Goal: Check status: Check status

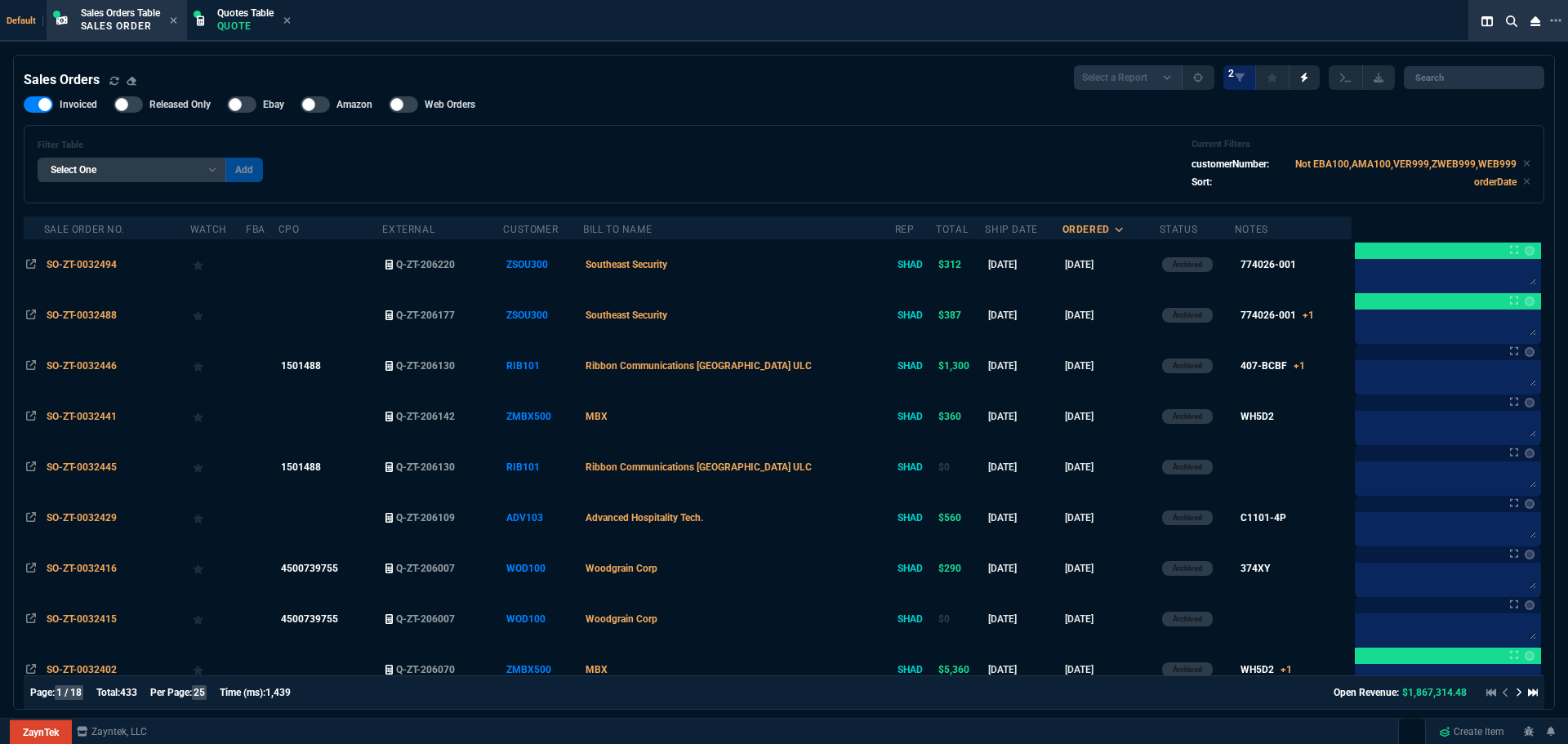
select select "12: [PERSON_NAME]"
select select
click at [227, 23] on p "Quote" at bounding box center [246, 26] width 57 height 13
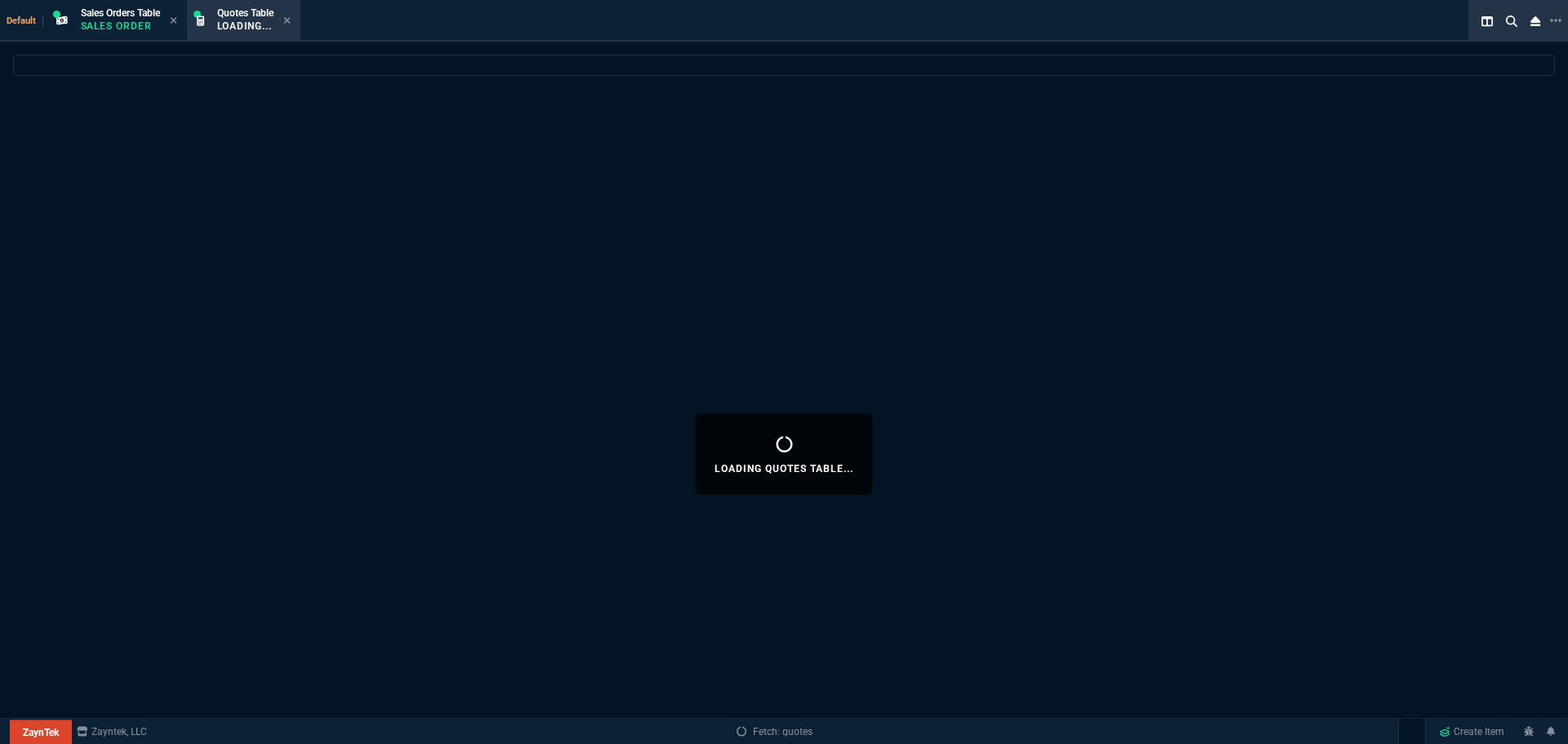
select select
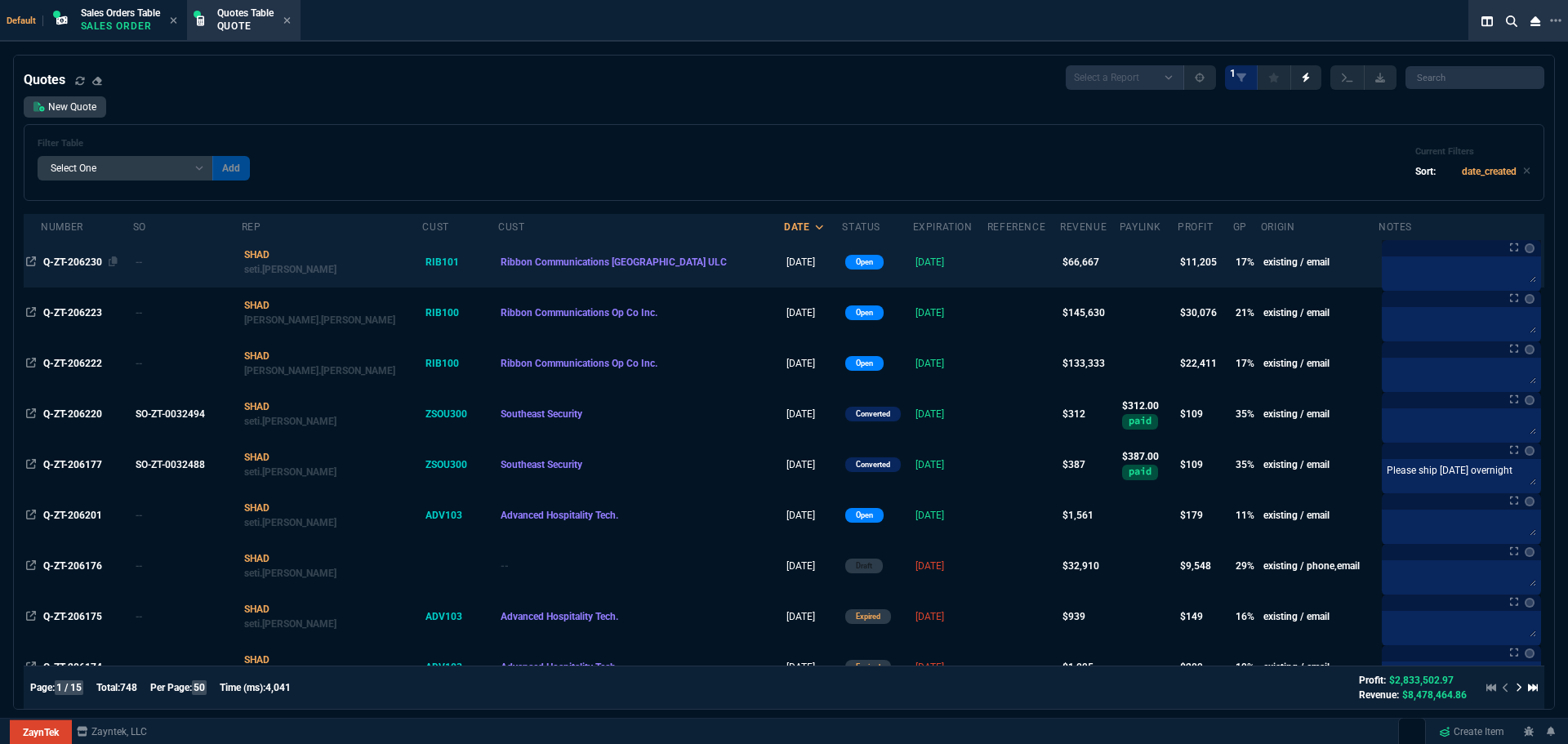
click at [88, 262] on span "Q-ZT-206230" at bounding box center [72, 262] width 58 height 12
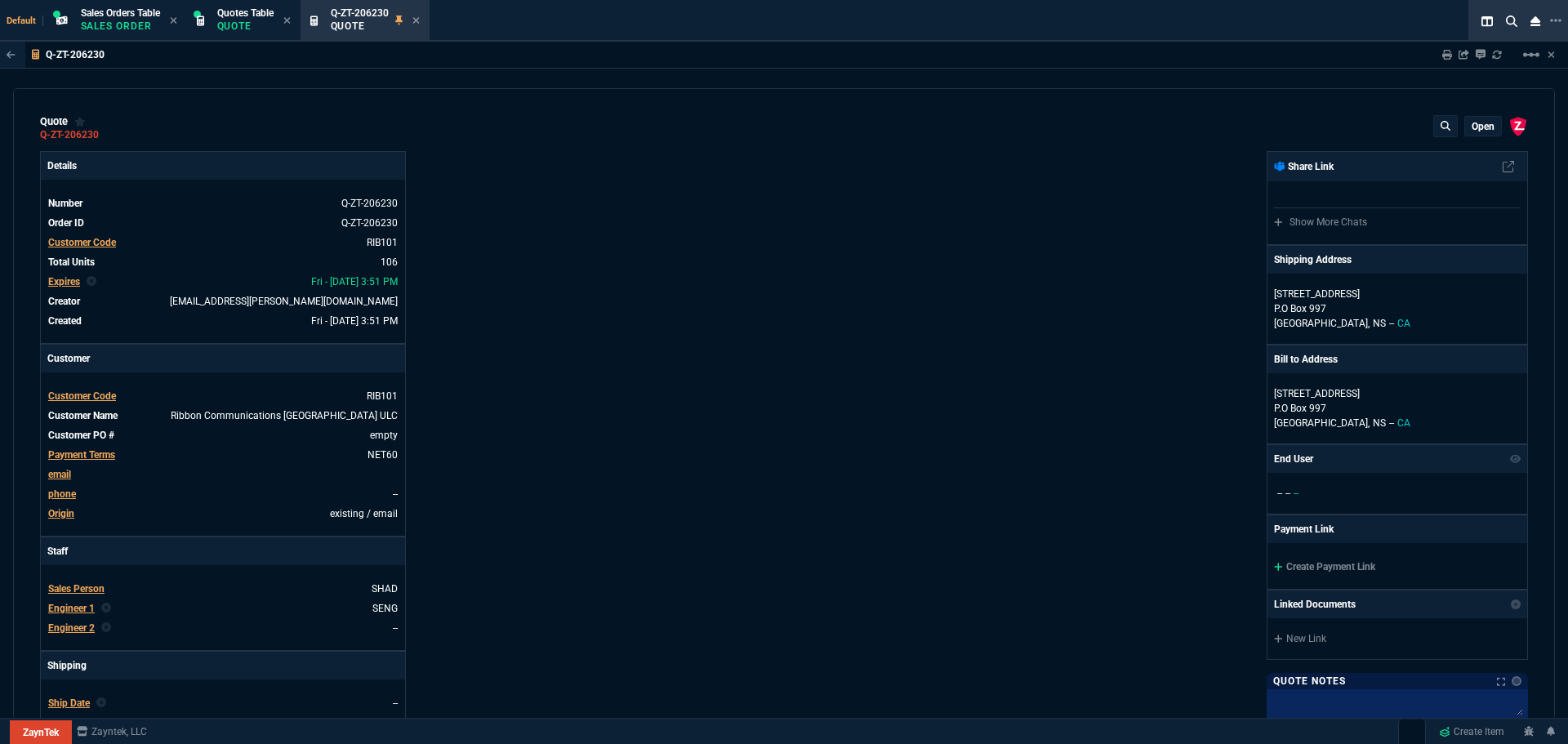
type input "35"
type input "695"
type input "15"
type input "134"
type input "73"
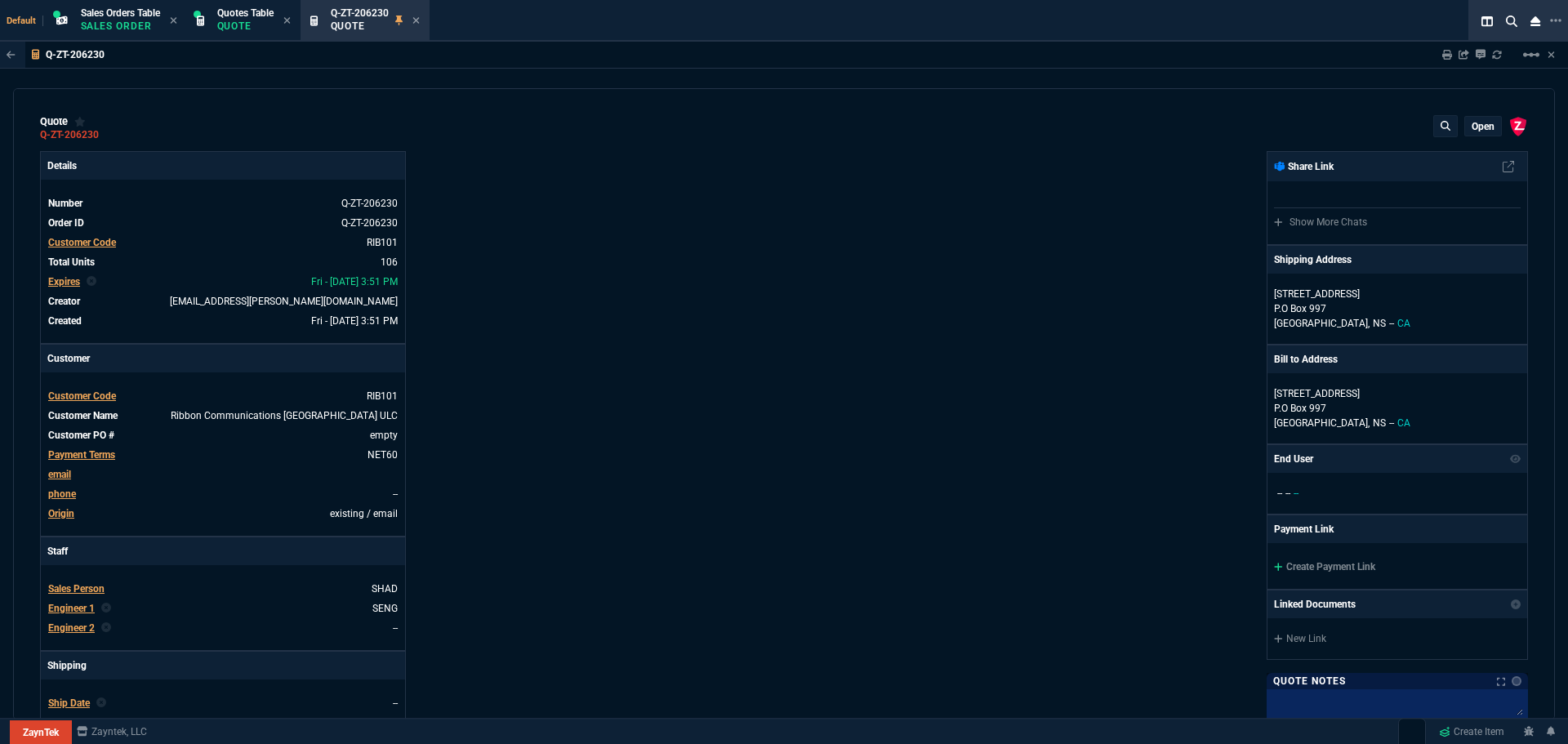
type input "41"
type input "0"
type input "1250"
type input "96"
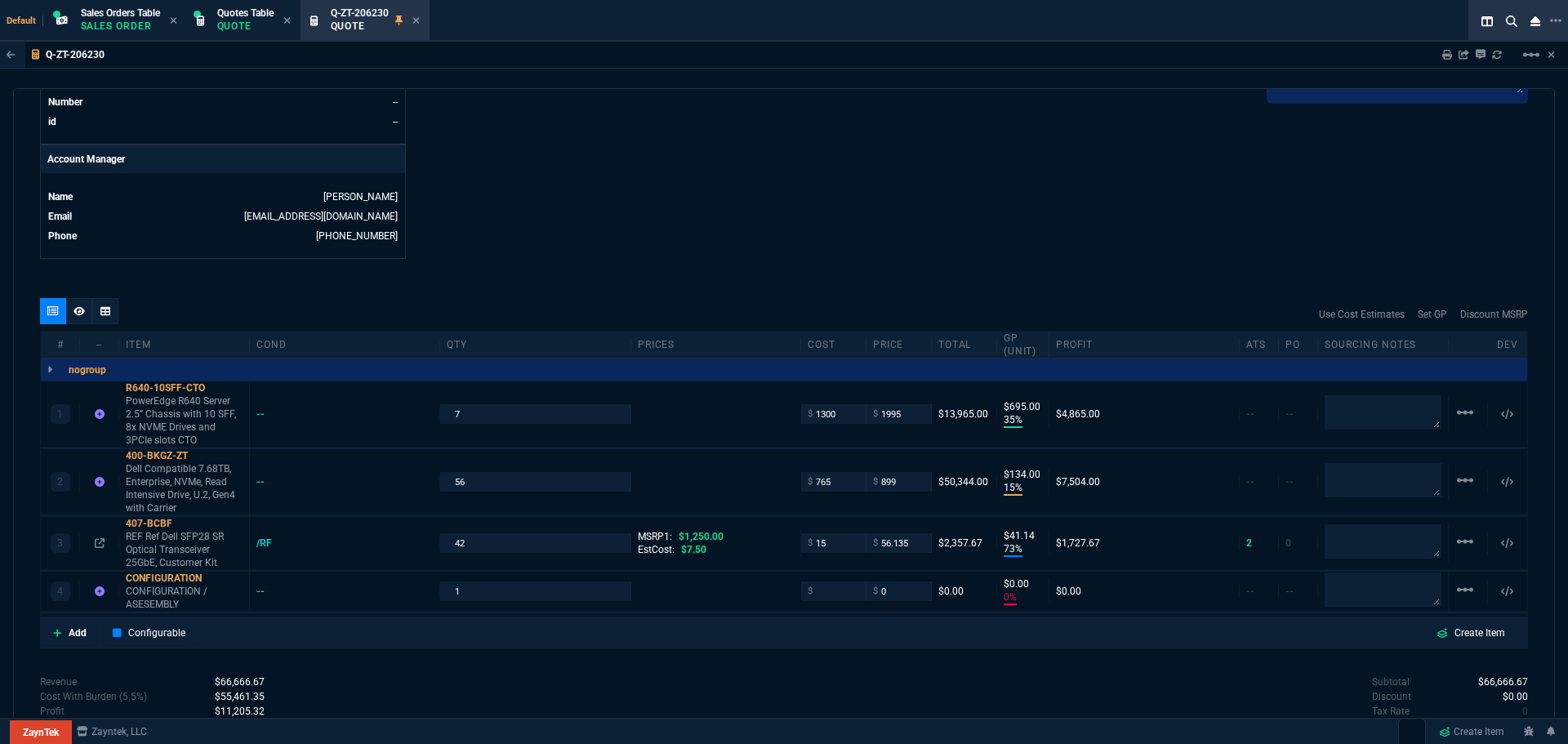
scroll to position [840, 0]
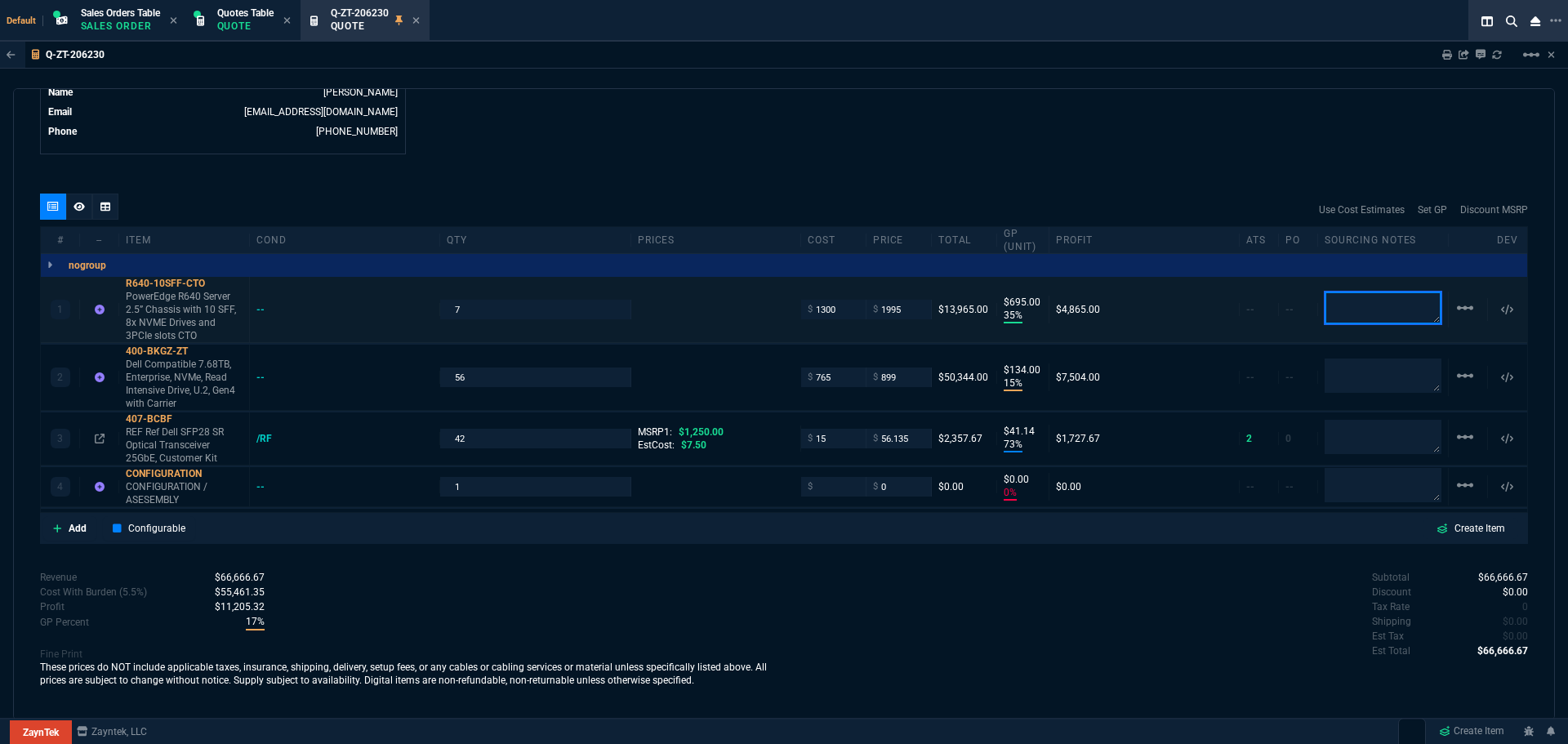
click at [1358, 310] on textarea at bounding box center [1383, 308] width 117 height 33
type textarea "M"
type textarea "Met"
click at [1352, 378] on textarea at bounding box center [1383, 376] width 117 height 33
type textarea "Bruce"
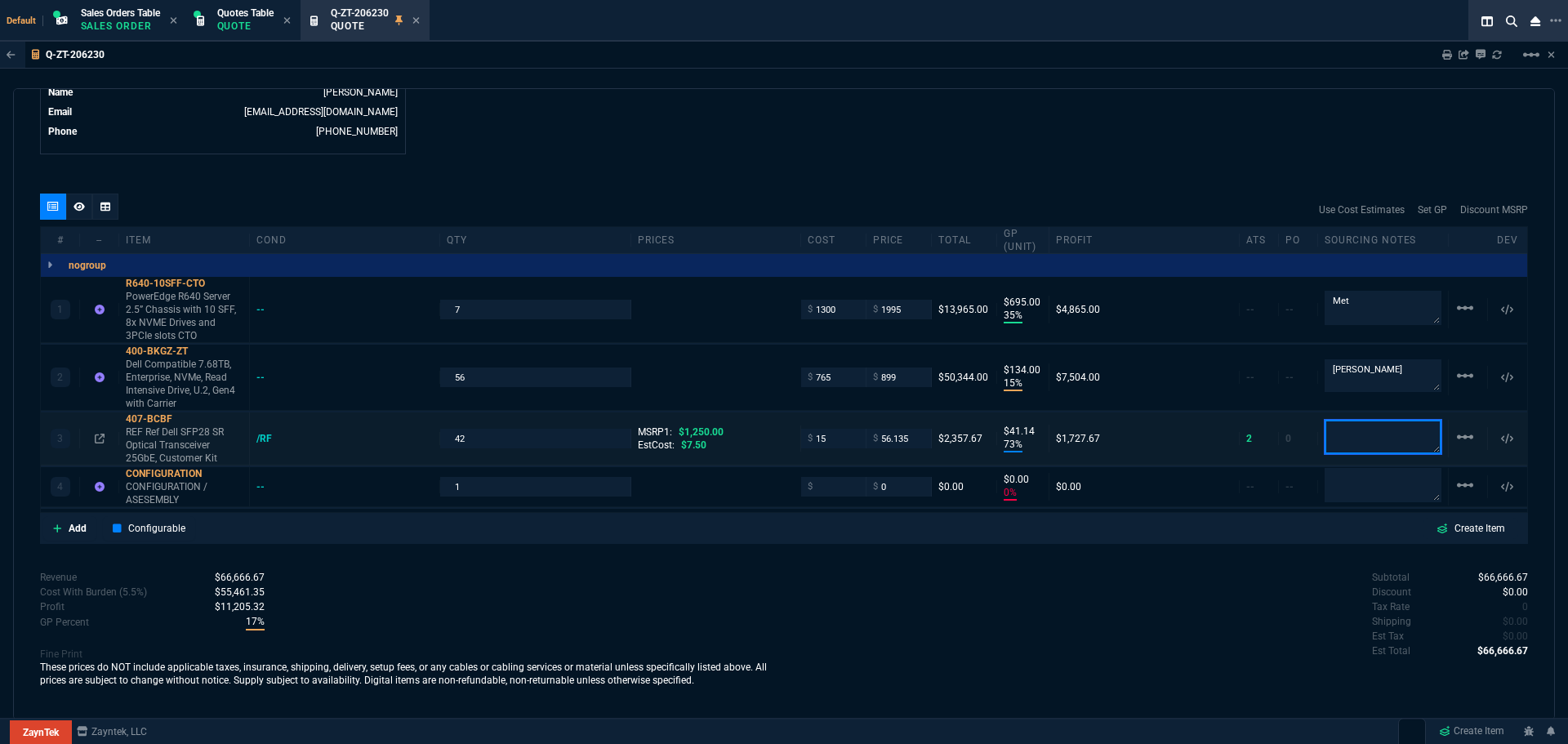
click at [1369, 442] on textarea at bounding box center [1383, 437] width 117 height 35
click at [99, 439] on icon at bounding box center [99, 438] width 10 height 10
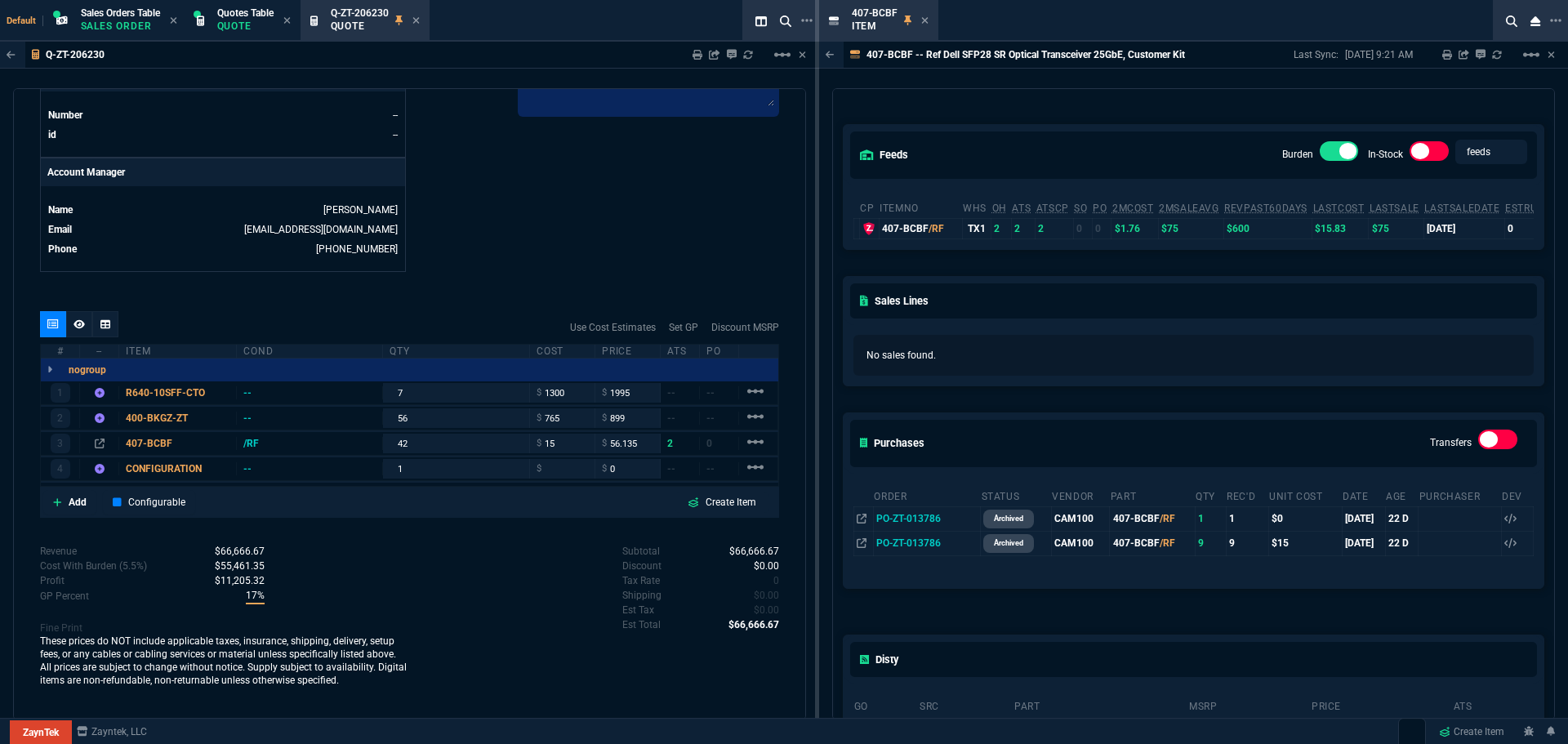
scroll to position [245, 0]
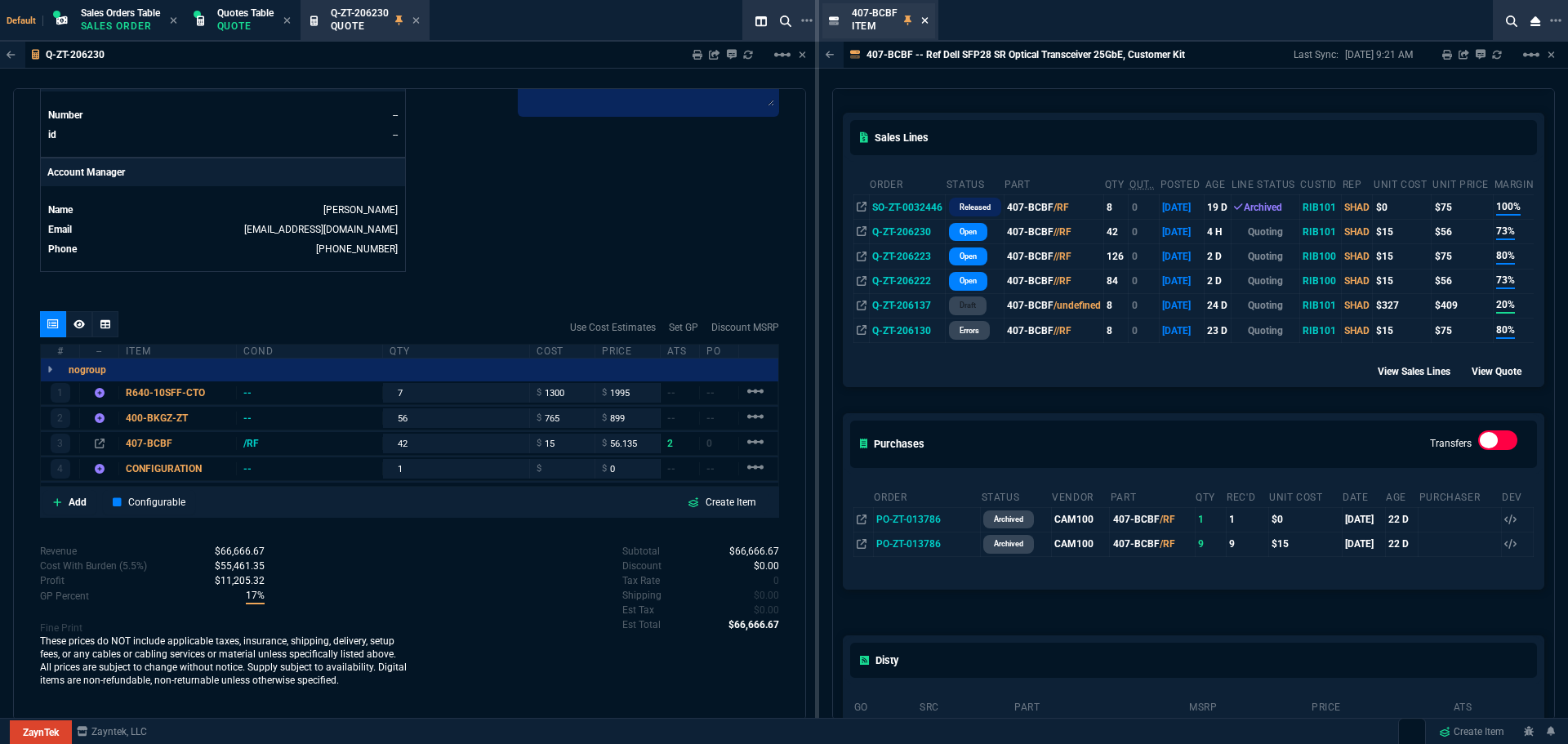
click at [921, 19] on icon at bounding box center [925, 20] width 7 height 10
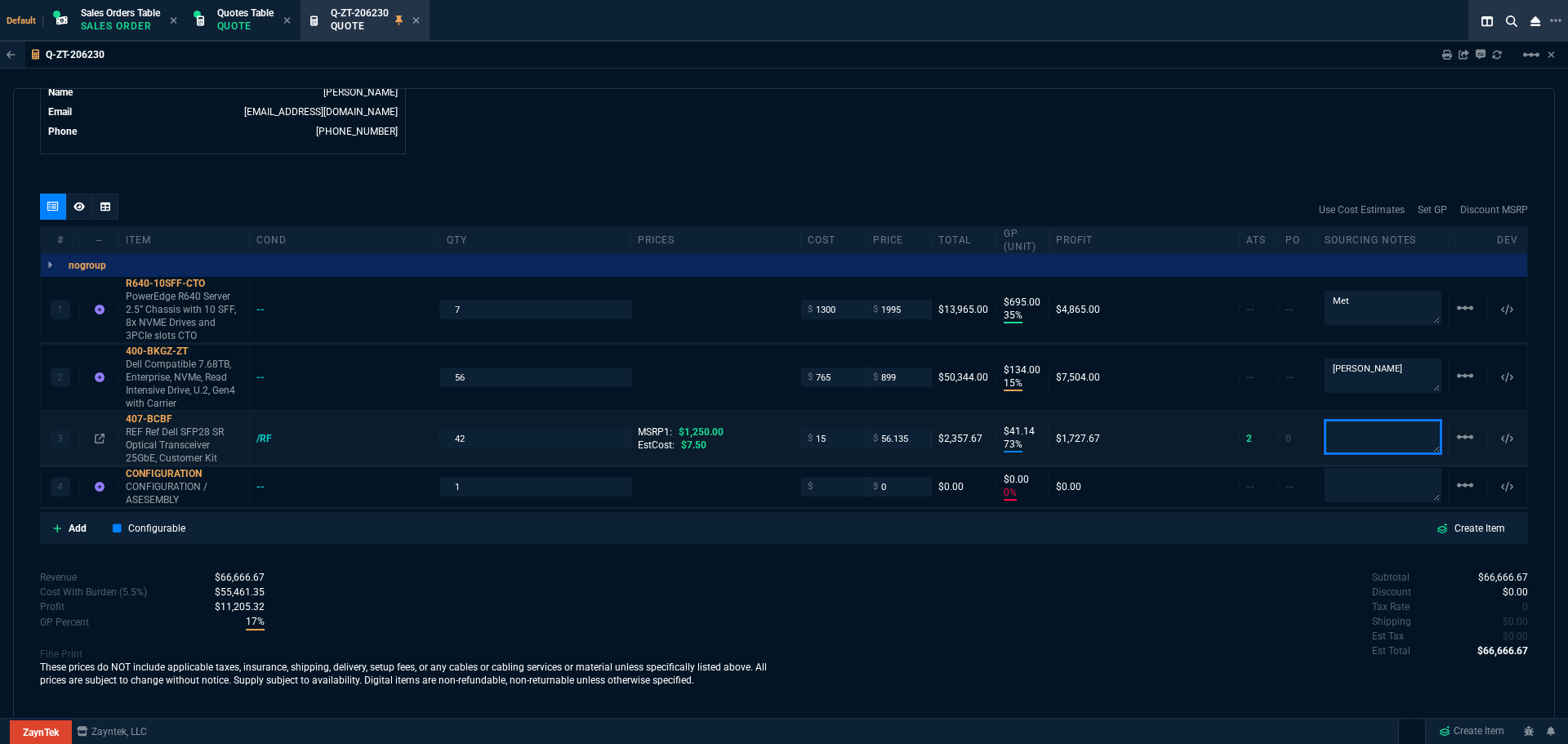
click at [1355, 435] on textarea at bounding box center [1383, 437] width 117 height 35
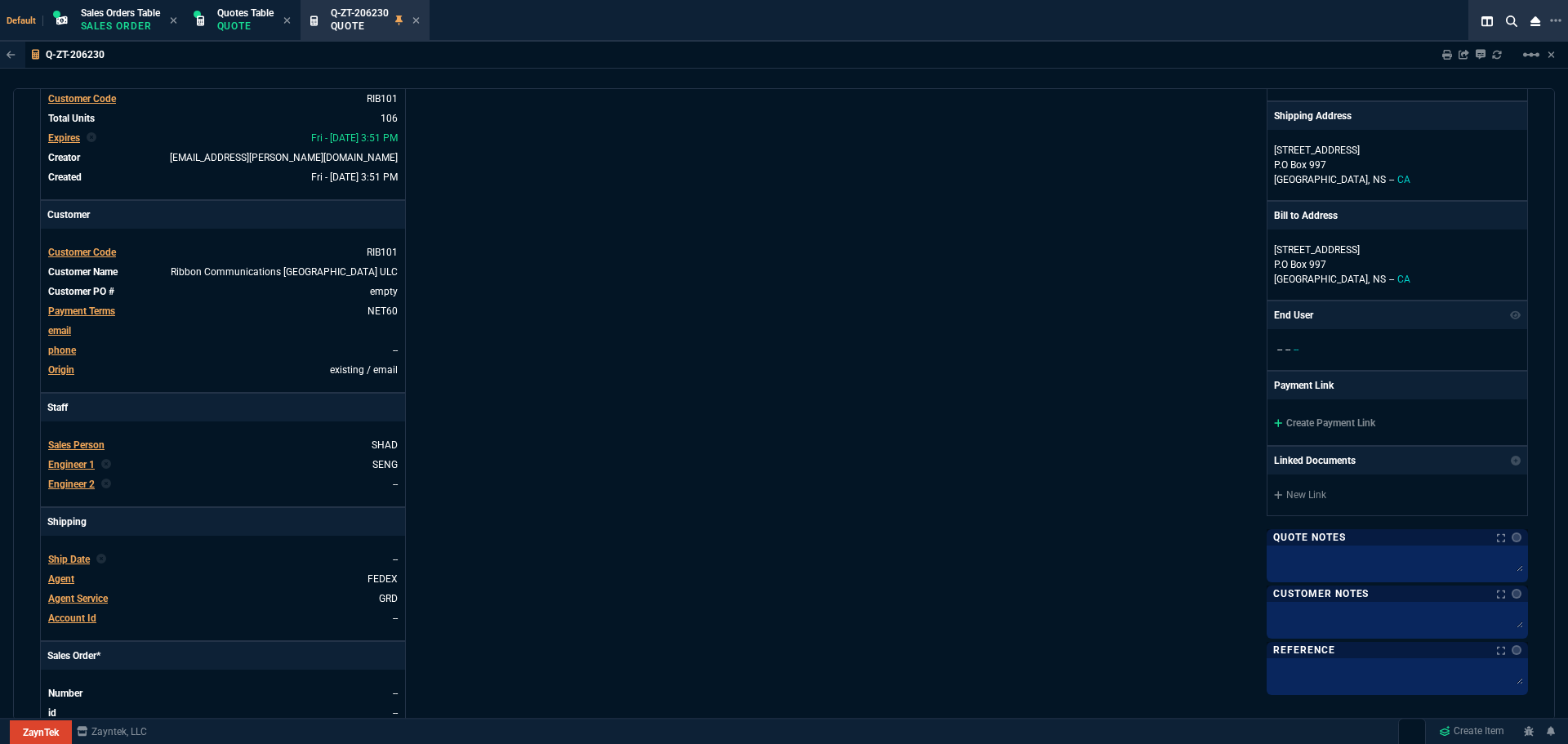
scroll to position [0, 0]
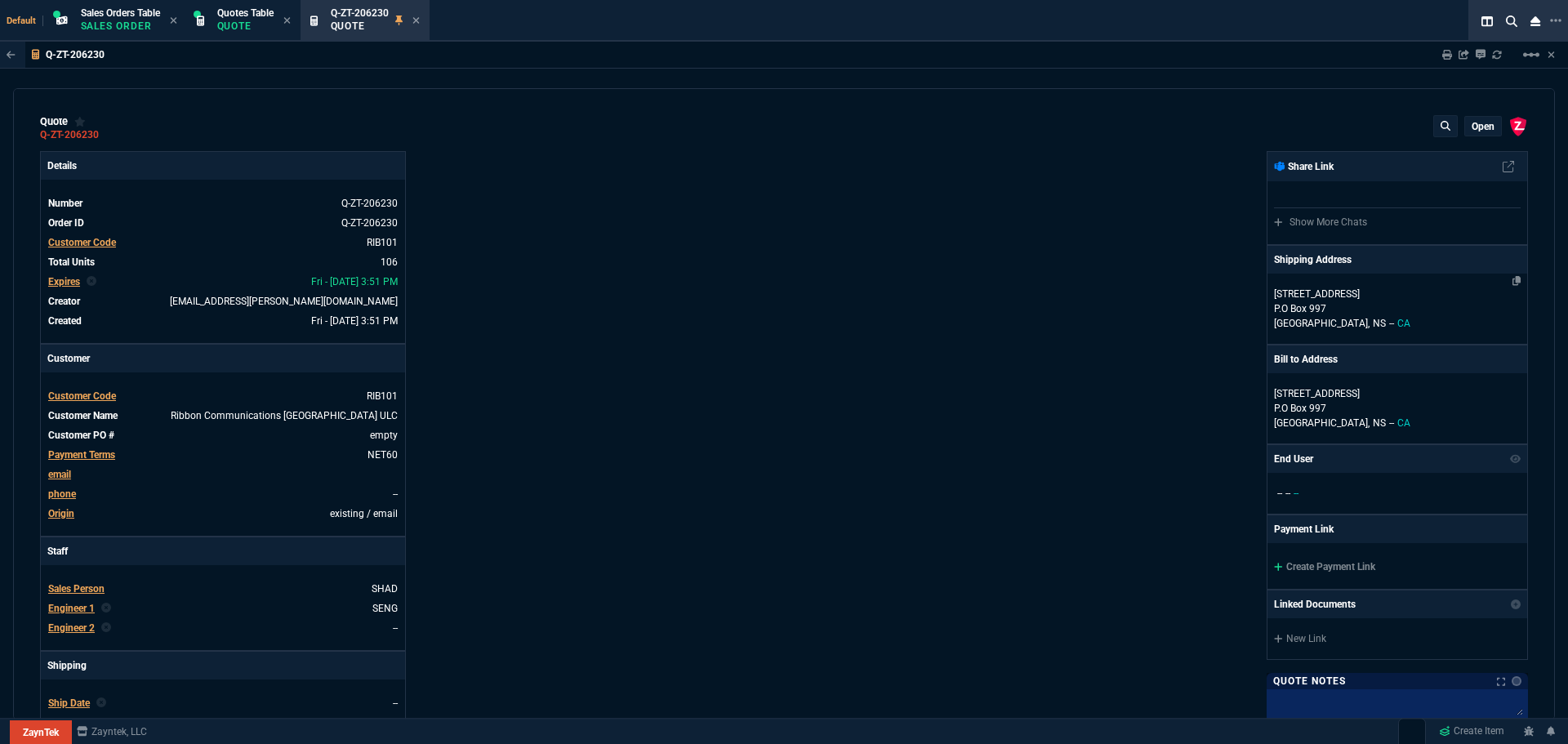
type textarea "Cam100"
click at [1399, 309] on p "P.O Box 997" at bounding box center [1397, 309] width 246 height 15
select select "CA"
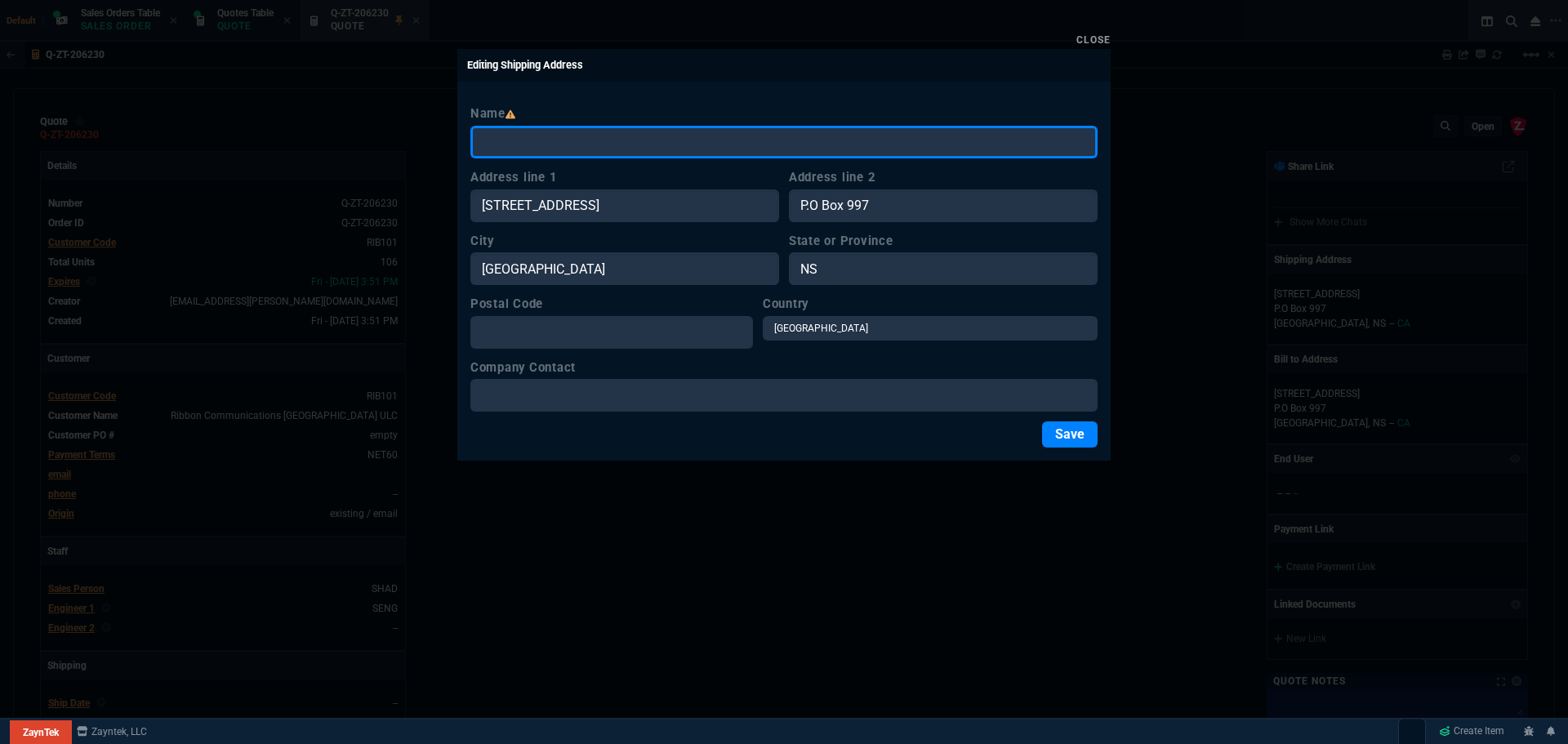
click at [603, 152] on input "Name" at bounding box center [783, 142] width 627 height 33
paste input "Ribbon Communications [GEOGRAPHIC_DATA] ULC"
type input "Ribbon Communications [GEOGRAPHIC_DATA] ULC"
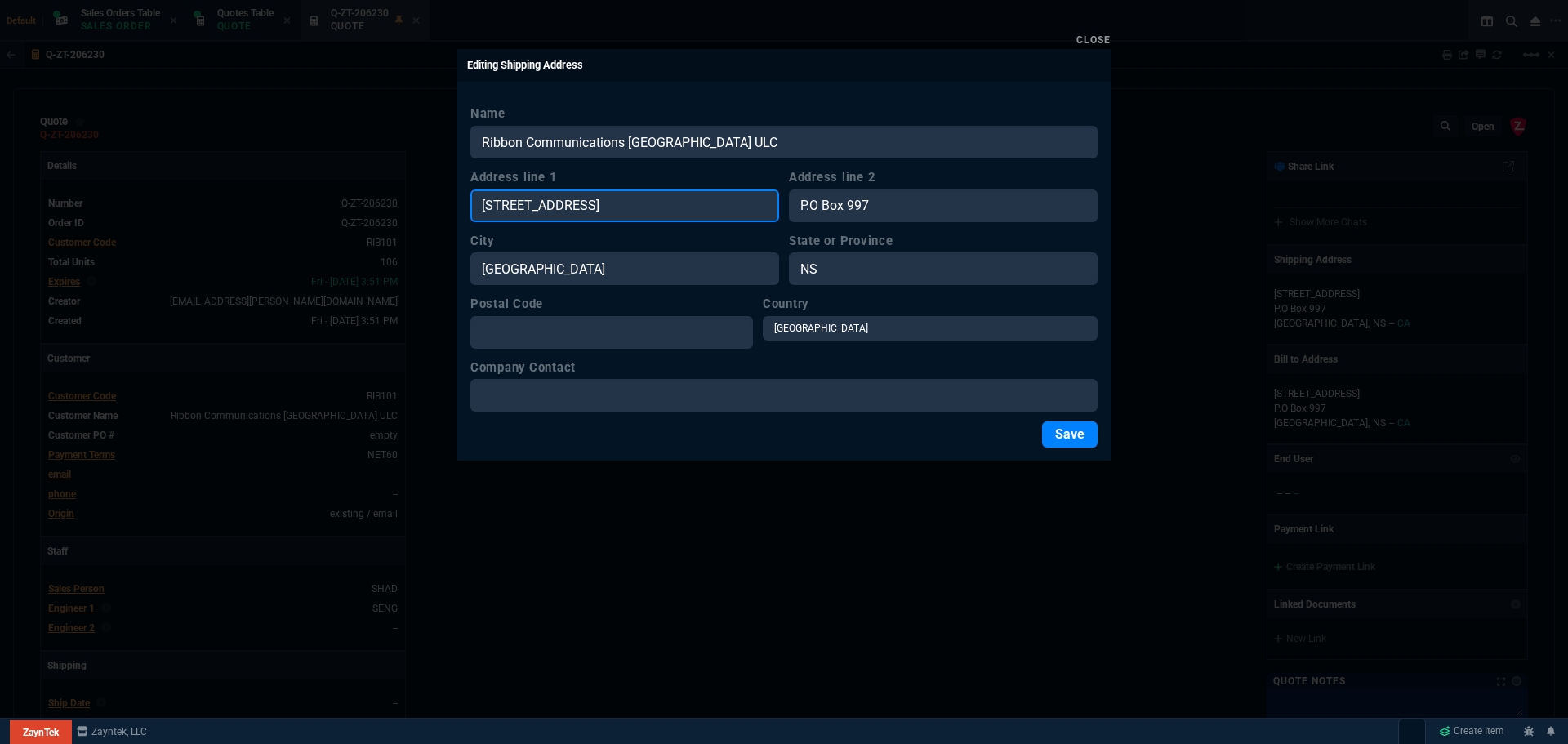
click at [659, 197] on input "1741 Lower Water Street" at bounding box center [624, 206] width 308 height 33
paste input "500 Palladium Drive Suite 2100"
type input "500 Palladium Drive Suite 2100"
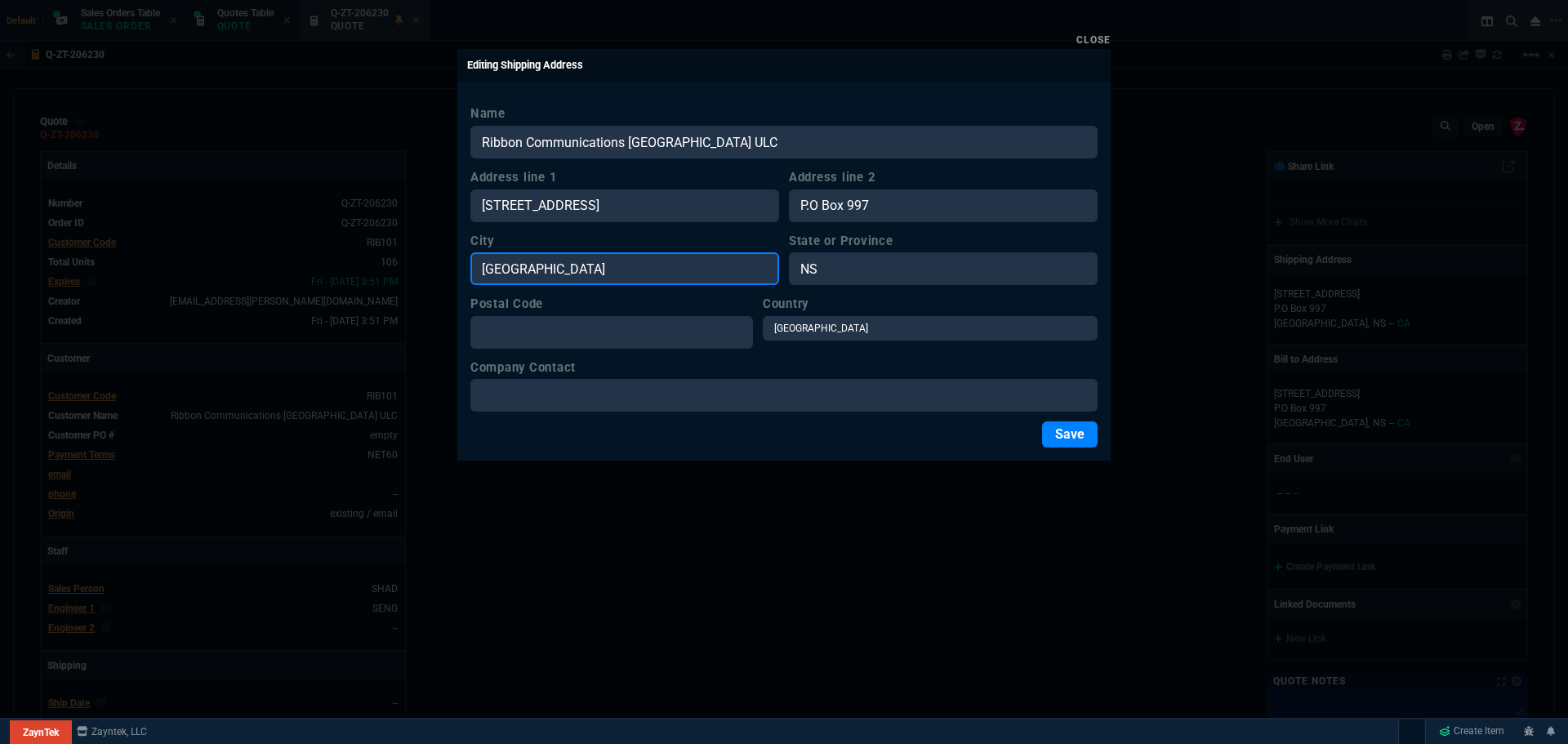
click at [544, 271] on input "Halifax" at bounding box center [624, 268] width 308 height 33
paste input "Ottawa"
type input "Ottawa"
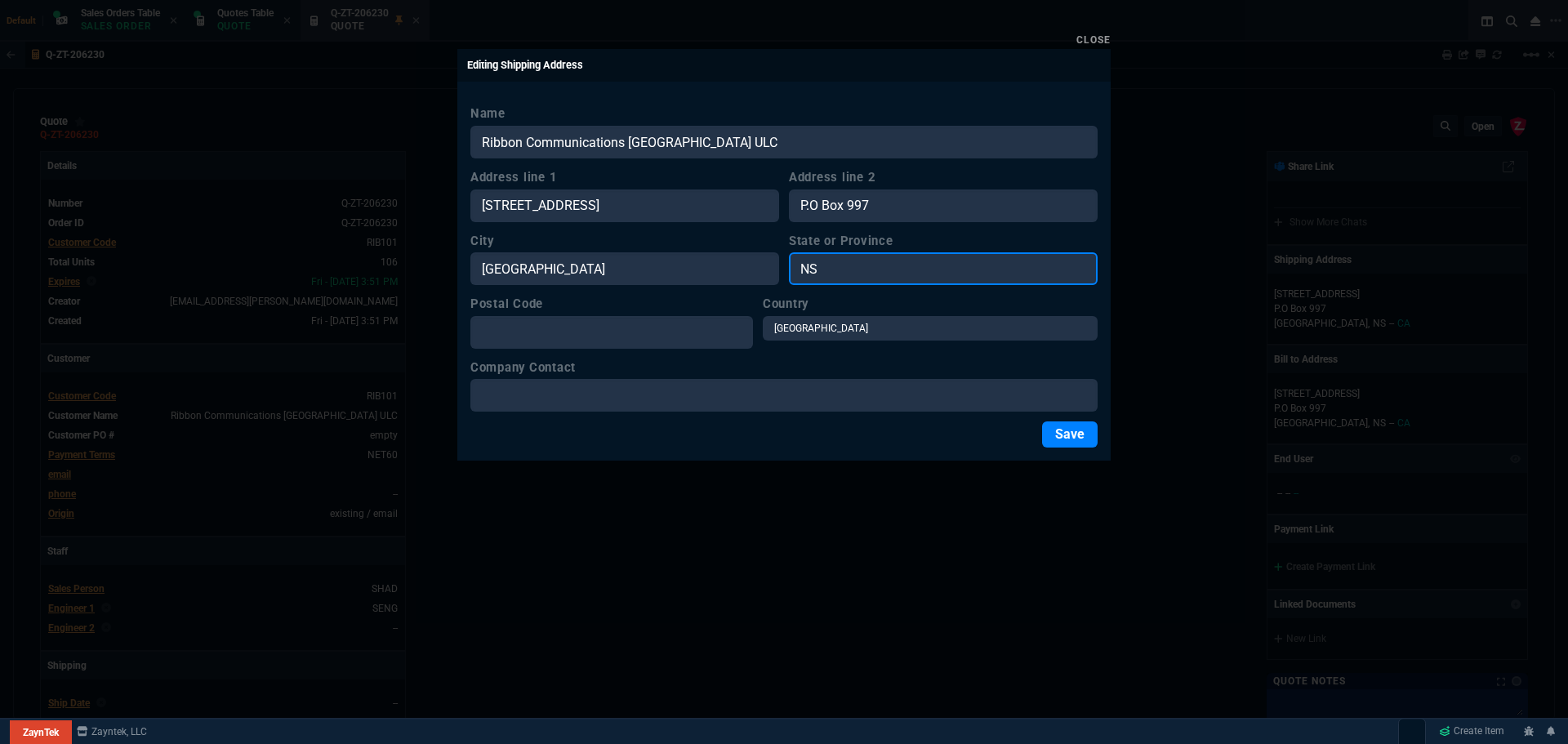
click at [838, 267] on input "NS" at bounding box center [943, 268] width 308 height 33
type input "ON"
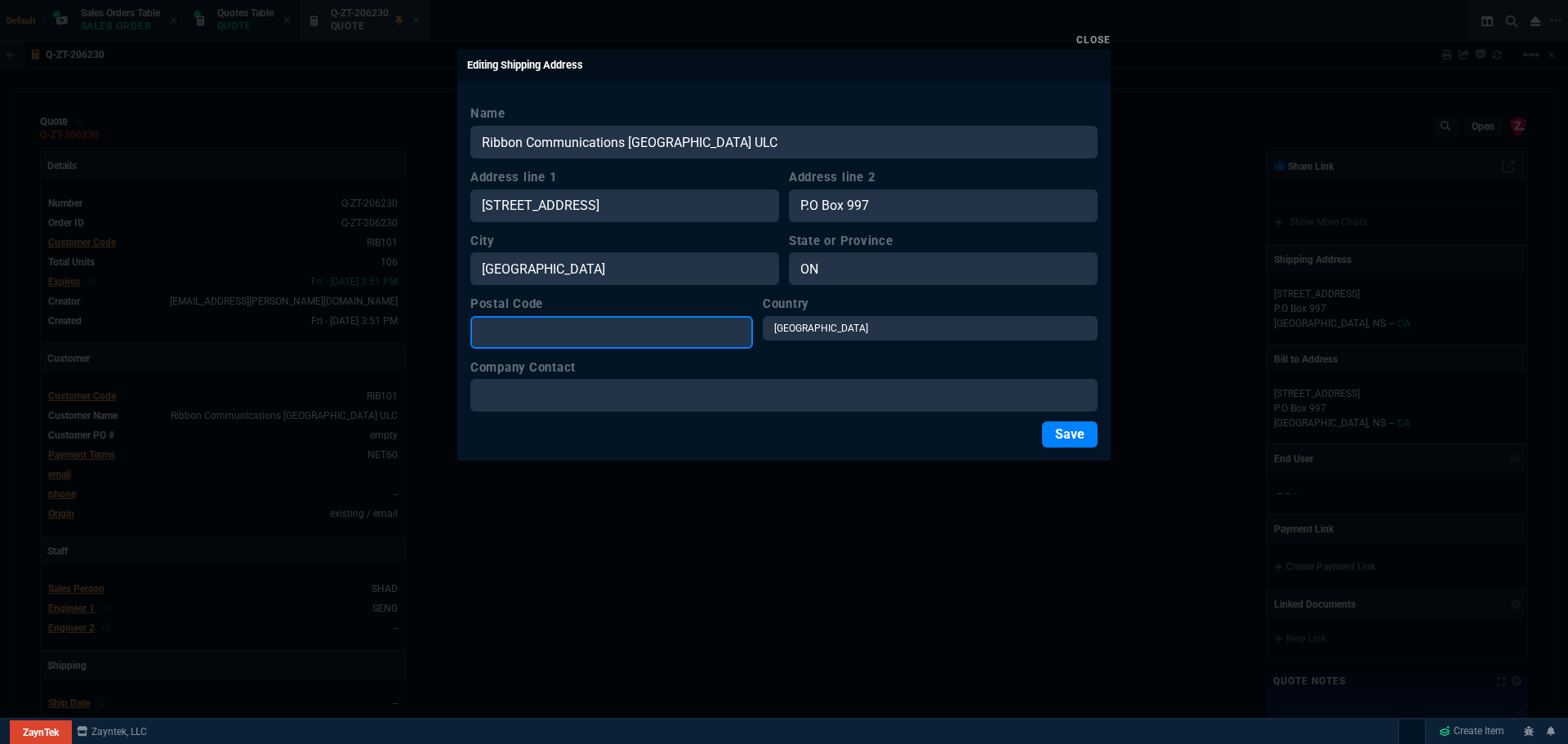
click at [536, 330] on input "Postal Code" at bounding box center [612, 332] width 283 height 33
paste input "K2V 1C2"
type input "K2V 1C2"
click at [544, 547] on div at bounding box center [784, 372] width 1568 height 744
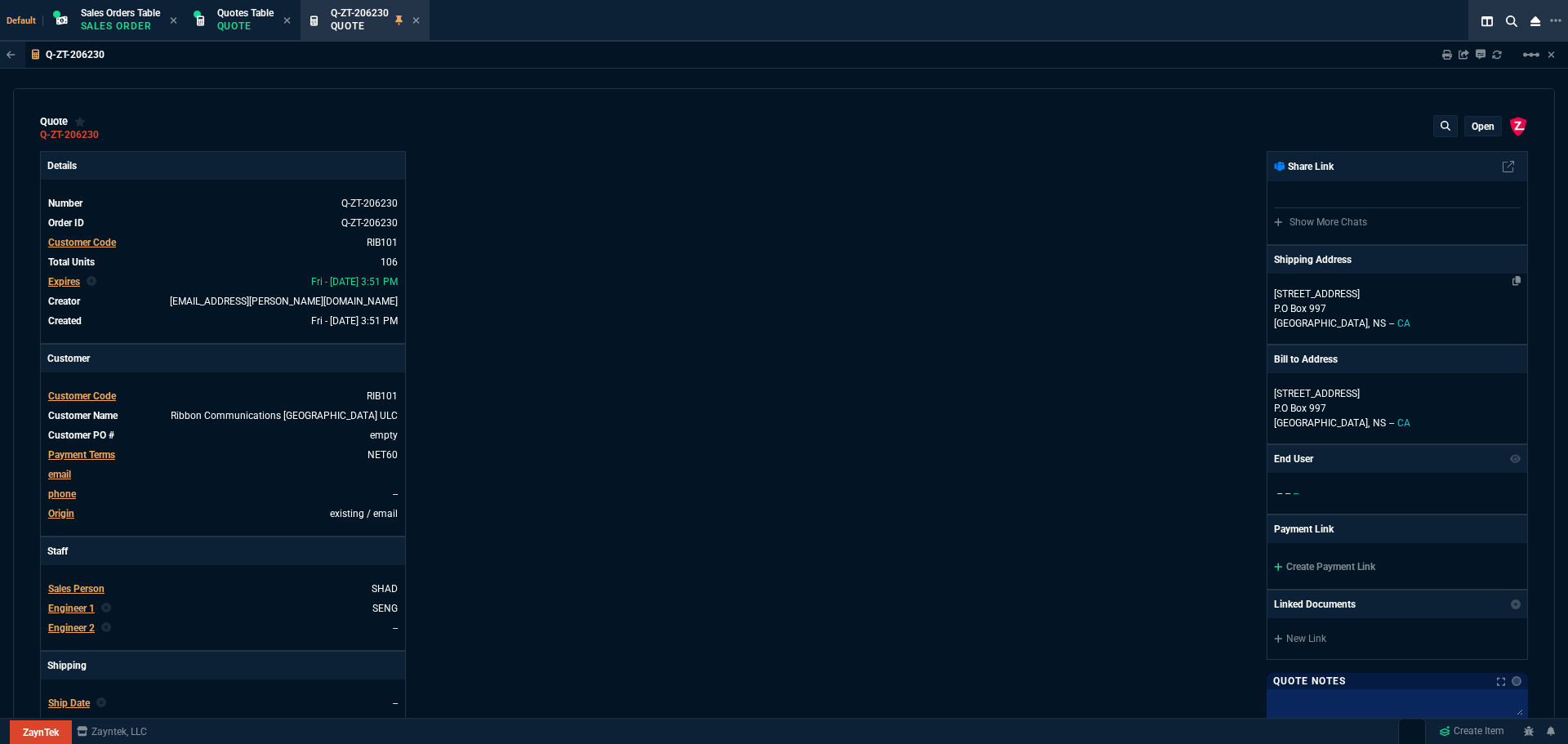
click at [1396, 299] on p "1741 Lower Water Street" at bounding box center [1397, 294] width 246 height 15
select select "CA"
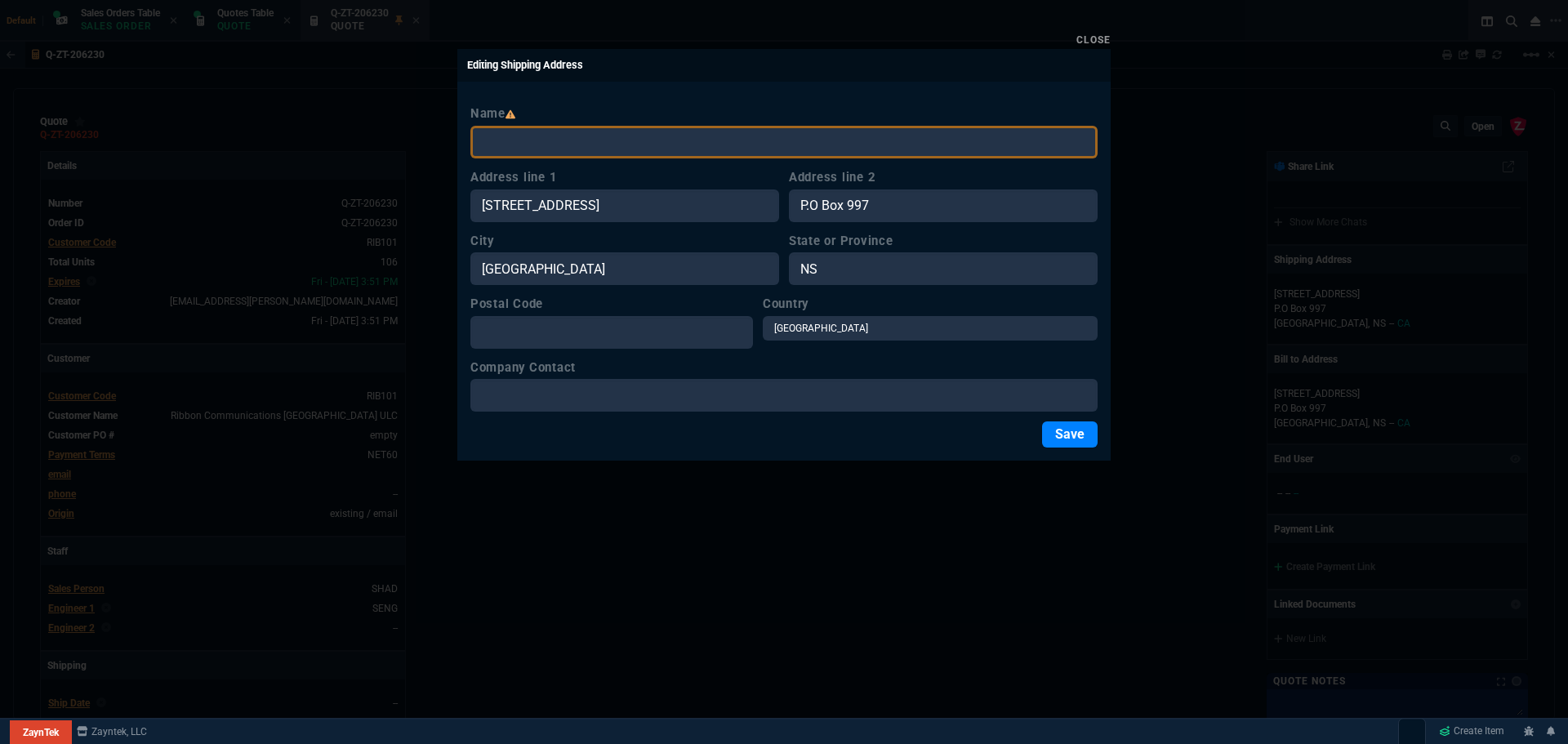
click at [895, 516] on div at bounding box center [784, 372] width 1568 height 744
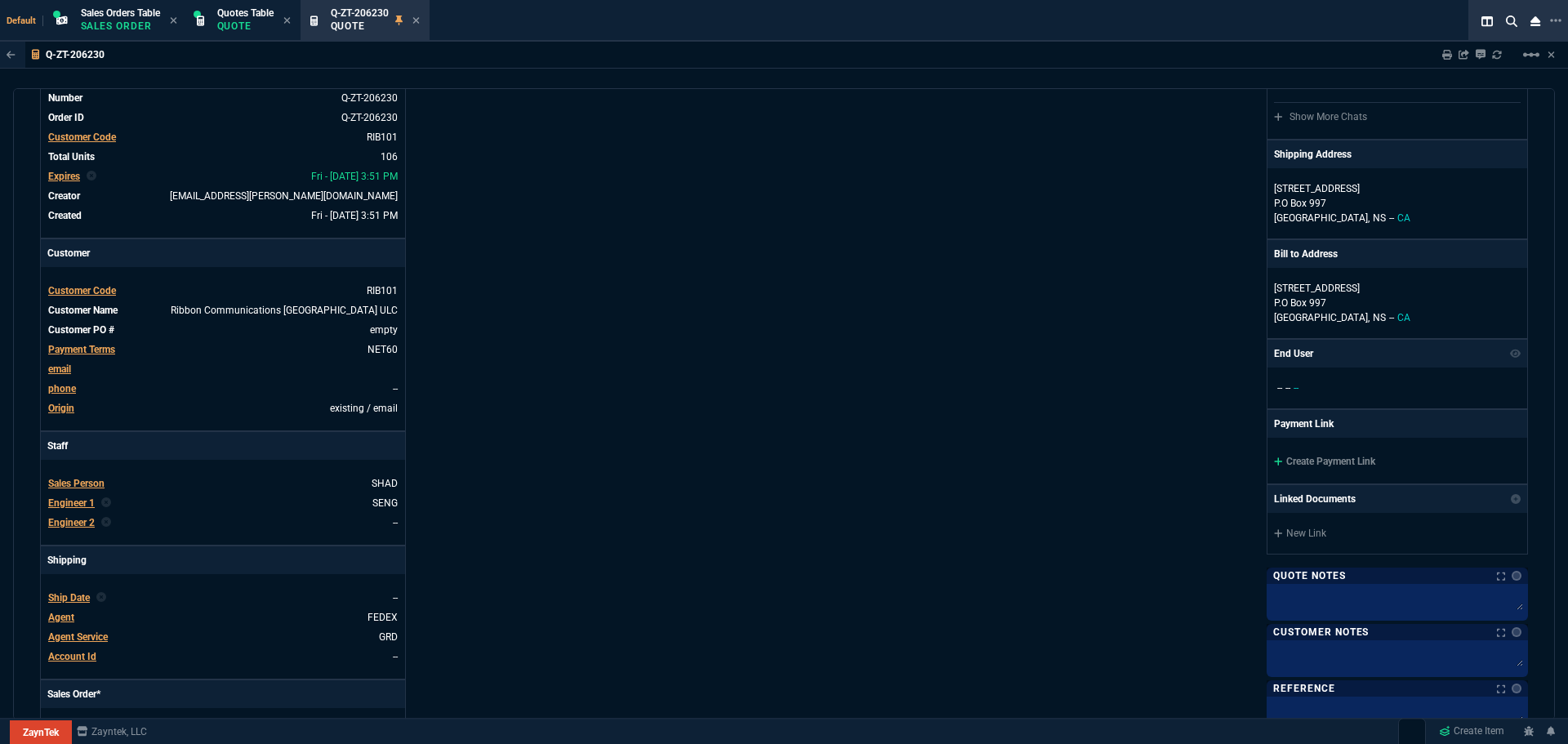
scroll to position [105, 0]
click at [1426, 187] on p "1741 Lower Water Street" at bounding box center [1397, 190] width 246 height 15
select select "CA"
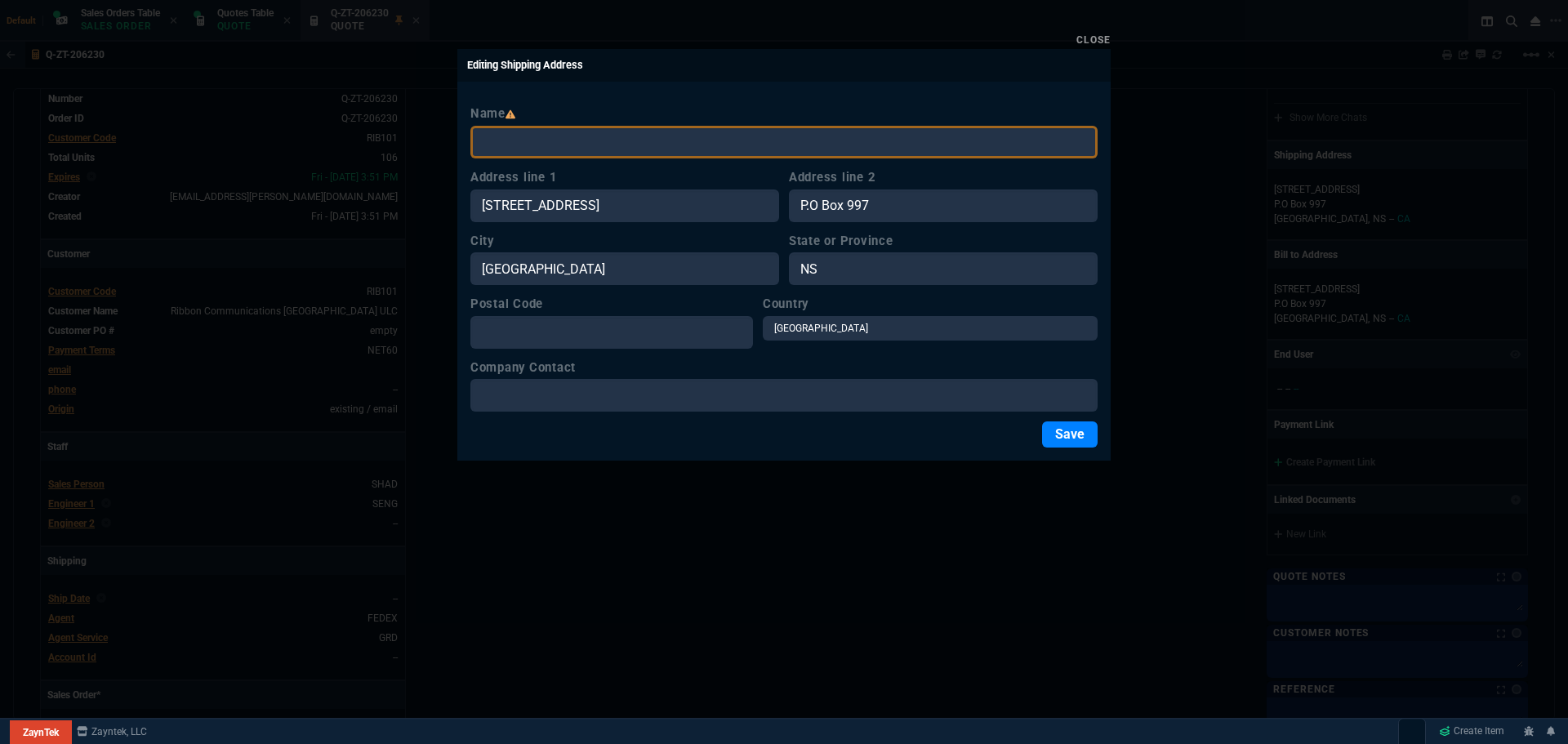
click at [1100, 35] on link "Close" at bounding box center [1093, 40] width 35 height 12
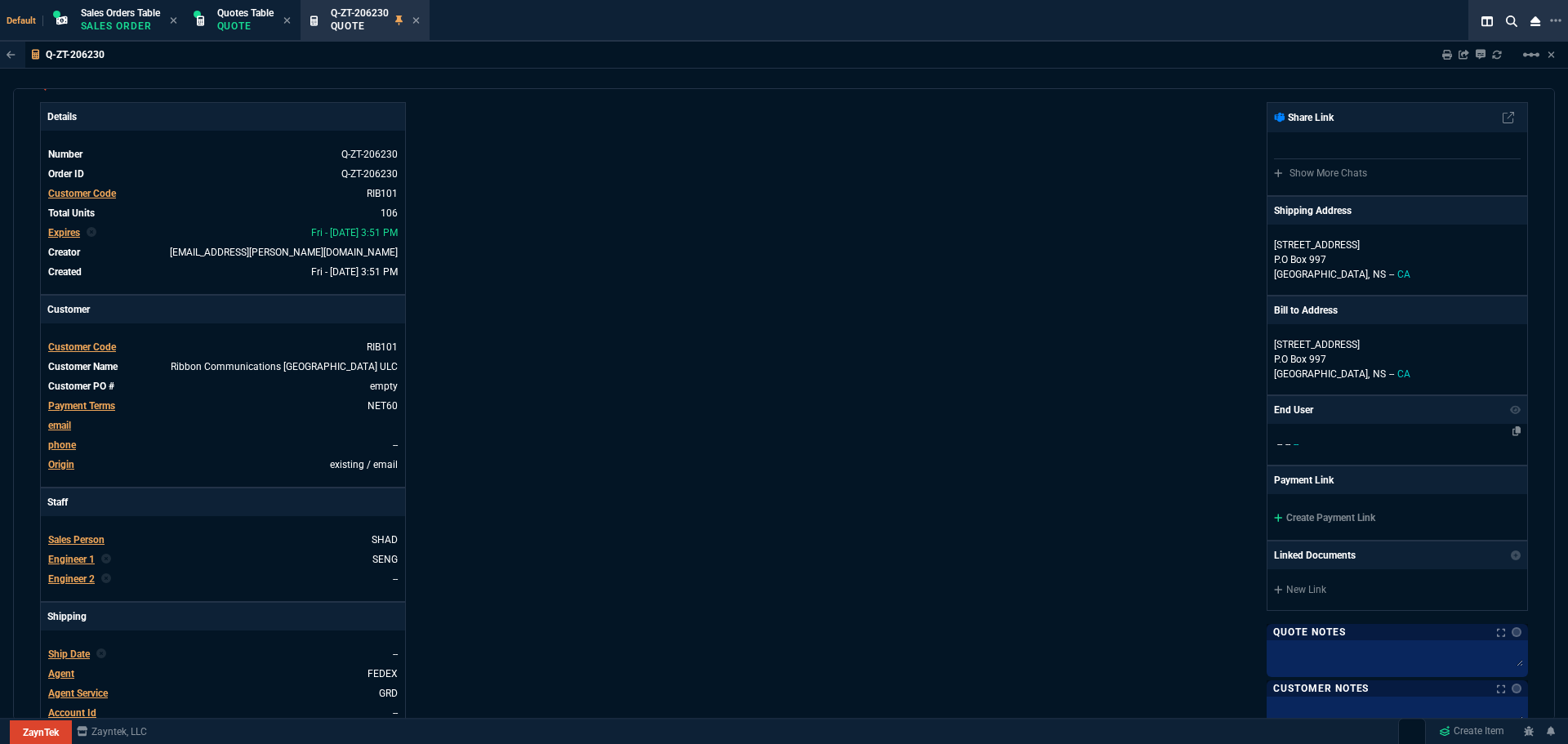
scroll to position [0, 0]
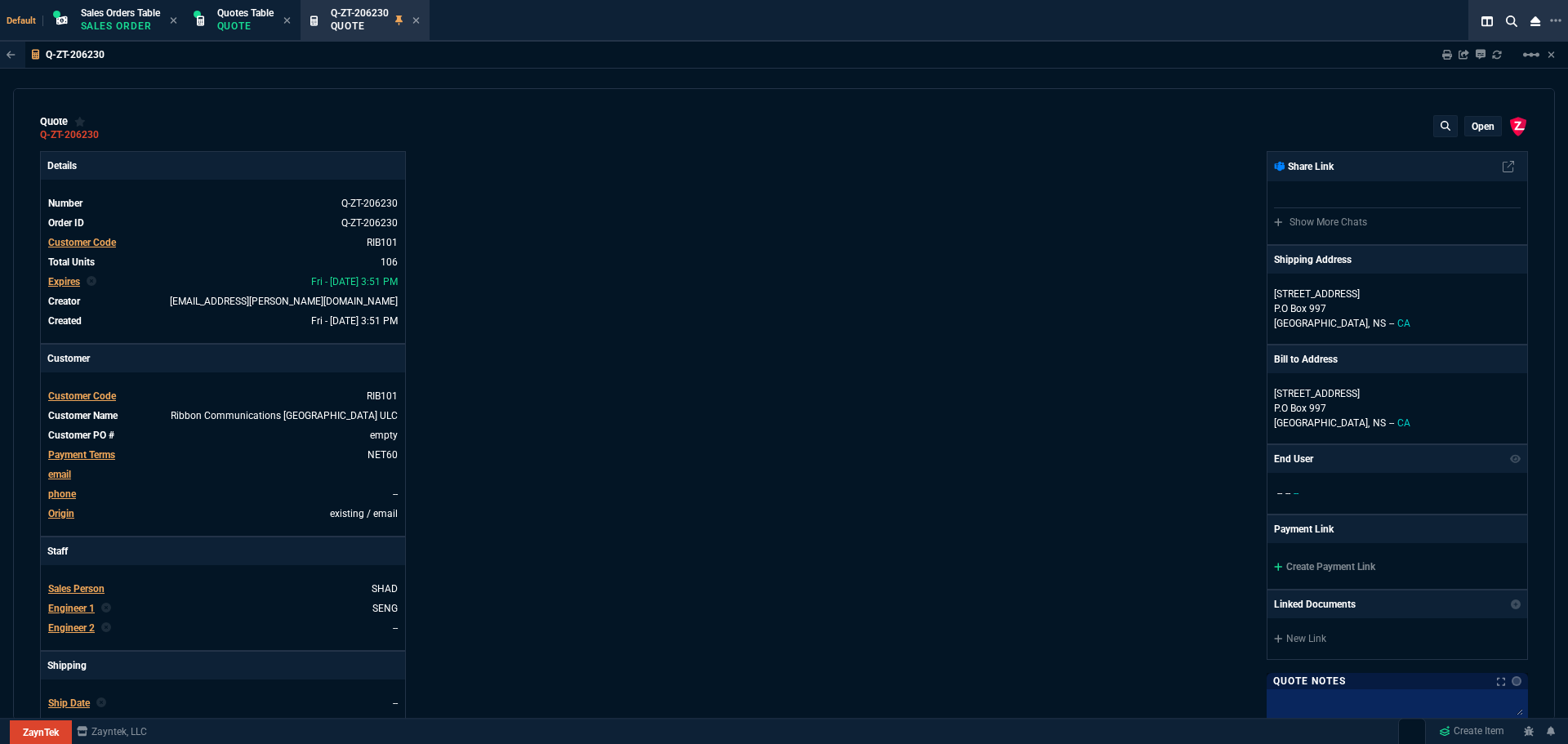
click at [1477, 131] on p "open" at bounding box center [1482, 127] width 23 height 13
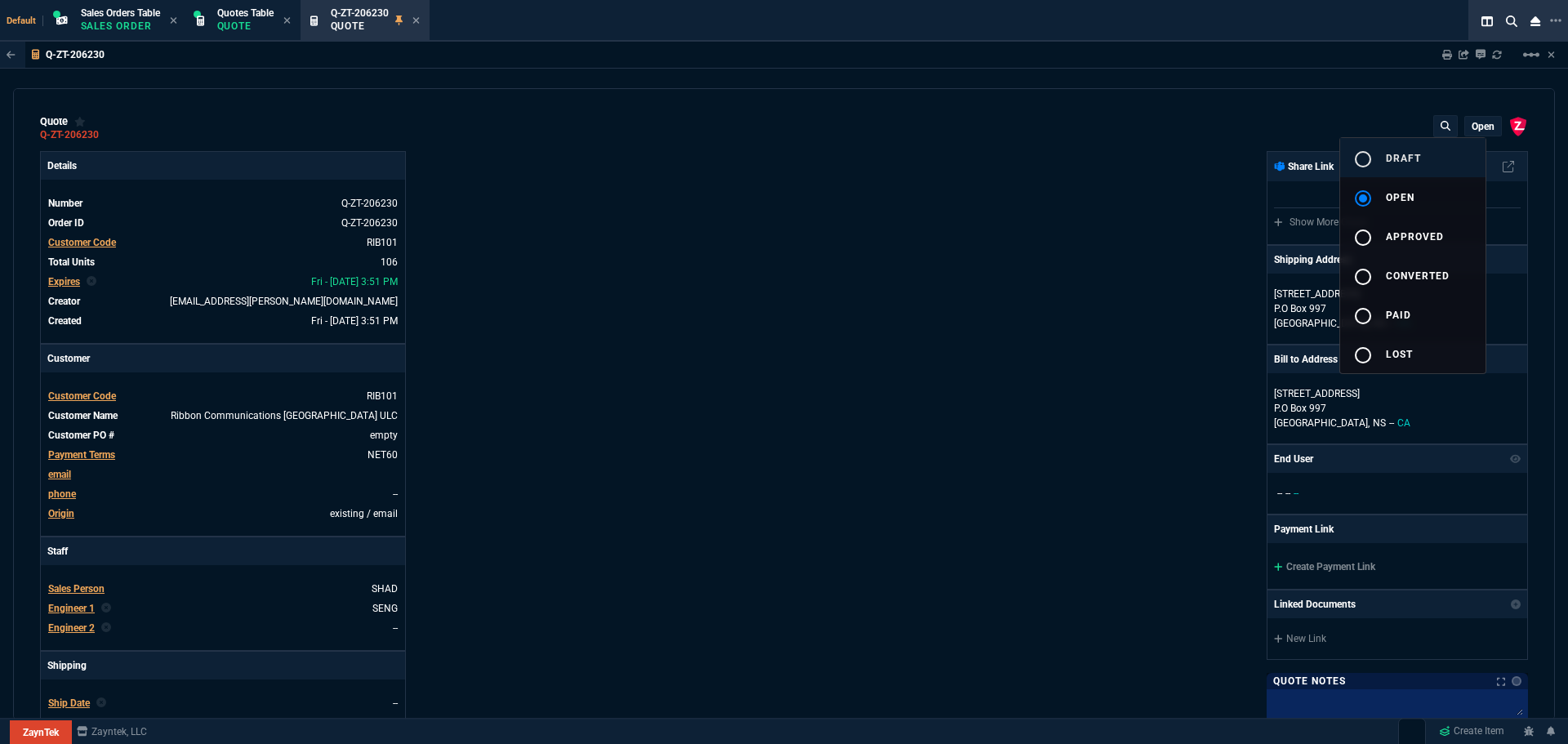
click at [1416, 153] on span "draft" at bounding box center [1403, 158] width 35 height 12
click at [1105, 266] on div at bounding box center [784, 372] width 1568 height 744
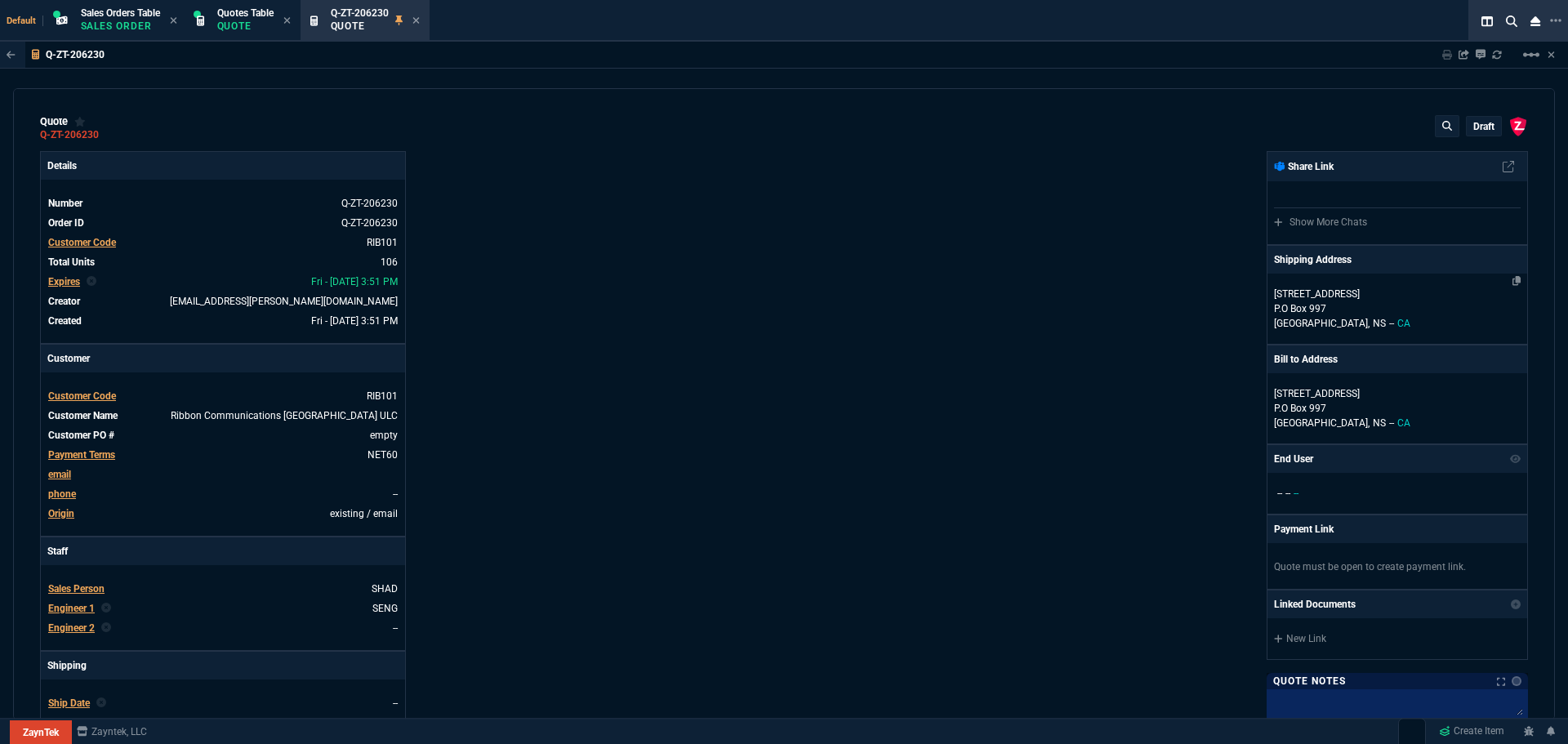
type input "35"
type input "695"
type input "15"
type input "134"
type input "1250"
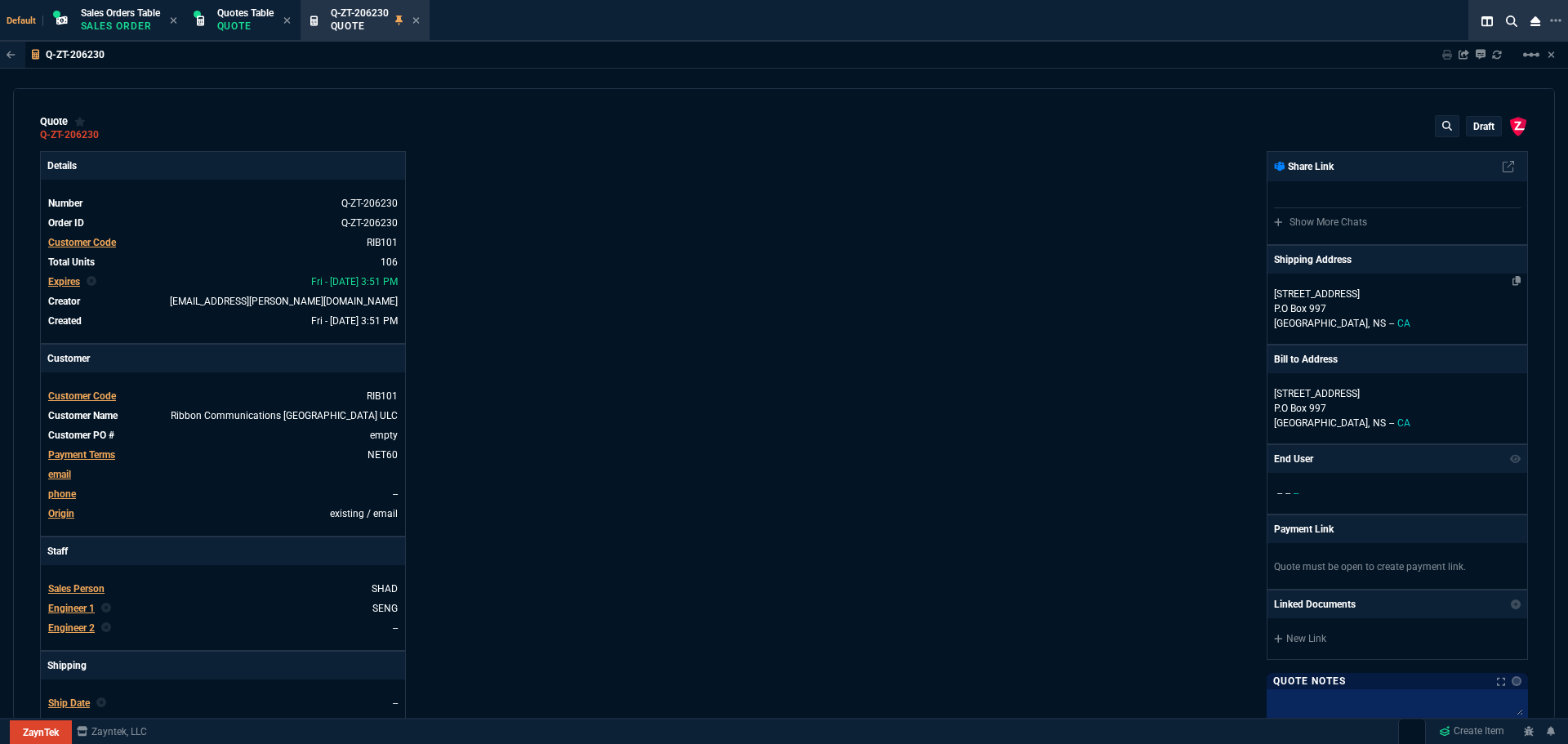
type input "73"
type input "41"
type input "0"
type input "96"
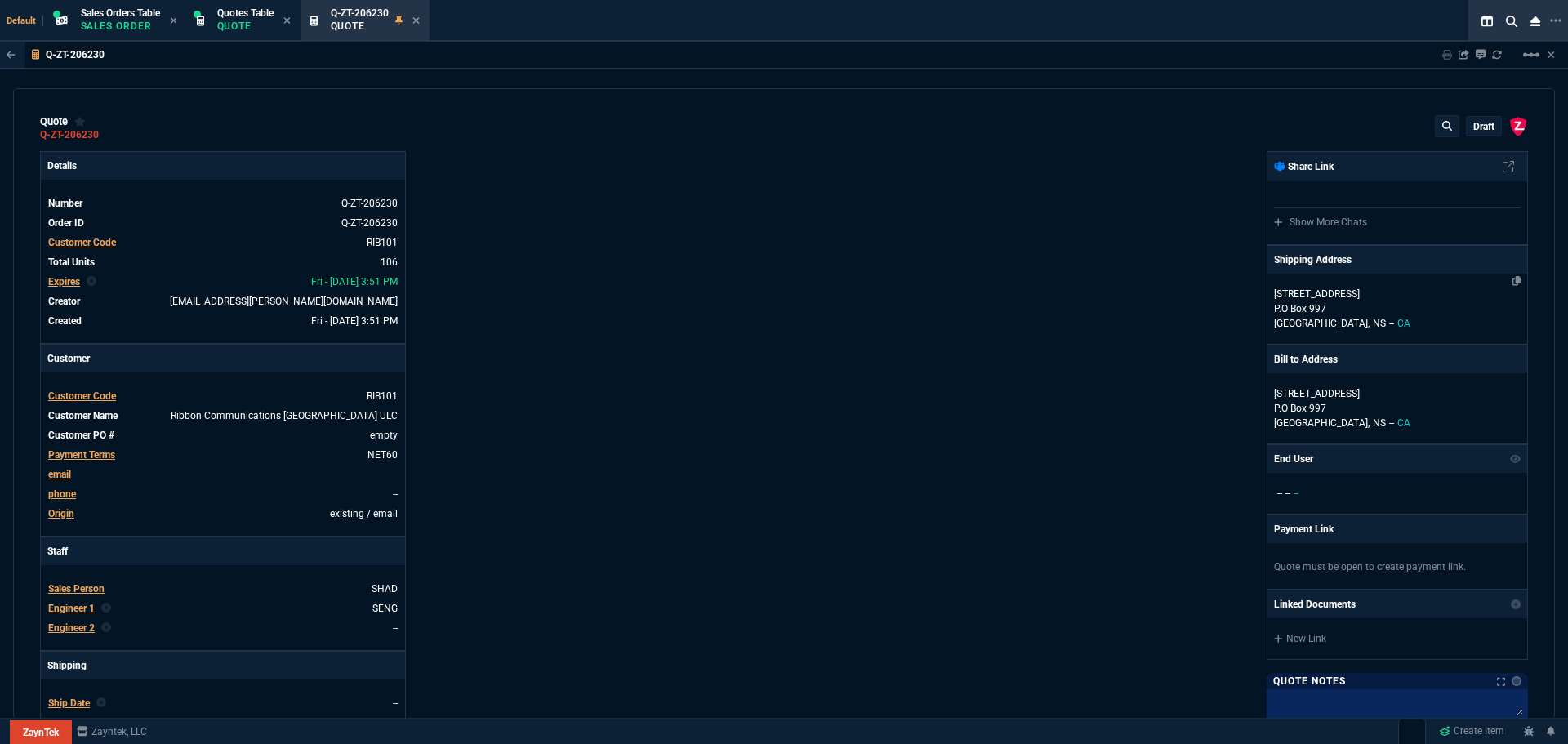
click at [1354, 295] on p "1741 Lower Water Street" at bounding box center [1397, 294] width 246 height 15
select select "CA"
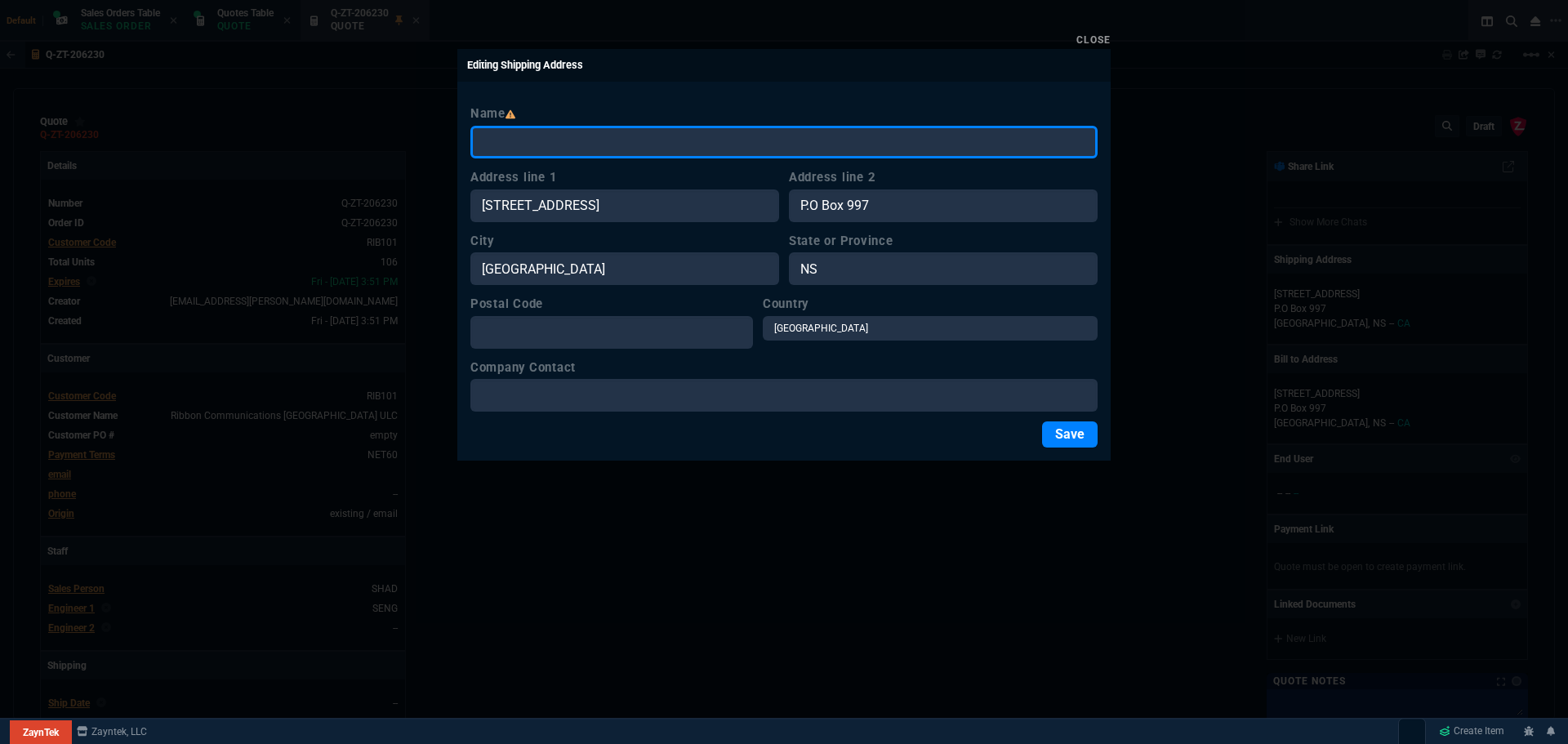
click at [824, 142] on input "Name" at bounding box center [783, 142] width 627 height 33
paste input "Ribbon Communications [GEOGRAPHIC_DATA] ULC"
type input "Ribbon Communications [GEOGRAPHIC_DATA] ULC"
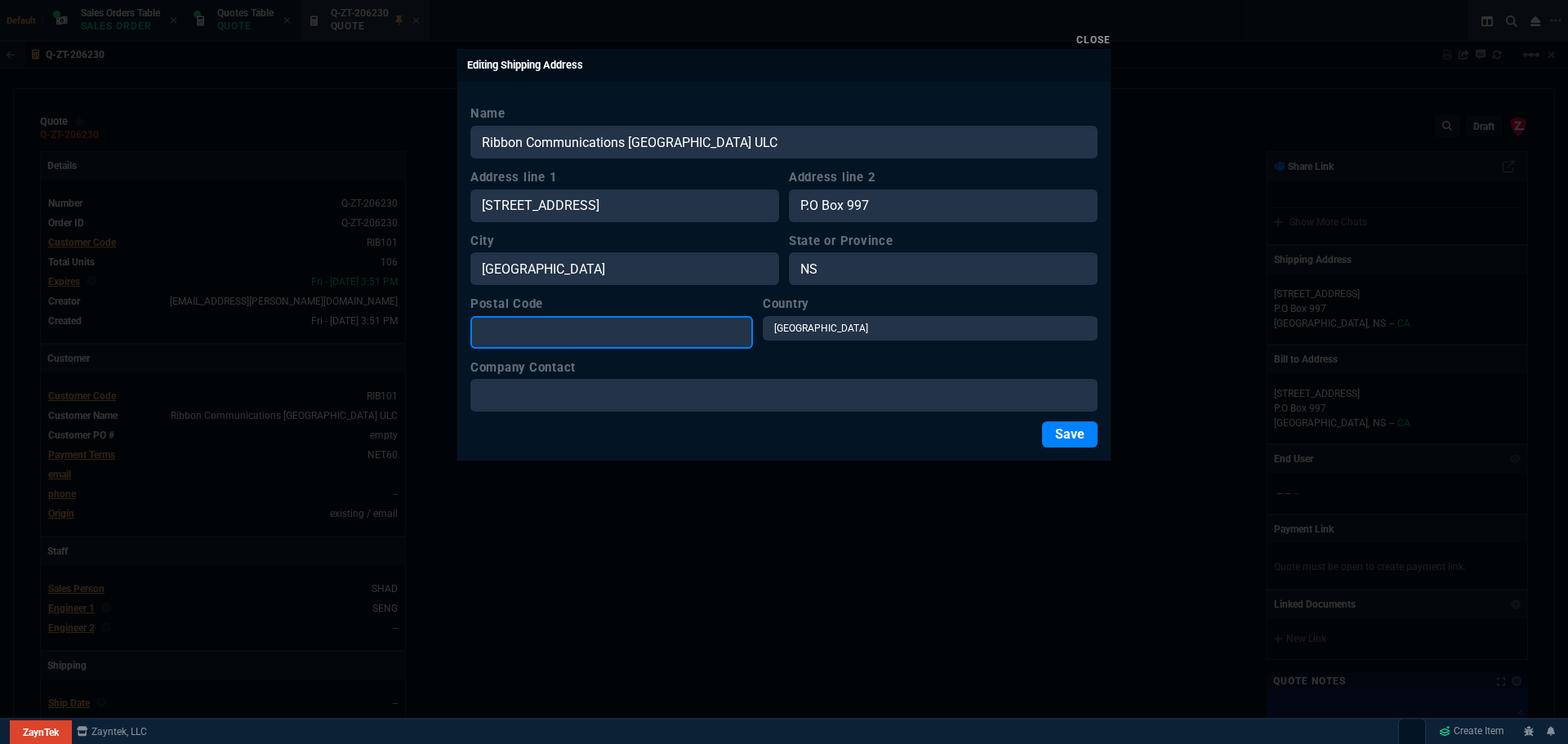
type input "K2V 1C2"
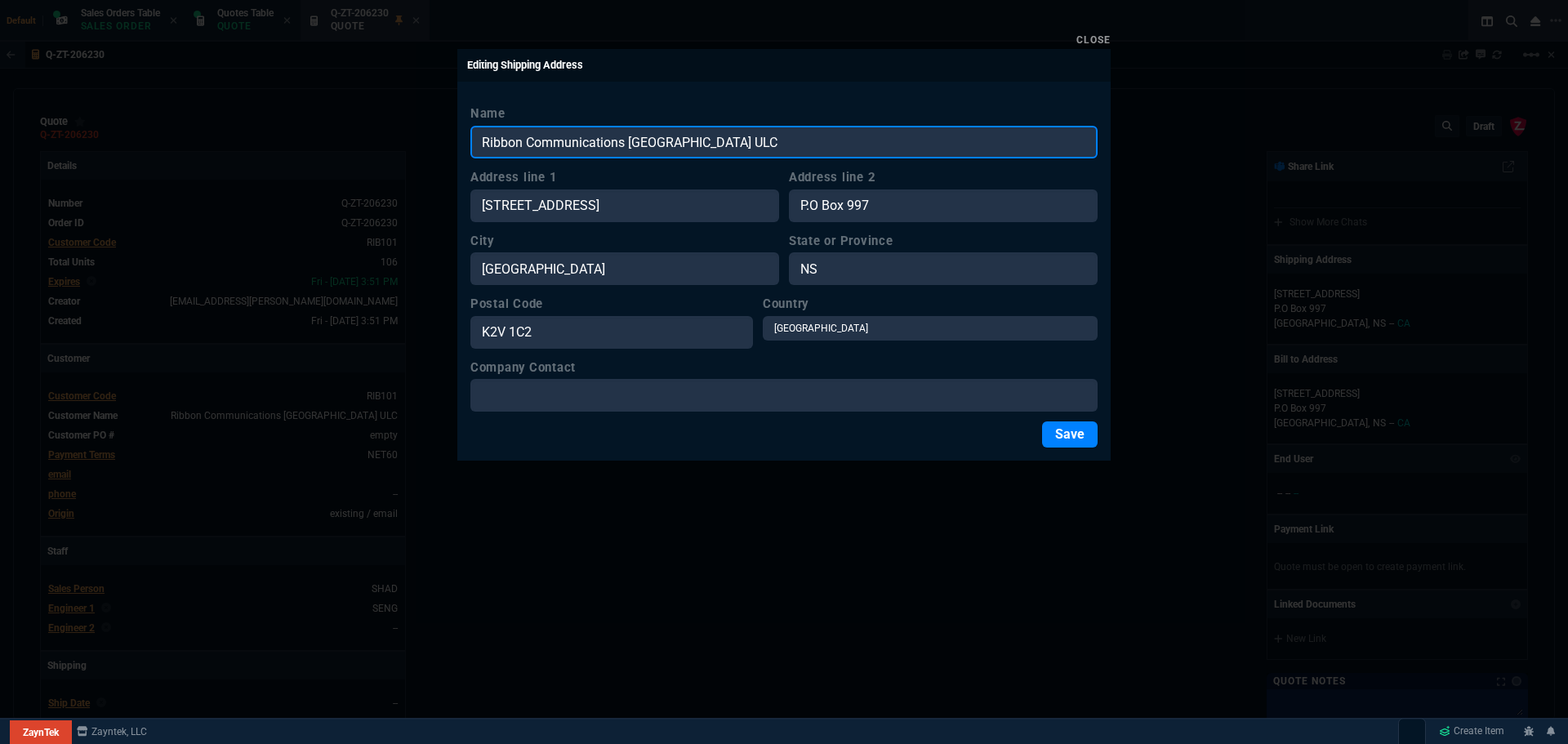
type input "Ribbon Communications [GEOGRAPHIC_DATA] ULC"
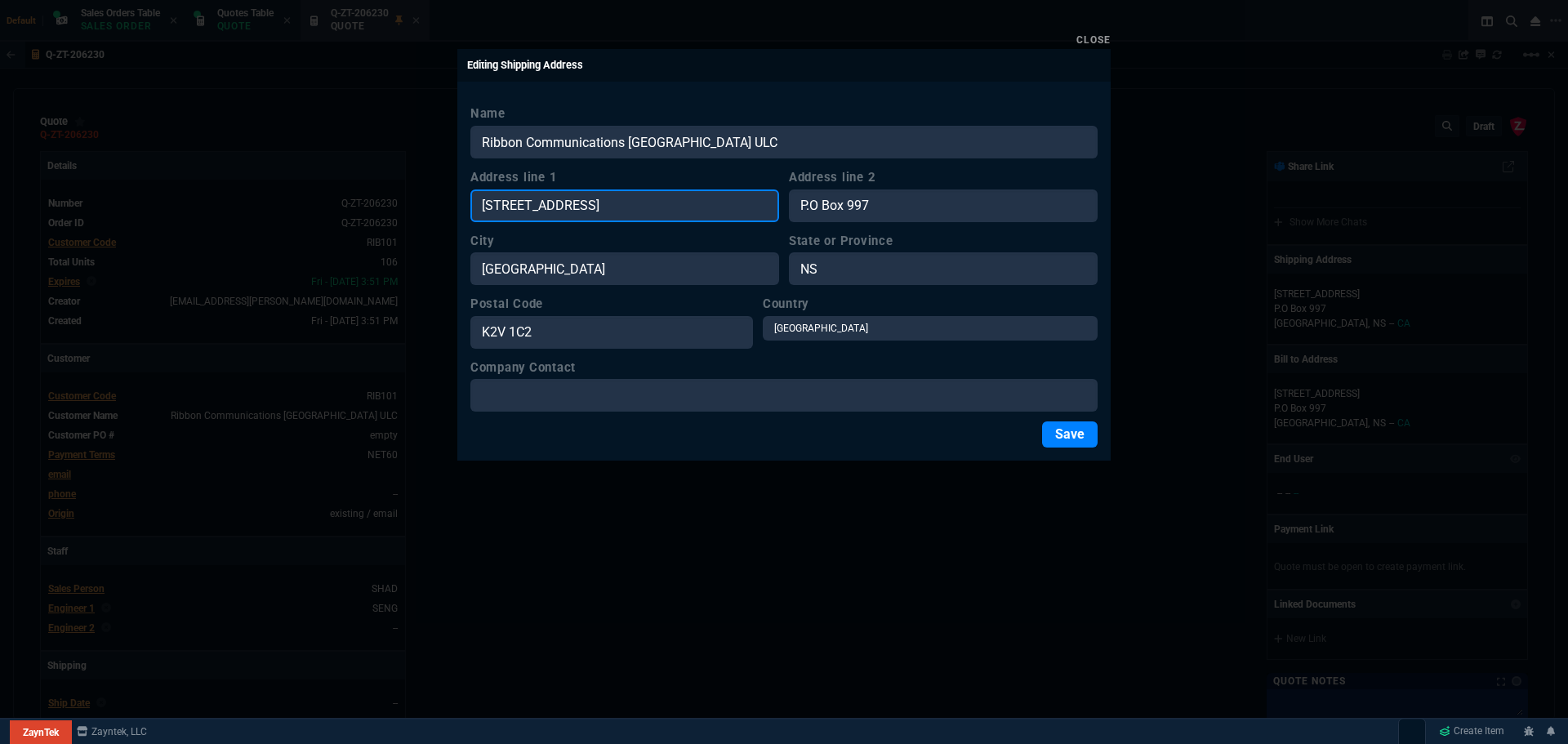
click at [639, 213] on input "1741 Lower Water Street" at bounding box center [624, 206] width 308 height 33
paste input "500 Palladium Drive Suite 2100"
type input "500 Palladium Drive Suite 2100"
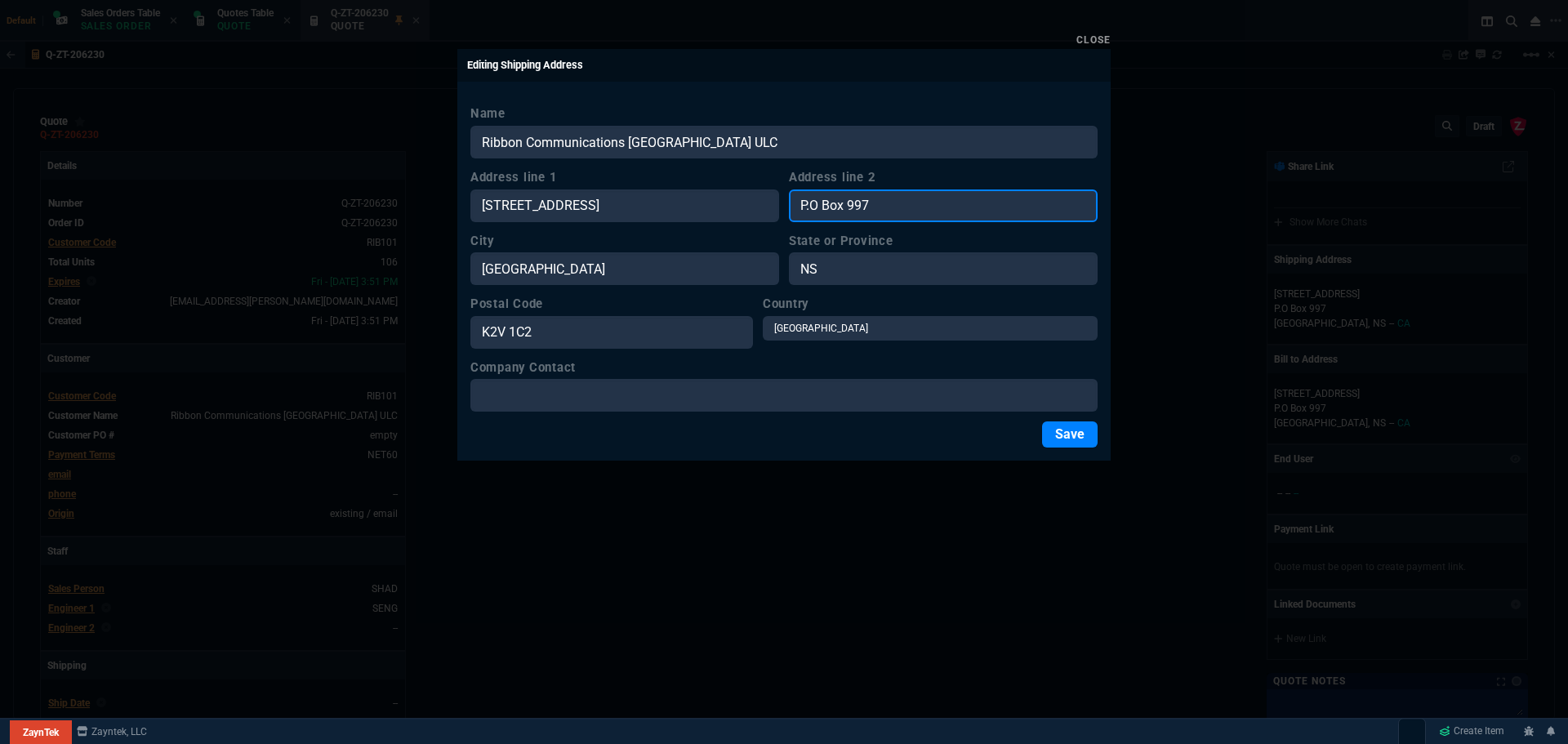
drag, startPoint x: 925, startPoint y: 202, endPoint x: 788, endPoint y: 217, distance: 137.8
click at [788, 217] on div "Address line 1 500 Palladium Drive Suite 2100 Address line 2 P.O Box 997" at bounding box center [783, 194] width 627 height 54
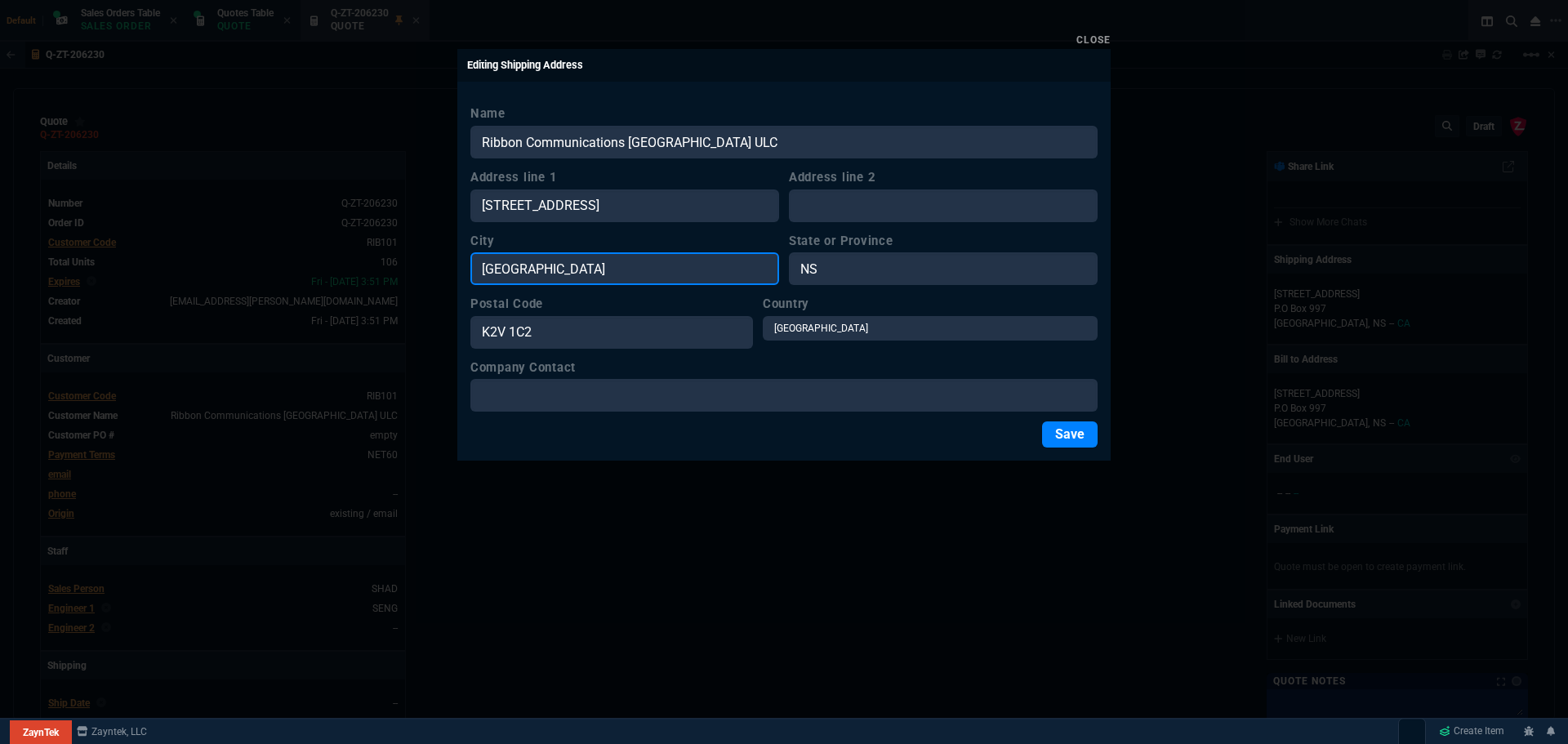
click at [554, 275] on input "Halifax" at bounding box center [624, 268] width 308 height 33
click at [545, 281] on input "Halifax" at bounding box center [624, 268] width 308 height 33
click at [574, 267] on input "Halifax" at bounding box center [624, 268] width 308 height 33
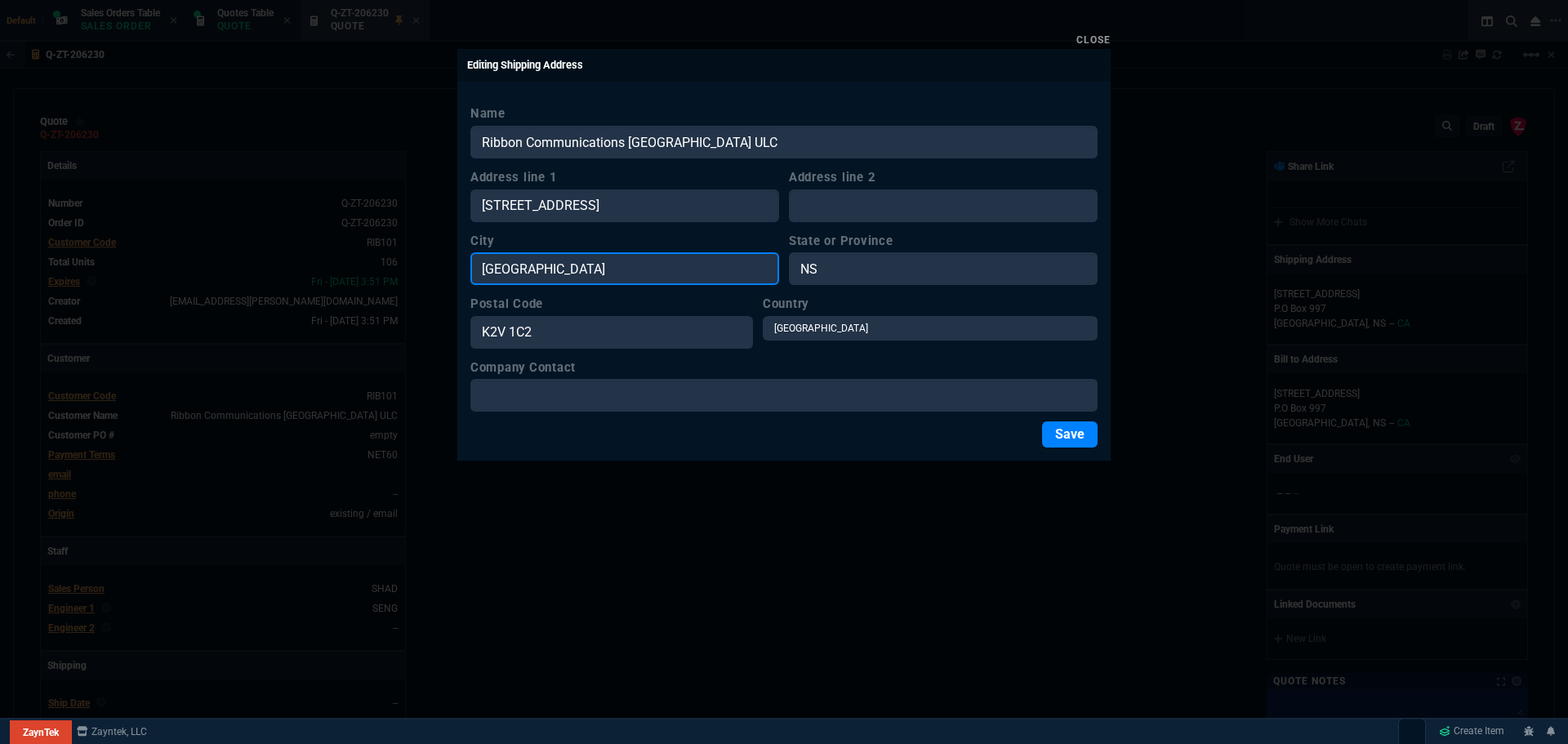
click at [574, 267] on input "Halifax" at bounding box center [624, 268] width 308 height 33
click at [549, 270] on input "Halifax" at bounding box center [624, 268] width 308 height 33
click at [547, 269] on input "Halifax" at bounding box center [624, 268] width 308 height 33
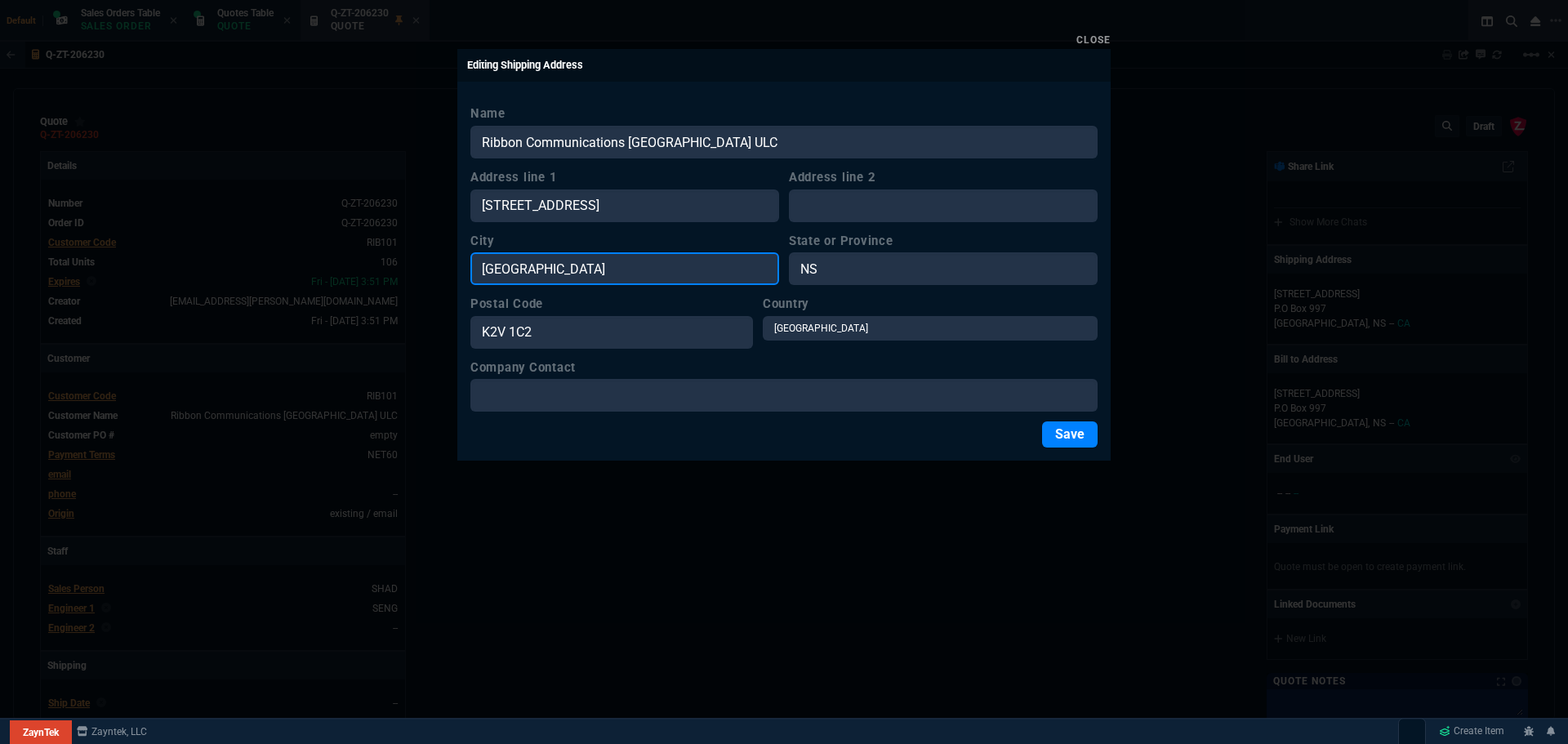
paste input "Ottawa"
type input "Ottawa"
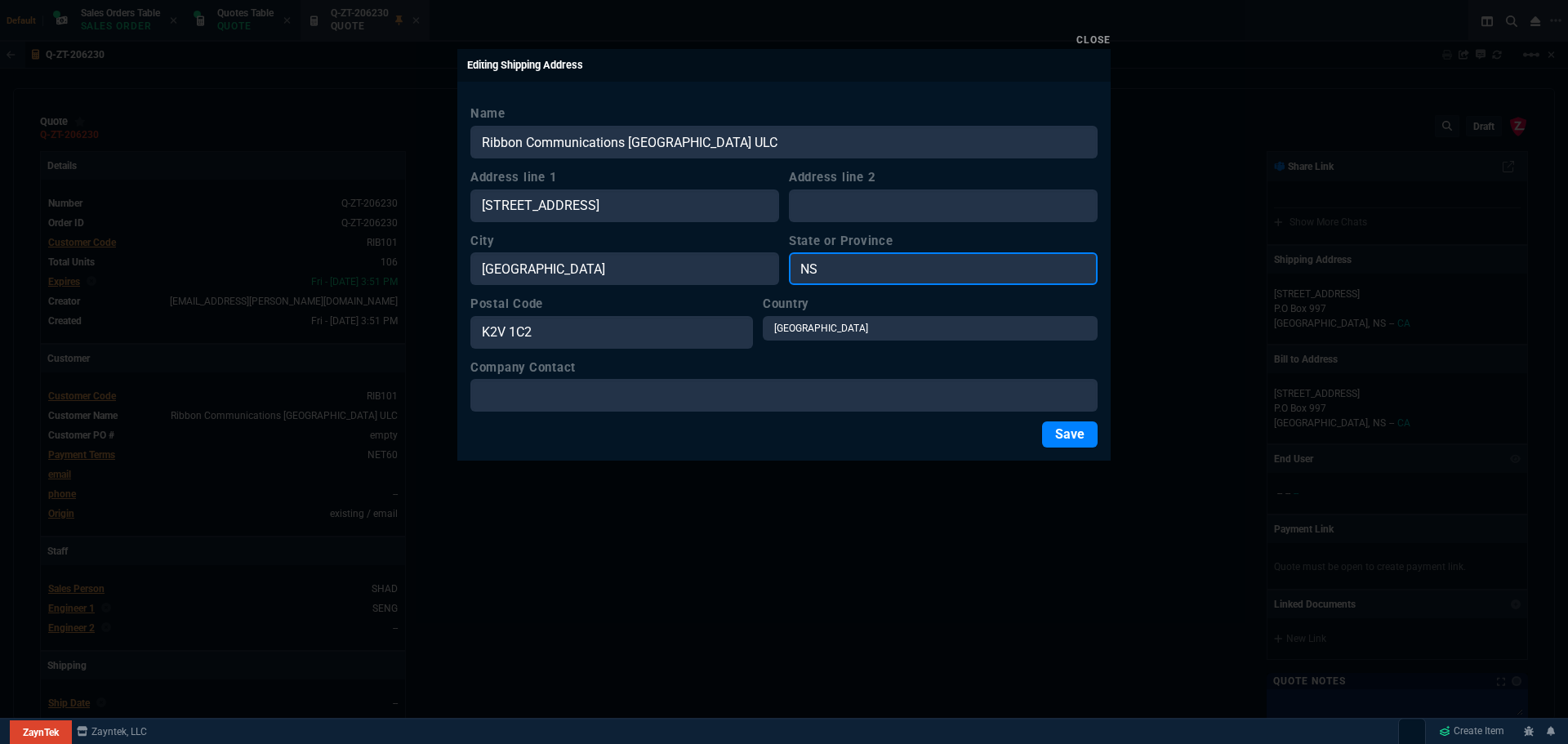
click at [833, 271] on input "NS" at bounding box center [943, 268] width 308 height 33
type input "ON"
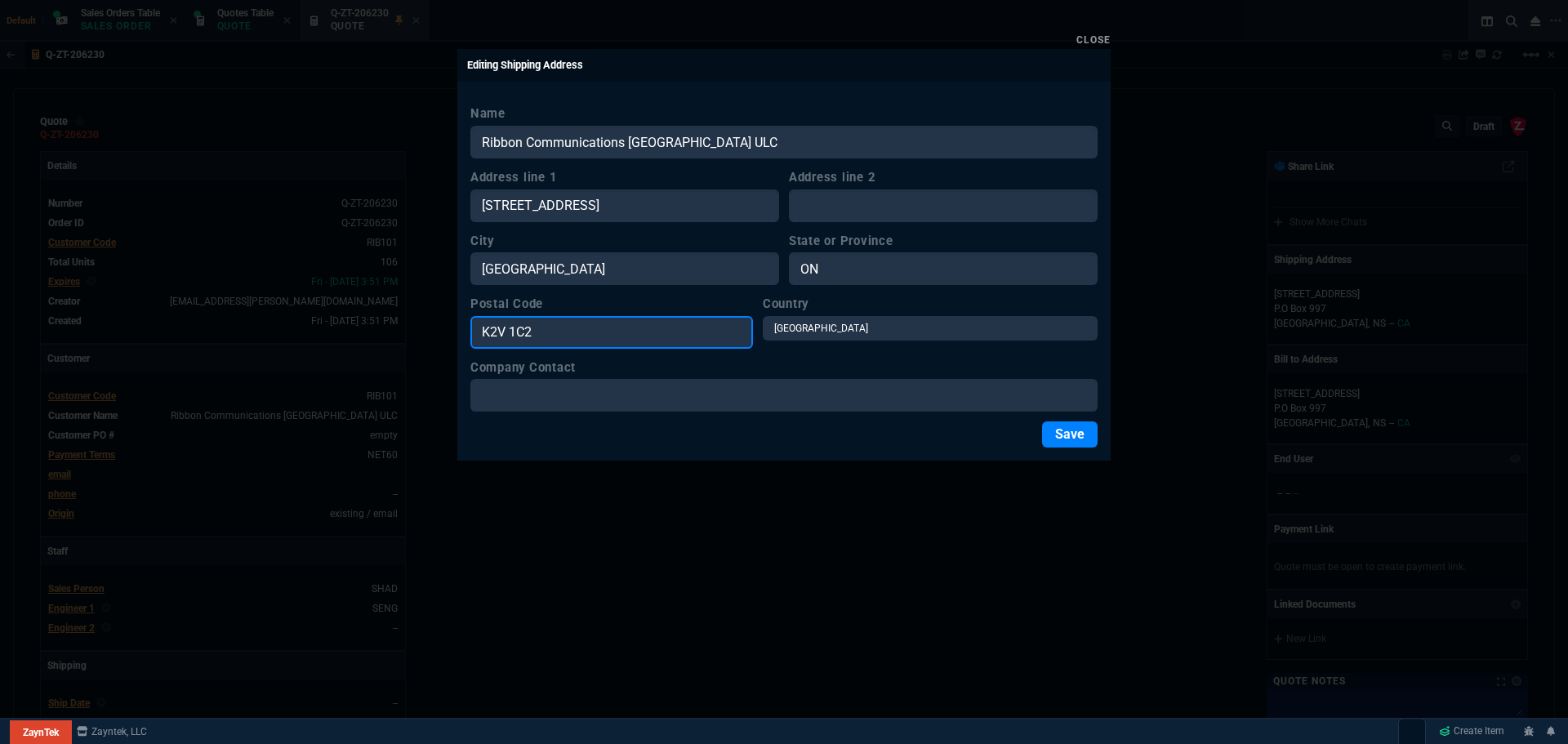
click at [725, 319] on input "K2V 1C2" at bounding box center [612, 332] width 283 height 33
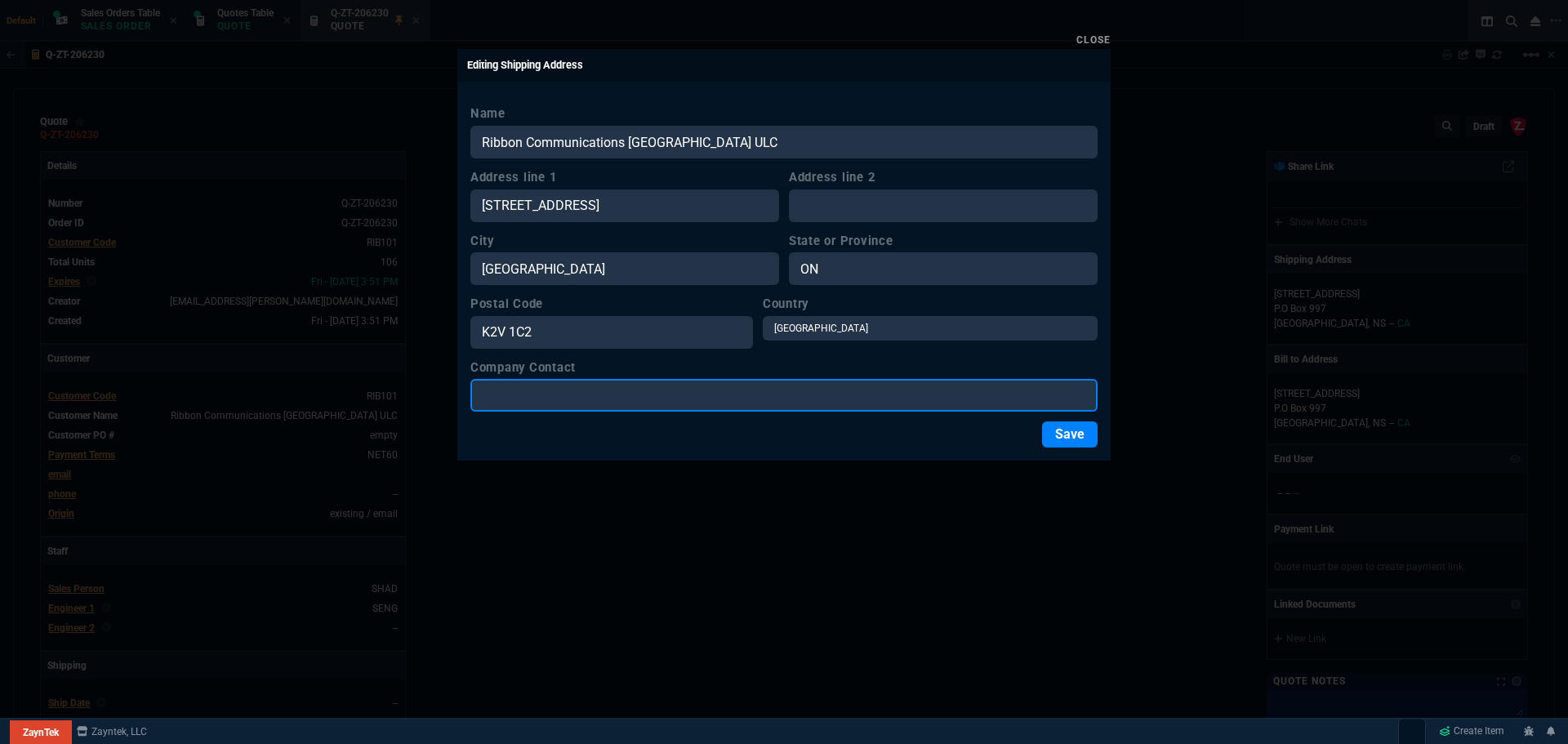
click at [806, 393] on input "Company Contact" at bounding box center [783, 395] width 627 height 33
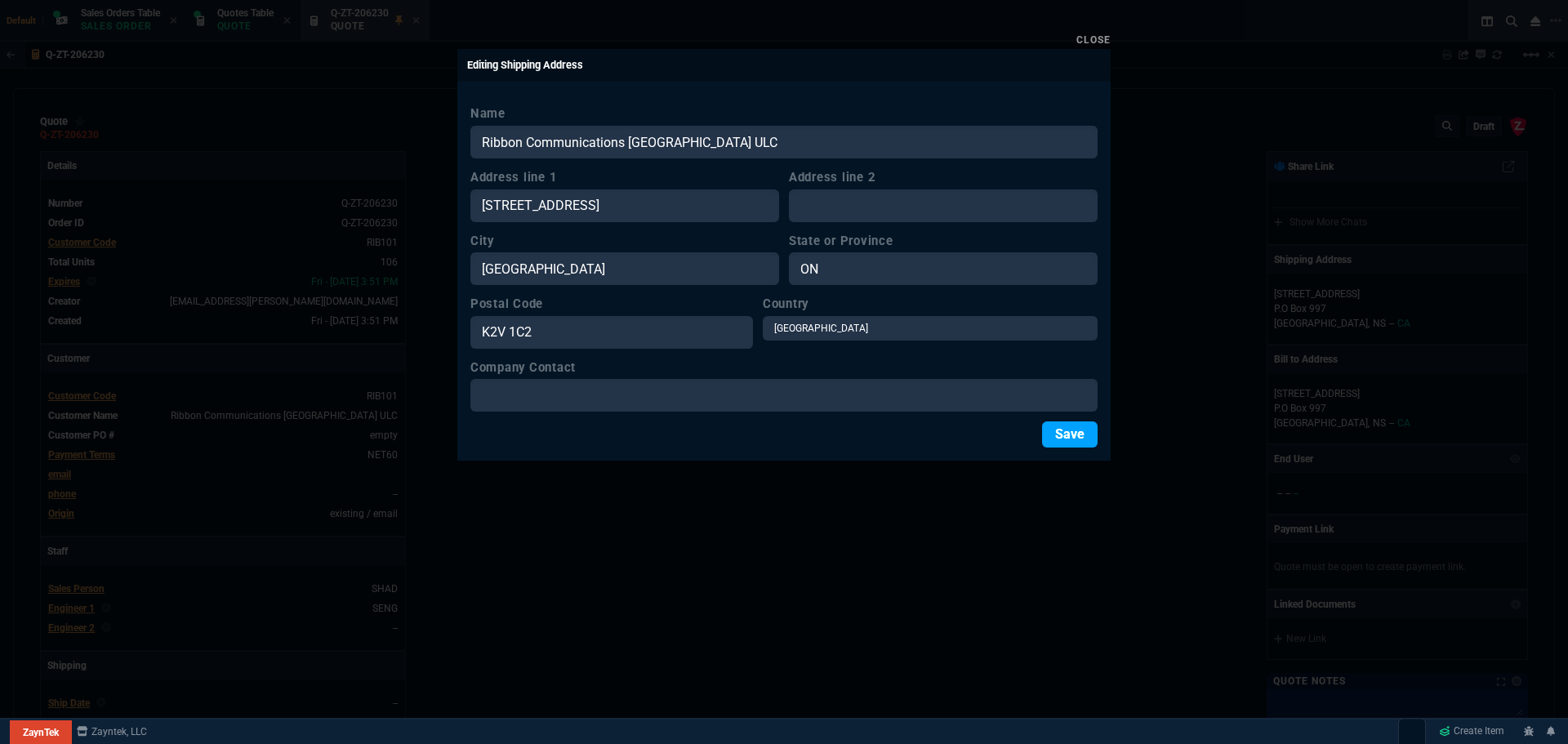
click at [1057, 438] on button "Save" at bounding box center [1070, 435] width 56 height 26
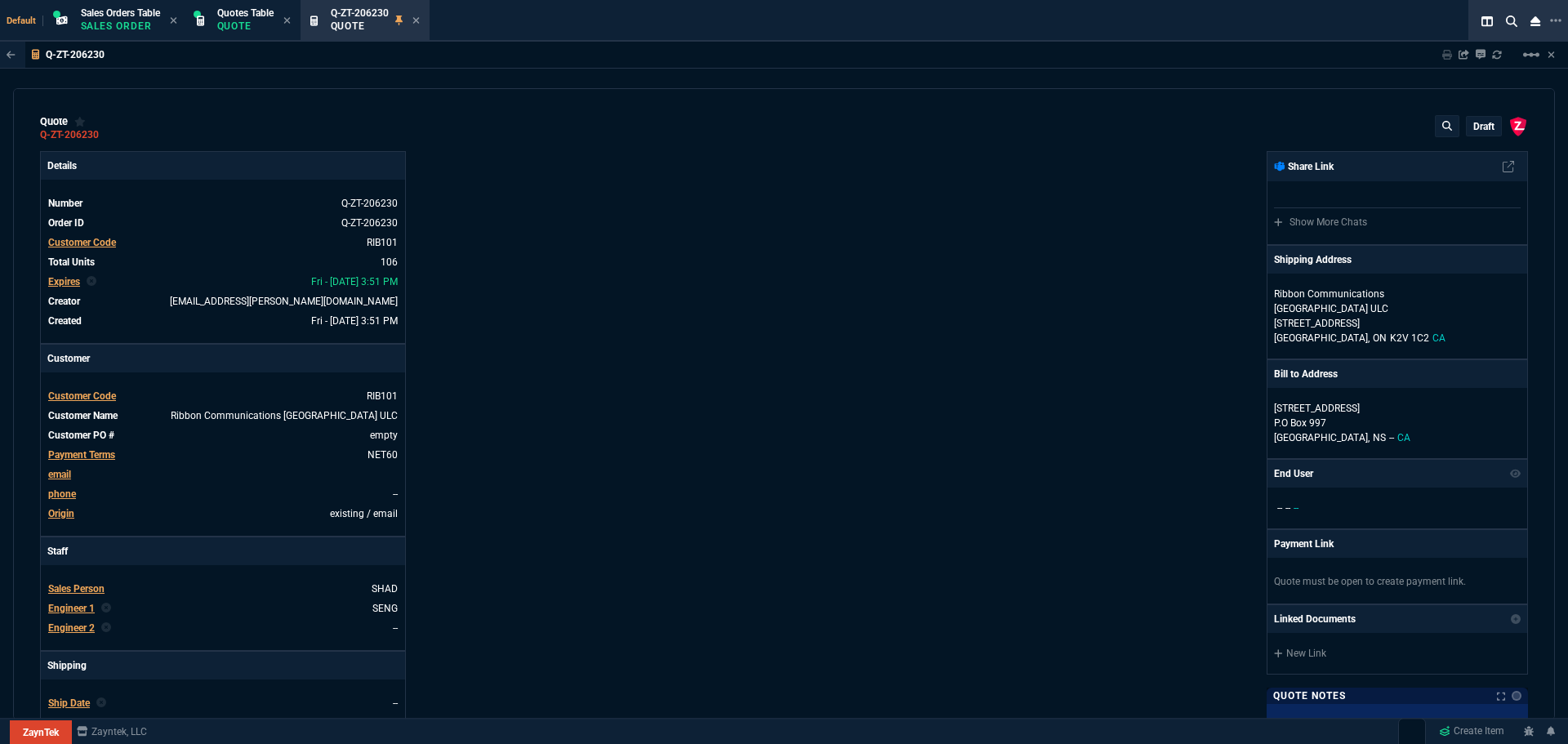
click at [1005, 409] on div "ZaynTek, LLC 2609 Technology Dr Suite 200 Plano, TX 75074 Share Link Show More …" at bounding box center [1155, 572] width 744 height 843
click at [1478, 129] on p "draft" at bounding box center [1483, 127] width 21 height 13
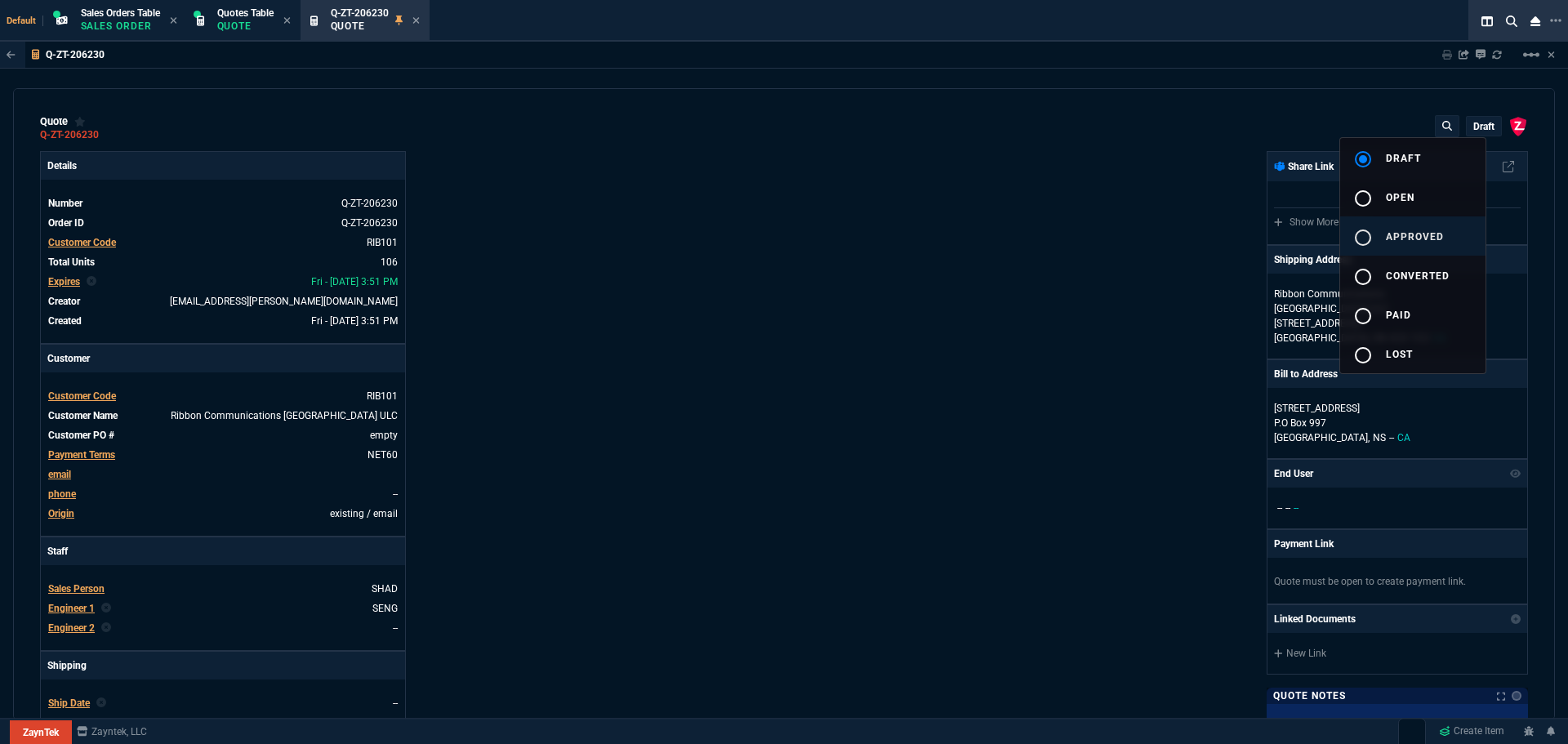
click at [1418, 234] on span "approved" at bounding box center [1415, 236] width 58 height 12
click at [984, 316] on div at bounding box center [784, 372] width 1568 height 744
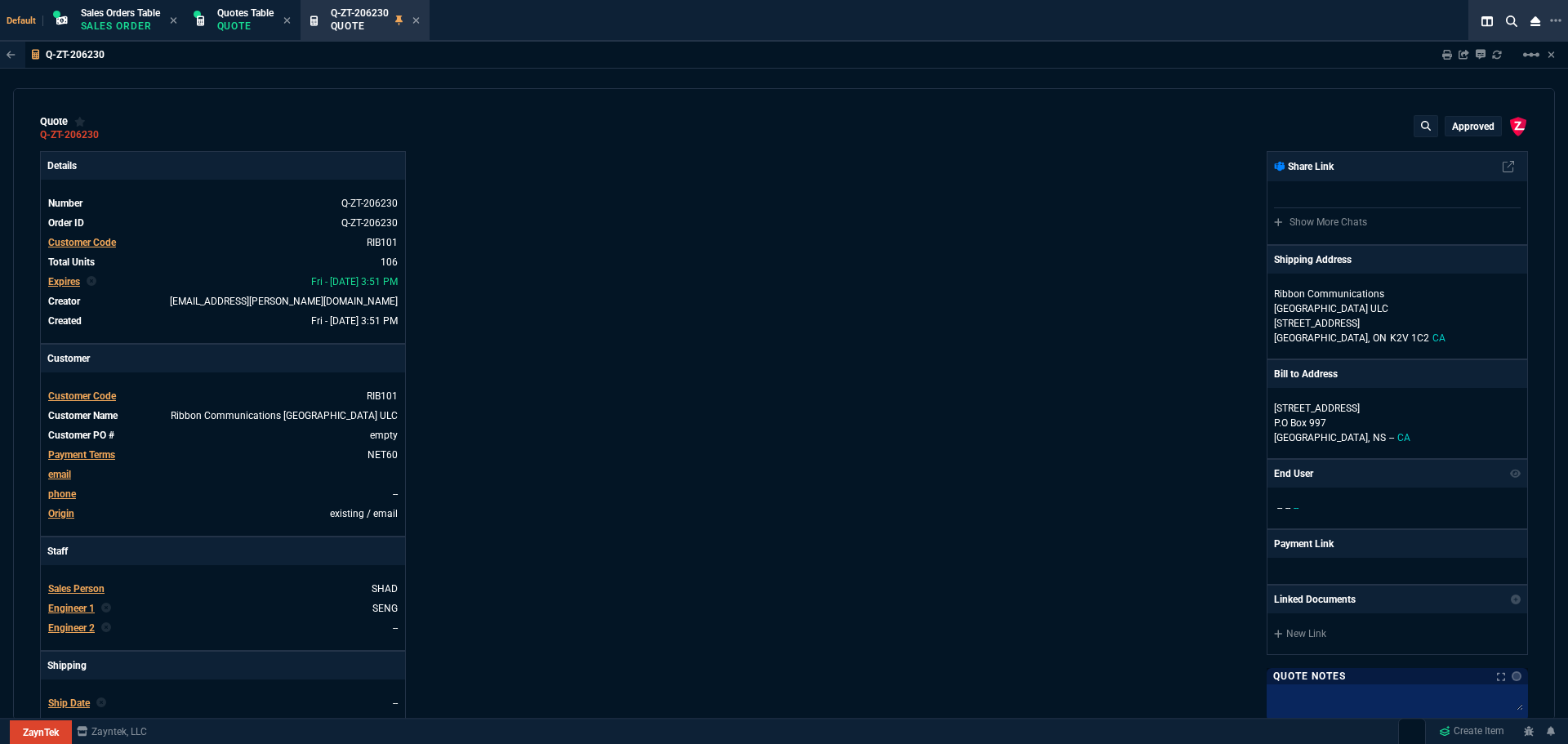
type input "35"
type input "695"
type input "15"
type input "134"
type input "73"
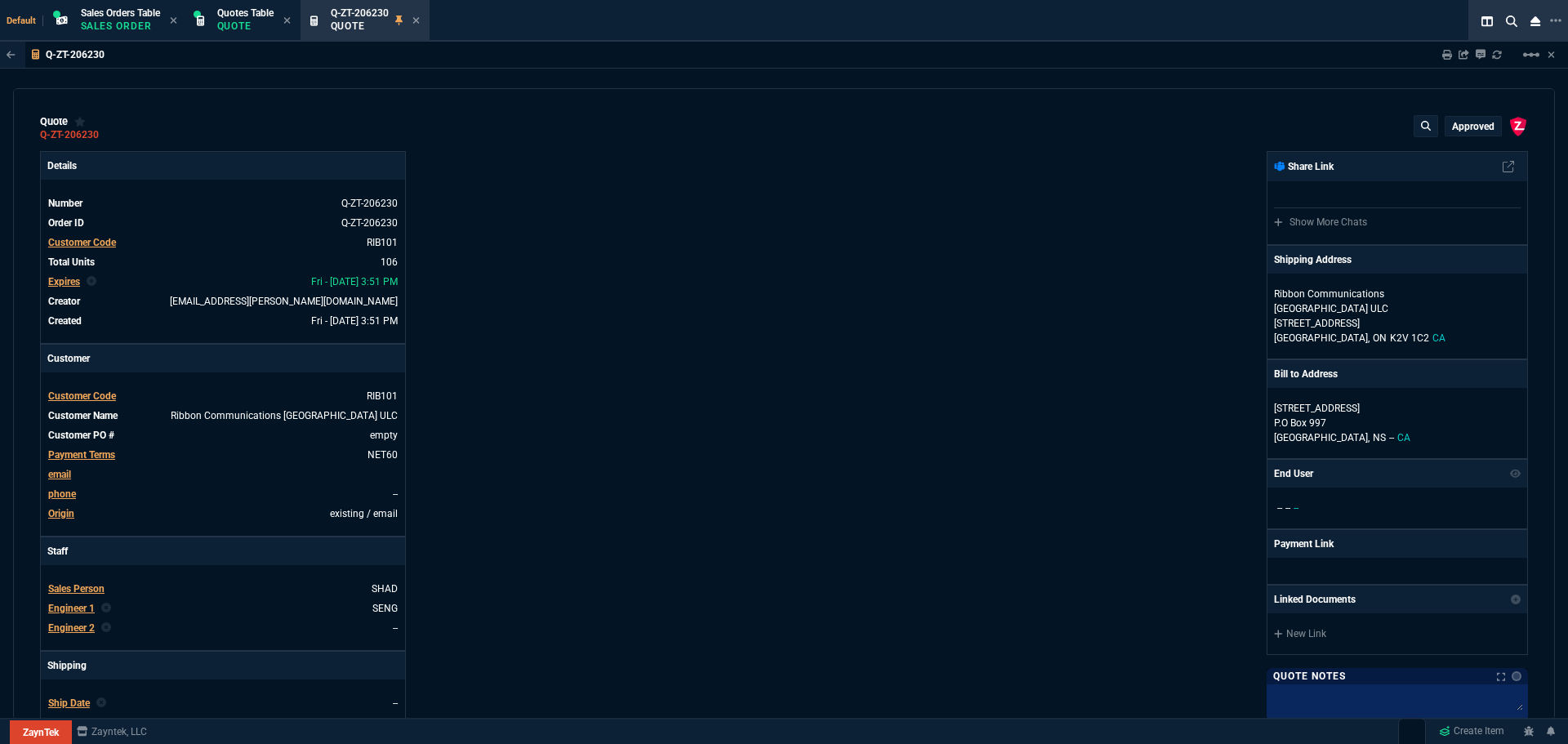
type input "41"
type input "0"
type input "96"
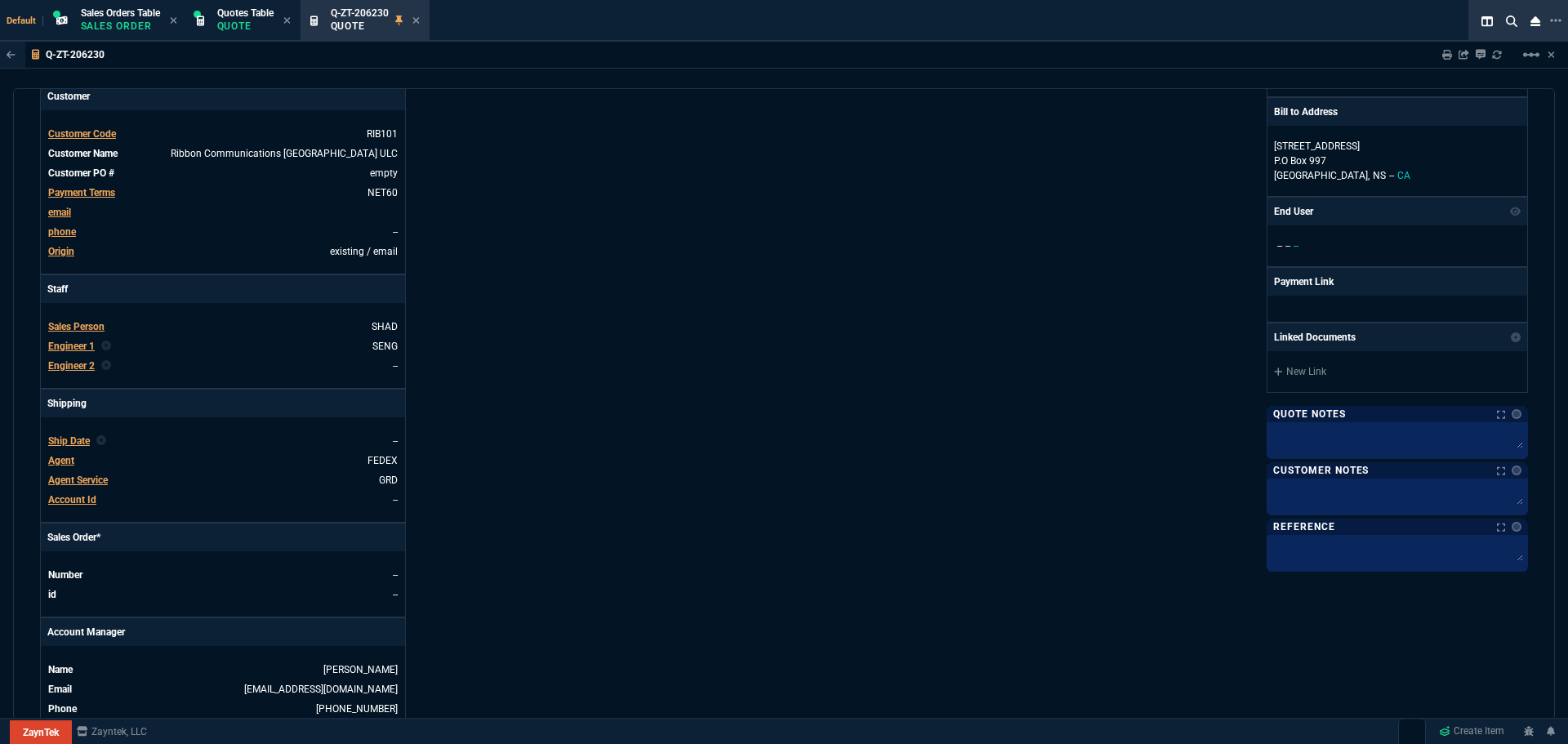
scroll to position [105, 0]
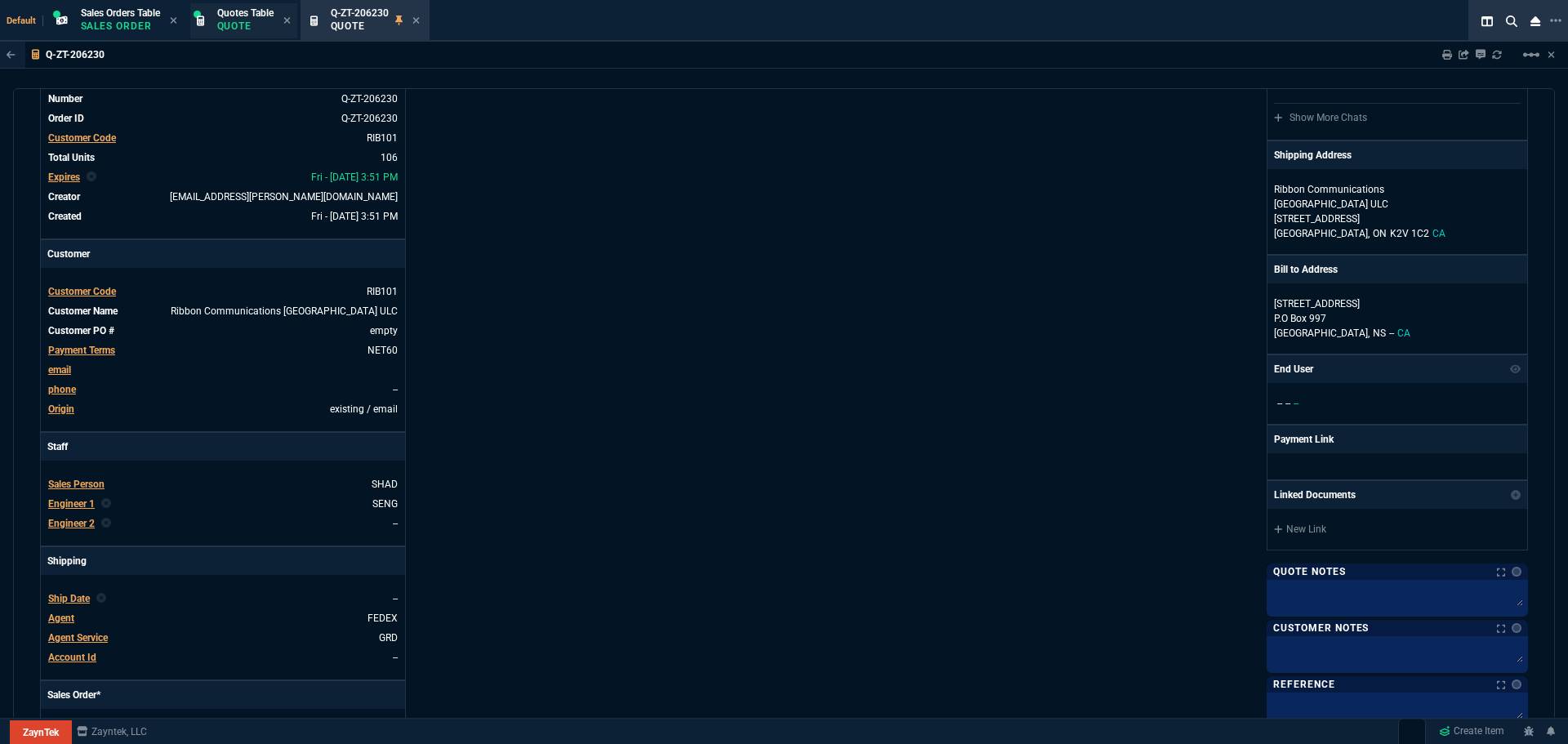
click at [244, 26] on p "Quote" at bounding box center [246, 26] width 57 height 13
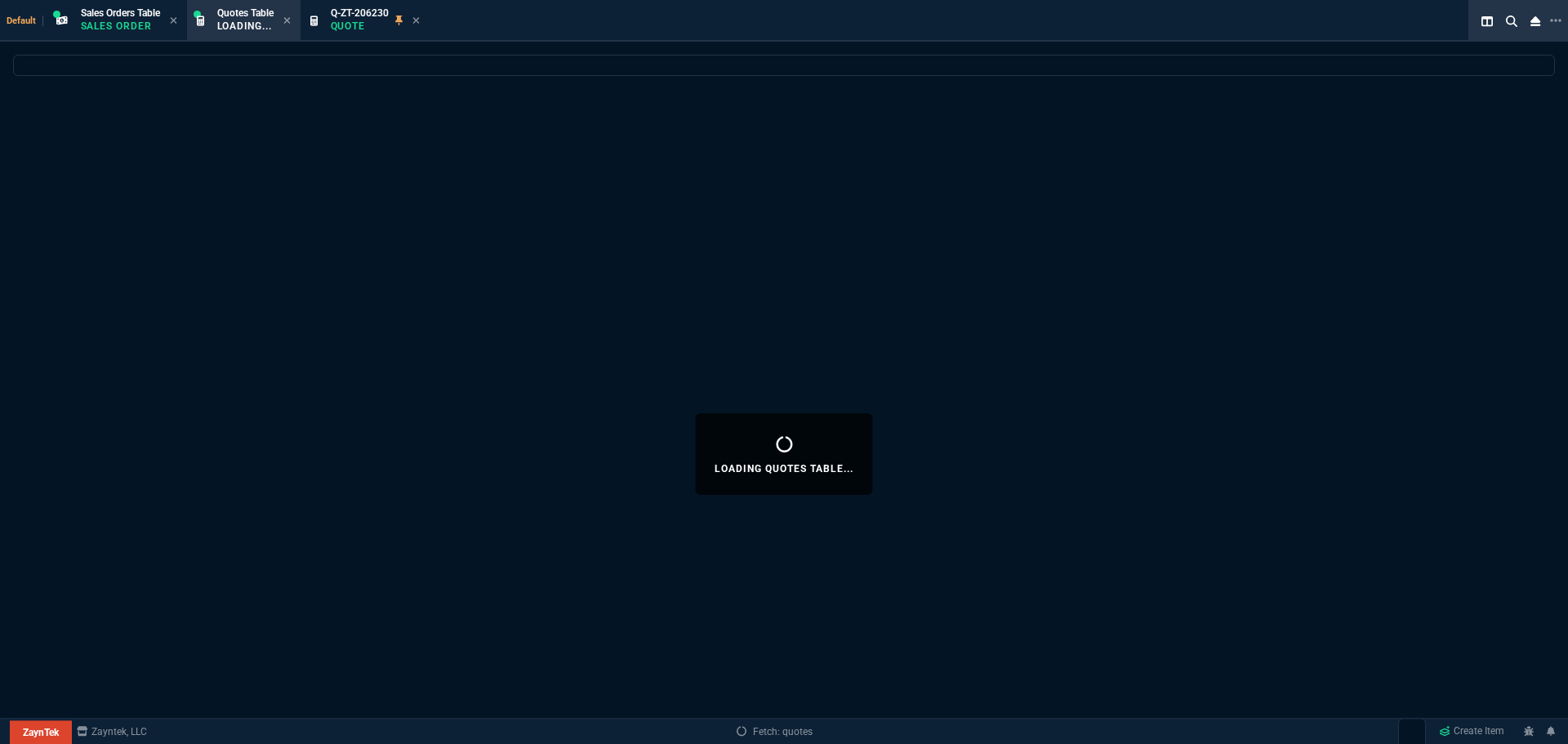
select select
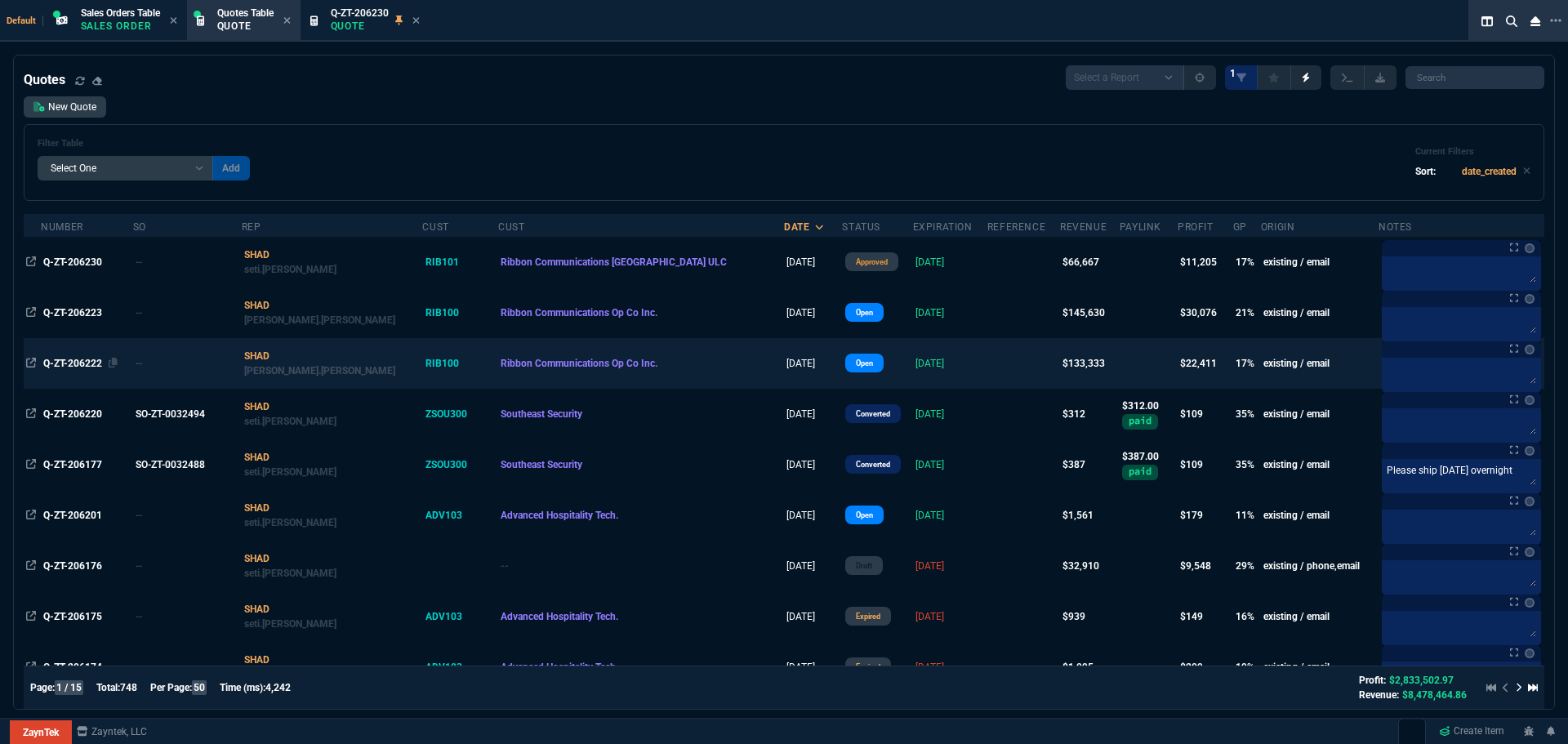
click at [91, 364] on span "Q-ZT-206222" at bounding box center [72, 363] width 58 height 12
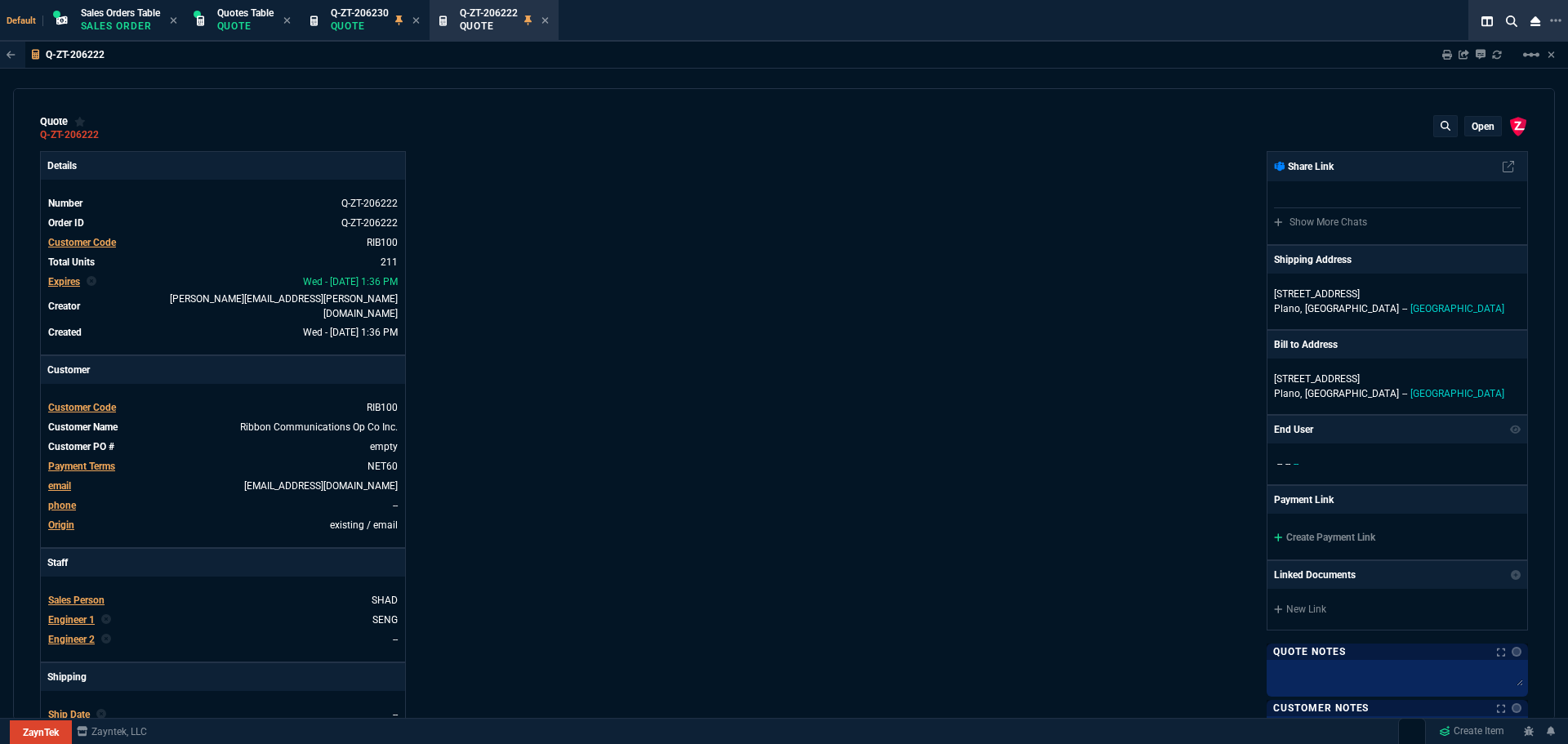
type input "1250"
type input "35"
type input "695"
type input "15"
type input "134"
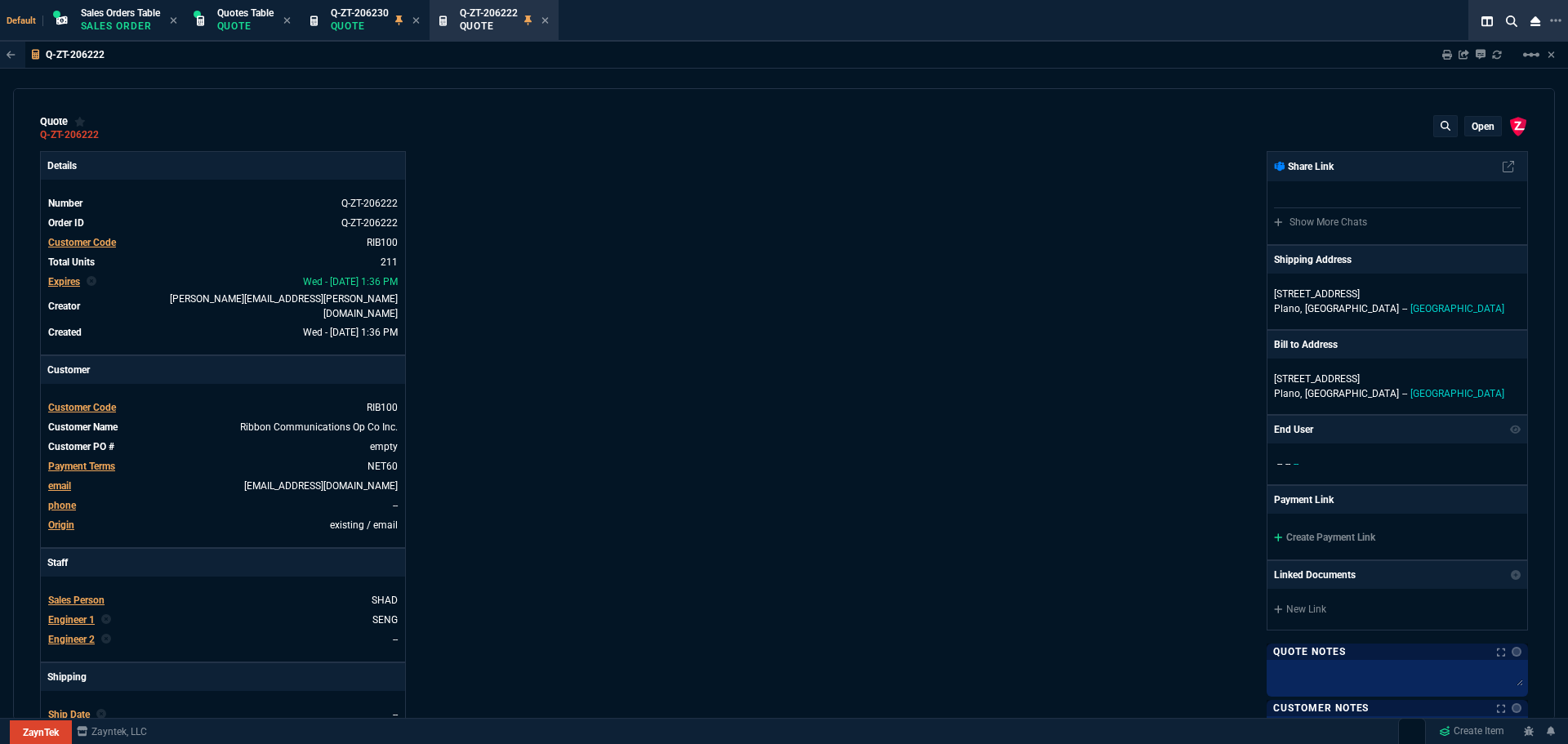
type input "73"
type input "41"
type input "0"
type input "96"
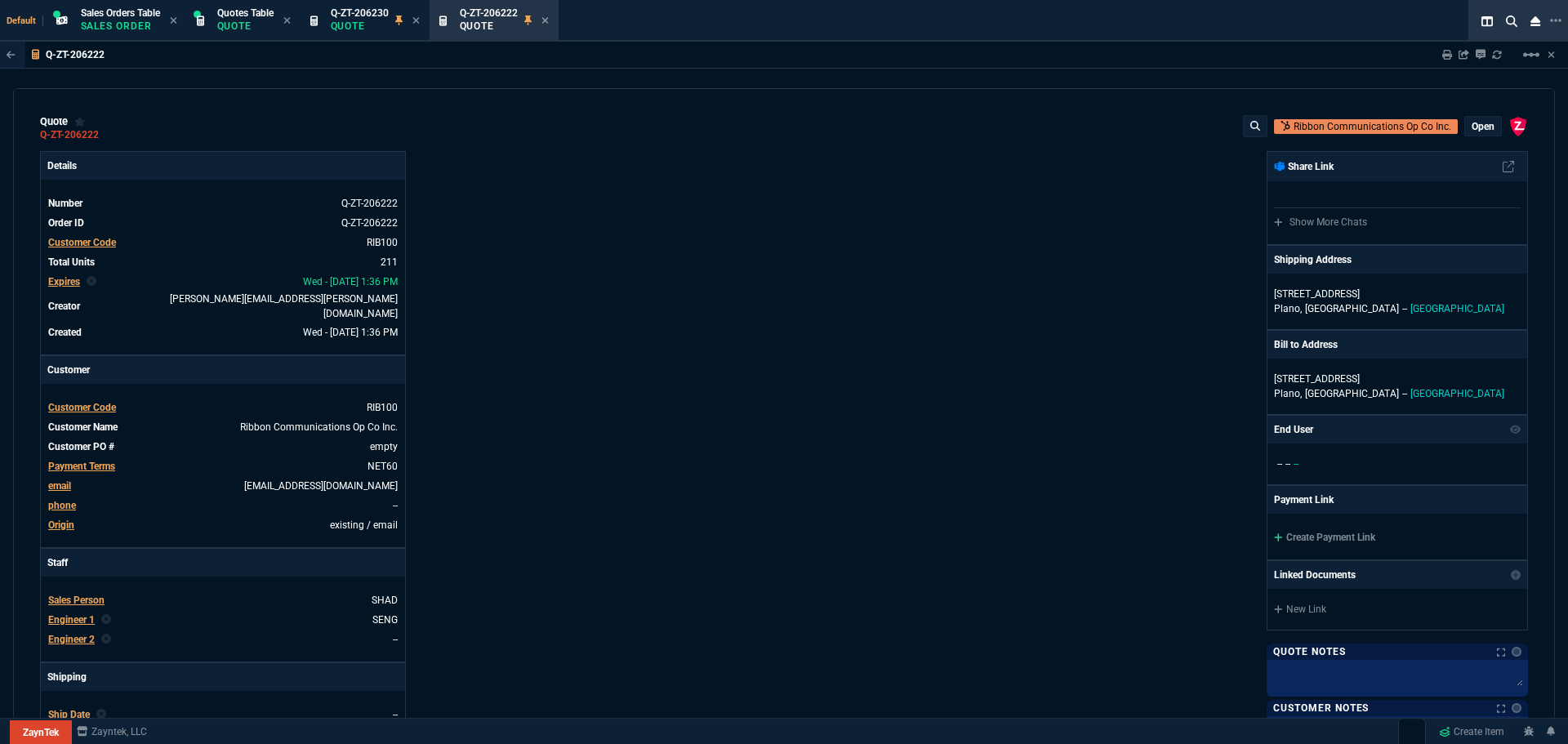
click at [1476, 128] on p "open" at bounding box center [1482, 127] width 23 height 13
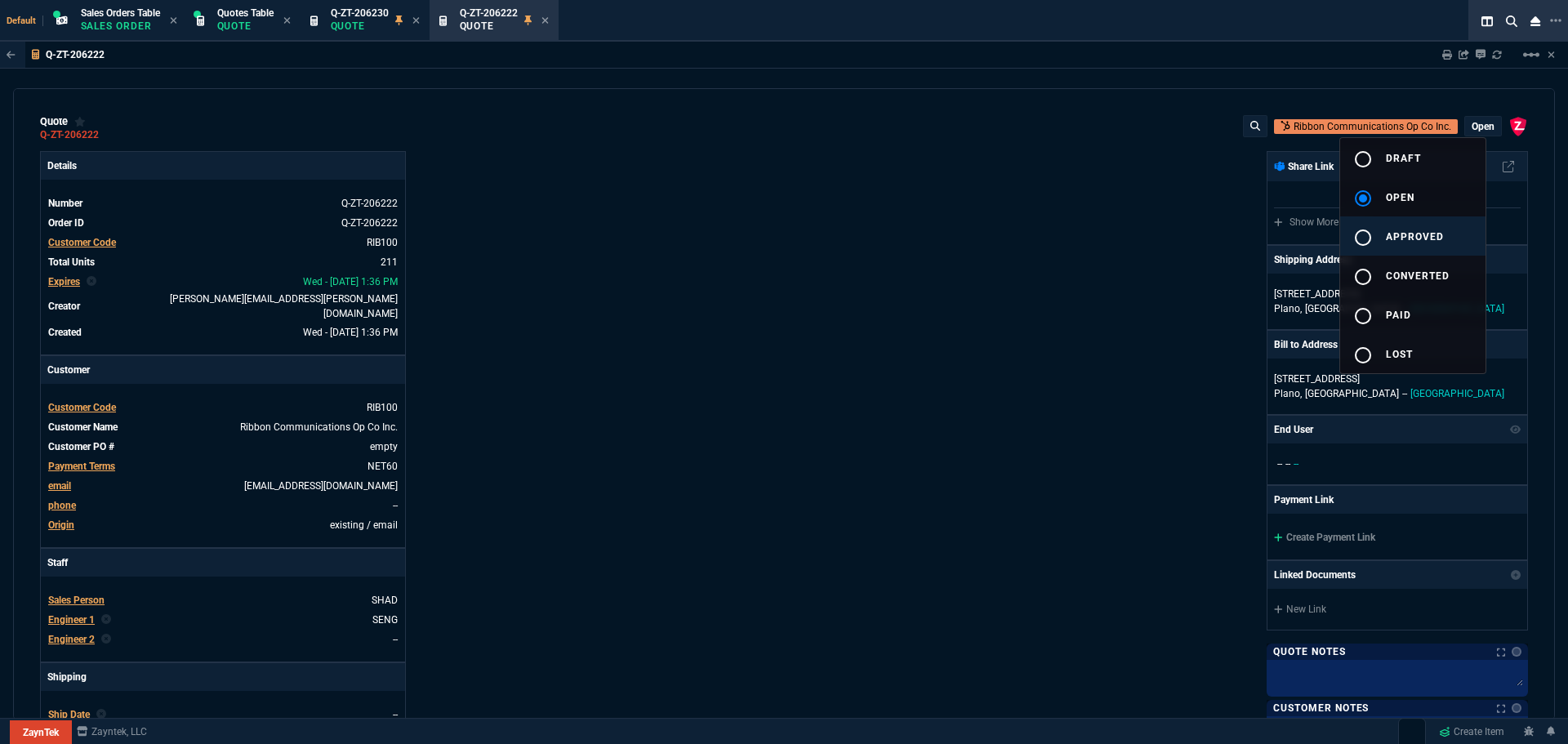
click at [1366, 236] on mat-icon "radio_button_unchecked" at bounding box center [1362, 237] width 19 height 19
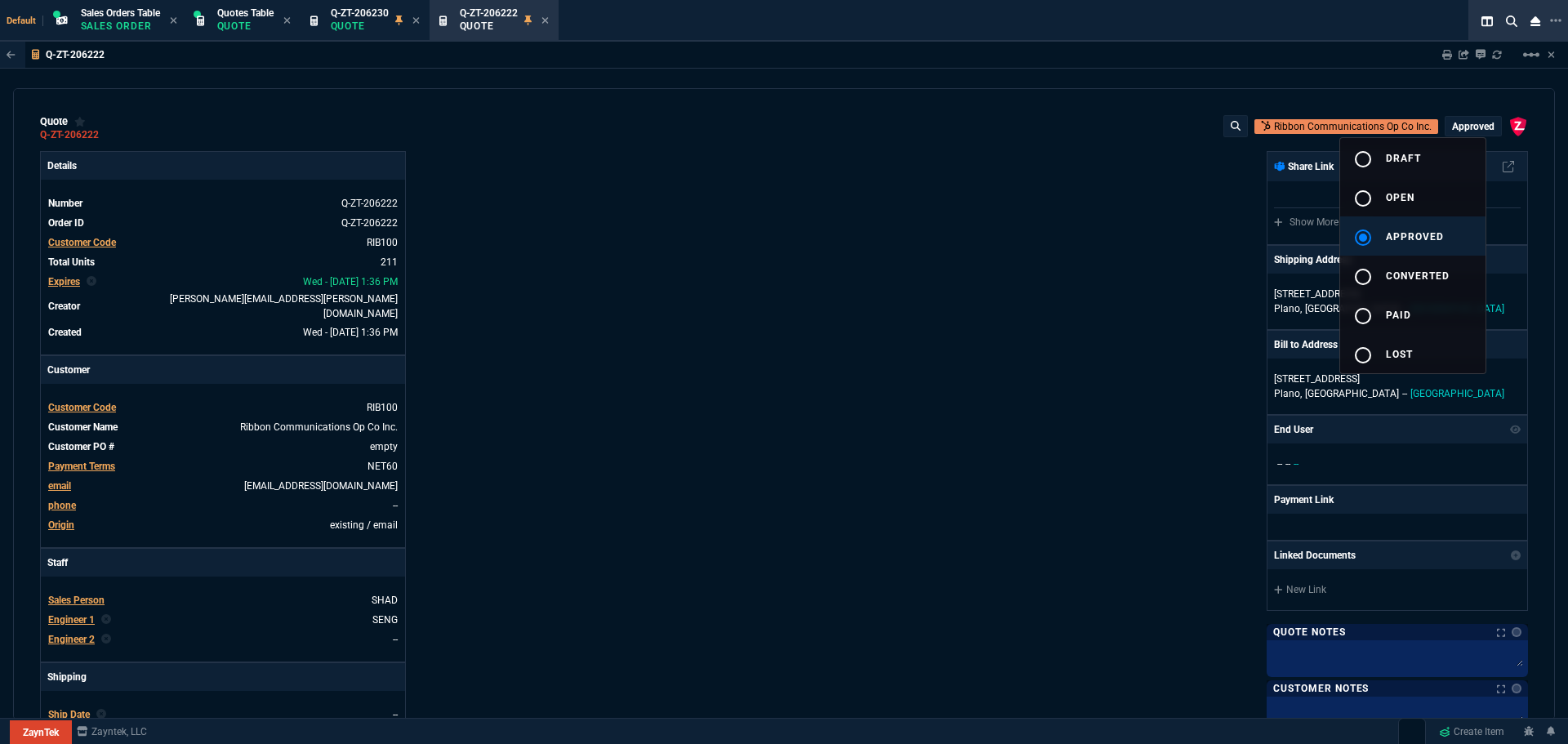
type input "35"
type input "695"
type input "15"
type input "134"
type input "73"
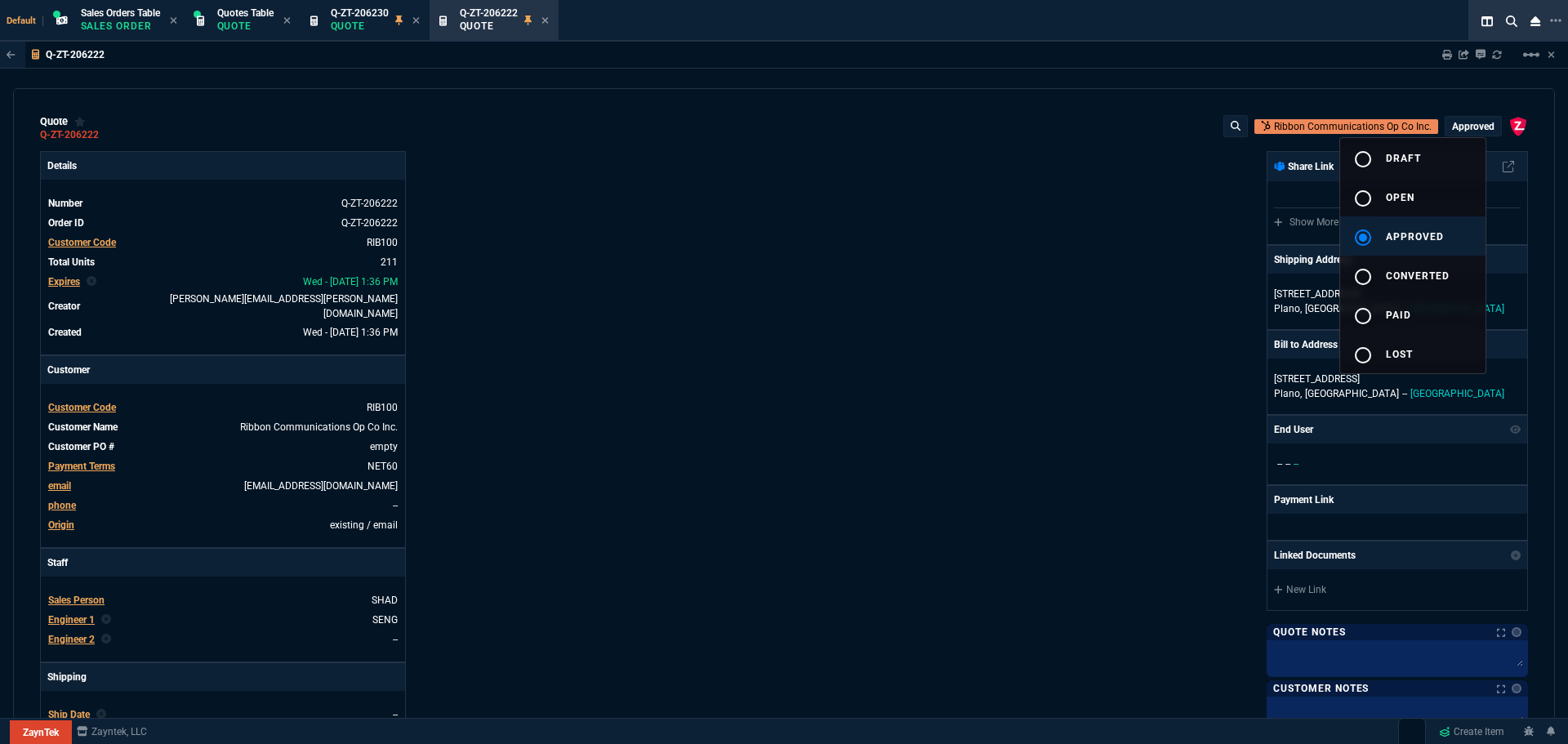
type input "41"
type input "0"
type input "96"
click at [1126, 398] on div at bounding box center [784, 372] width 1568 height 744
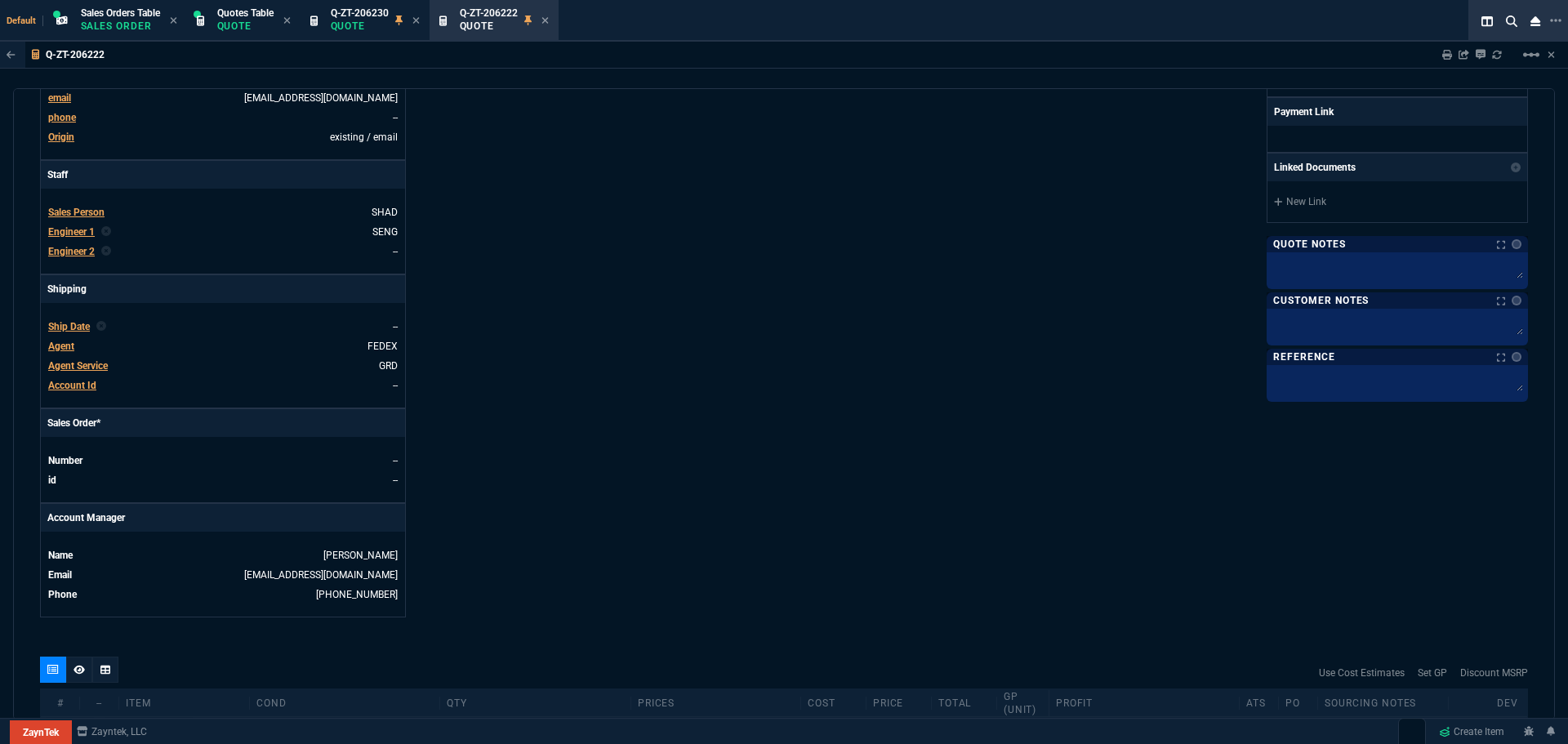
scroll to position [408, 0]
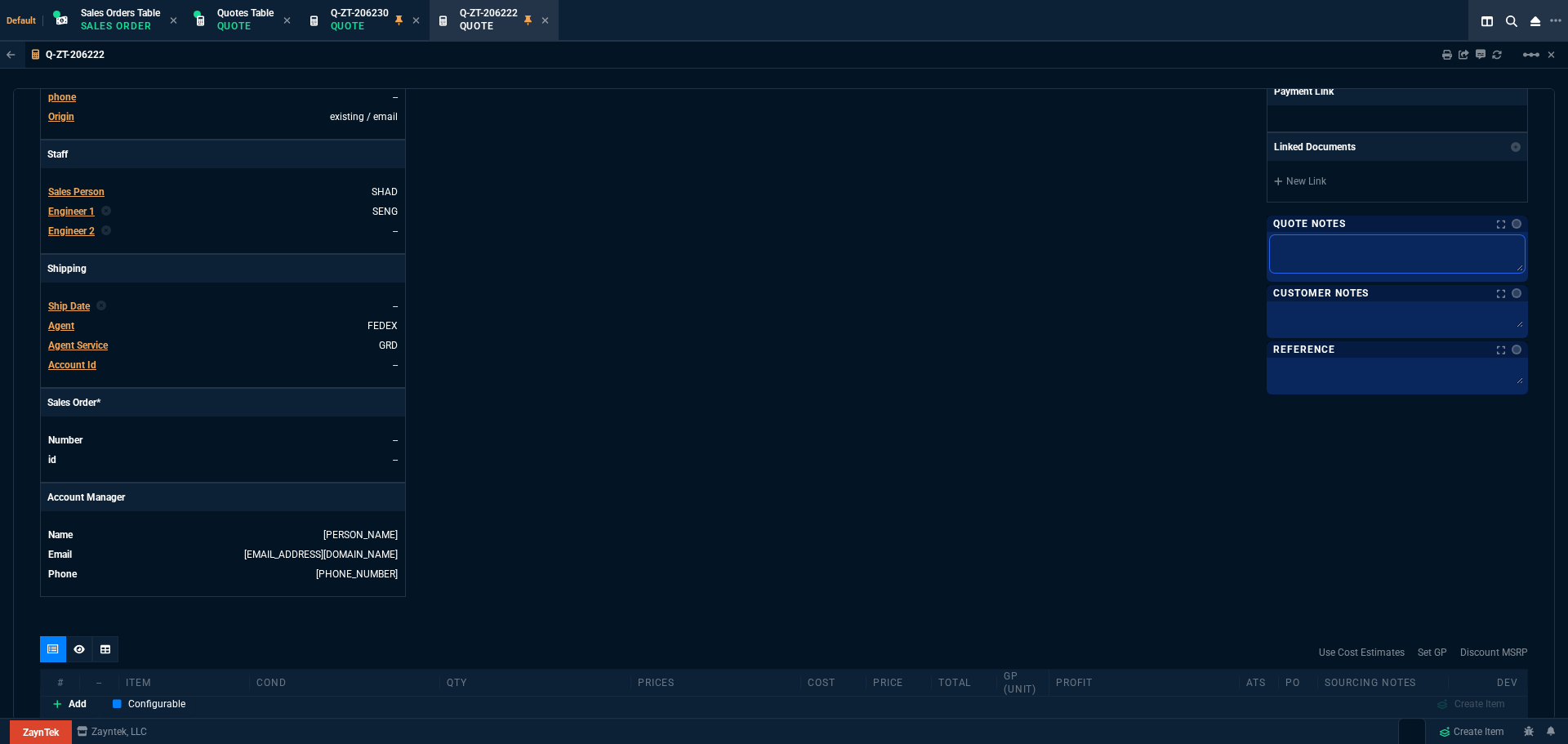
click at [1302, 252] on textarea at bounding box center [1396, 254] width 255 height 37
type textarea "W"
type textarea "Wi"
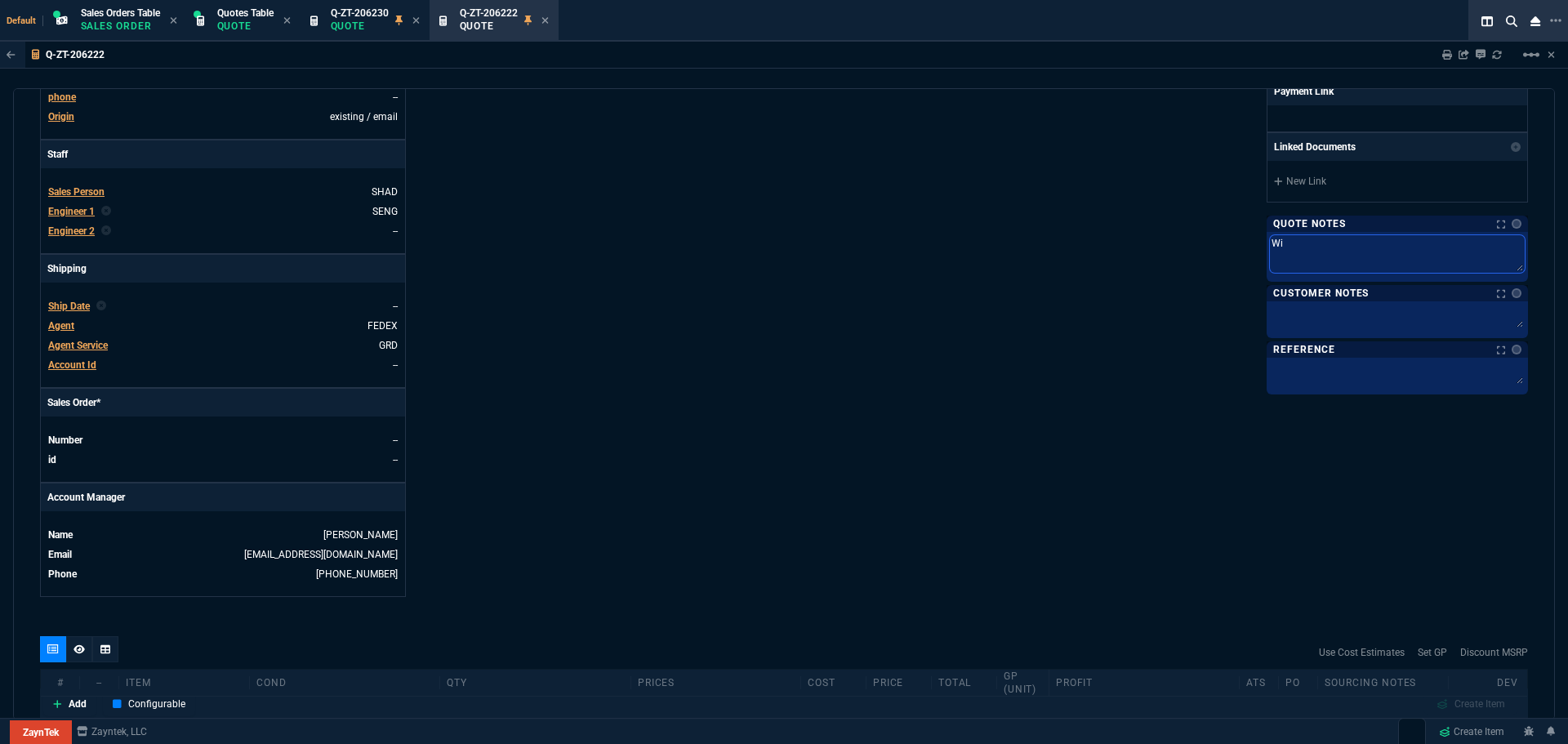
type textarea "Wil"
type textarea "Will"
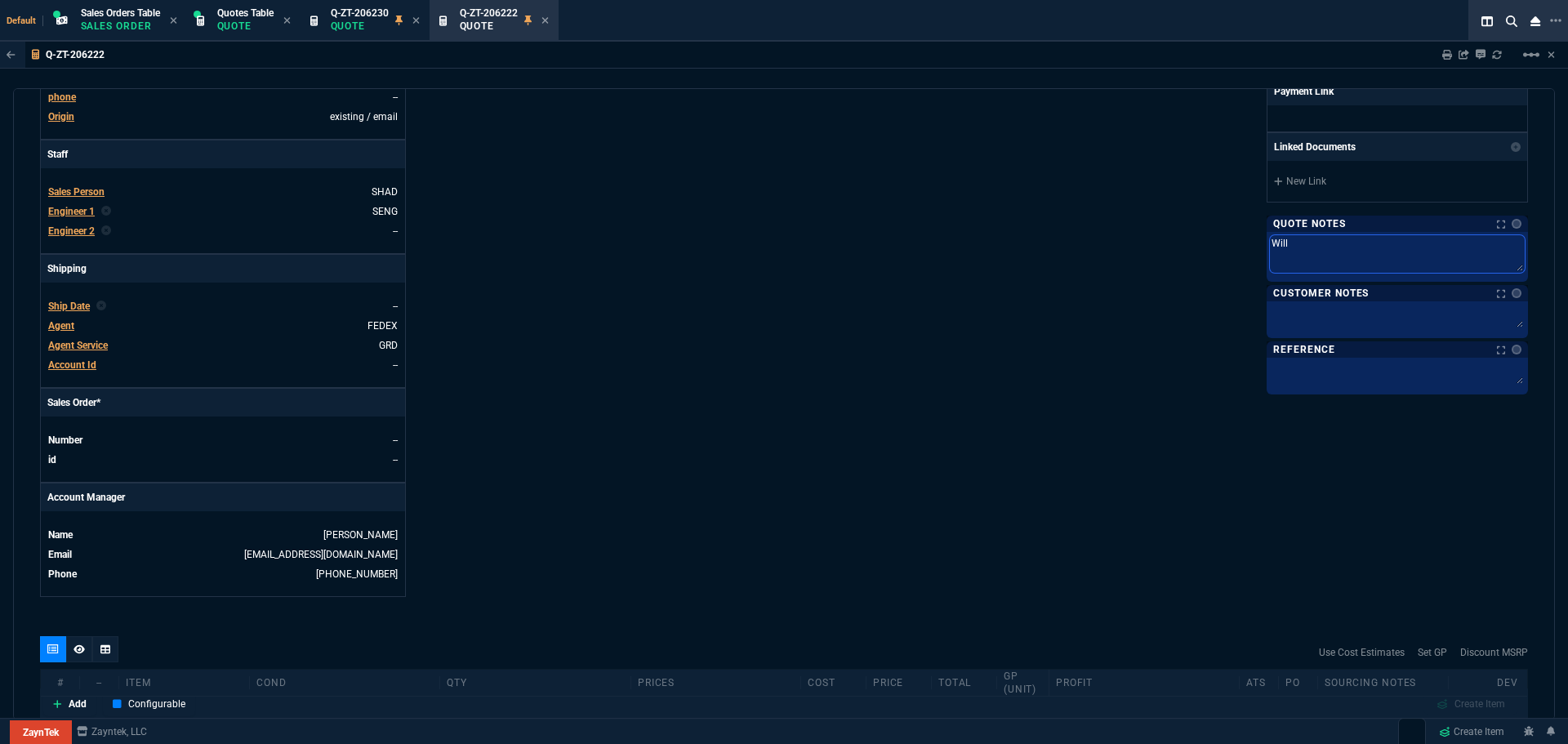
type textarea "Will"
type textarea "Will c"
type textarea "Will ca"
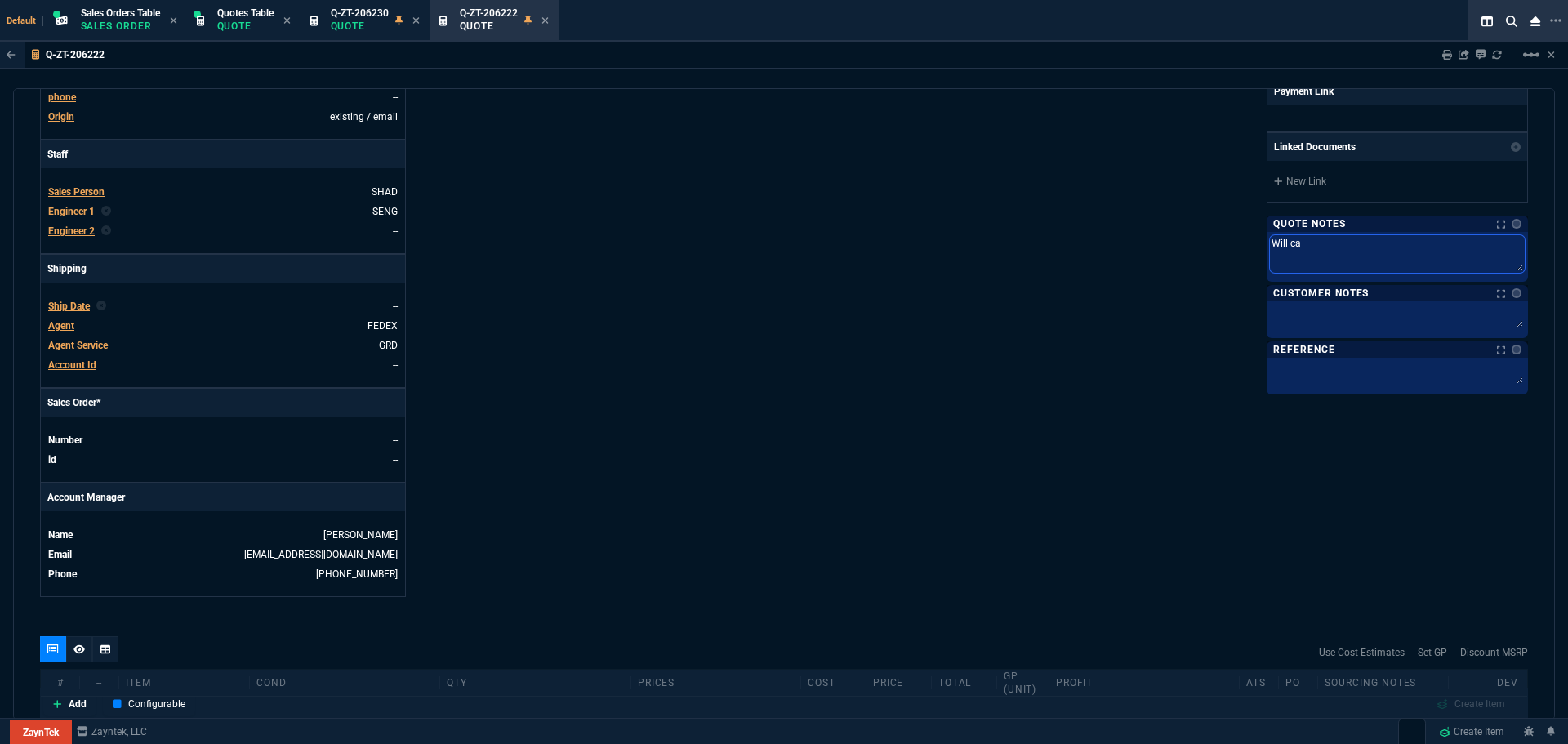
type textarea "Will cal"
type textarea "Will call"
click at [376, 25] on p "Quote" at bounding box center [360, 26] width 58 height 13
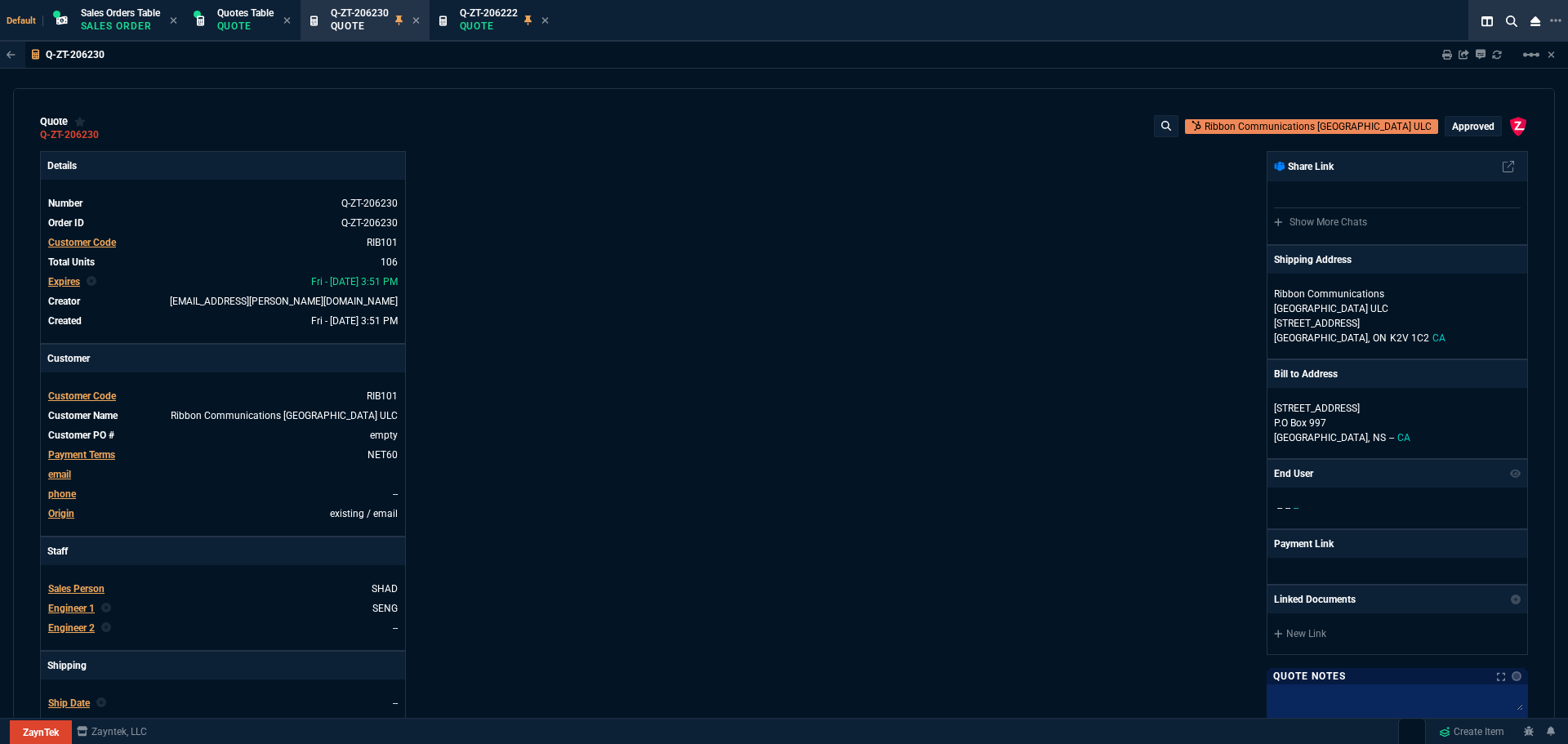
type input "35"
type input "695"
type input "15"
type input "134"
type input "73"
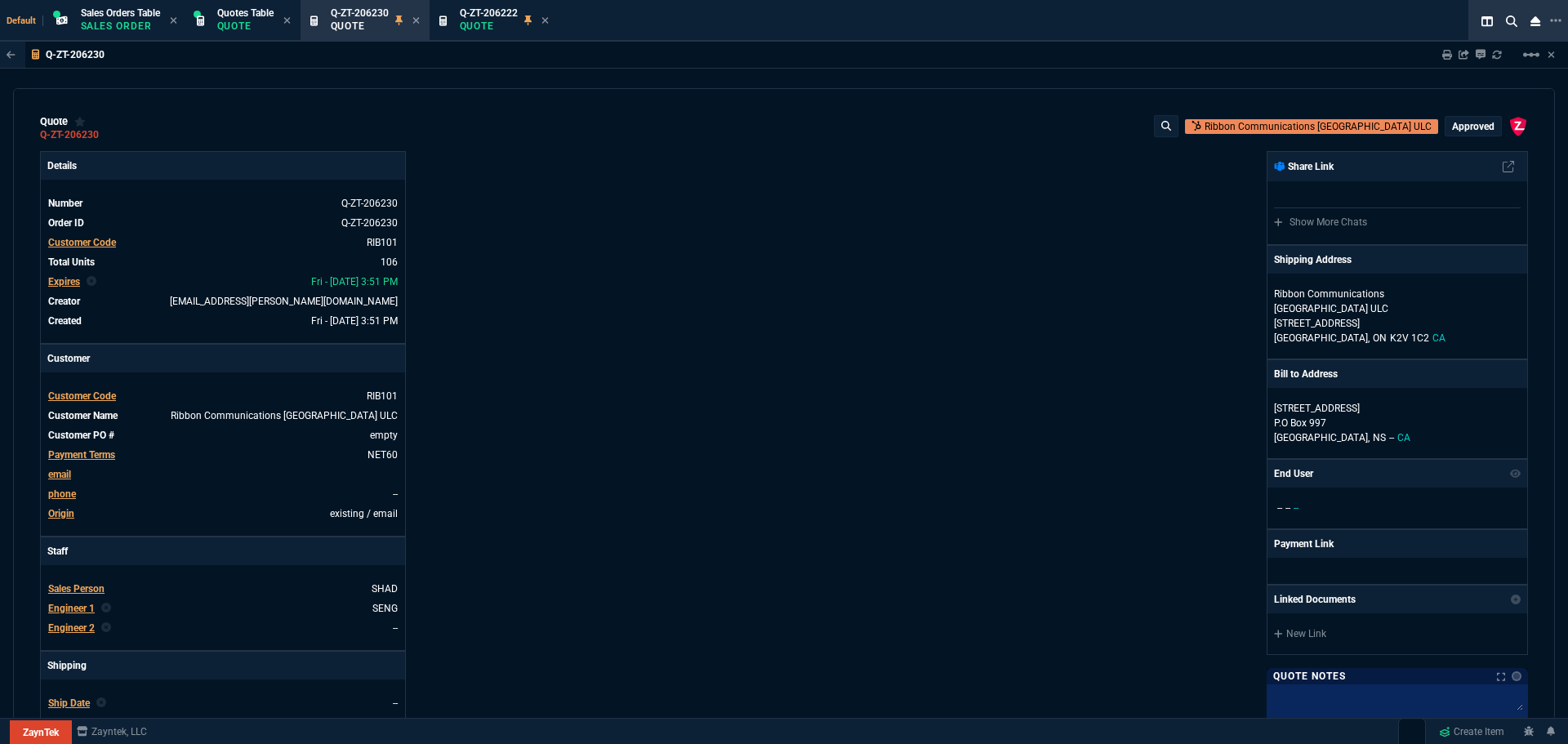
type input "41"
type input "0"
type input "96"
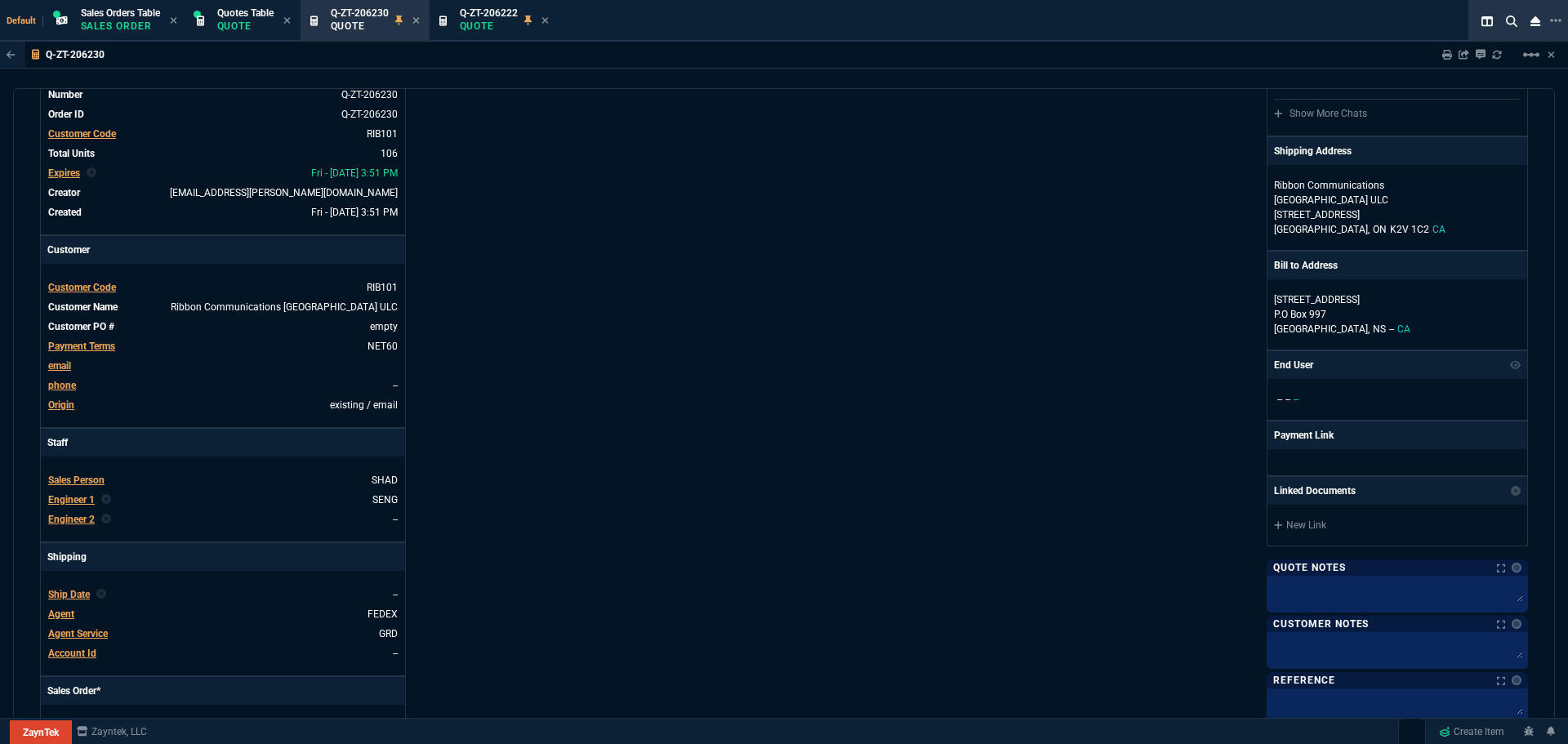
scroll to position [245, 0]
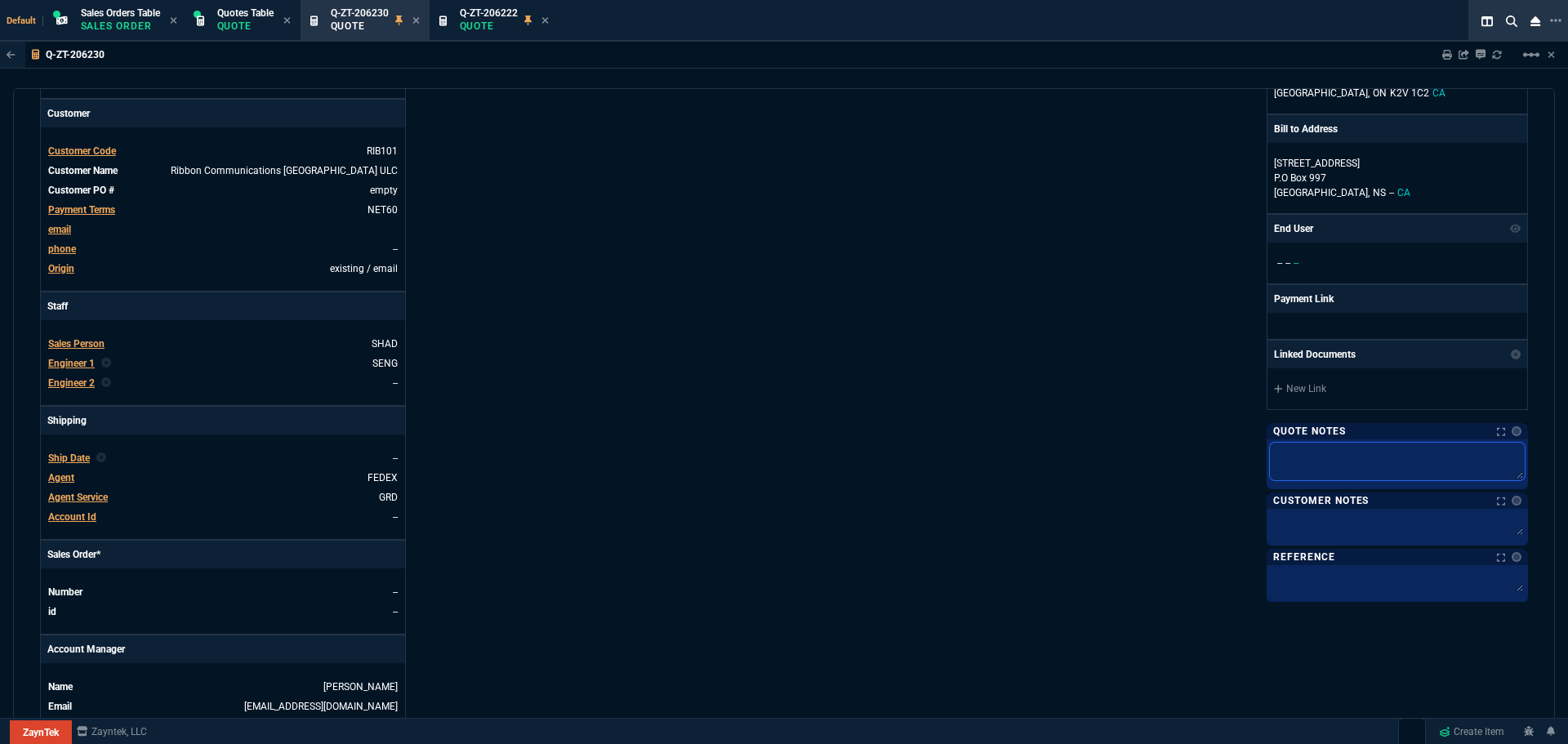
click at [1284, 448] on textarea at bounding box center [1396, 461] width 255 height 37
type textarea "S"
type textarea "Sh"
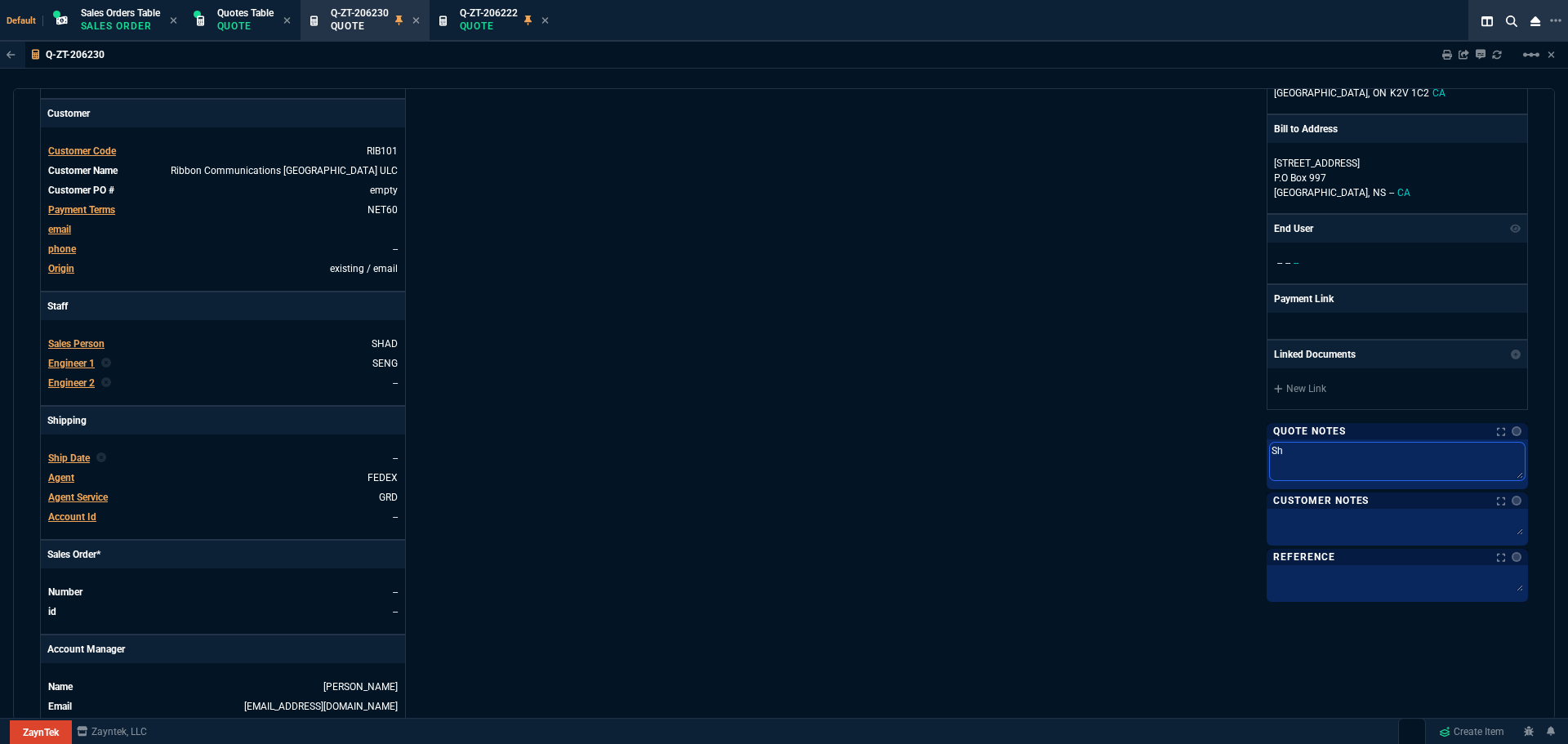
type textarea "Shi"
type textarea "Ship"
type textarea "Shipp"
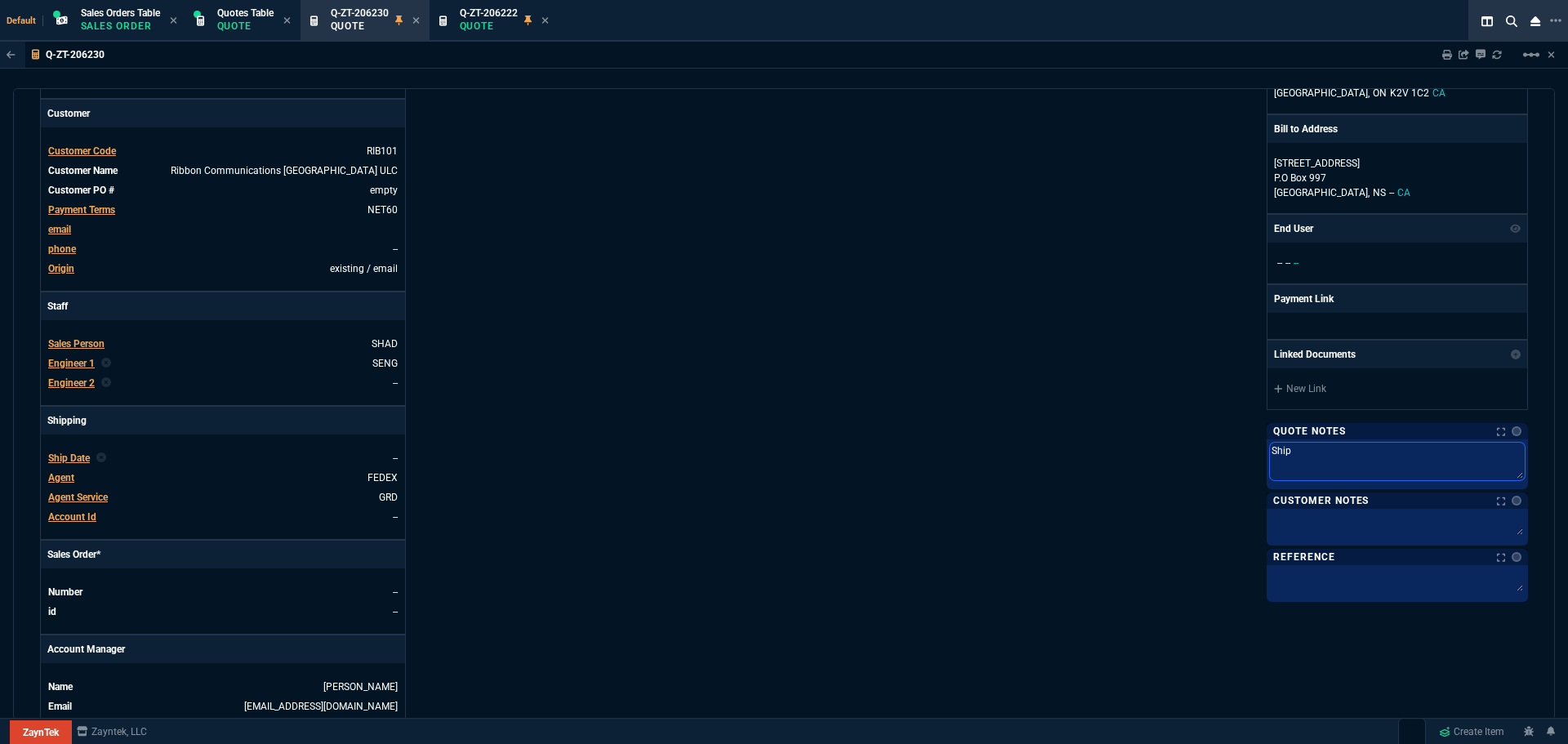
type textarea "Shipp"
type textarea "Shippi"
type textarea "Shippin"
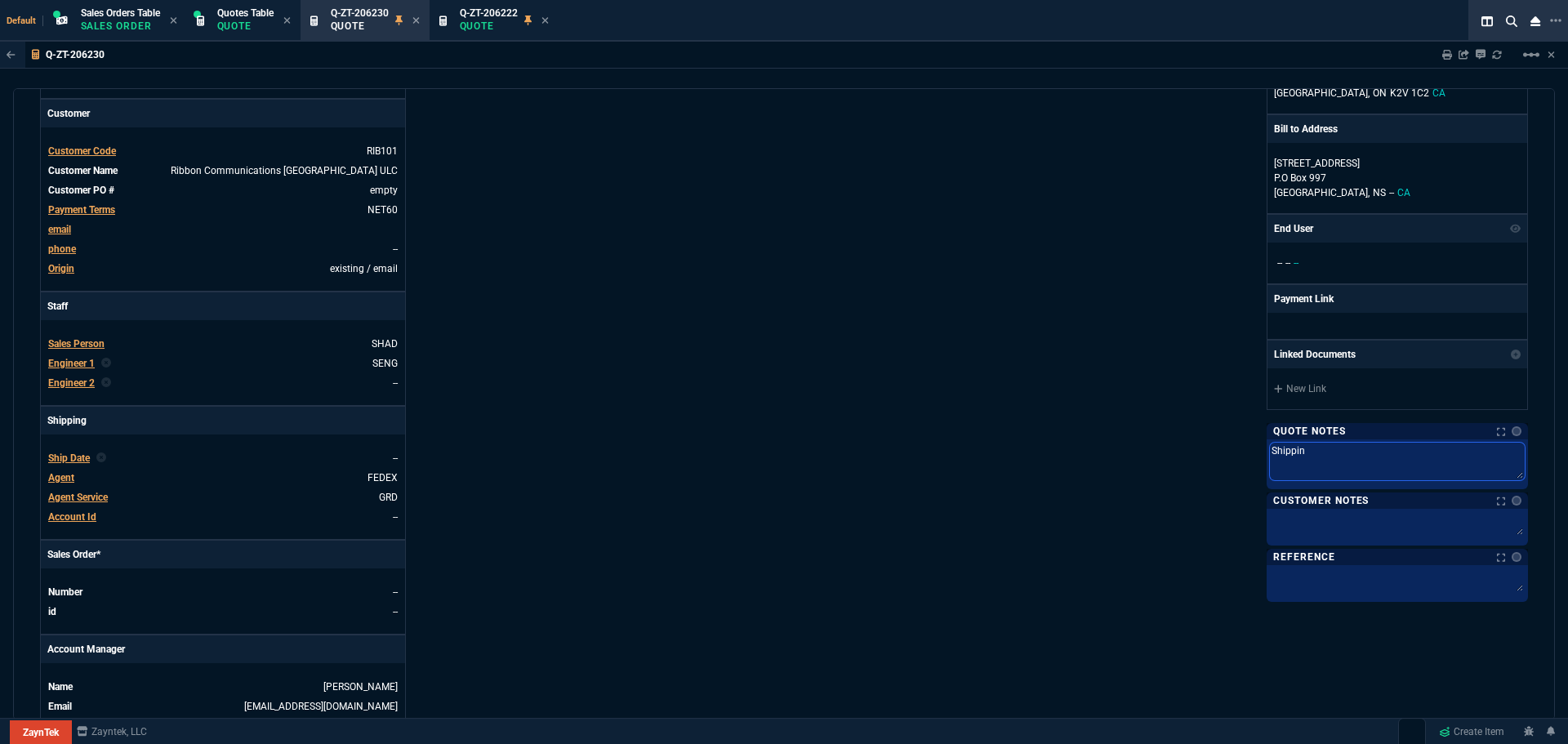
type textarea "Shipping"
type textarea "Shipping t"
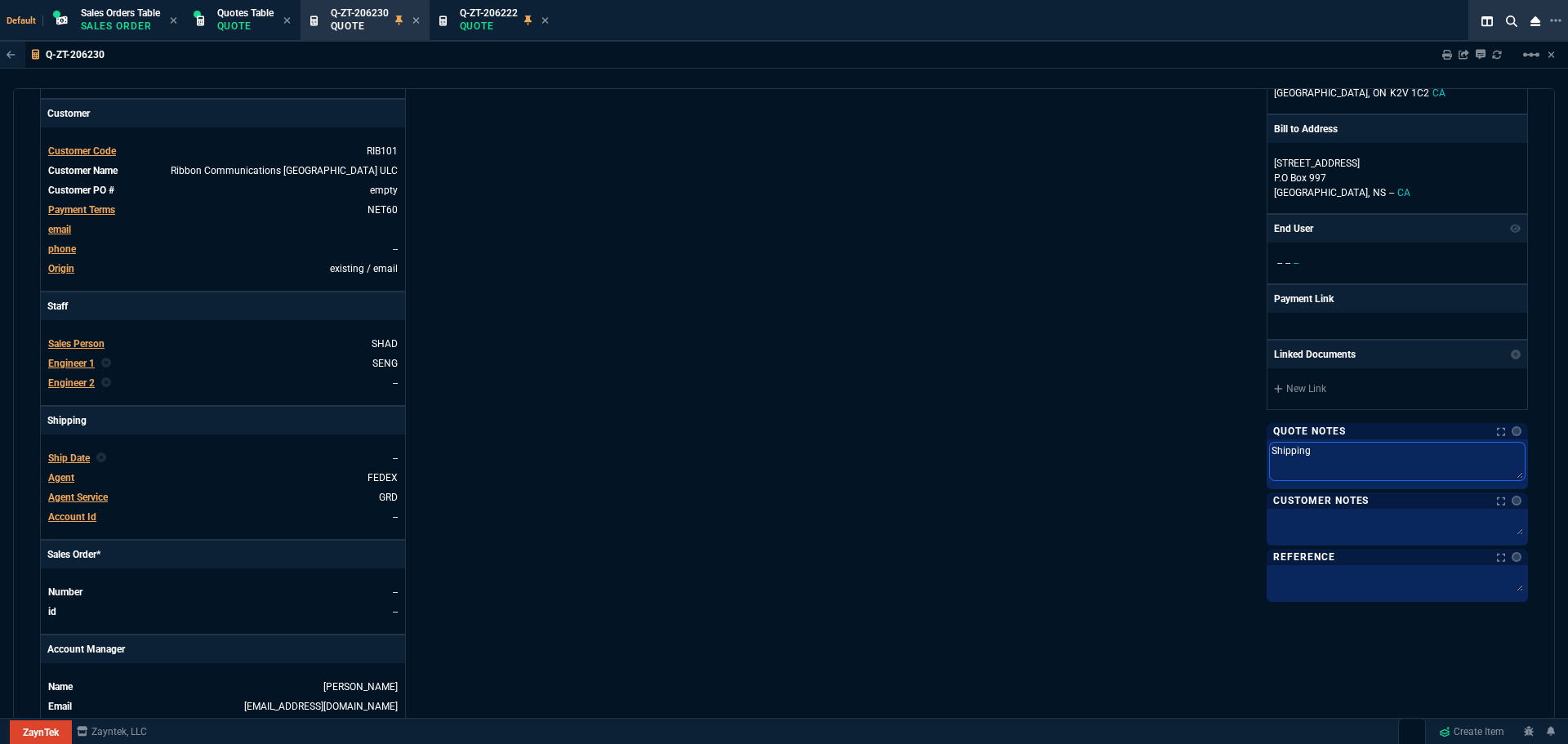
type textarea "Shipping t"
type textarea "Shipping to"
type textarea "Shipping t"
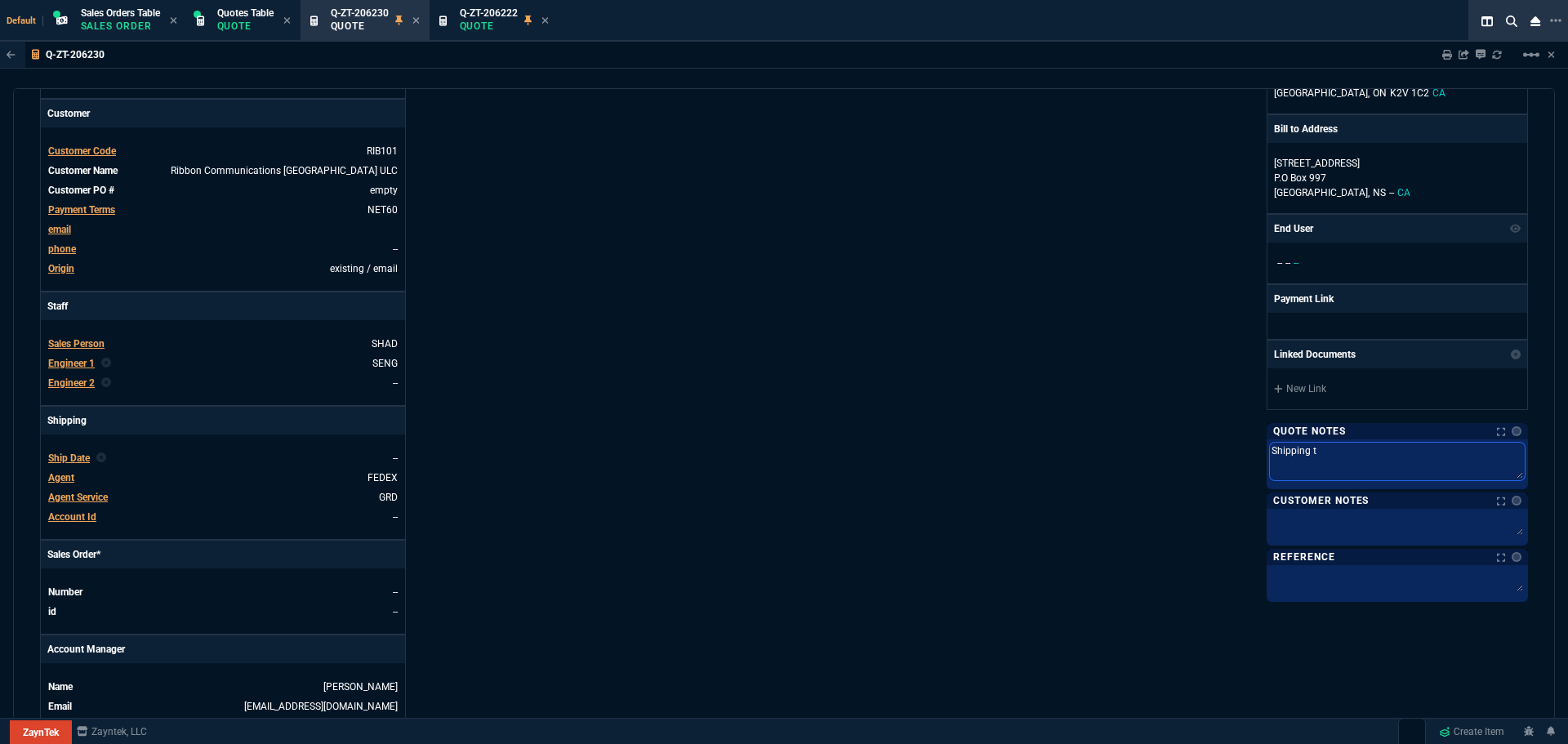
type textarea "Shipping"
type textarea "Shipping o"
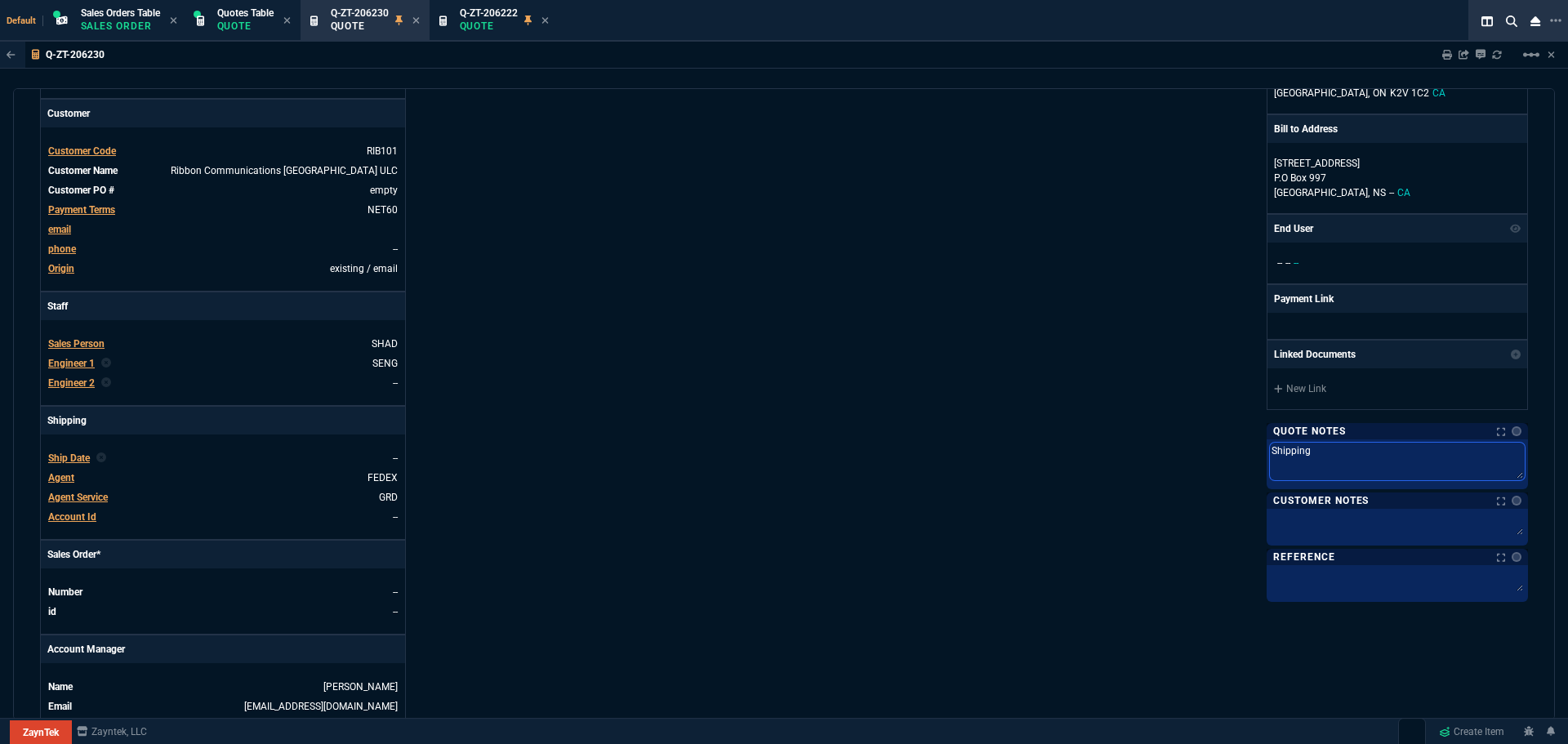
type textarea "Shipping o"
type textarea "Shipping on"
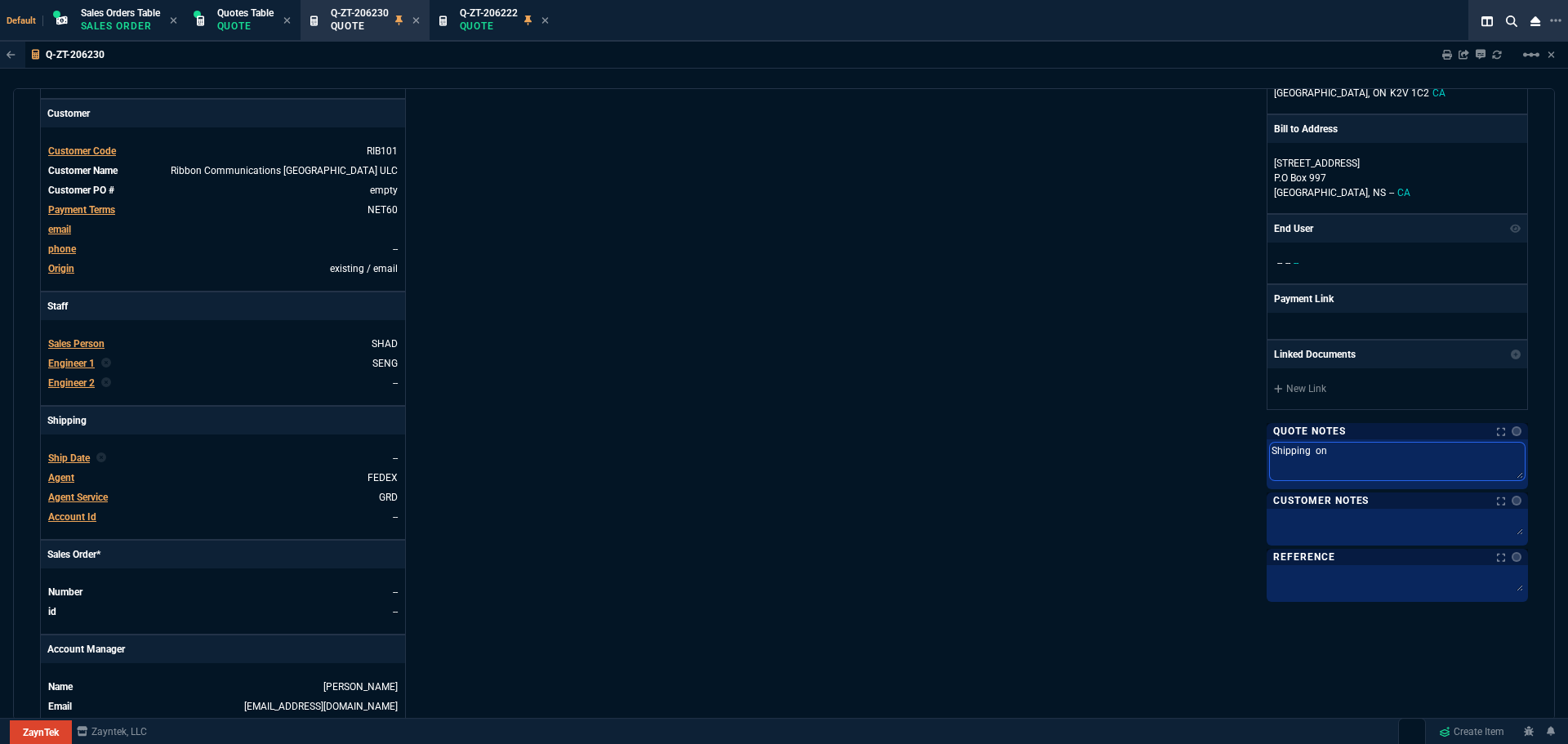
type textarea "Shipping on t"
type textarea "Shipping on th"
type textarea "Shipping on the"
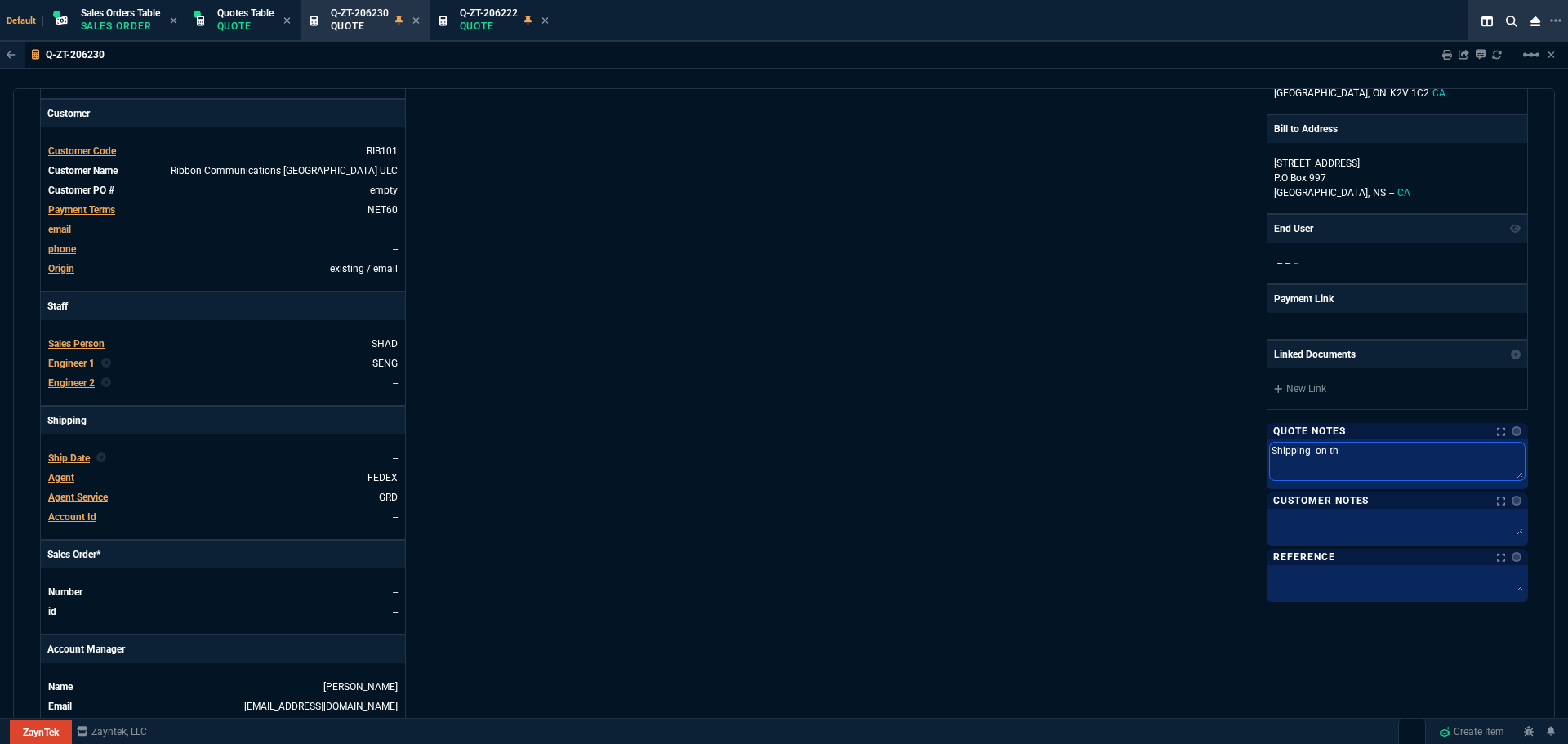
type textarea "Shipping on the"
type textarea "Shipping on thei"
type textarea "Shipping on their"
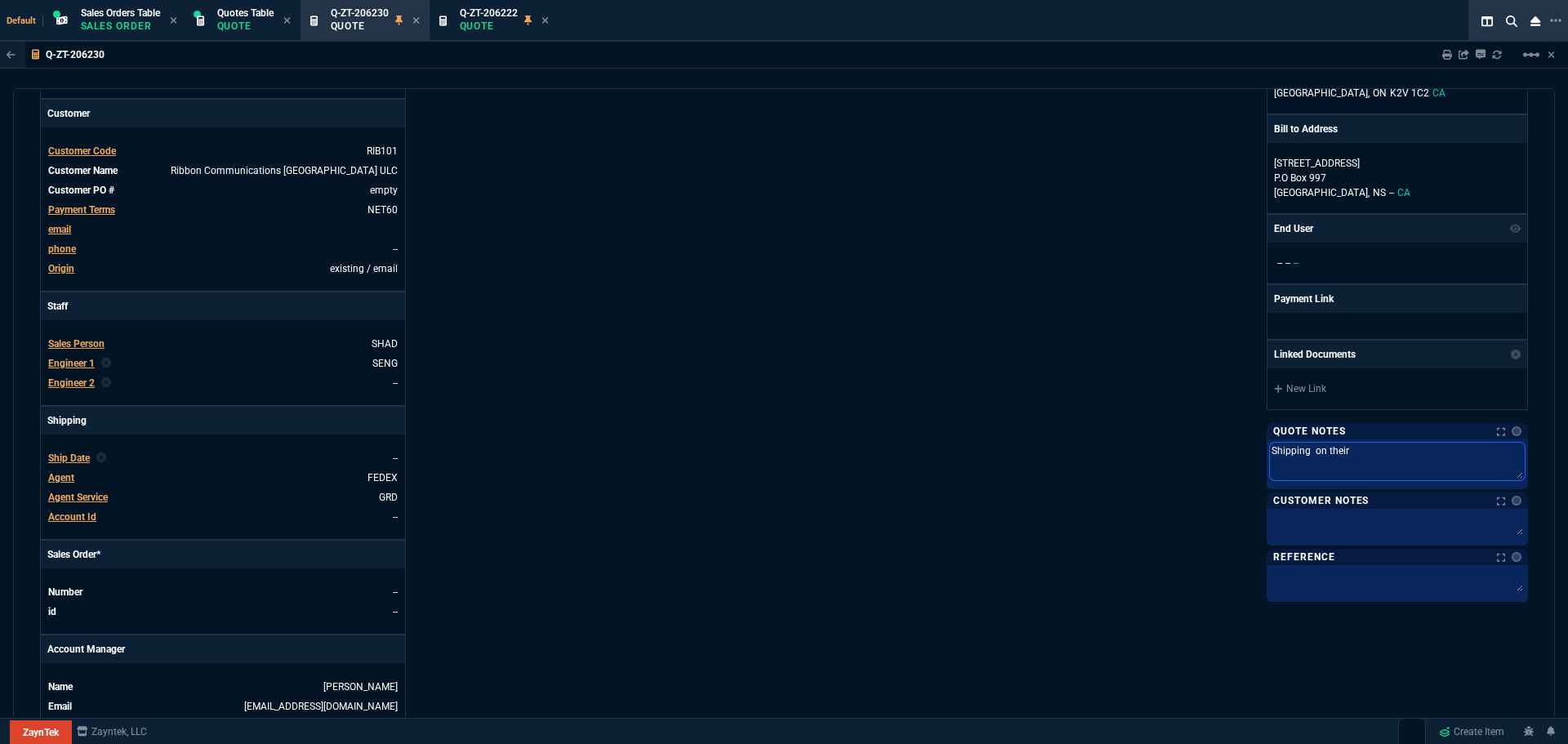
type textarea "Shipping on their"
type textarea "Shipping on their F"
type textarea "Shipping on their Fe"
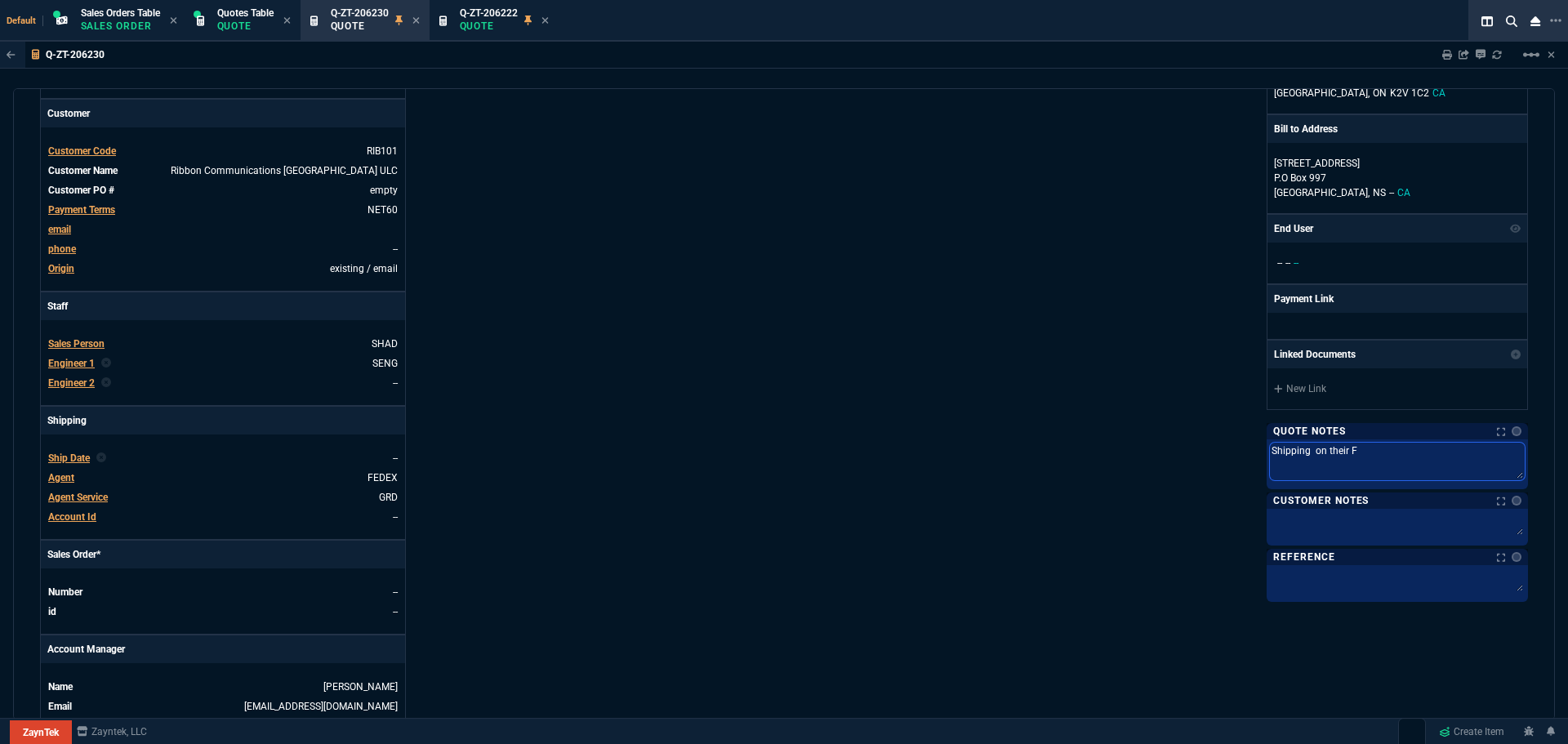
type textarea "Shipping on their Fe"
type textarea "Shipping on their Fed"
type textarea "Shipping on their FedE"
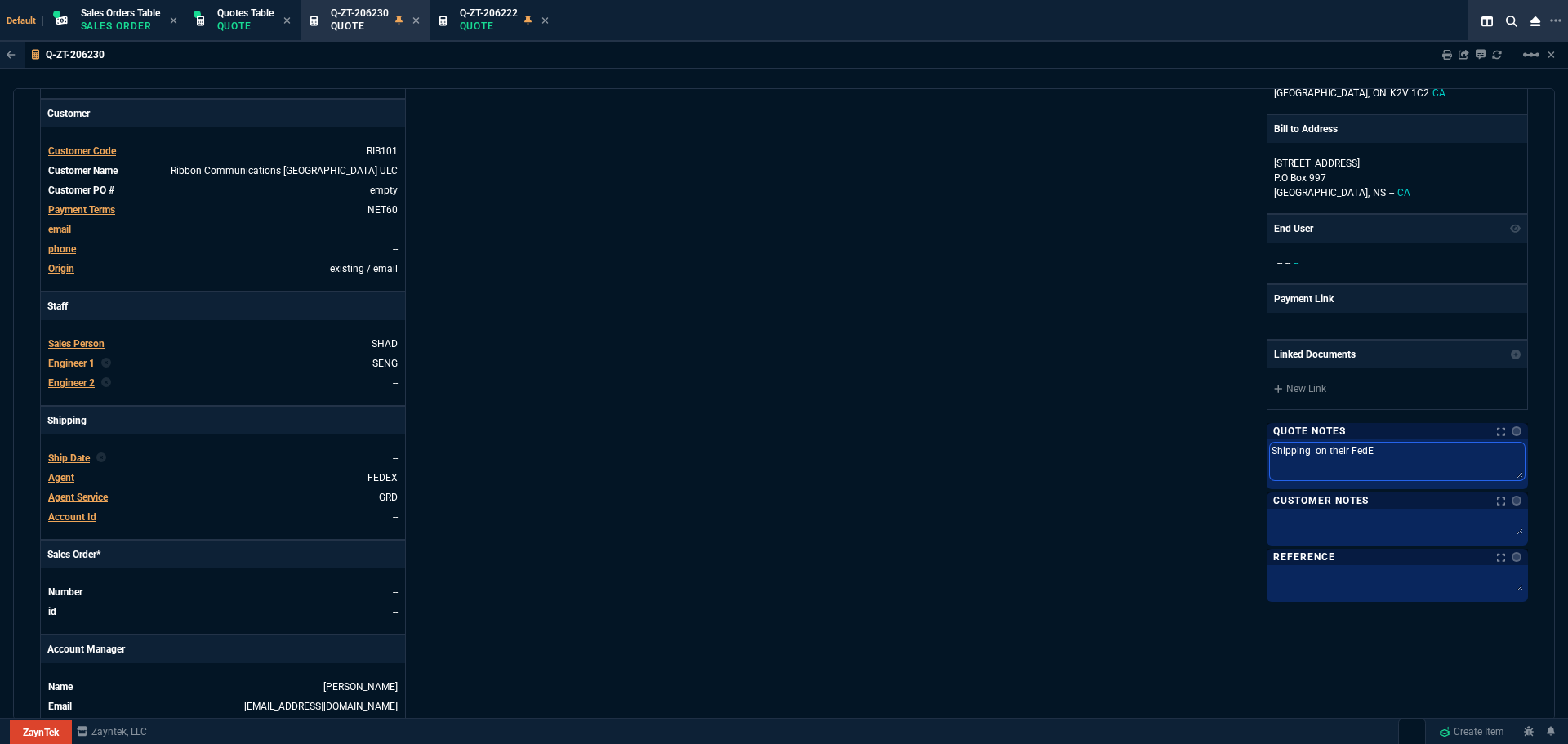
type textarea "Shipping on their FedEx"
type textarea "Shipping on their FedEx a"
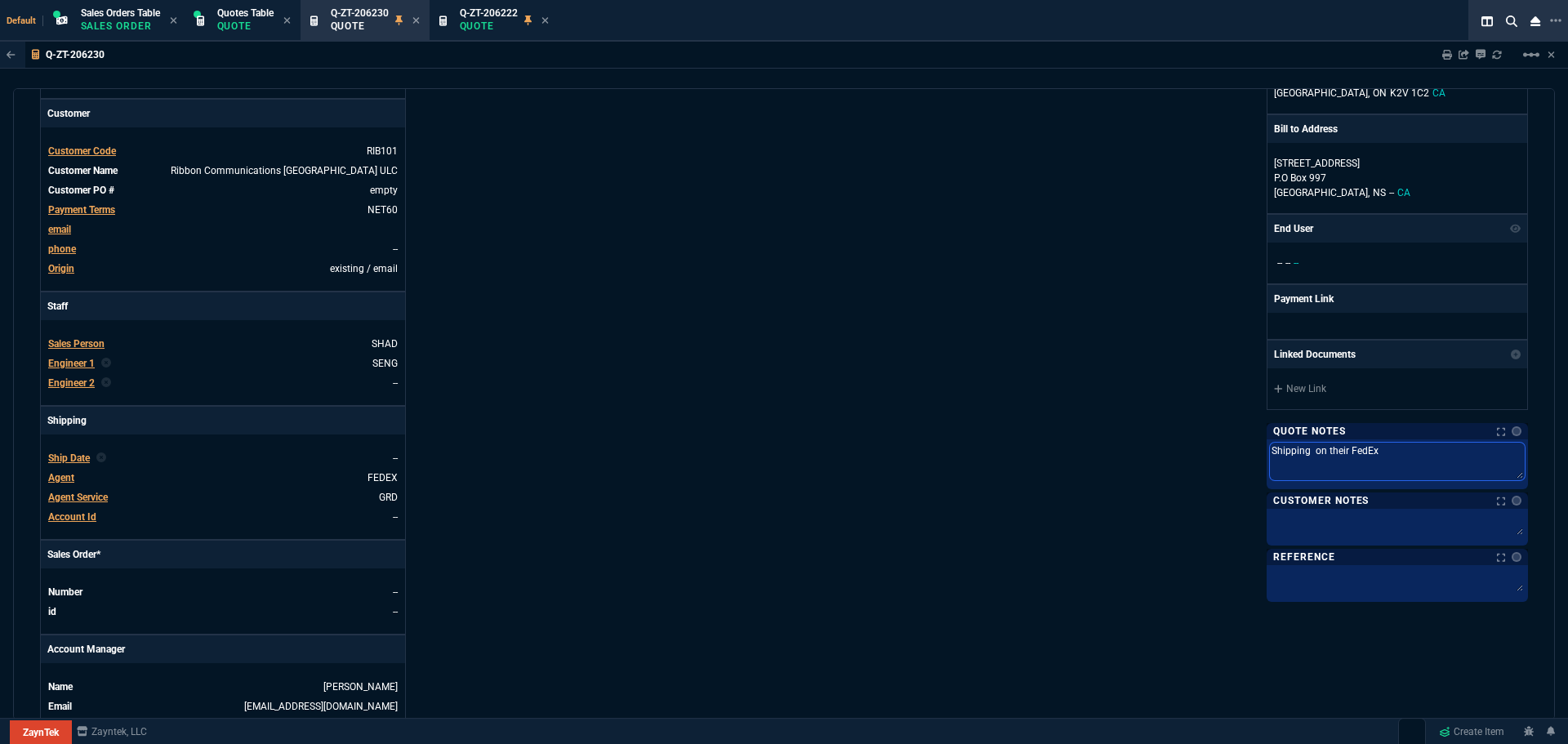
type textarea "Shipping on their FedEx a"
type textarea "Shipping on their FedEx ac"
type textarea "Shipping on their FedEx acc"
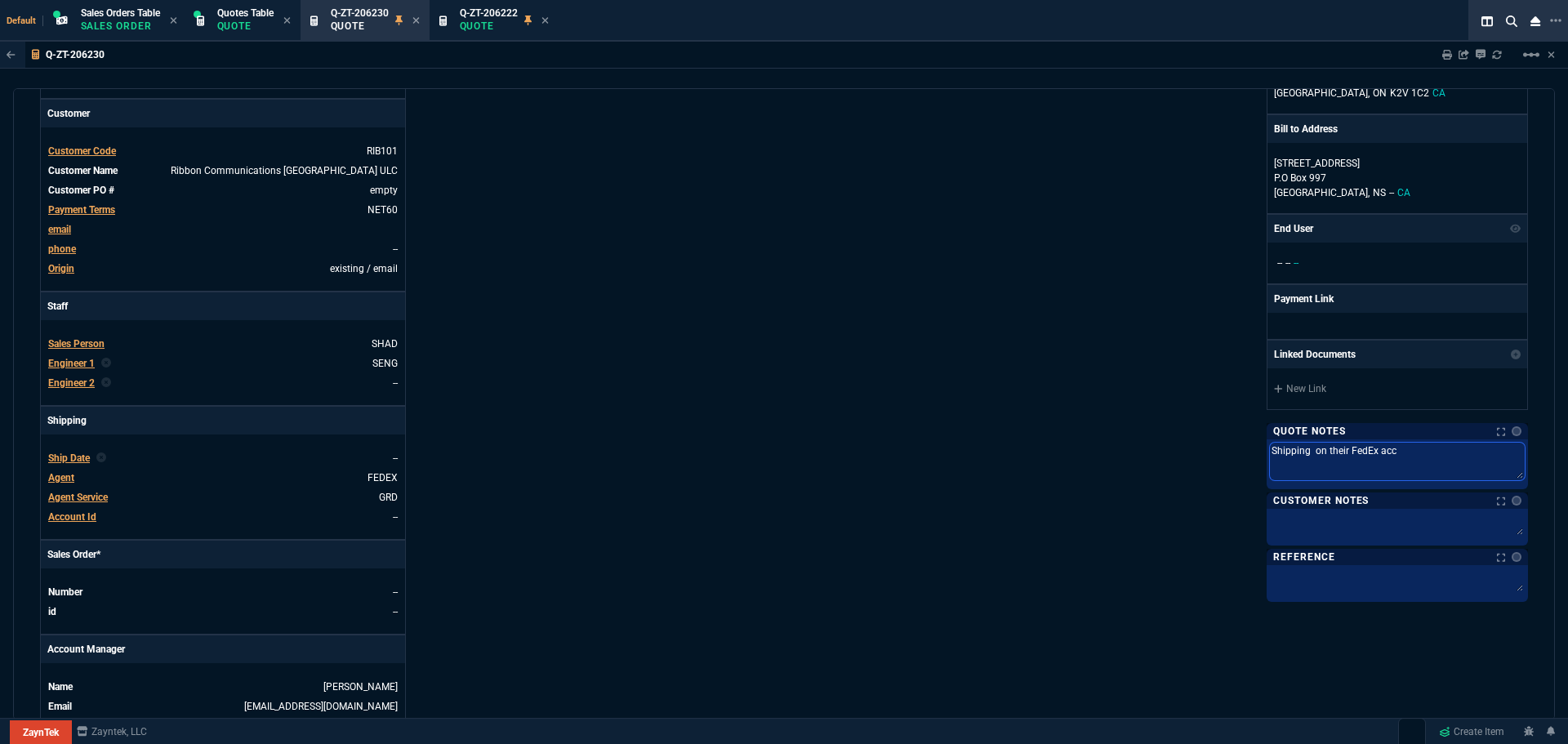
type textarea "Shipping on their FedEx acco"
type textarea "Shipping on their FedEx accou"
type textarea "Shipping on their FedEx accoun"
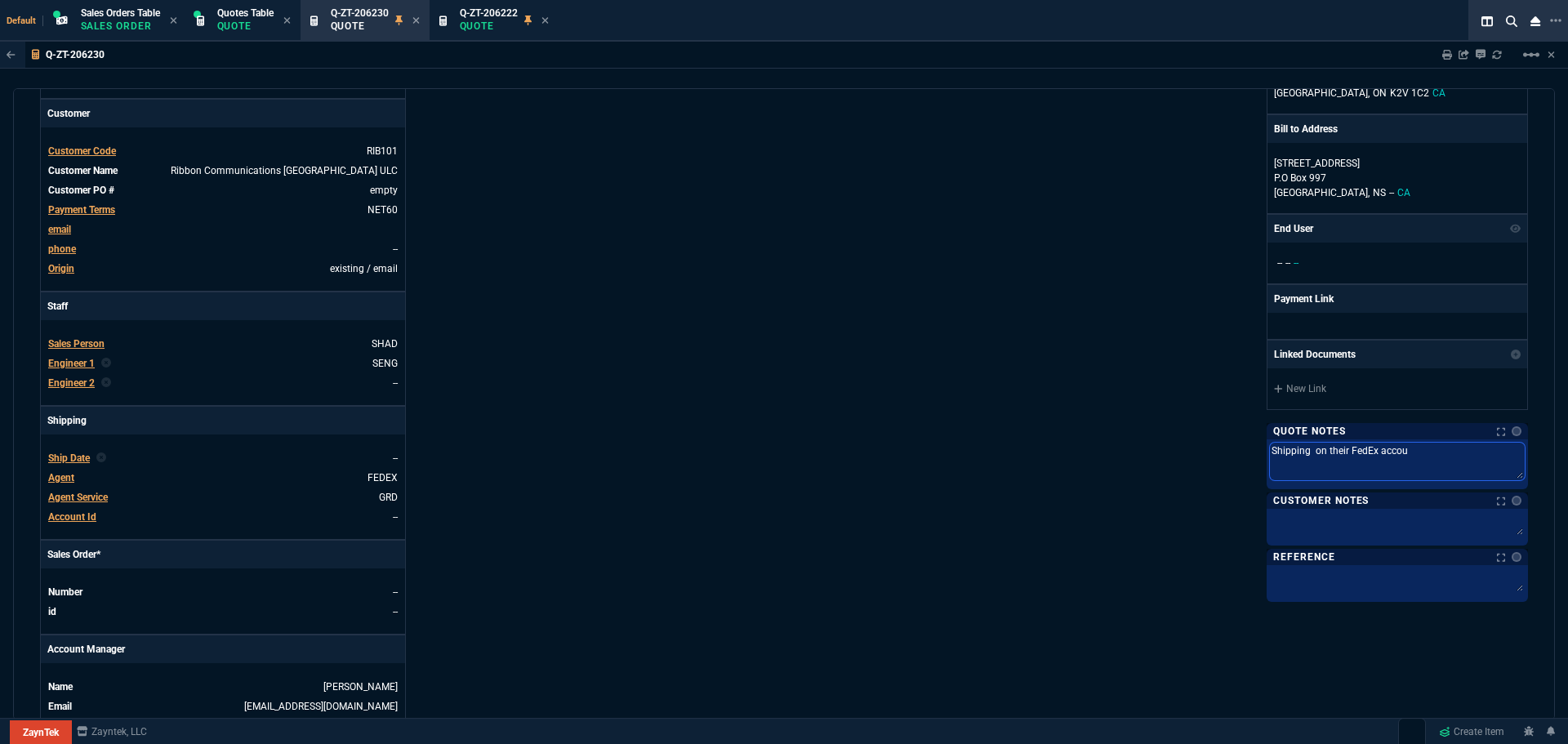
type textarea "Shipping on their FedEx accoun"
type textarea "Shipping on their FedEx account"
click at [855, 528] on div "ZaynTek, LLC 2609 Technology Dr Suite 200 Plano, TX 75074 Share Link Show More …" at bounding box center [1155, 327] width 744 height 843
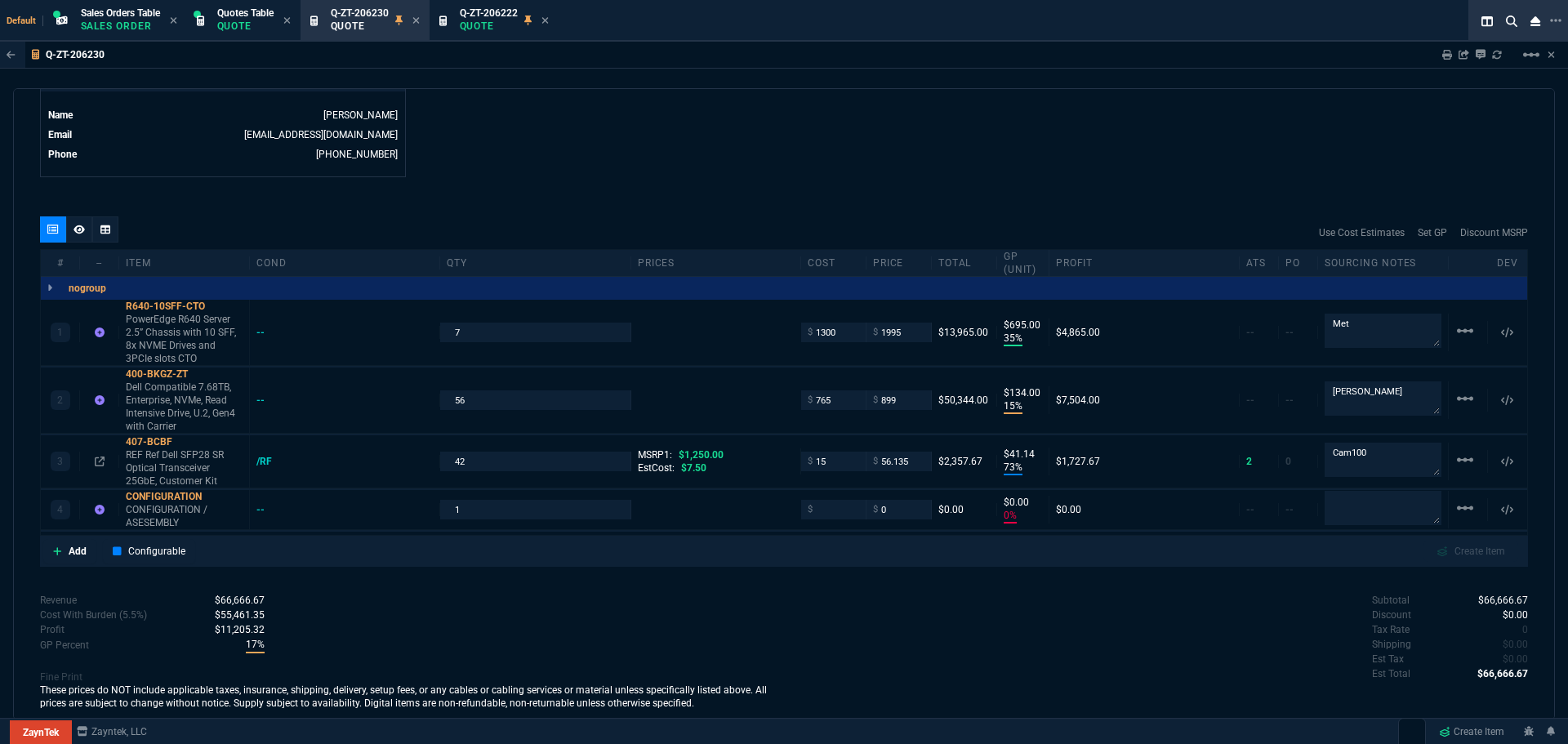
scroll to position [327, 0]
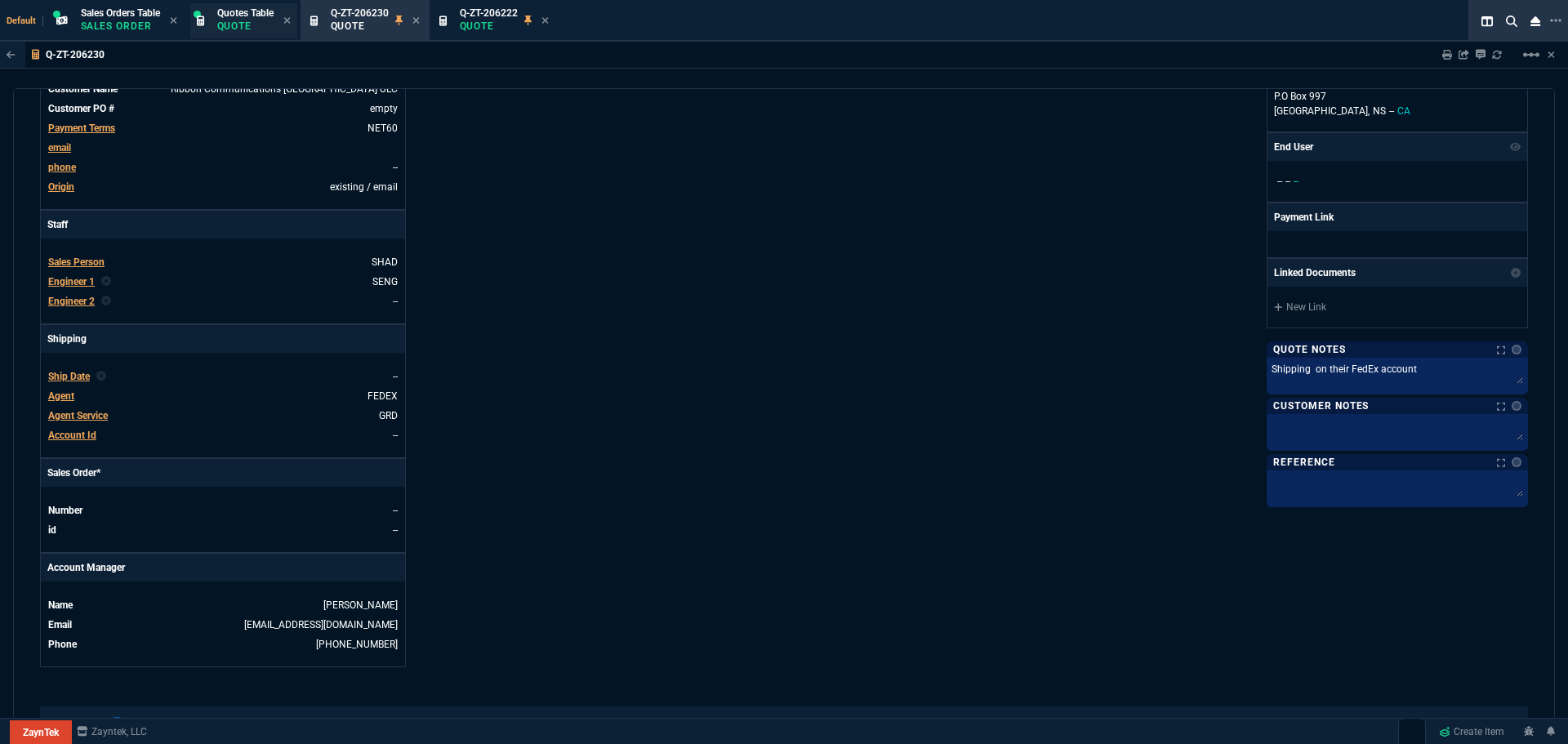
click at [227, 24] on p "Quote" at bounding box center [246, 26] width 57 height 13
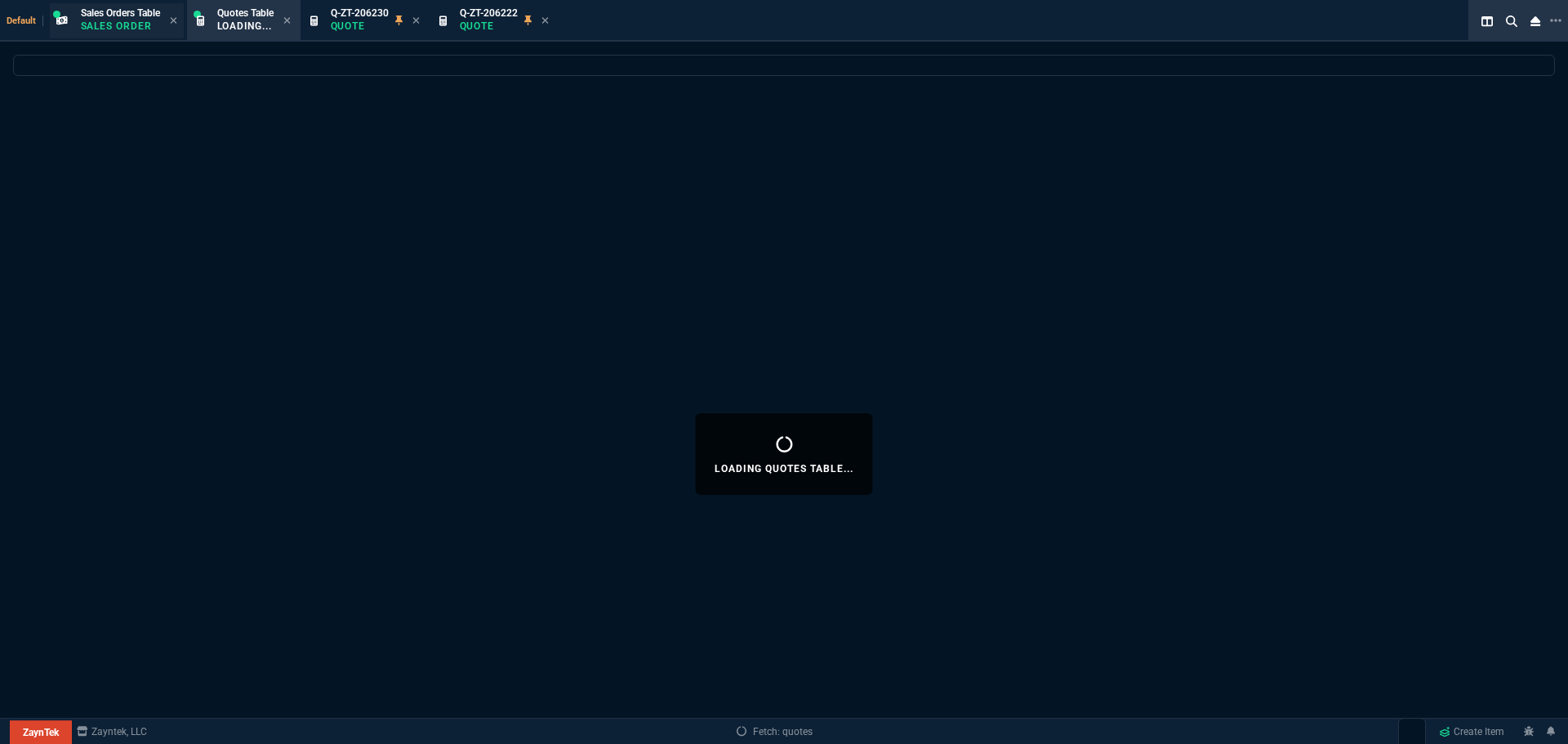
click at [151, 26] on p "Sales Order" at bounding box center [120, 26] width 79 height 13
select select
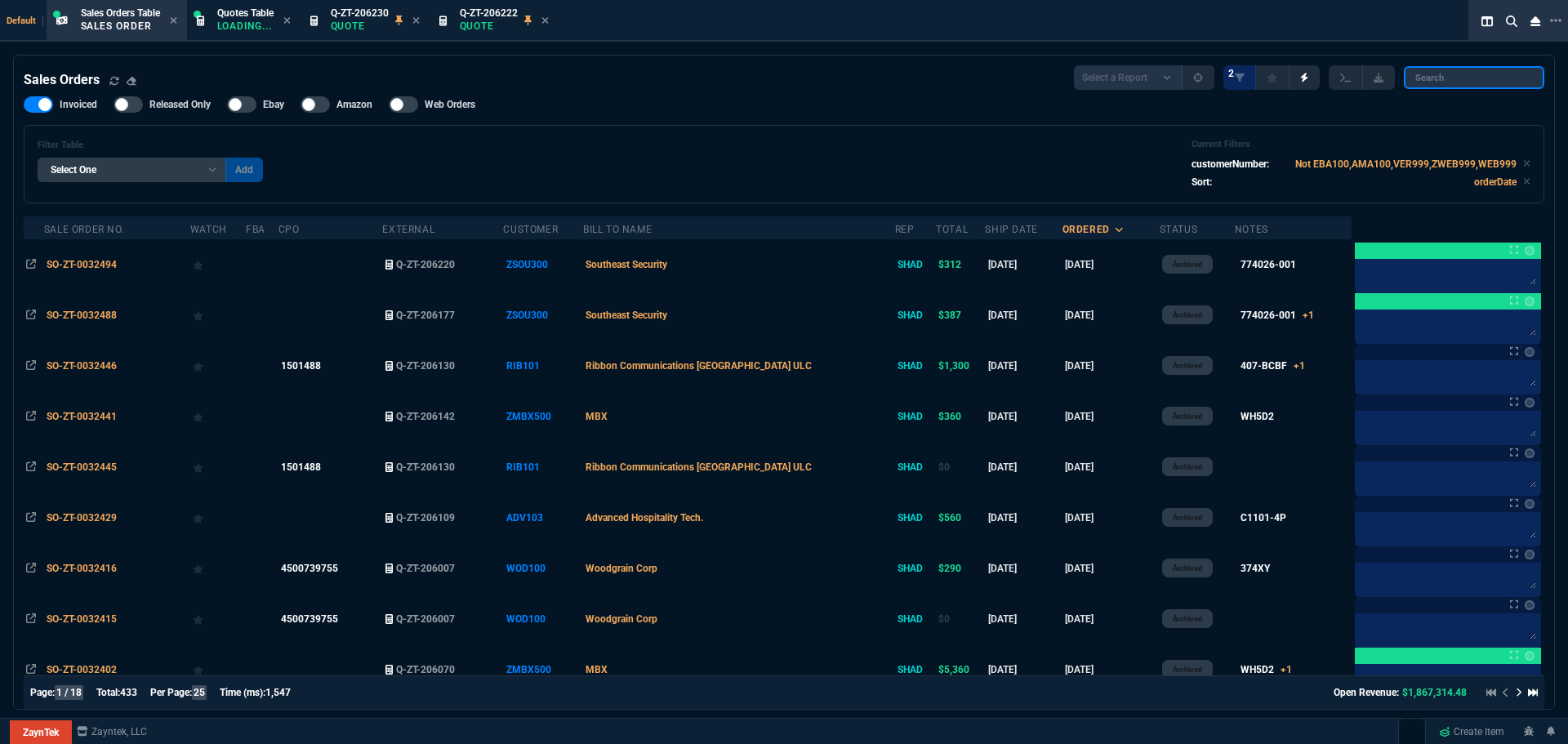
click at [1469, 78] on input "search" at bounding box center [1474, 77] width 141 height 23
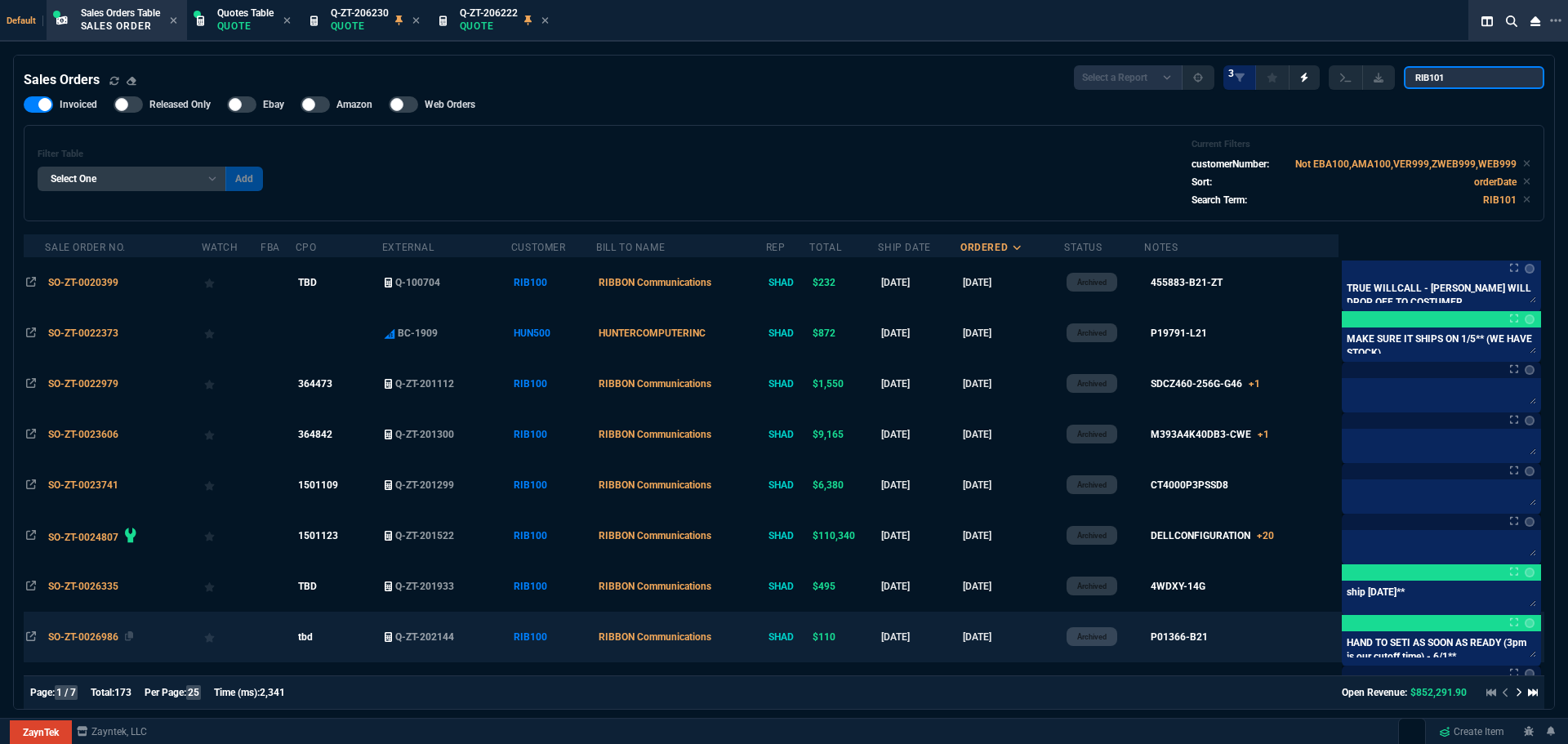
type input "RIB101"
click at [105, 637] on span "SO-ZT-0026986" at bounding box center [83, 637] width 70 height 12
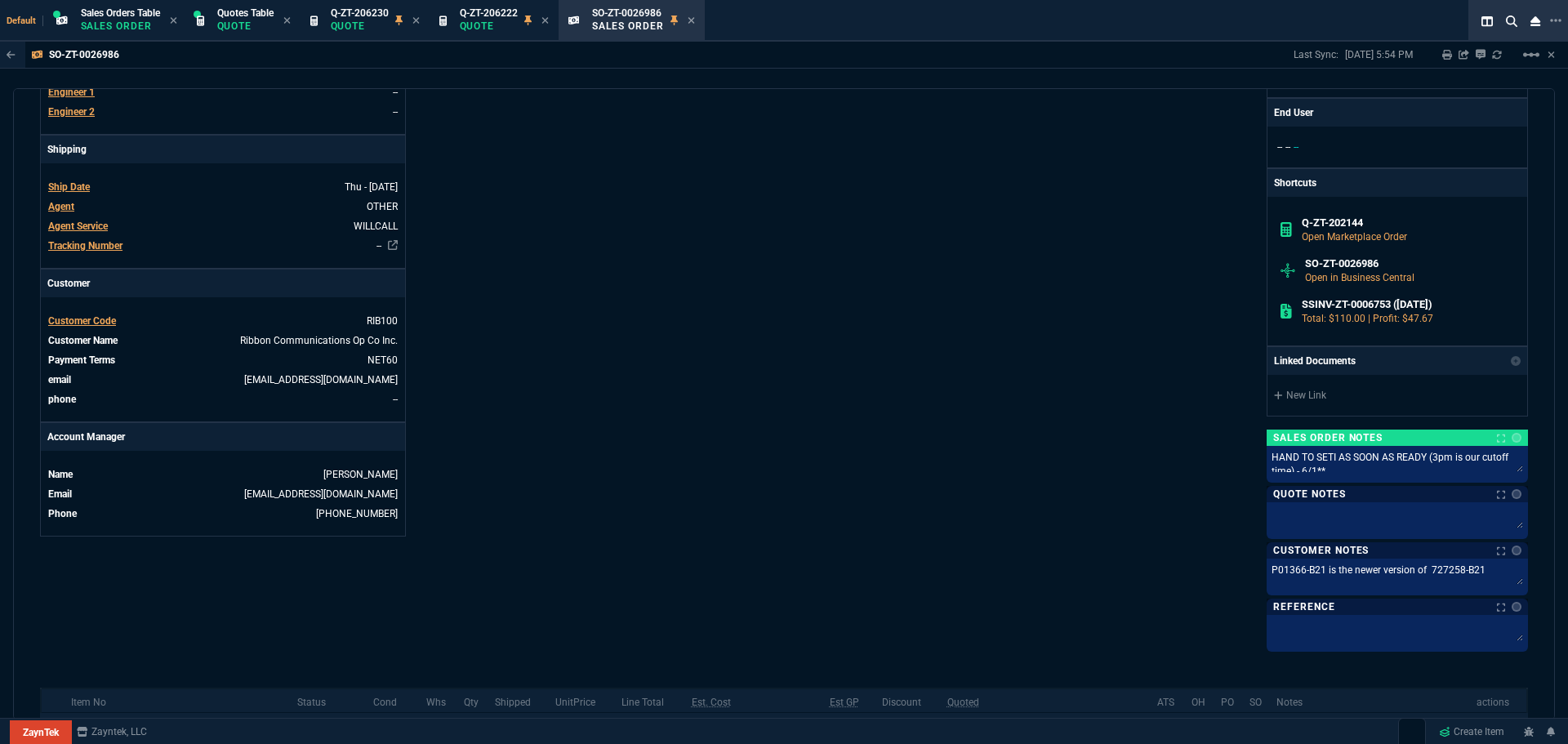
scroll to position [490, 0]
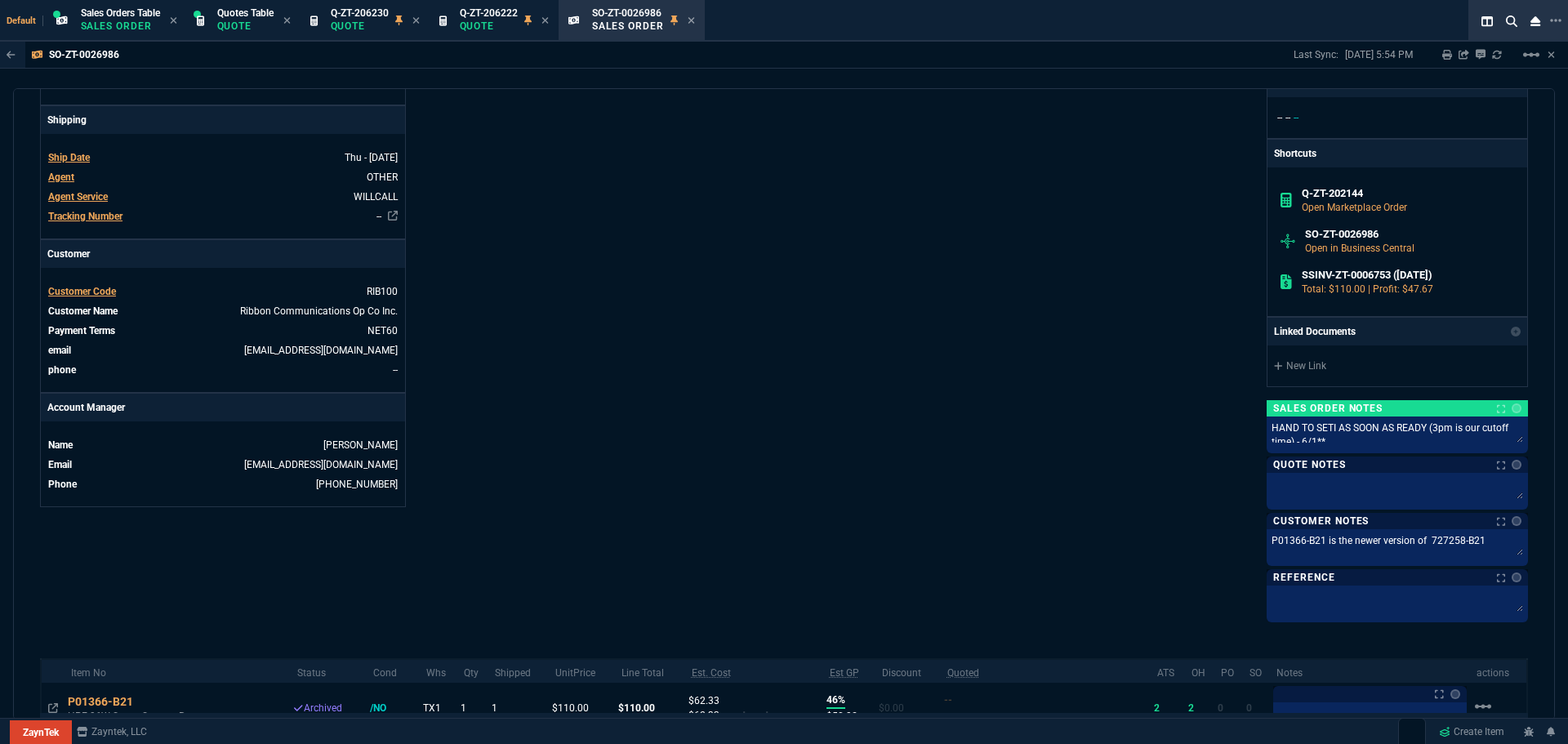
click at [1337, 439] on div "Sales Order Notes Notes Sales Order Notes Notes HAND TO SETI AS SOON AS READY (…" at bounding box center [1397, 510] width 261 height 222
click at [77, 22] on div "Sales Orders Table Sales Order" at bounding box center [117, 21] width 134 height 35
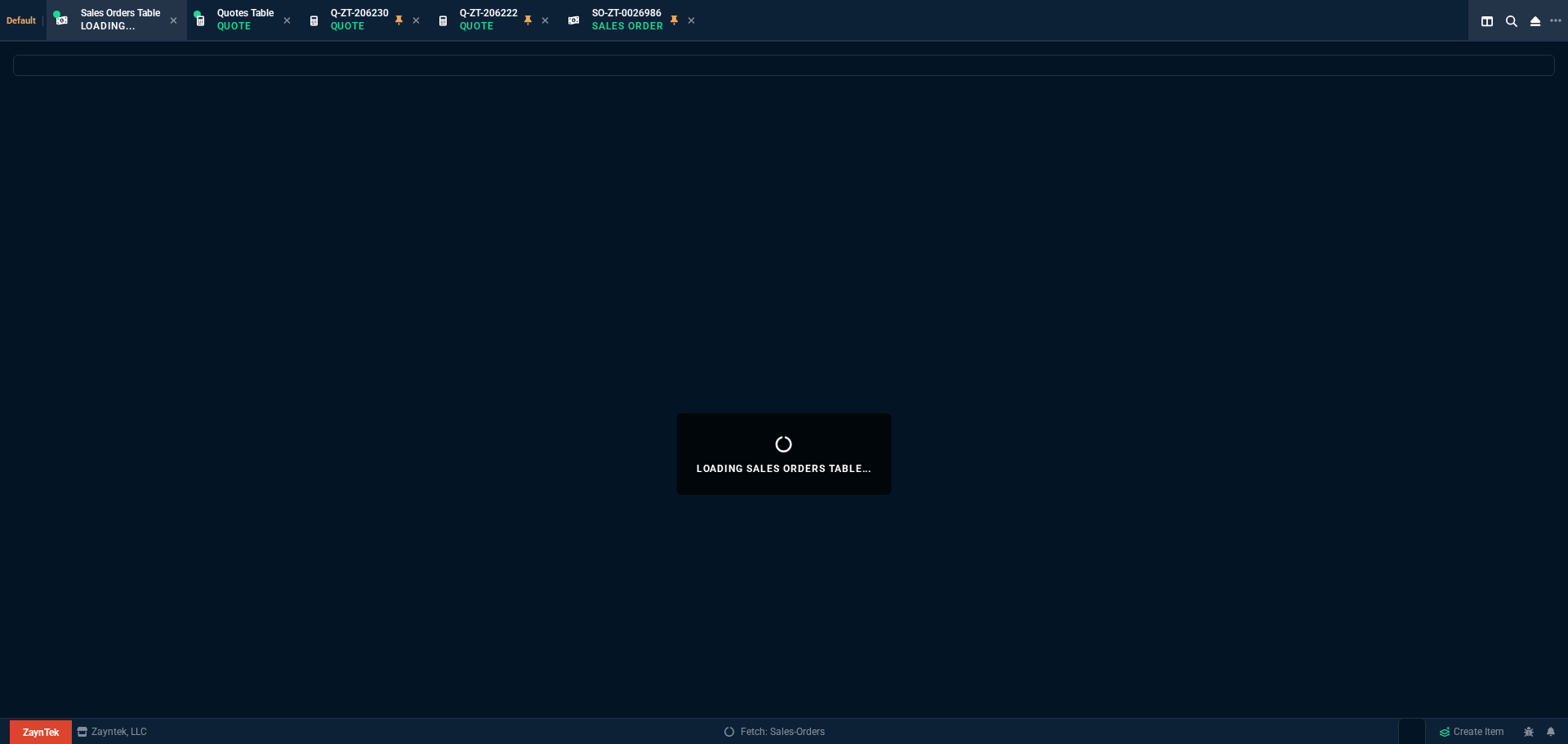
select select
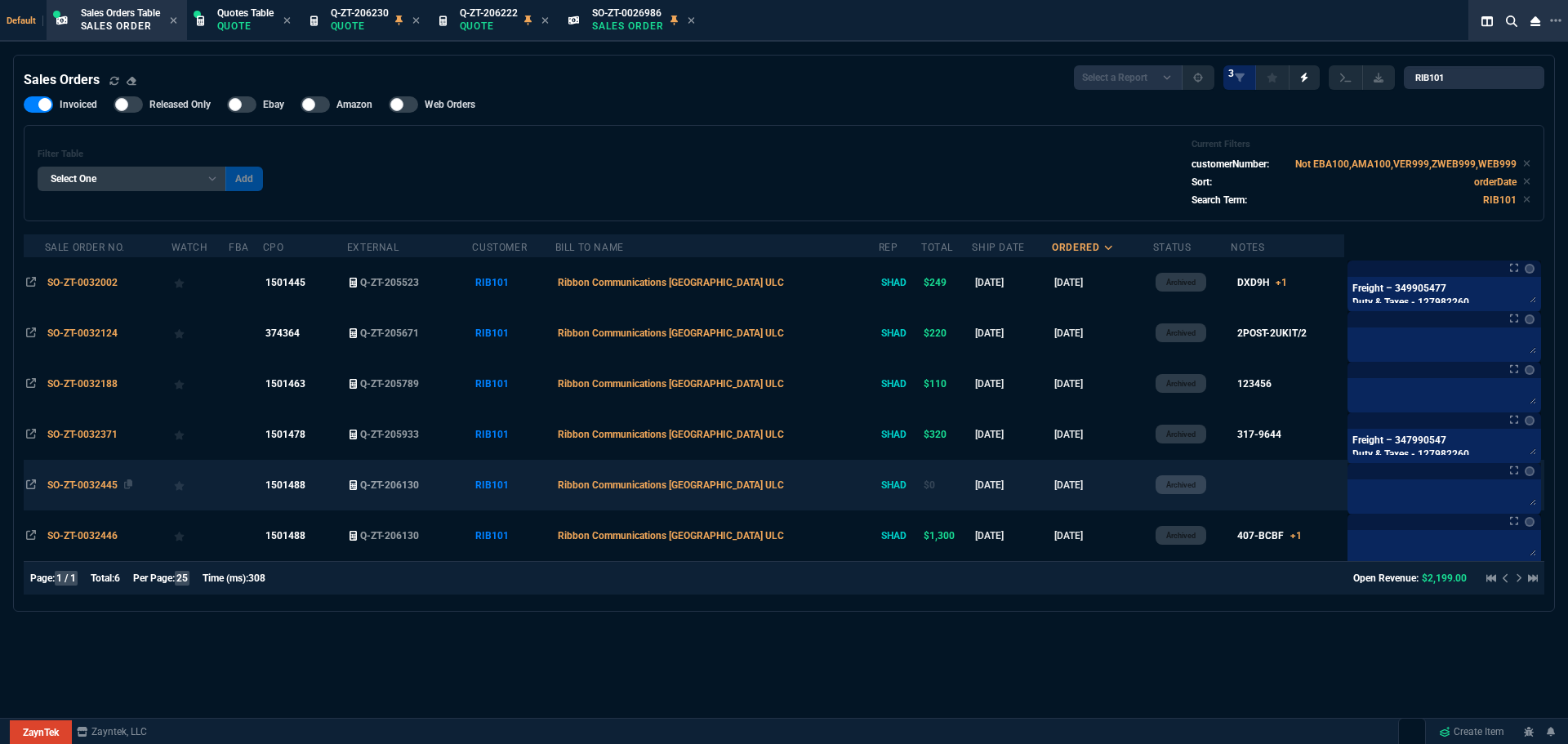
click at [100, 485] on span "SO-ZT-0032445" at bounding box center [82, 485] width 70 height 12
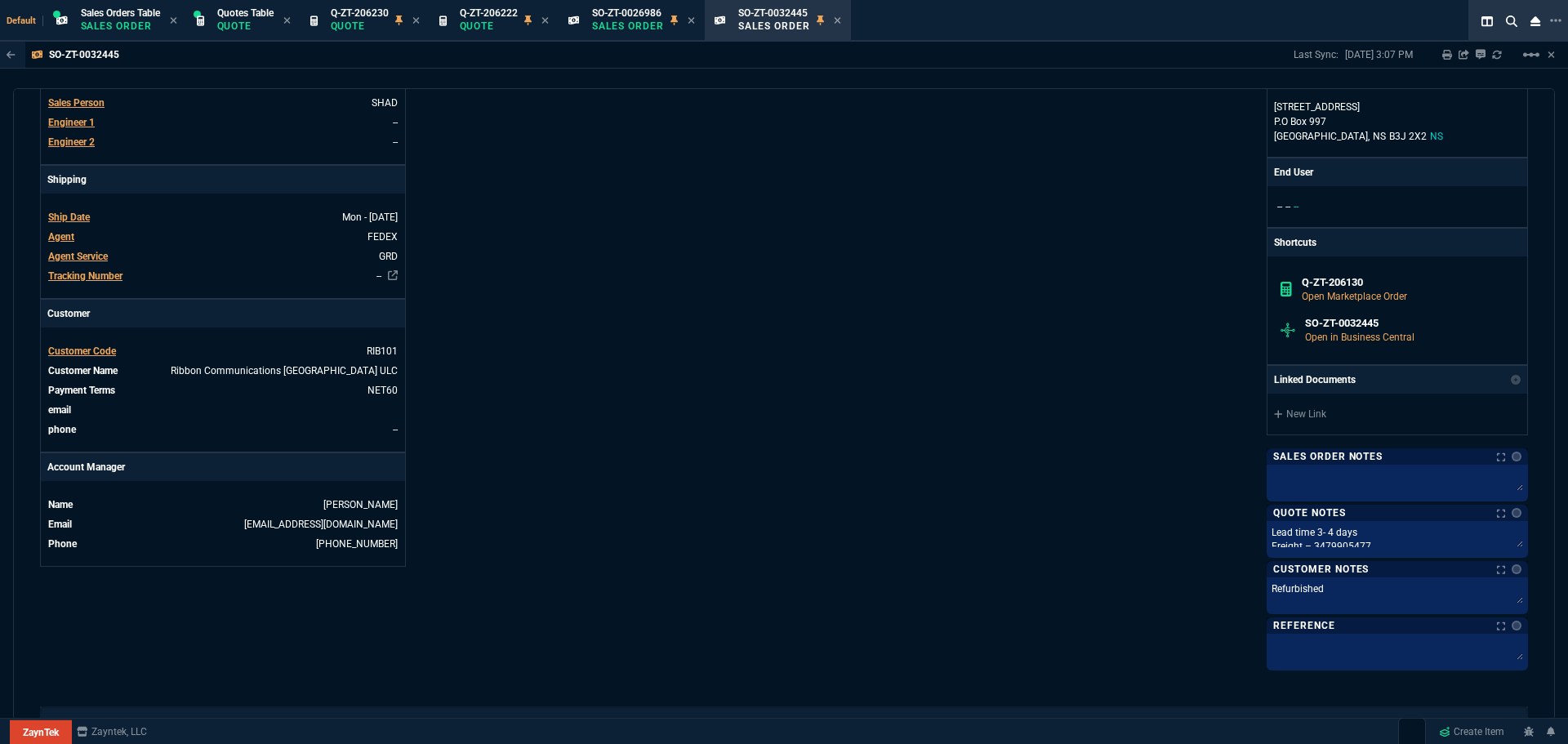
scroll to position [571, 0]
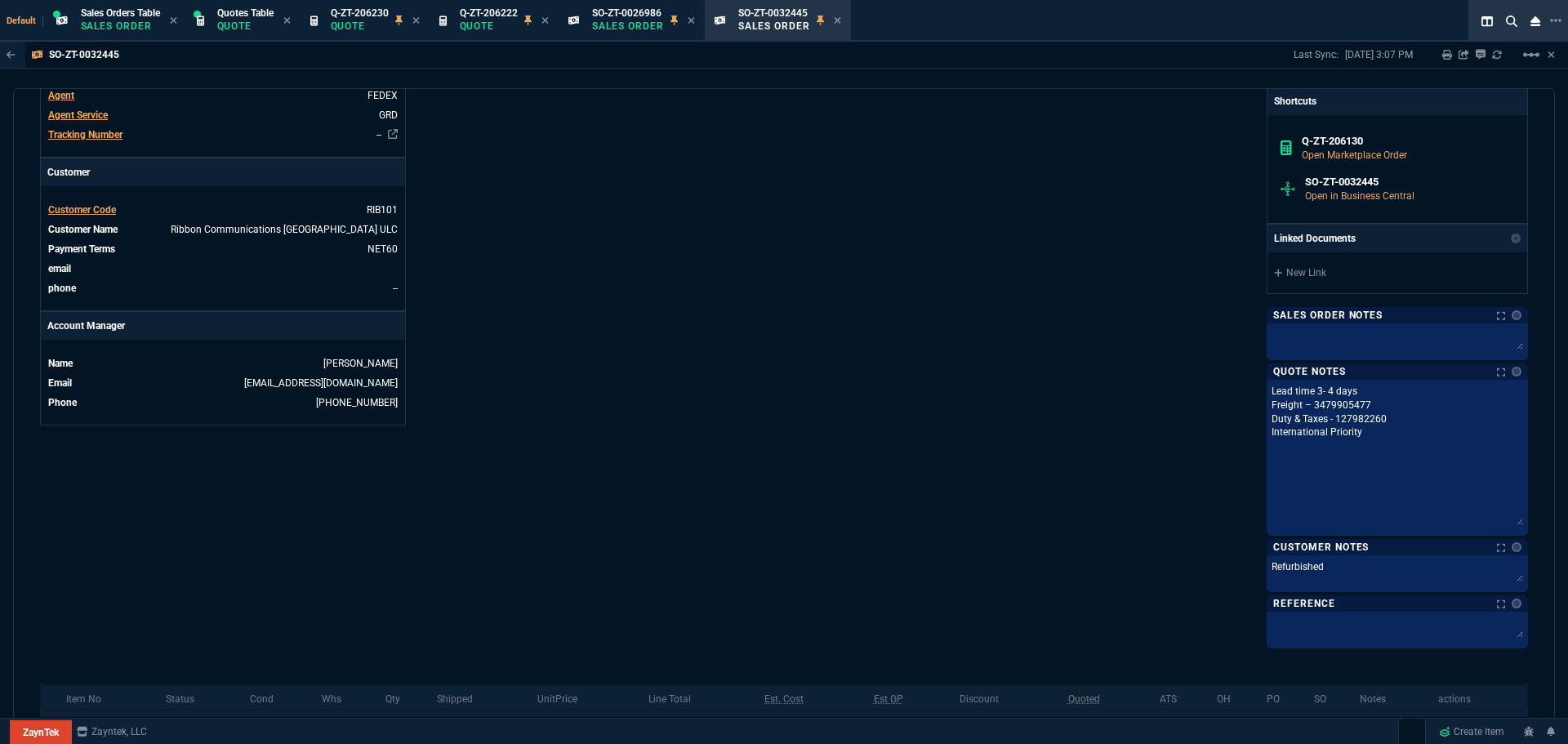
drag, startPoint x: 1513, startPoint y: 403, endPoint x: 1526, endPoint y: 523, distance: 120.7
click at [1526, 523] on div "sales order SO-ZT-0032445 Archived ZaynTek, LLC 2609 Technology Dr Suite 200 Pl…" at bounding box center [783, 404] width 1542 height 632
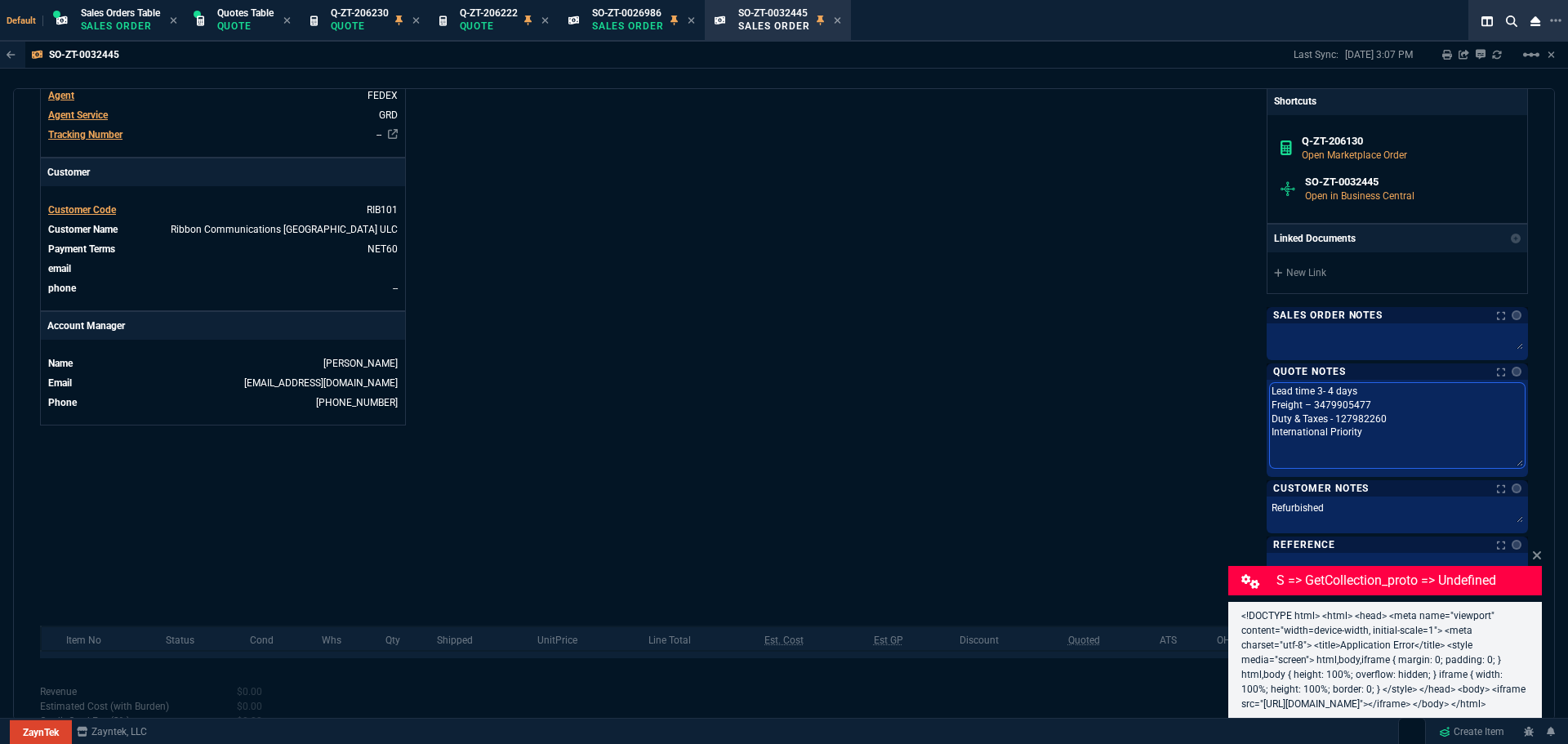
drag, startPoint x: 1264, startPoint y: 407, endPoint x: 1360, endPoint y: 434, distance: 99.7
click at [1360, 434] on textarea "Lead time 3- 4 days Freight – 3479905477 Duty & Taxes - 127982260 International…" at bounding box center [1396, 425] width 255 height 85
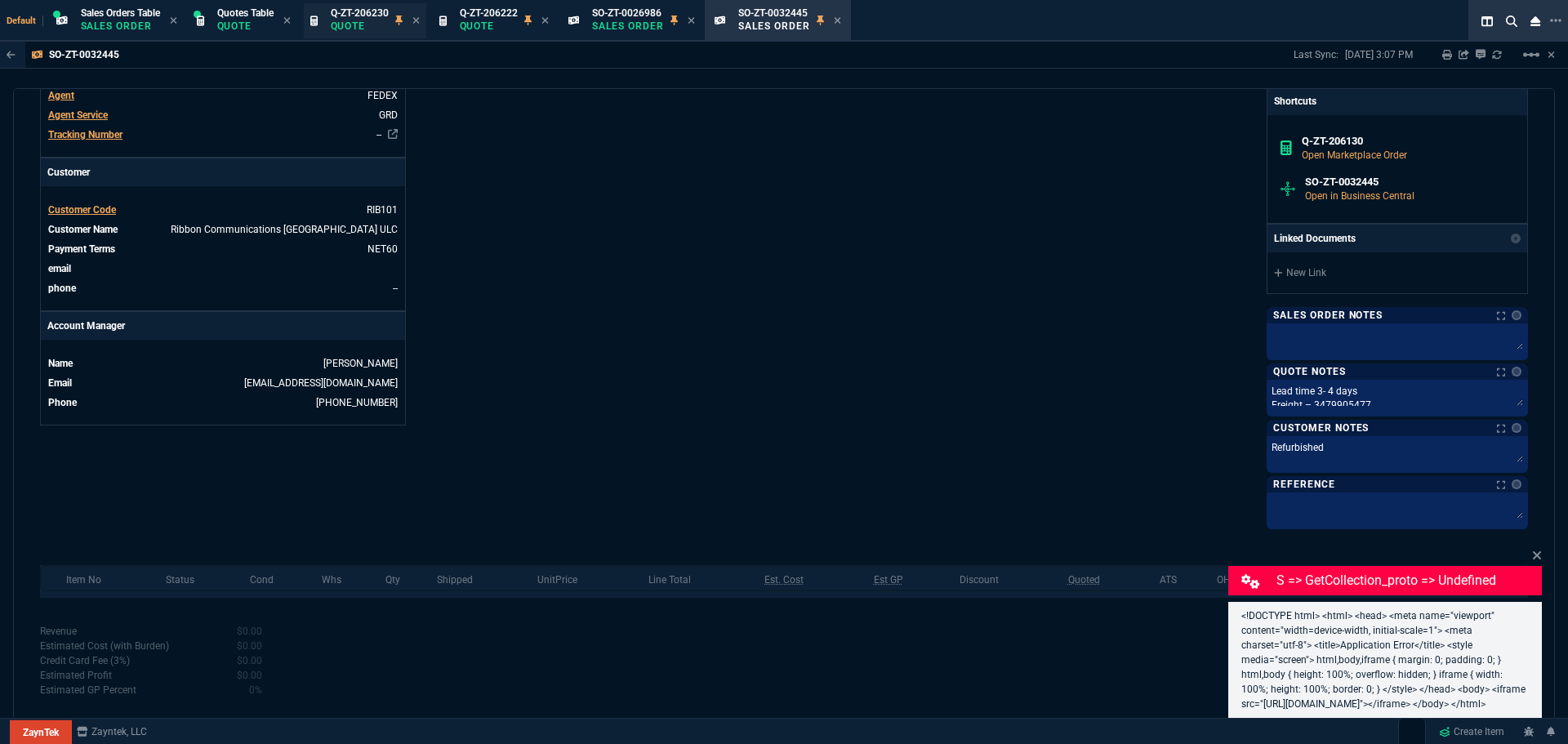
click at [379, 23] on p "Quote" at bounding box center [360, 26] width 58 height 13
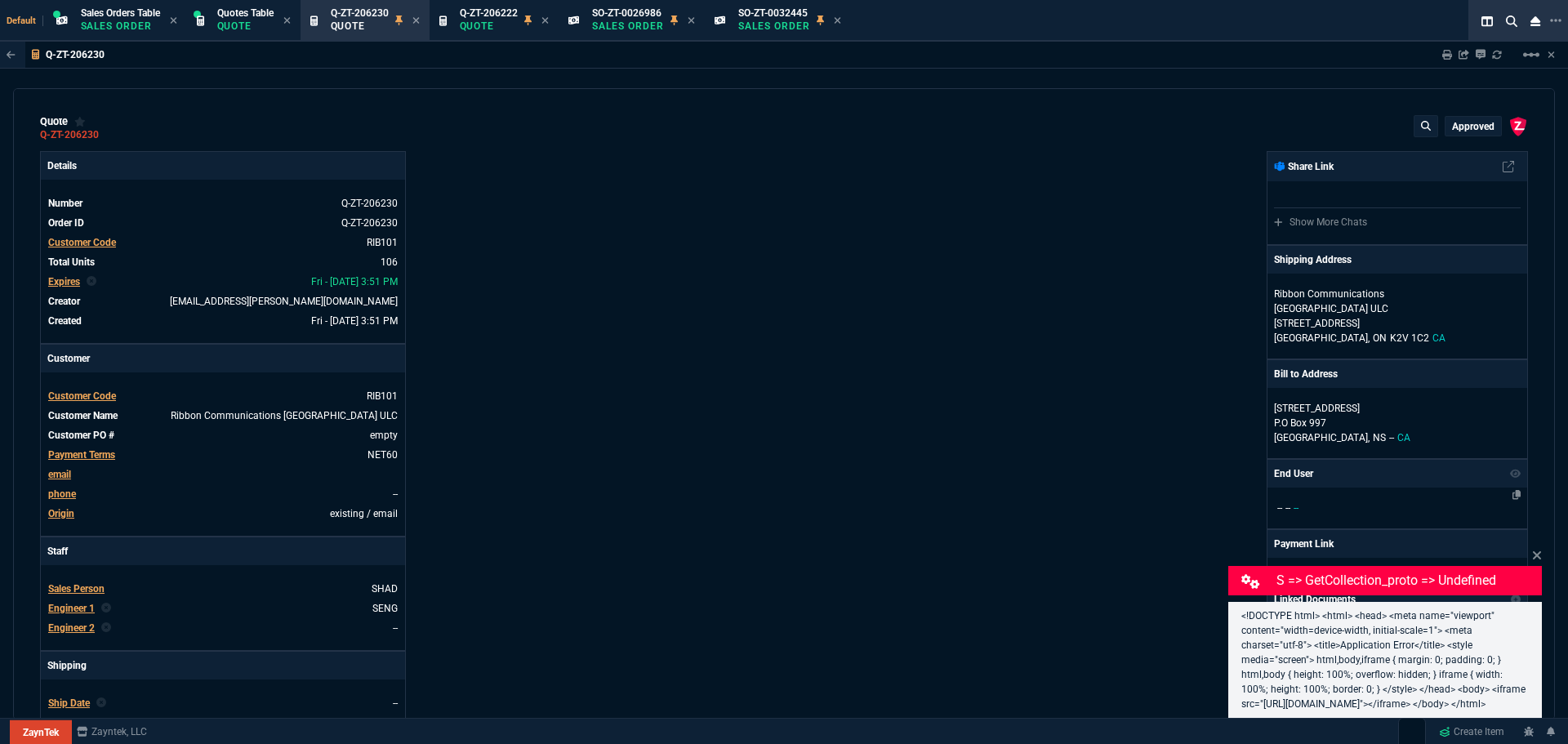
type input "35"
type input "695"
type input "15"
type input "134"
type input "73"
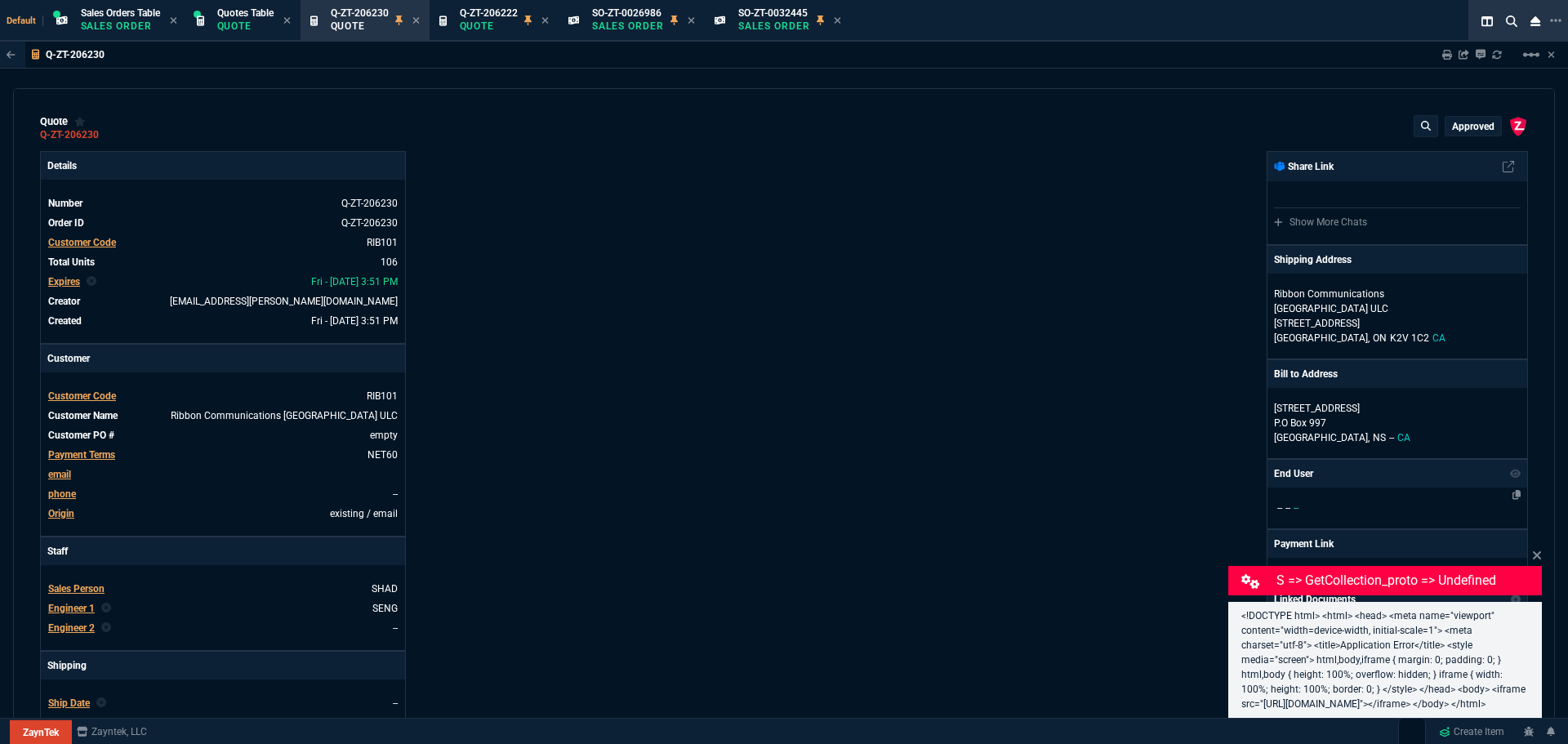
type input "41"
type input "0"
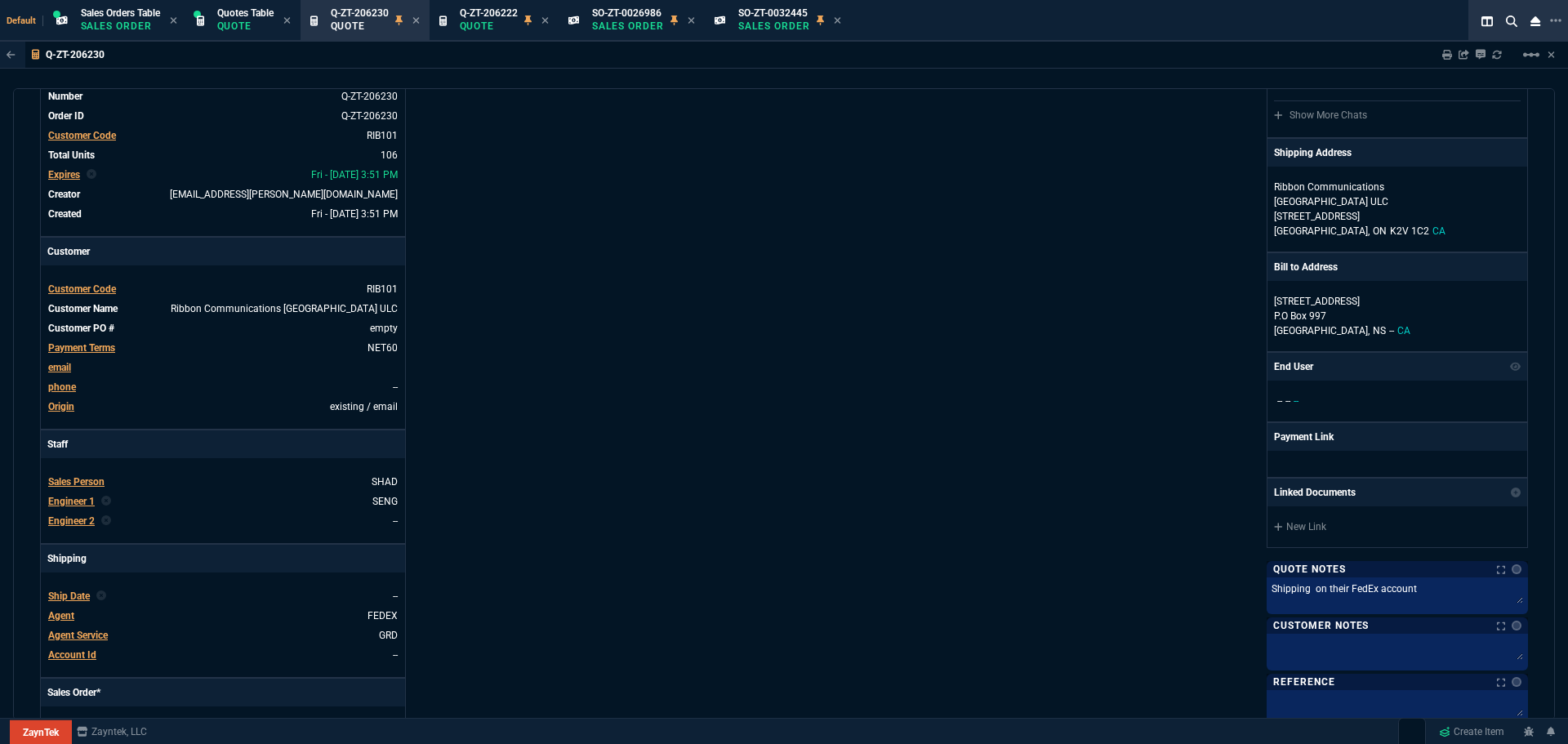
scroll to position [327, 0]
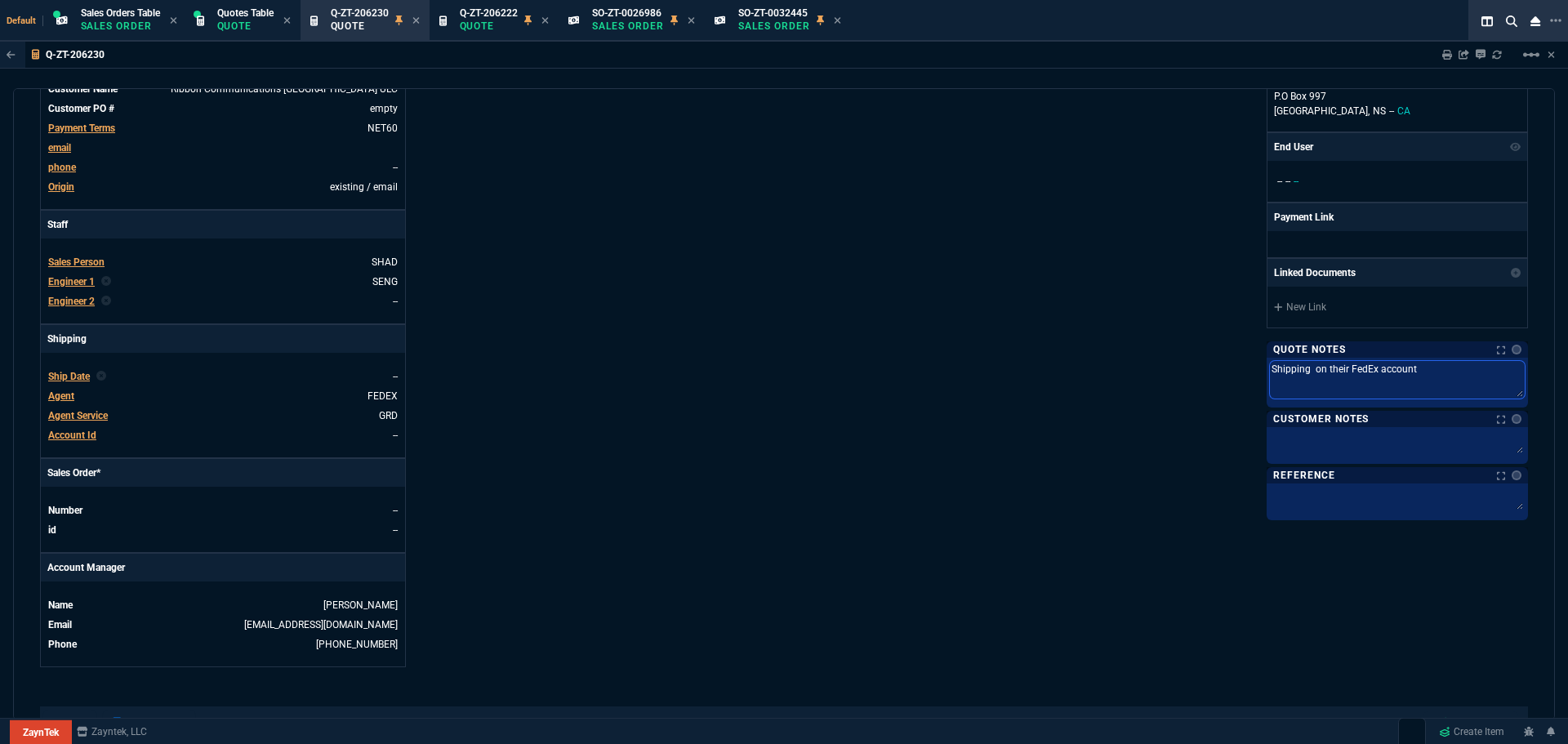
click at [1409, 372] on textarea "Shipping on their FedEx account" at bounding box center [1396, 379] width 255 height 37
paste textarea "Freight – 3479905477 Duty & Taxes - 127982260 International Priority"
drag, startPoint x: 1352, startPoint y: 393, endPoint x: 1260, endPoint y: 396, distance: 92.0
click at [1267, 396] on div "Shipping on their FedEx account Freight – 3479905477 Duty & Taxes - 127982260 I…" at bounding box center [1397, 382] width 261 height 50
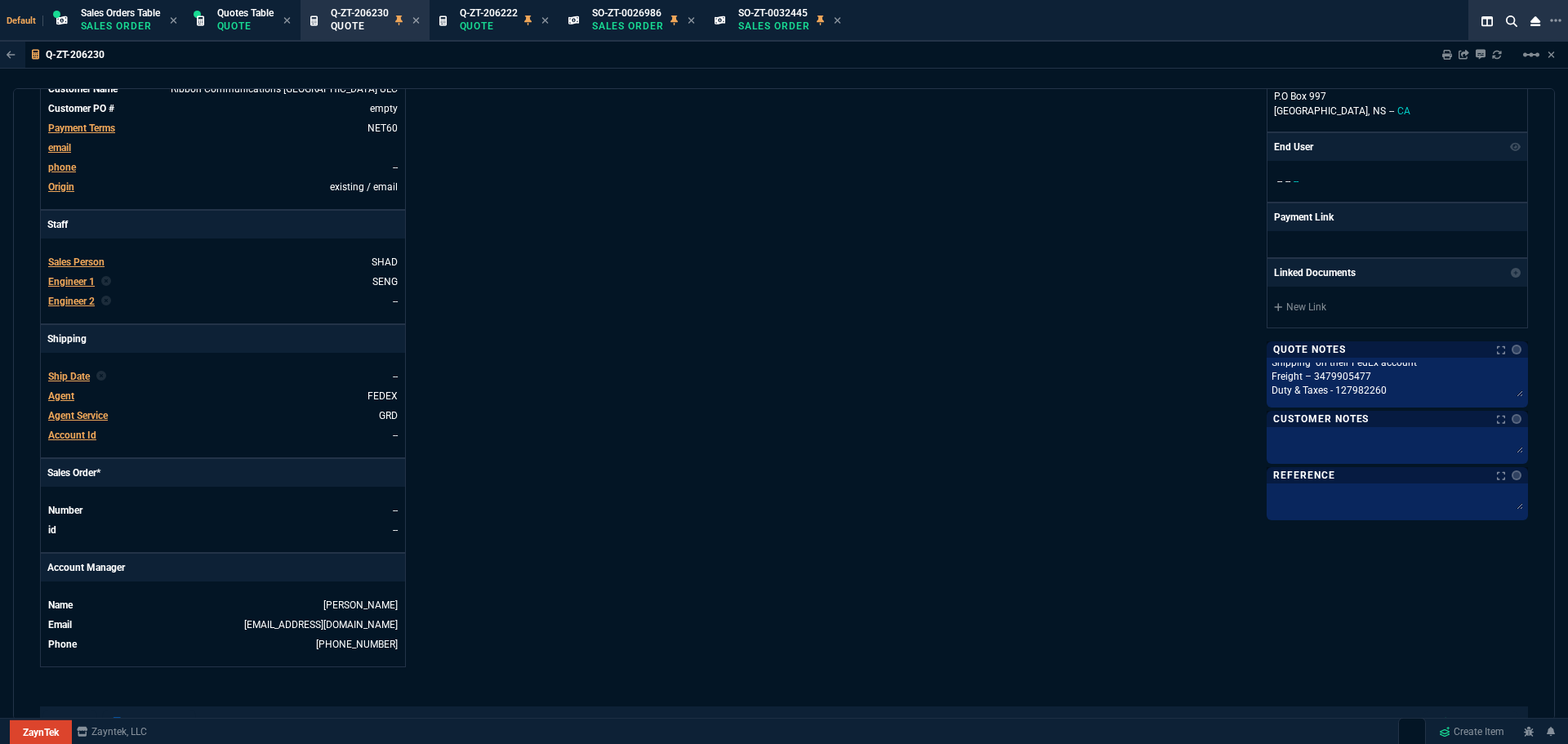
click at [1178, 435] on div "ZaynTek, LLC 2609 Technology Dr Suite 200 Plano, TX 75074 Share Link Show More …" at bounding box center [1155, 246] width 744 height 843
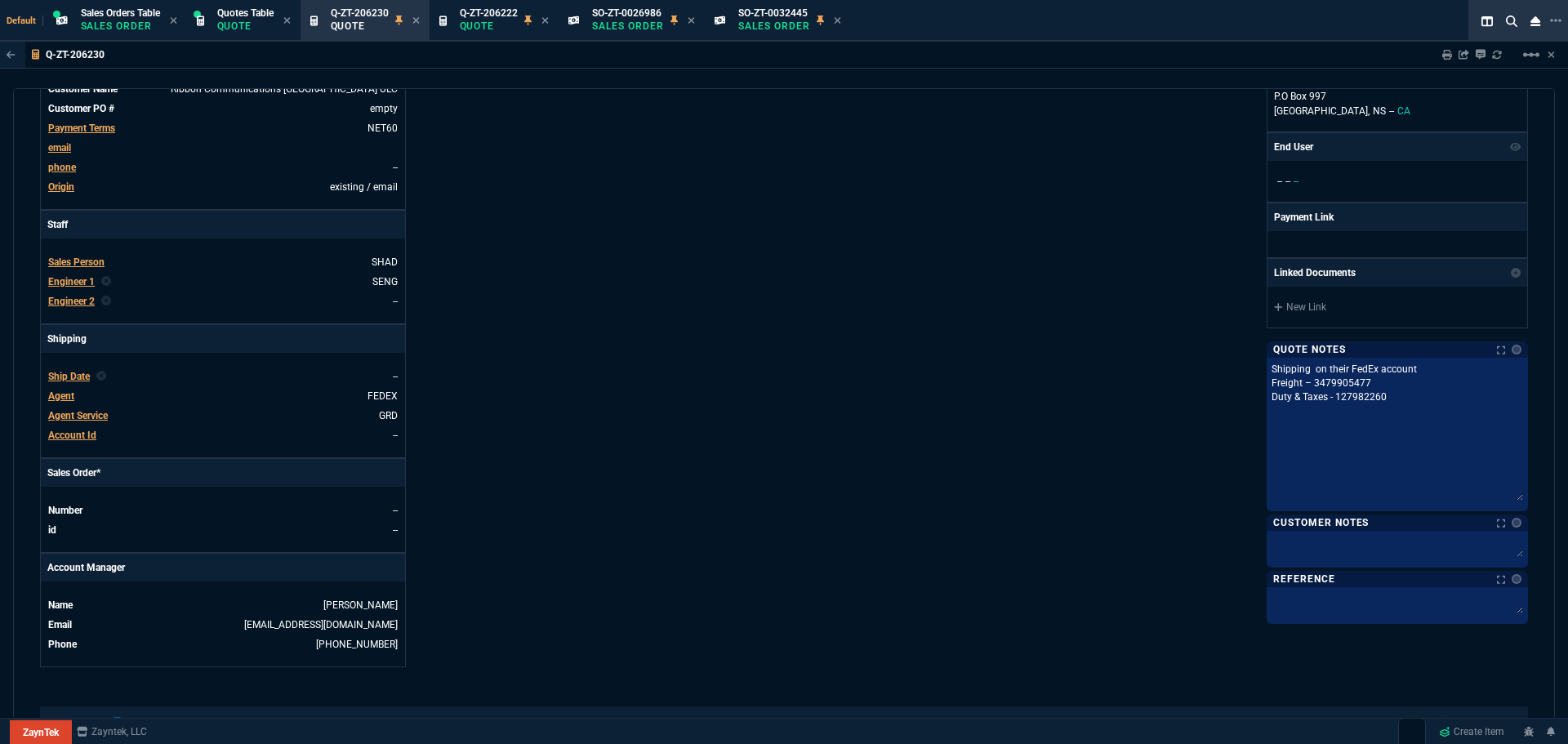
drag, startPoint x: 1510, startPoint y: 378, endPoint x: 1510, endPoint y: 496, distance: 118.0
click at [1510, 496] on textarea "Shipping on their FedEx account Freight – 3479905477 Duty & Taxes - 127982260" at bounding box center [1396, 431] width 255 height 141
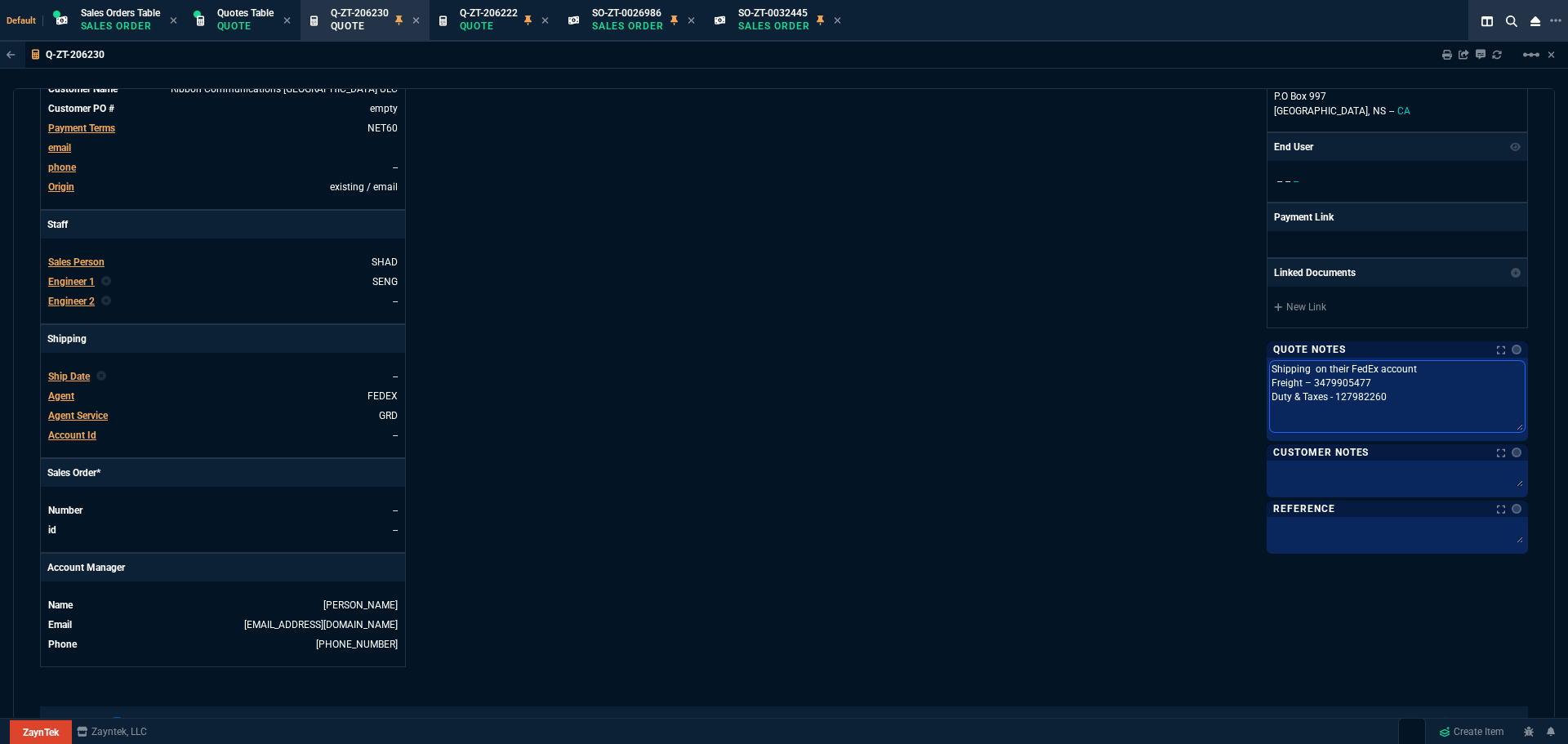
drag, startPoint x: 1264, startPoint y: 389, endPoint x: 1385, endPoint y: 402, distance: 121.7
click at [1385, 402] on textarea "Shipping on their FedEx account Freight – 3479905477 Duty & Taxes - 127982260" at bounding box center [1396, 396] width 255 height 71
paste textarea "Duty & Taxes - 127982260 International Priority"
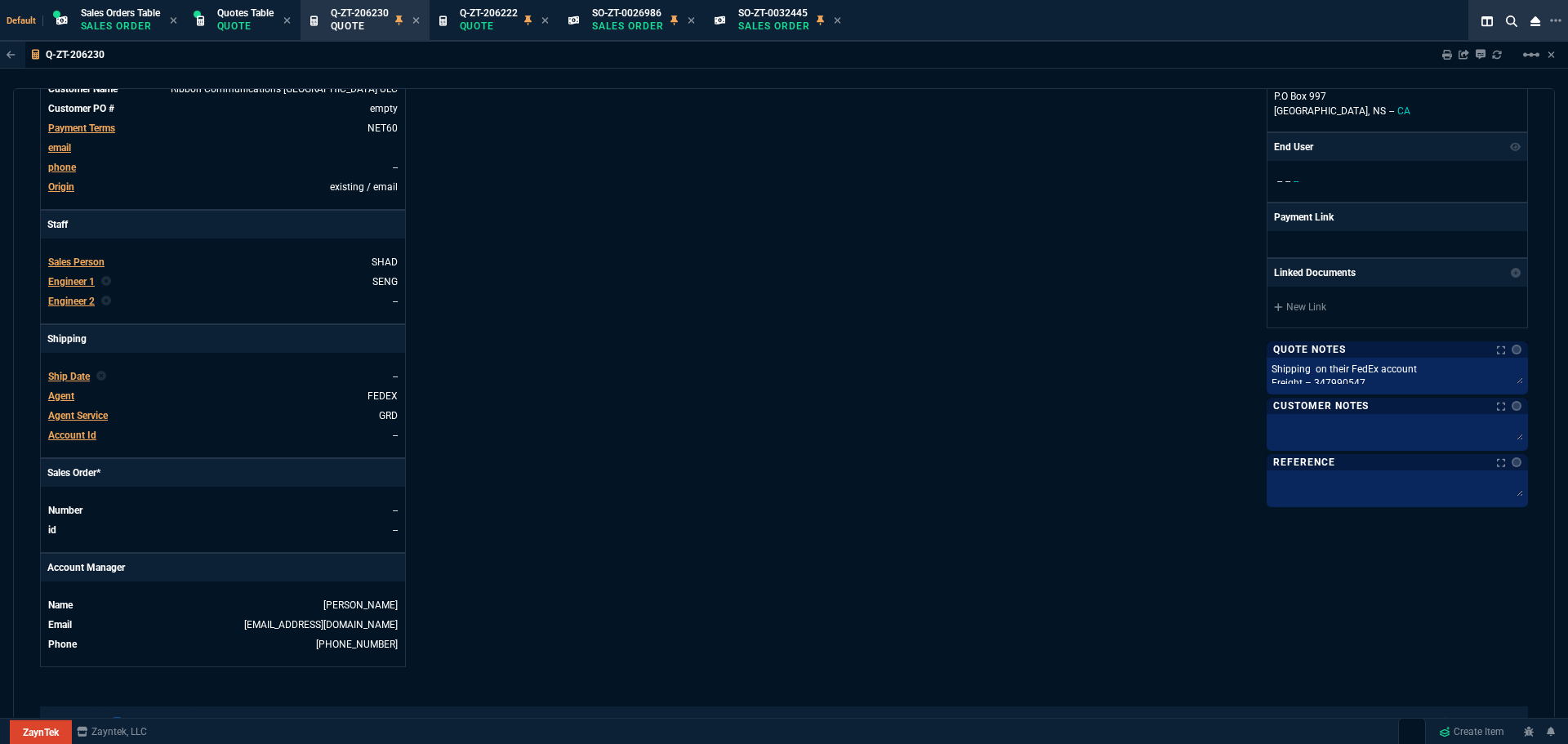
click at [1131, 410] on div "ZaynTek, LLC 2609 Technology Dr Suite 200 Plano, TX 75074 Share Link Show More …" at bounding box center [1155, 246] width 744 height 843
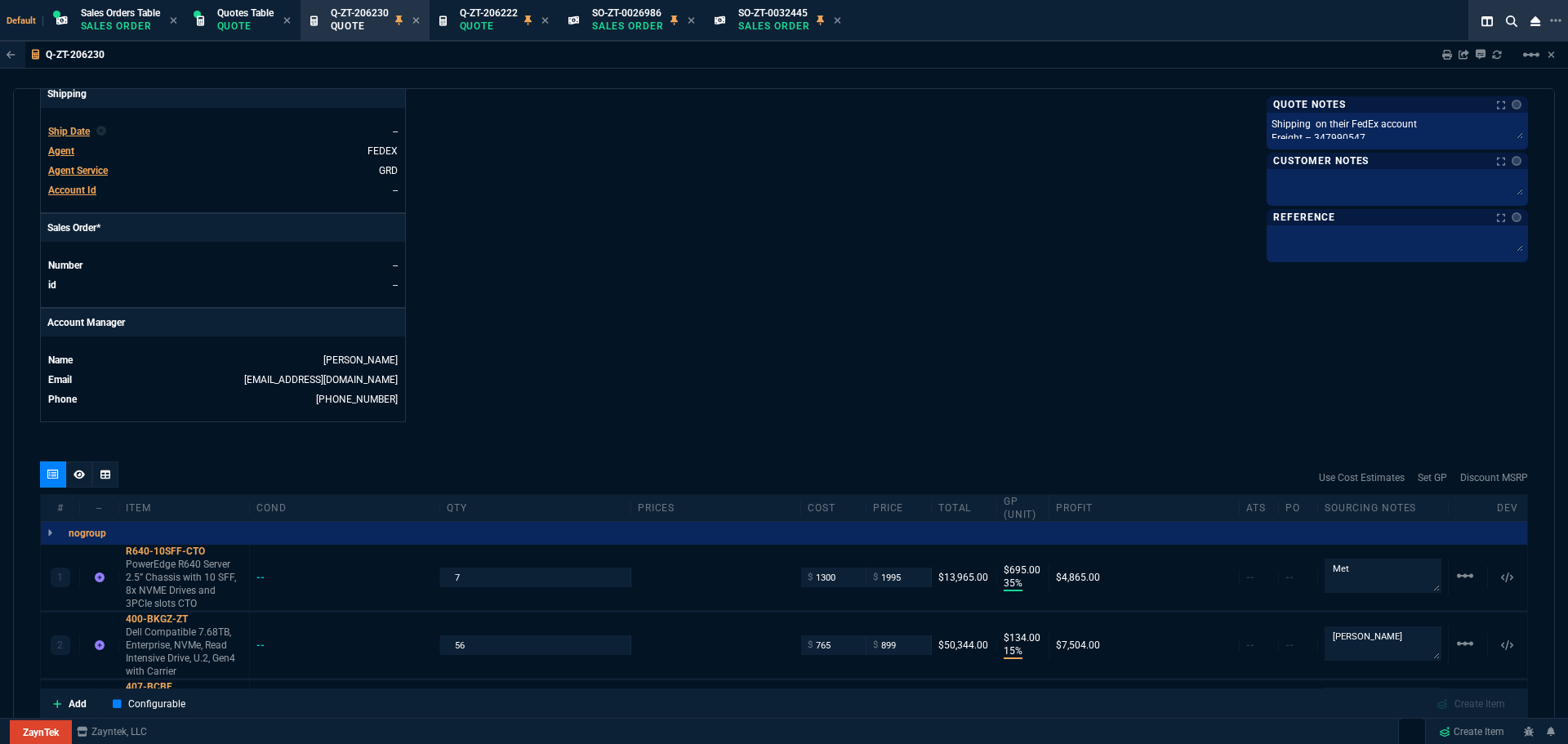
scroll to position [654, 0]
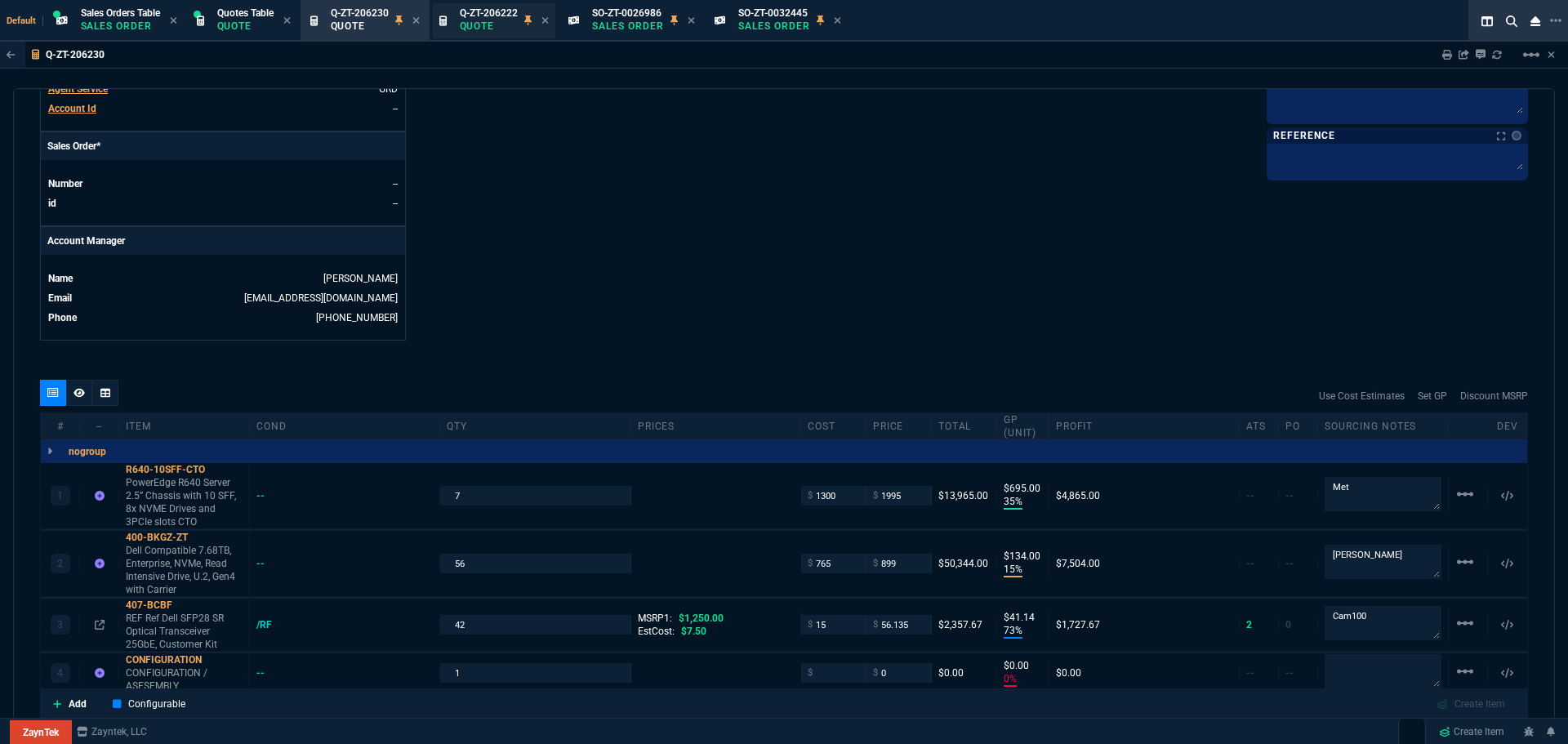
click at [500, 27] on p "Quote" at bounding box center [489, 26] width 58 height 13
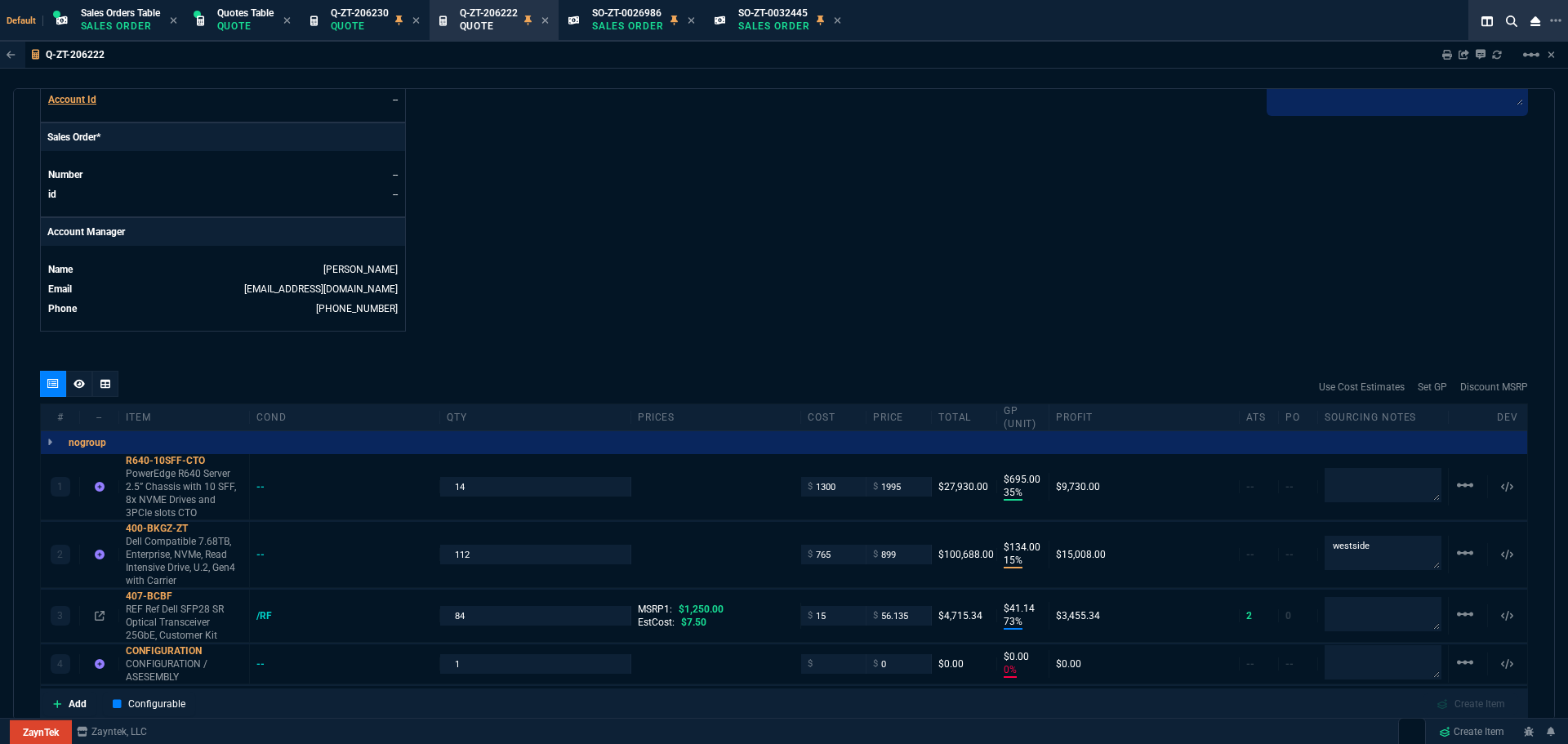
scroll to position [817, 0]
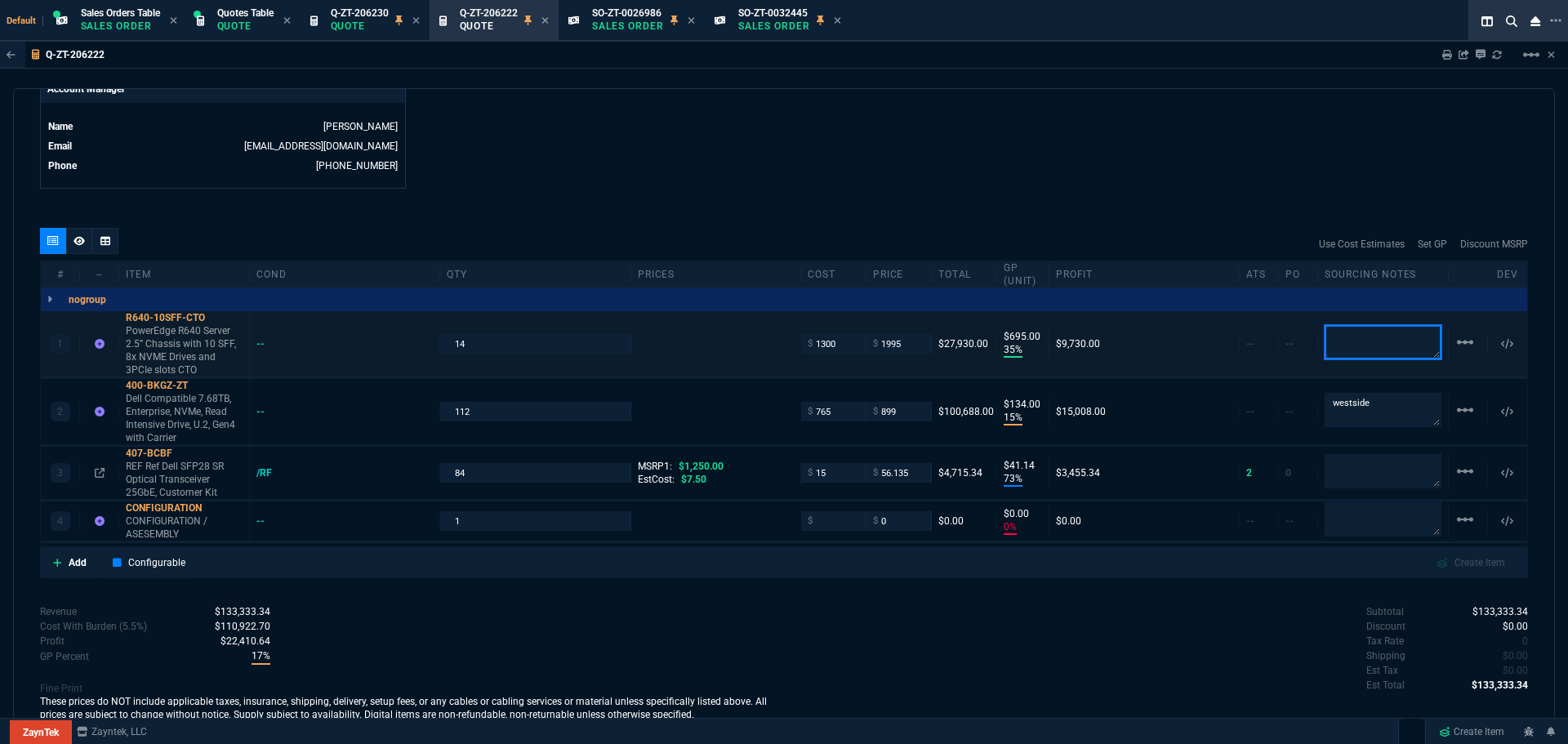
click at [1377, 331] on textarea at bounding box center [1383, 342] width 117 height 35
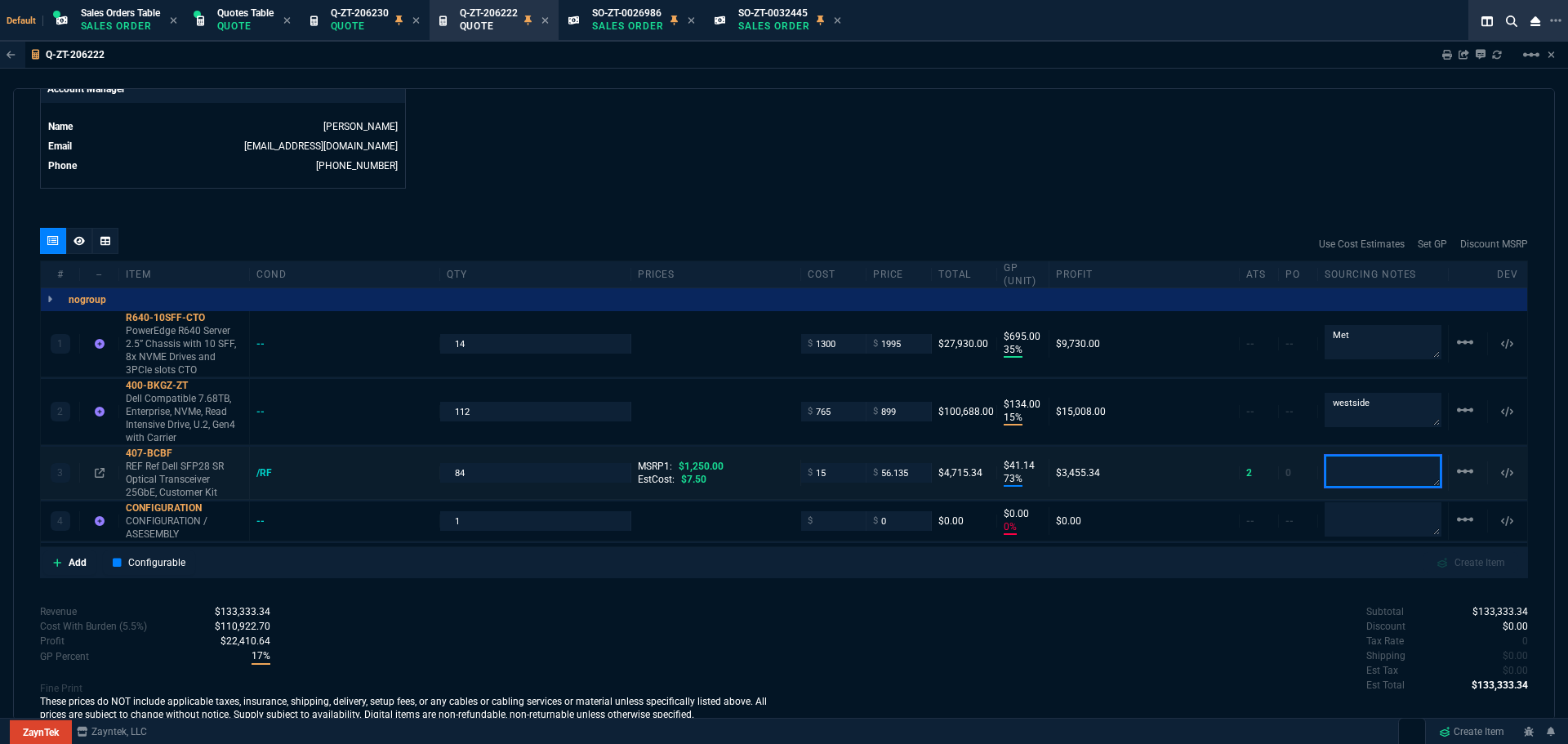
click at [1372, 455] on textarea at bounding box center [1383, 471] width 117 height 33
click at [369, 19] on p "Quote" at bounding box center [360, 26] width 58 height 13
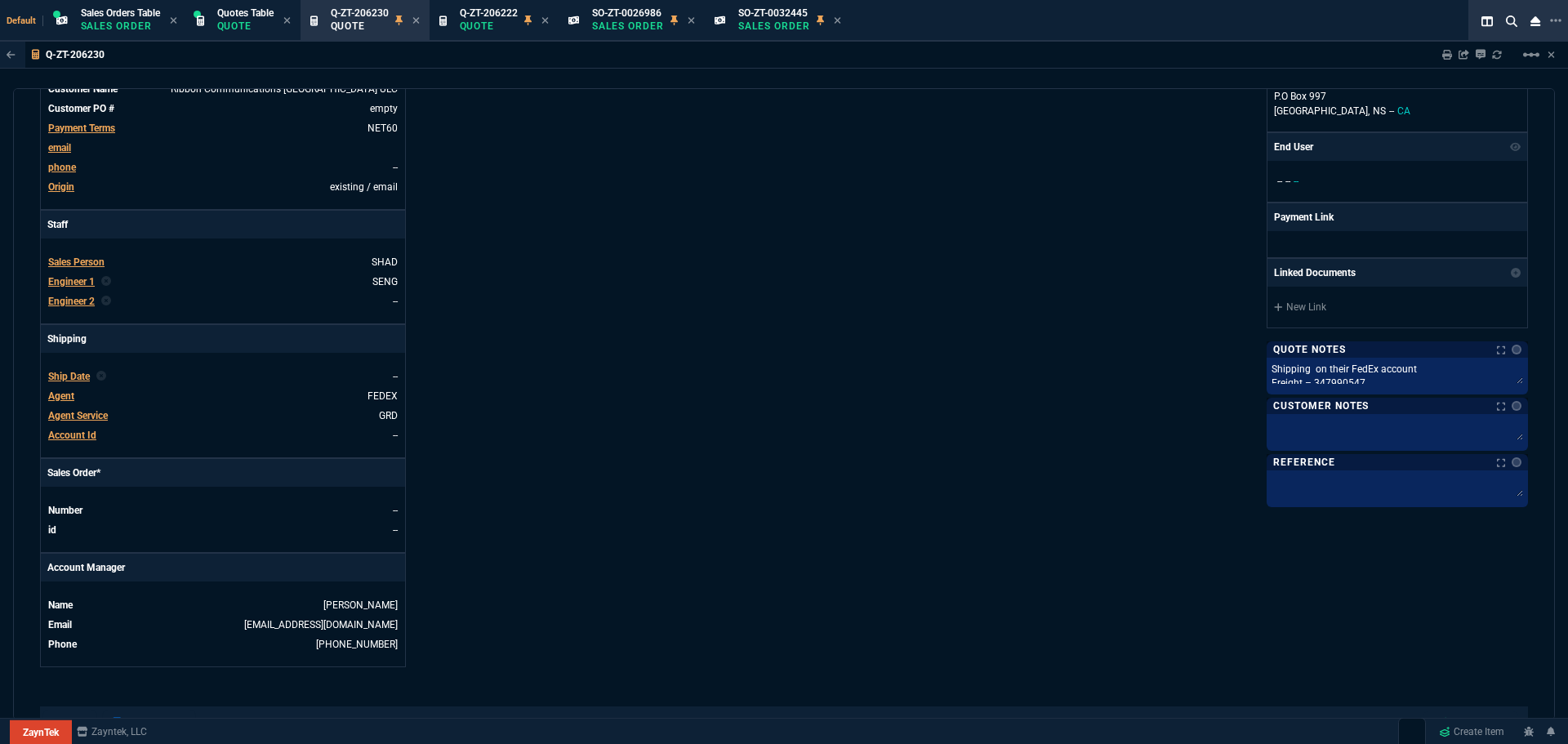
scroll to position [735, 0]
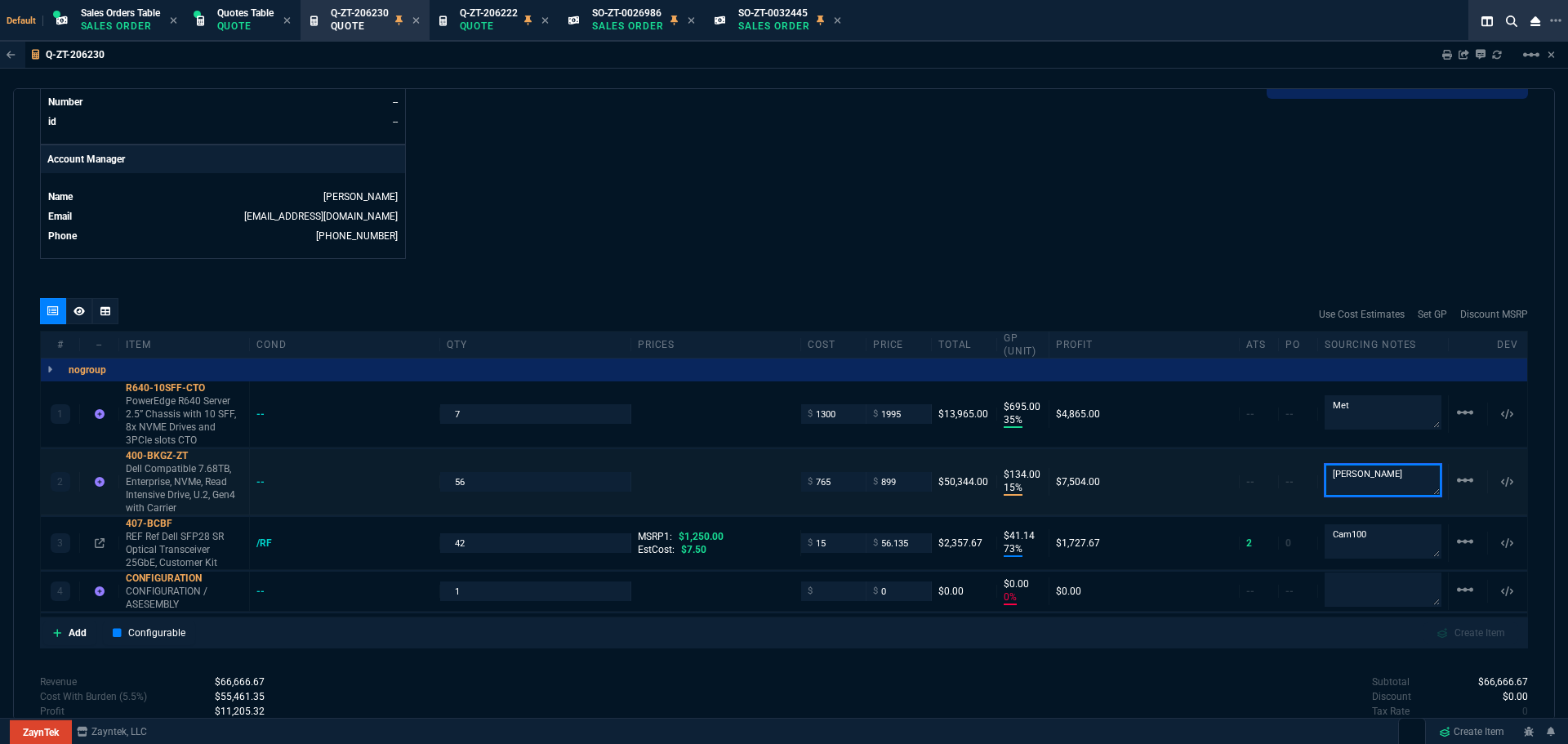
drag, startPoint x: 1385, startPoint y: 478, endPoint x: 1309, endPoint y: 480, distance: 76.0
click at [1309, 480] on div "2 400-BKGZ-ZT Dell Compatible 7.68TB, Enterprise, NVMe, Read Intensive Drive, U…" at bounding box center [784, 482] width 1486 height 66
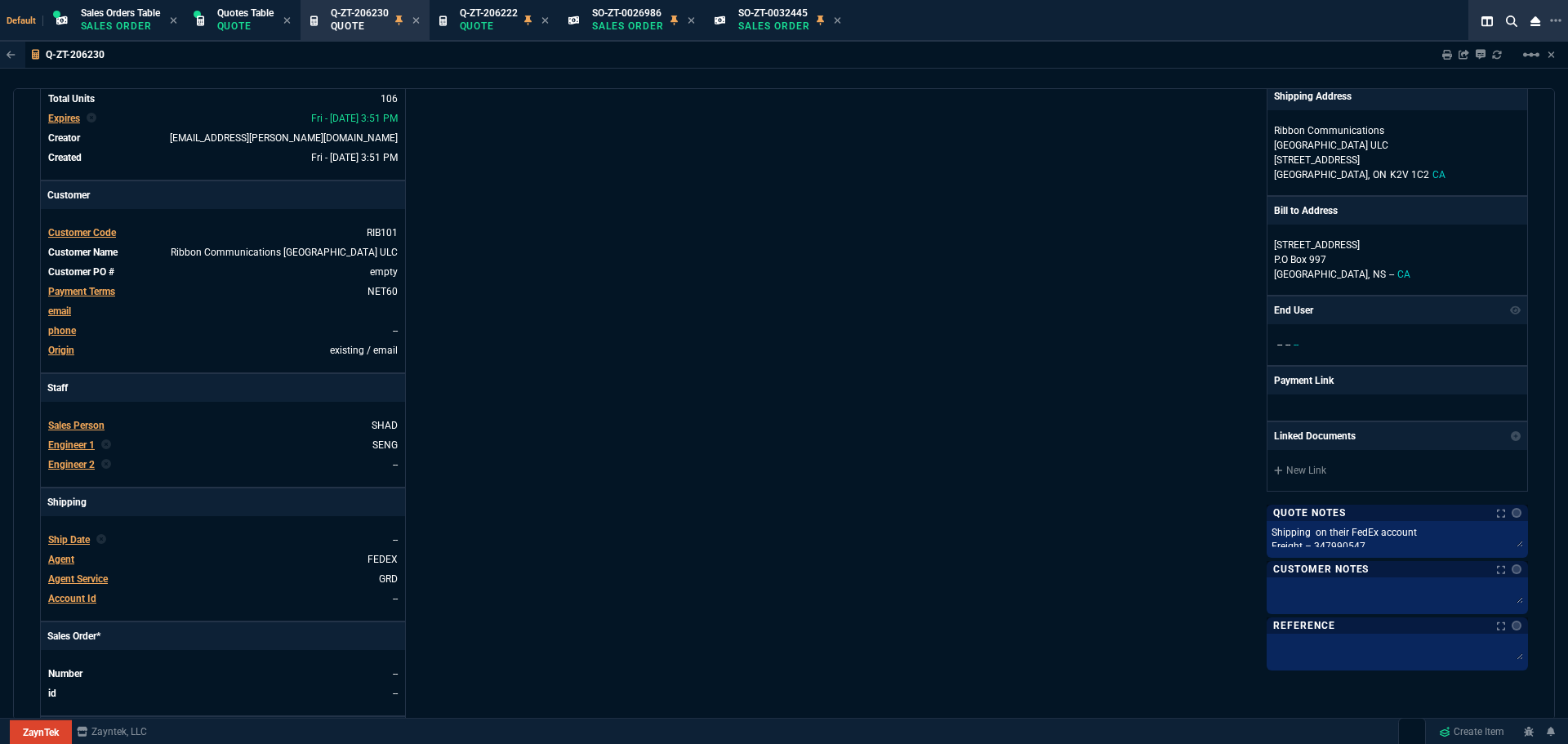
scroll to position [0, 0]
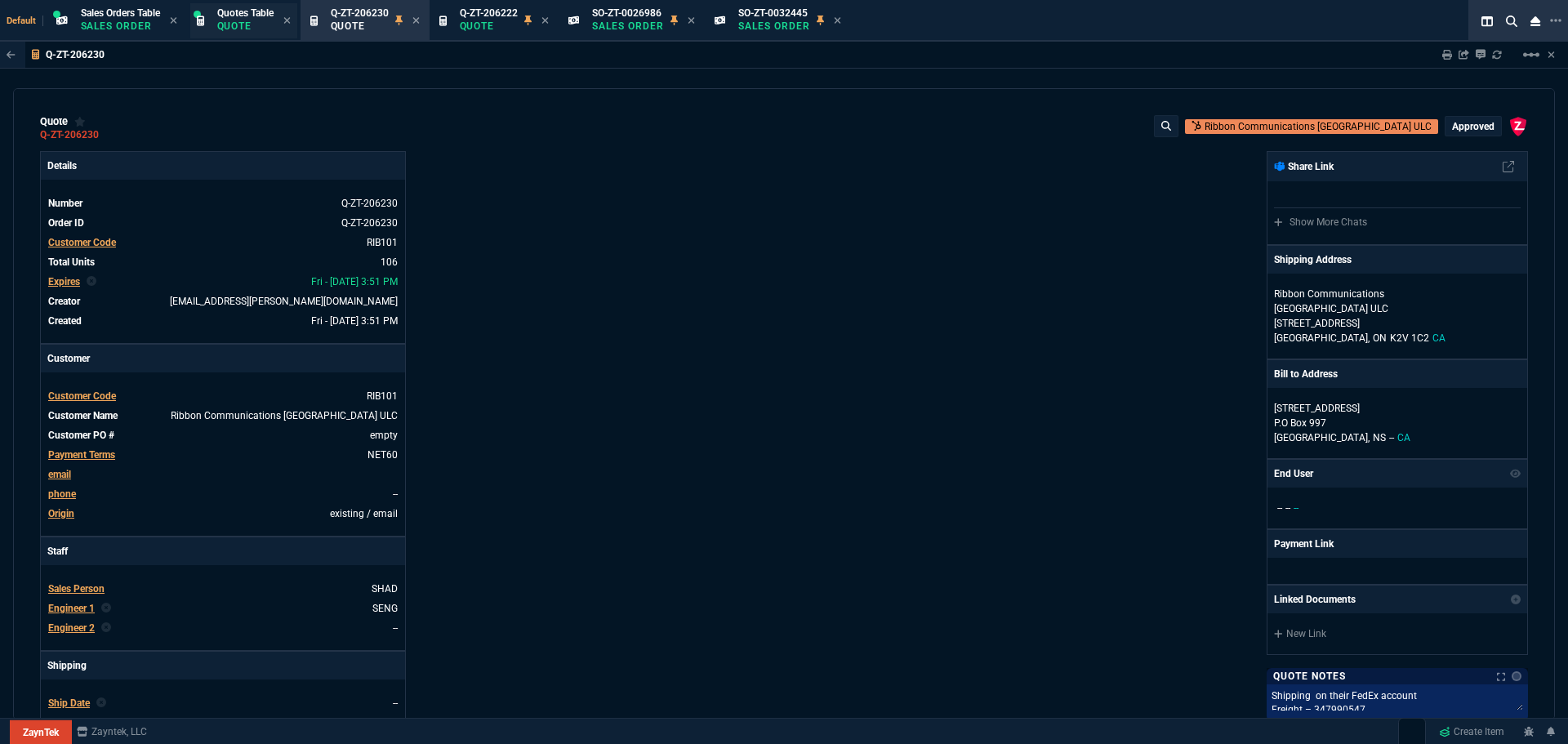
click at [235, 26] on p "Quote" at bounding box center [246, 26] width 57 height 13
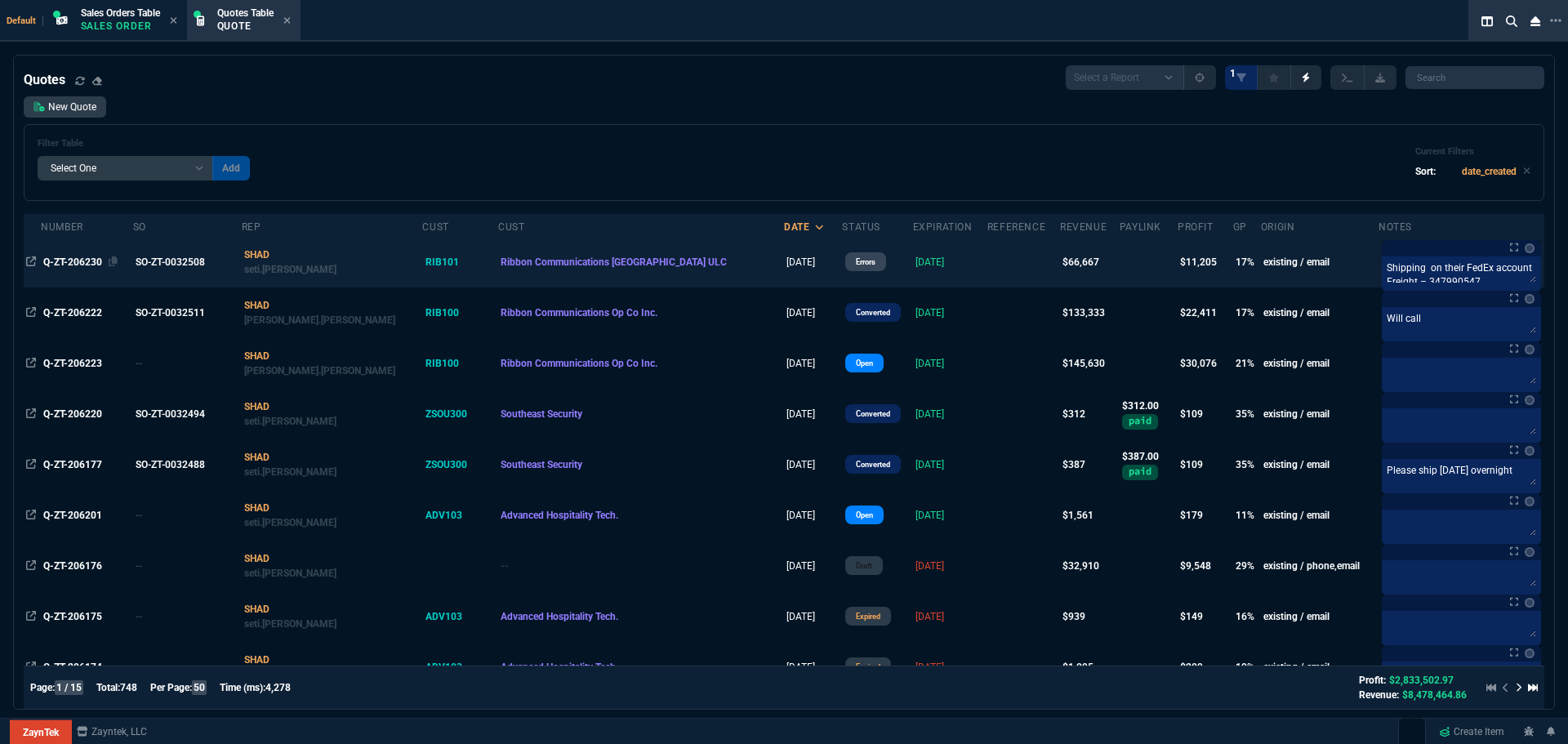
click at [92, 260] on span "Q-ZT-206230" at bounding box center [72, 262] width 58 height 12
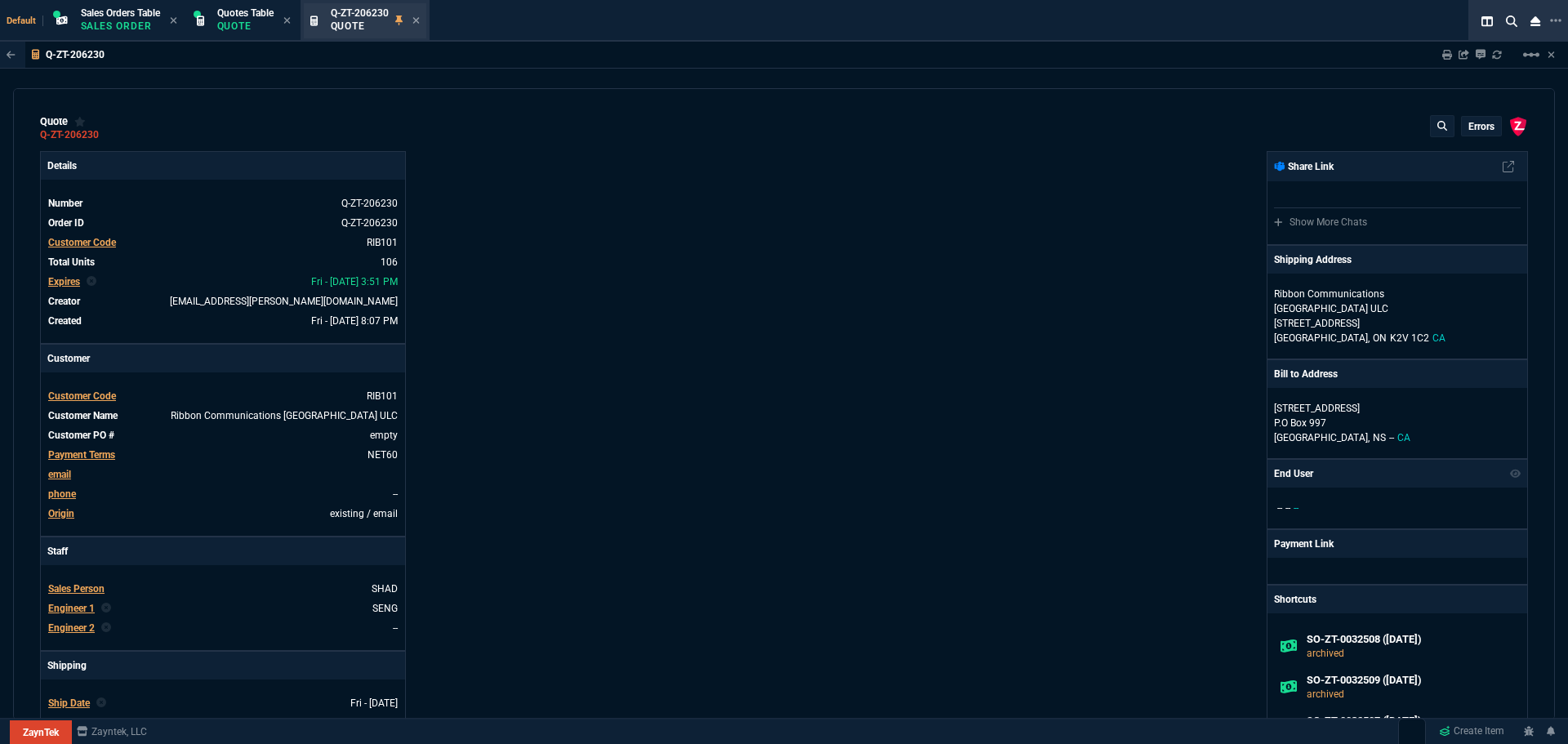
click at [413, 19] on div "Q-ZT-206230 Quote" at bounding box center [375, 20] width 89 height 28
click at [418, 19] on icon at bounding box center [416, 20] width 7 height 10
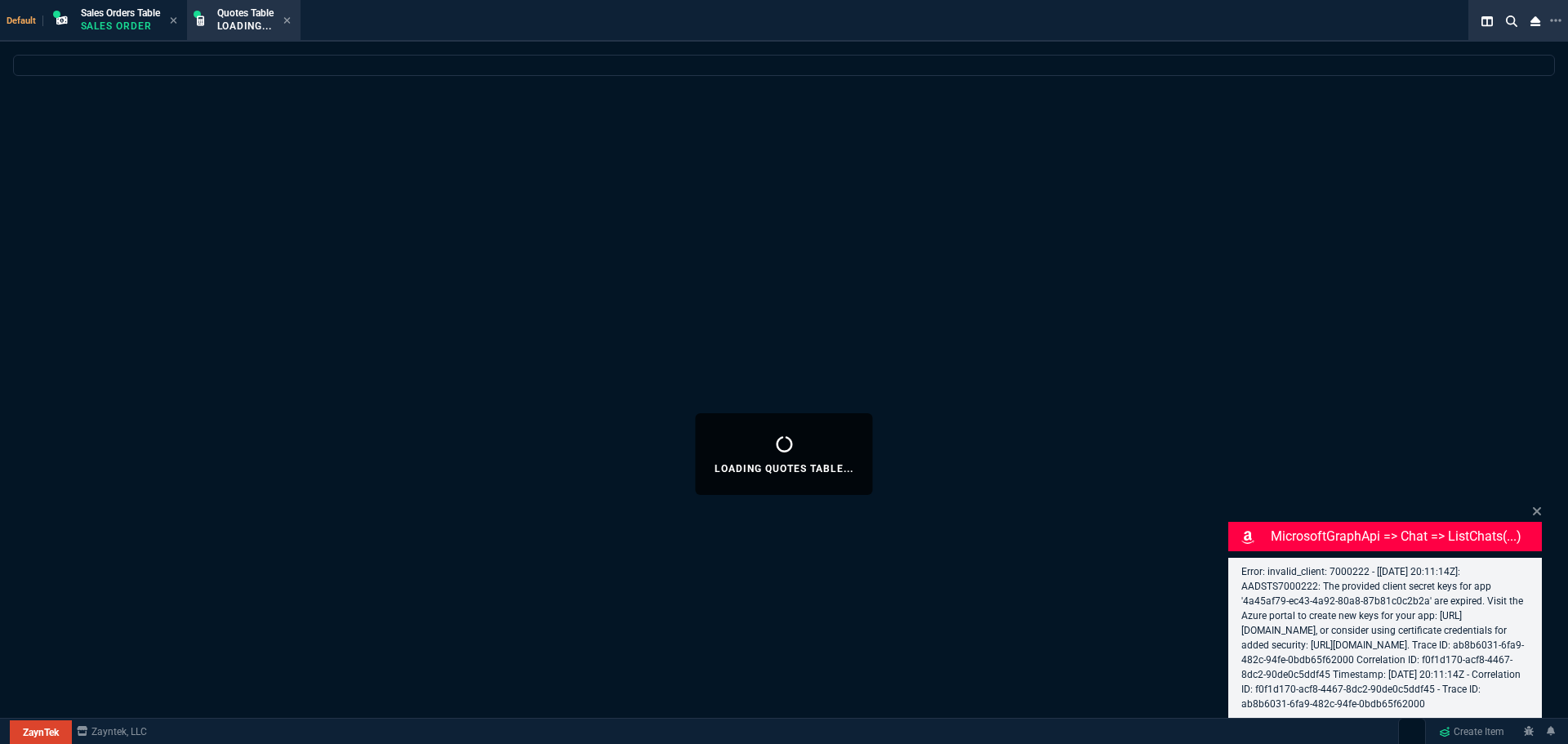
select select "12: [PERSON_NAME]"
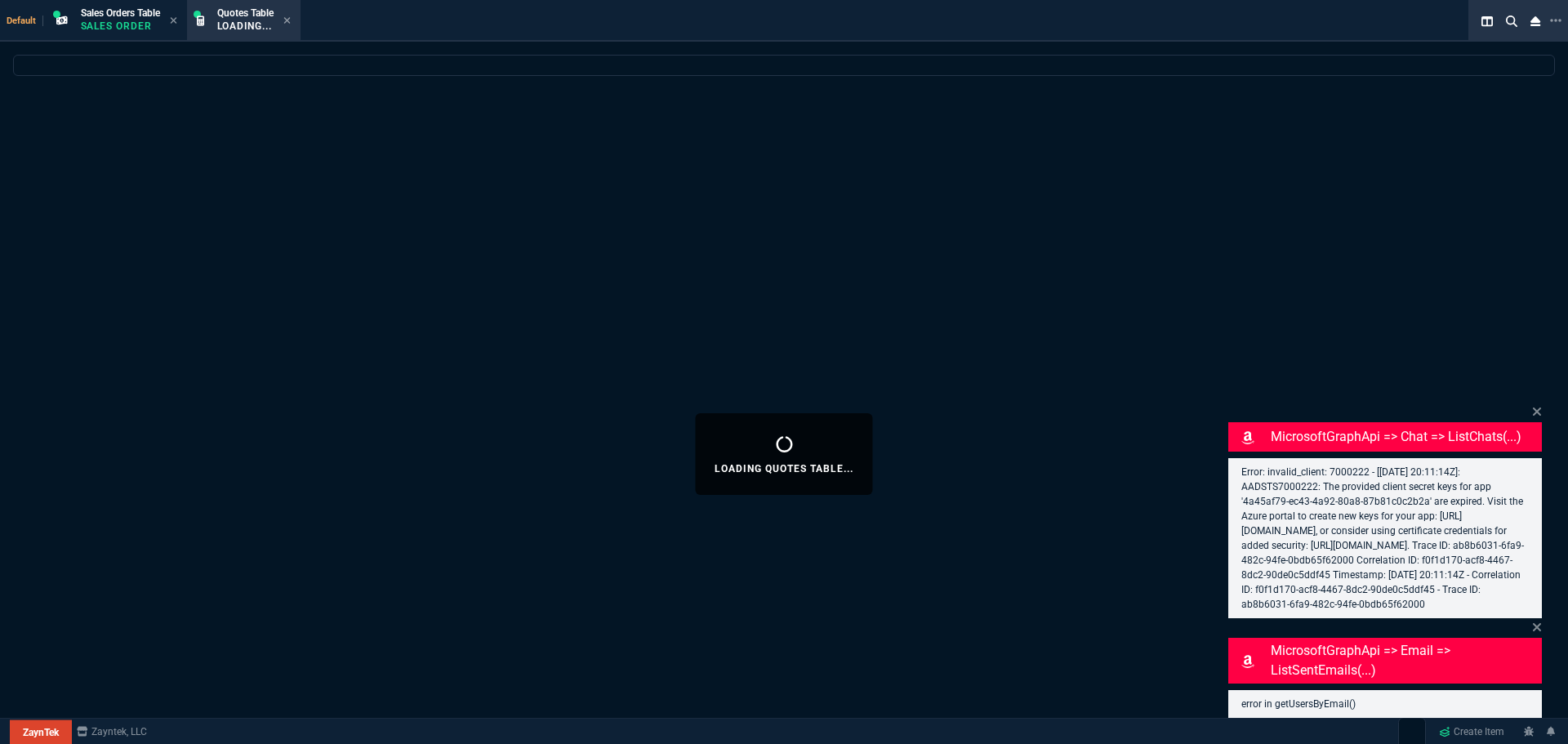
select select
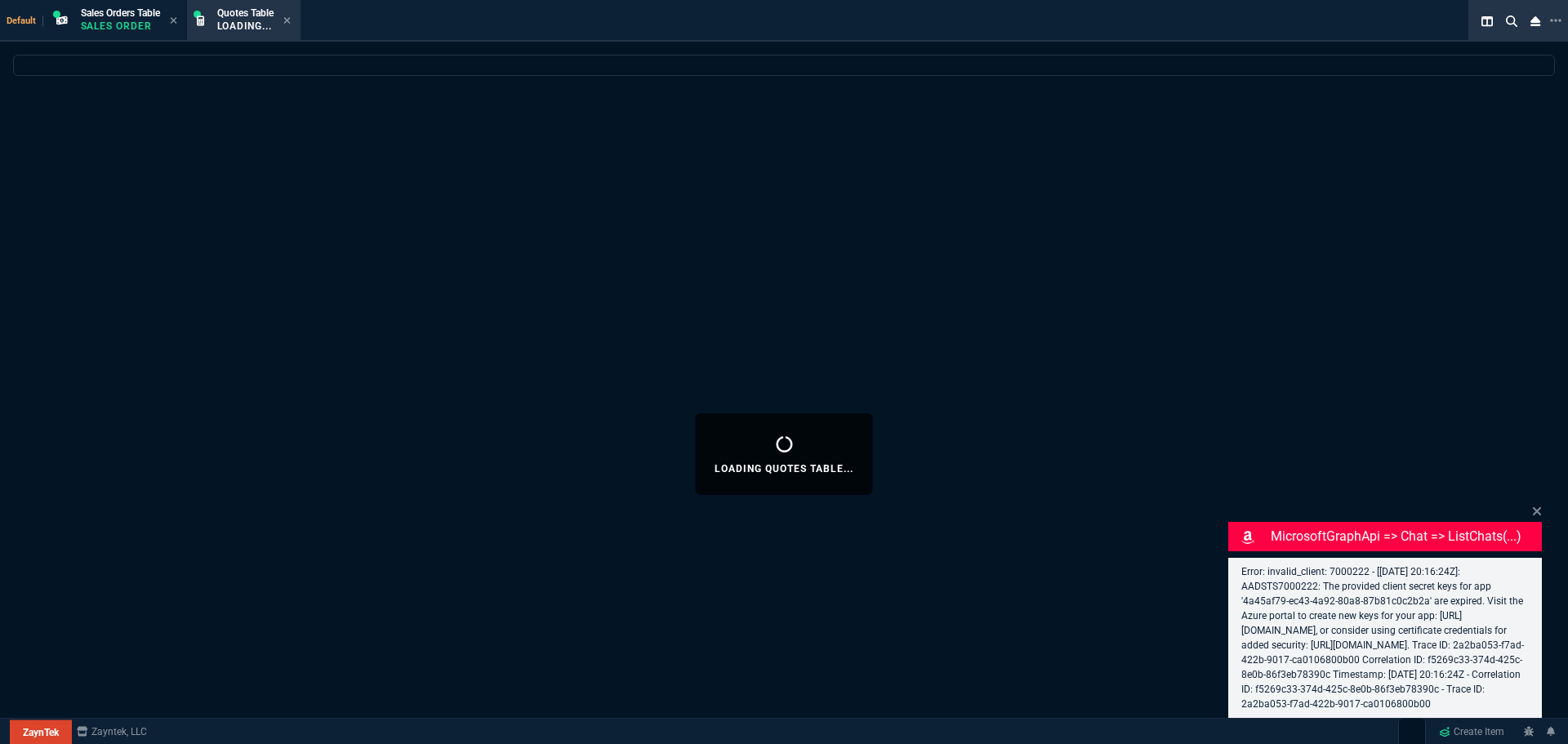
select select "12: [PERSON_NAME]"
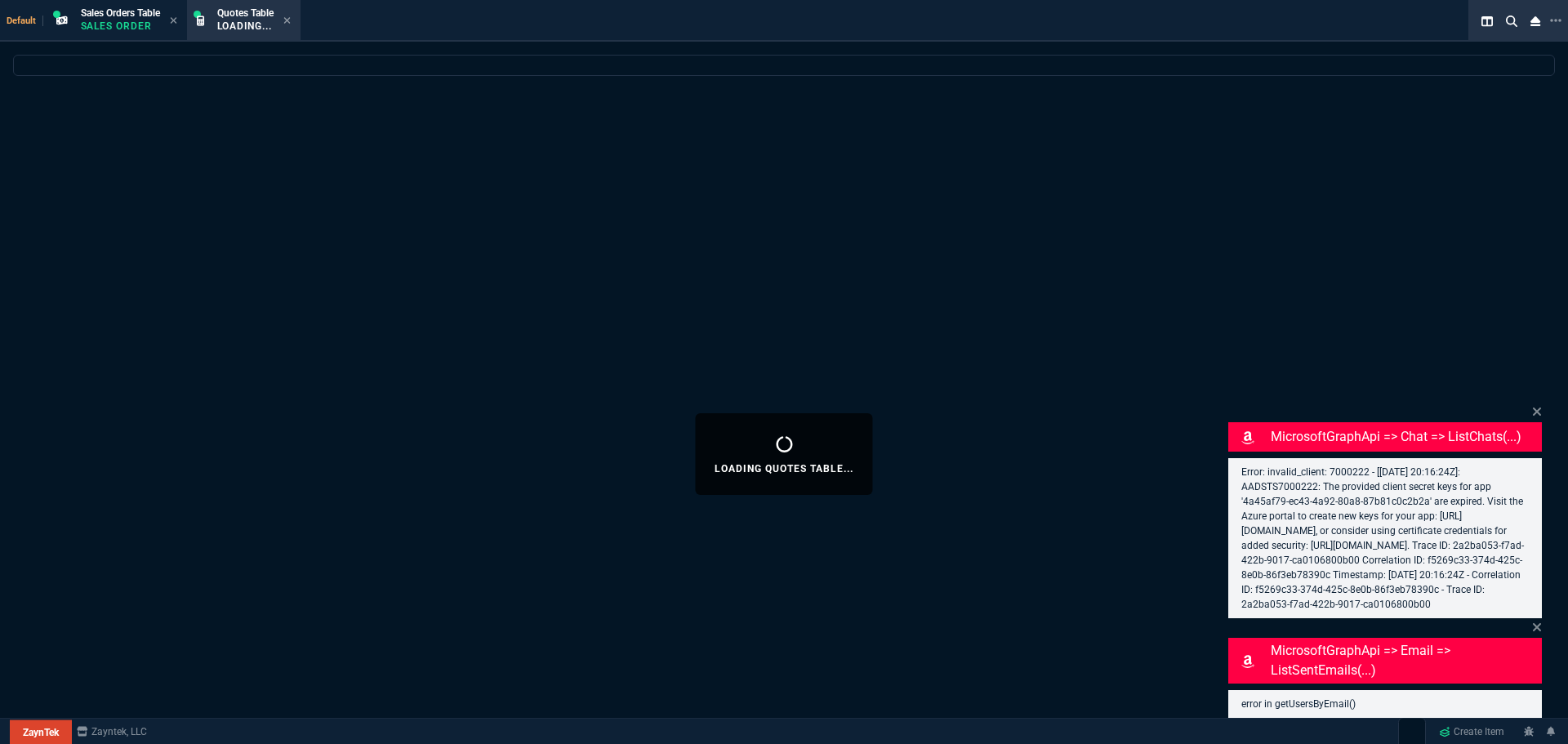
select select
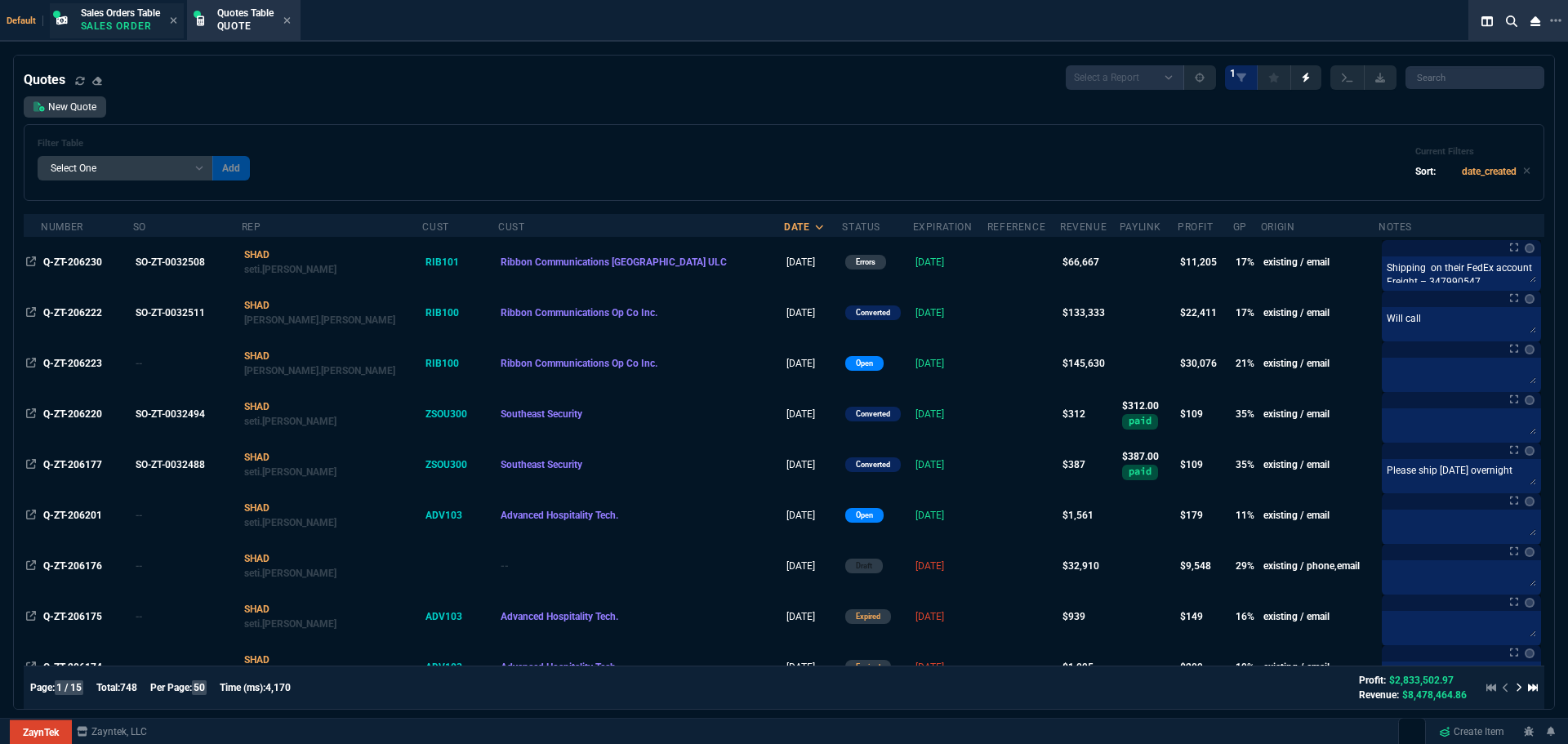
click at [109, 12] on span "Sales Orders Table" at bounding box center [120, 13] width 79 height 12
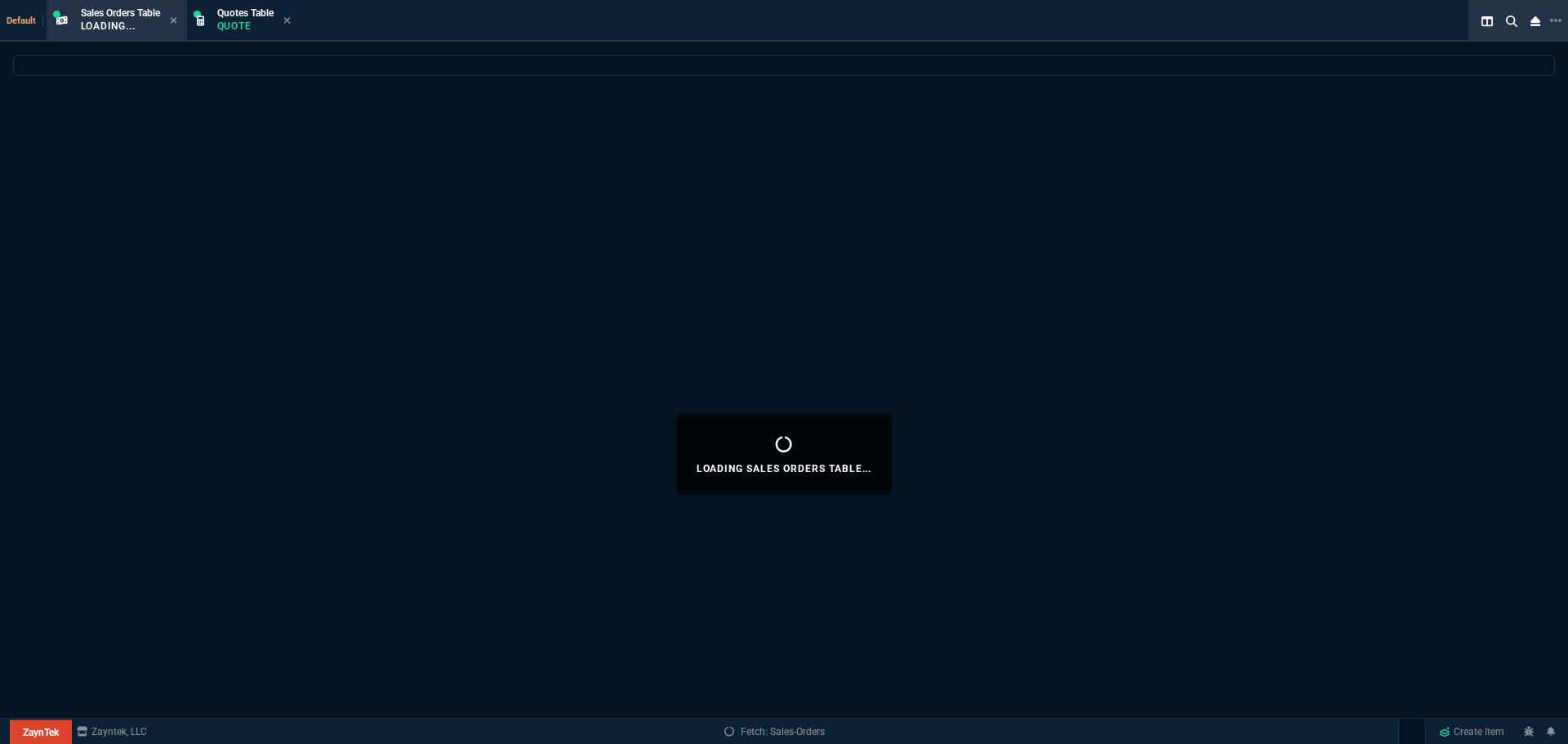
select select
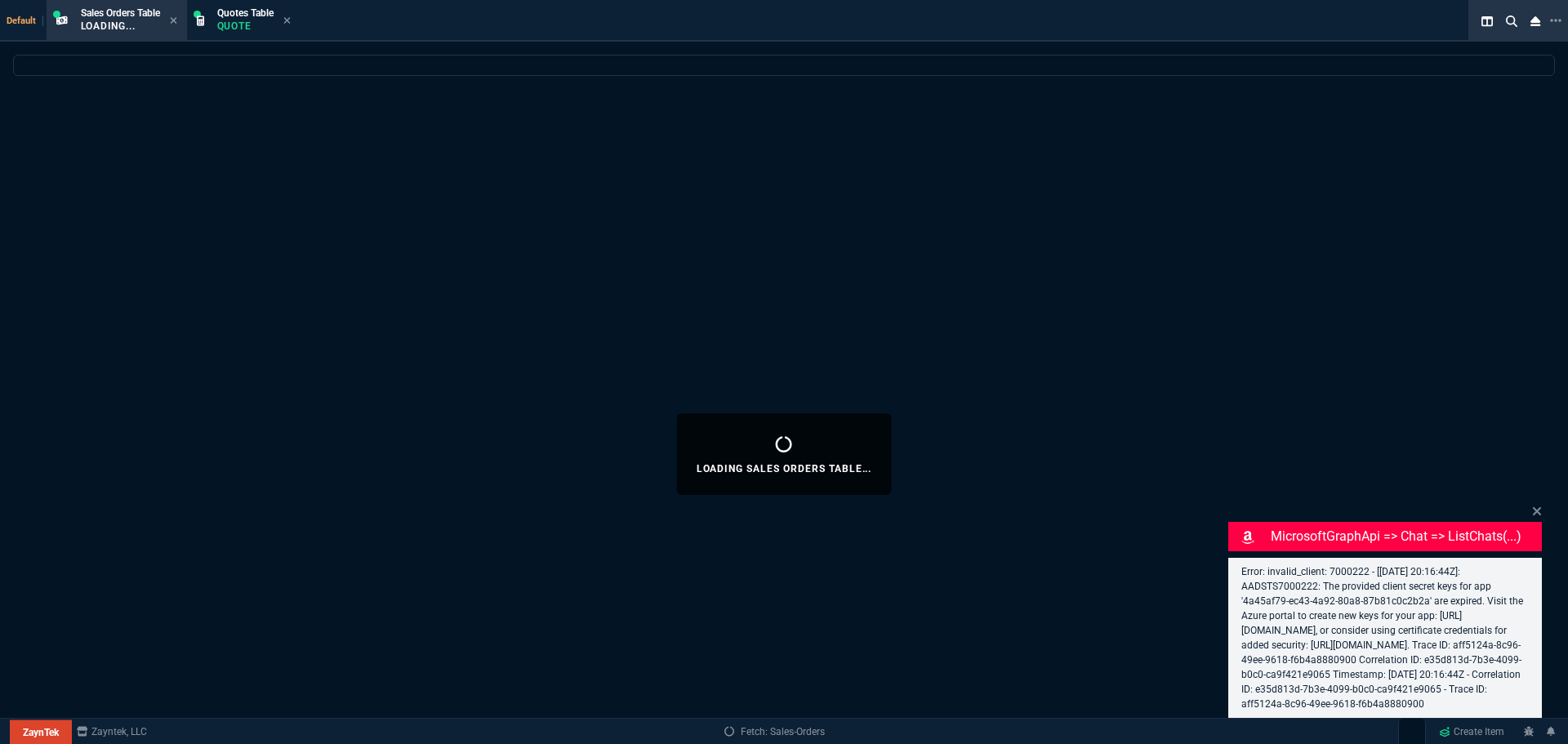
select select "12: [PERSON_NAME]"
select select
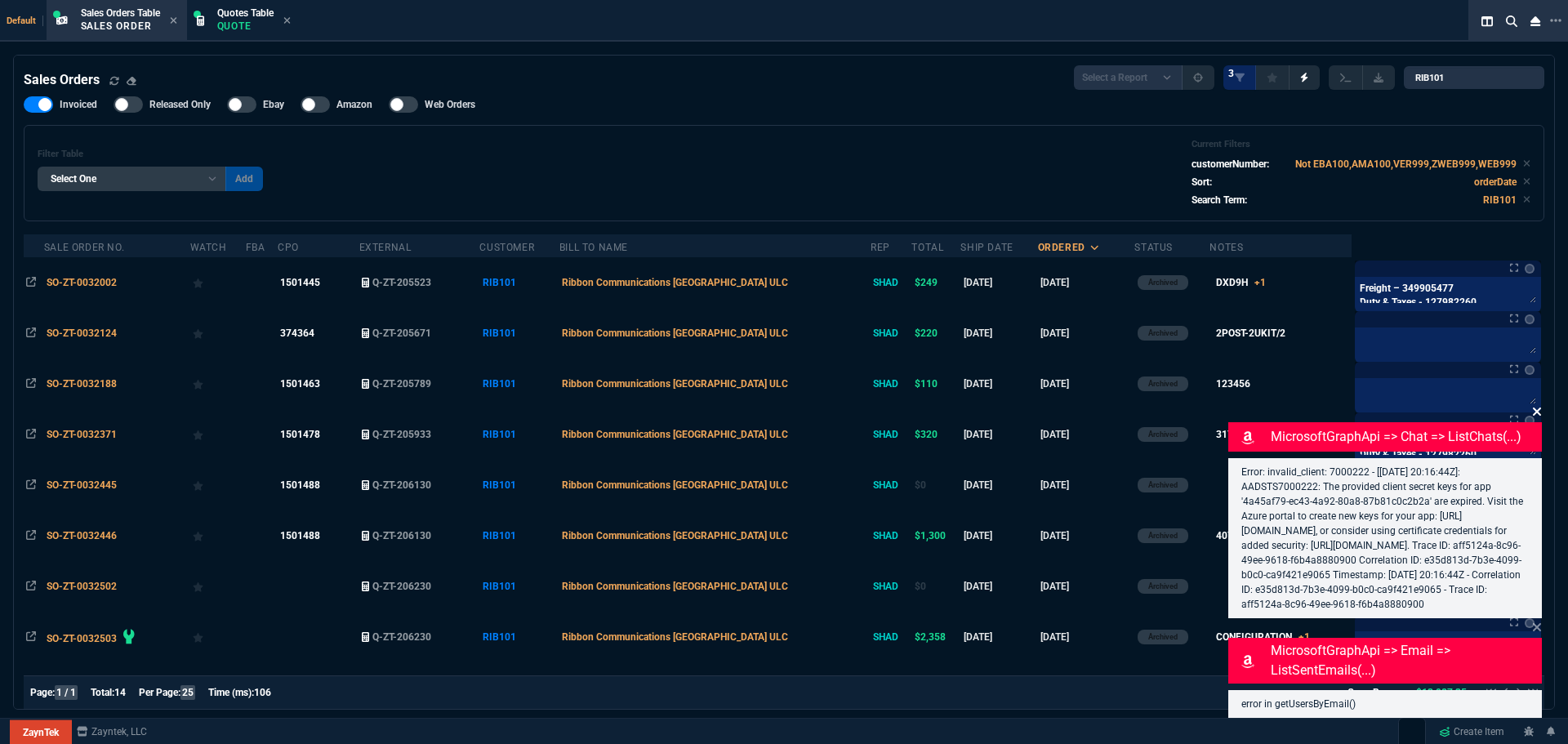
click at [1537, 405] on icon at bounding box center [1536, 412] width 10 height 13
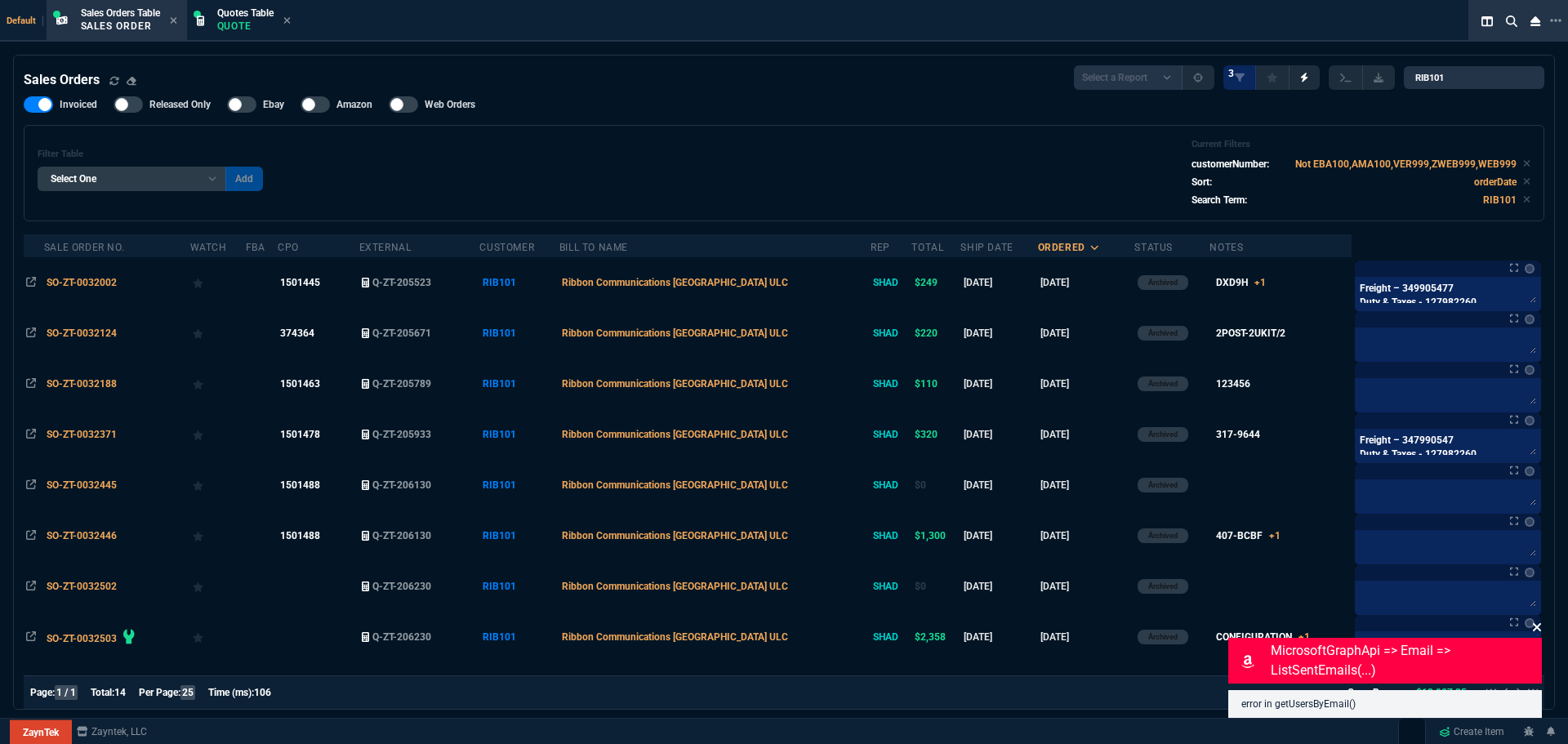
click at [1538, 627] on icon at bounding box center [1536, 627] width 8 height 8
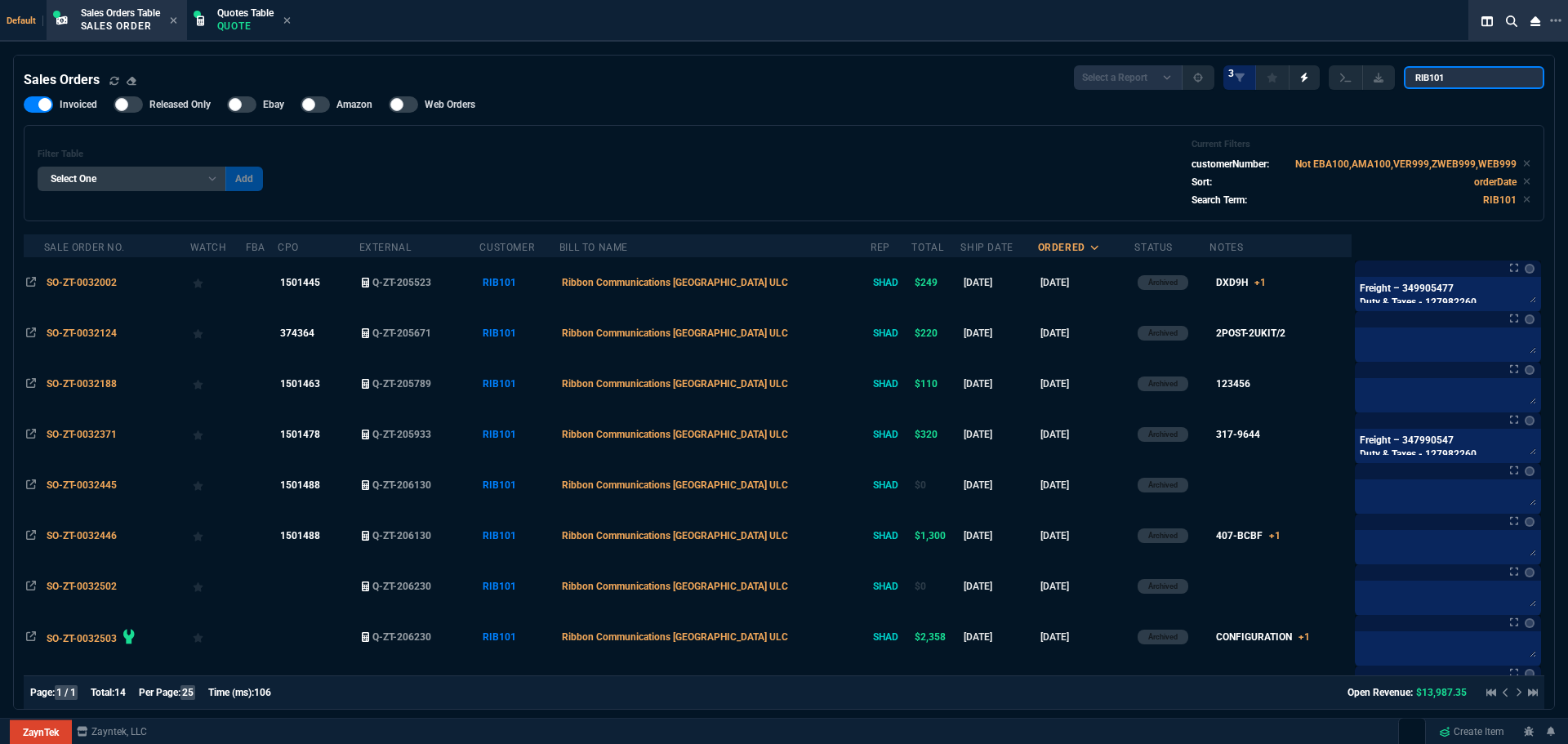
drag, startPoint x: 1453, startPoint y: 77, endPoint x: 1400, endPoint y: 79, distance: 53.0
click at [1404, 79] on div "Select a Report Opened [DATE] Invoiced Only Exclude Invoiced Configuration Stat…" at bounding box center [1308, 78] width 470 height 25
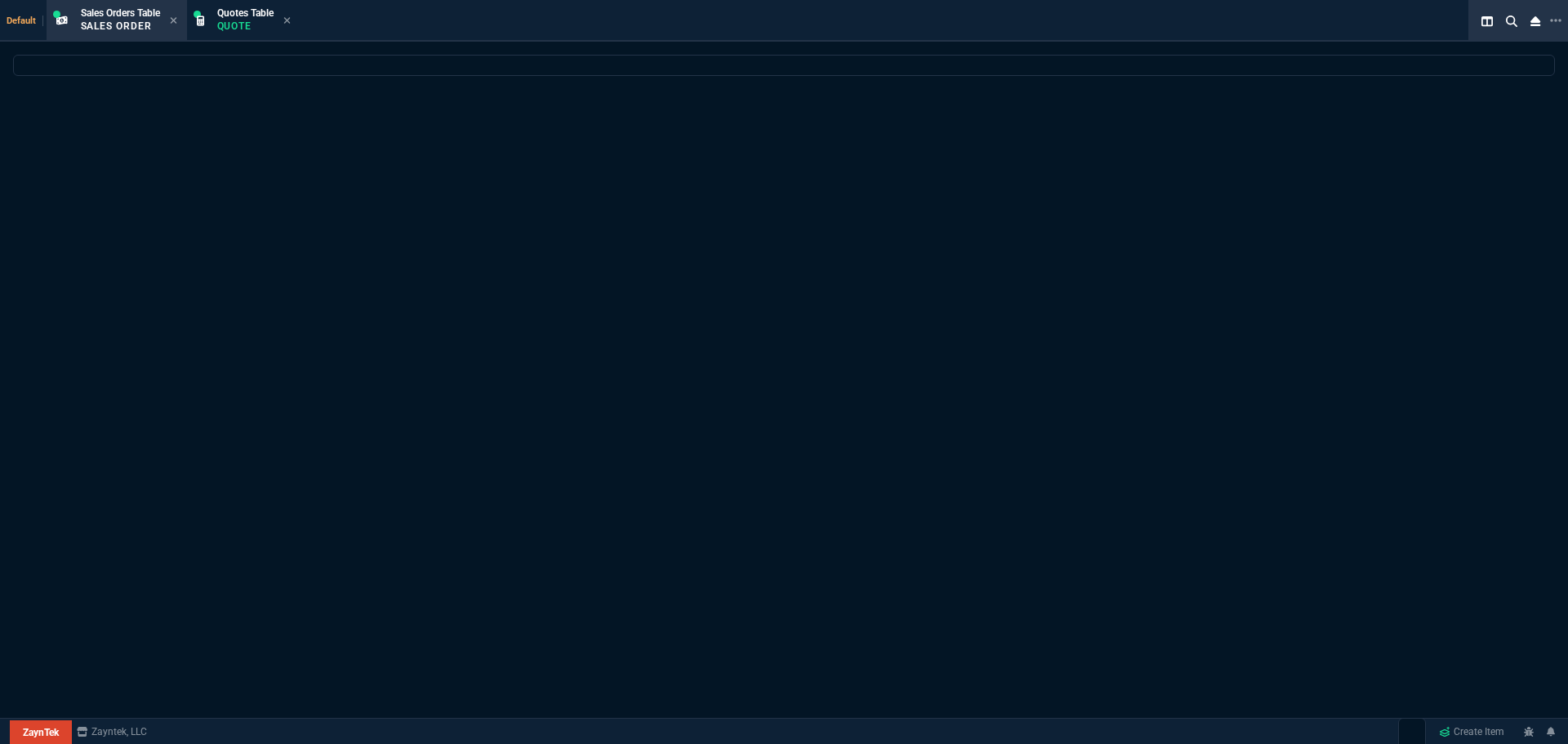
select select "12: [PERSON_NAME]"
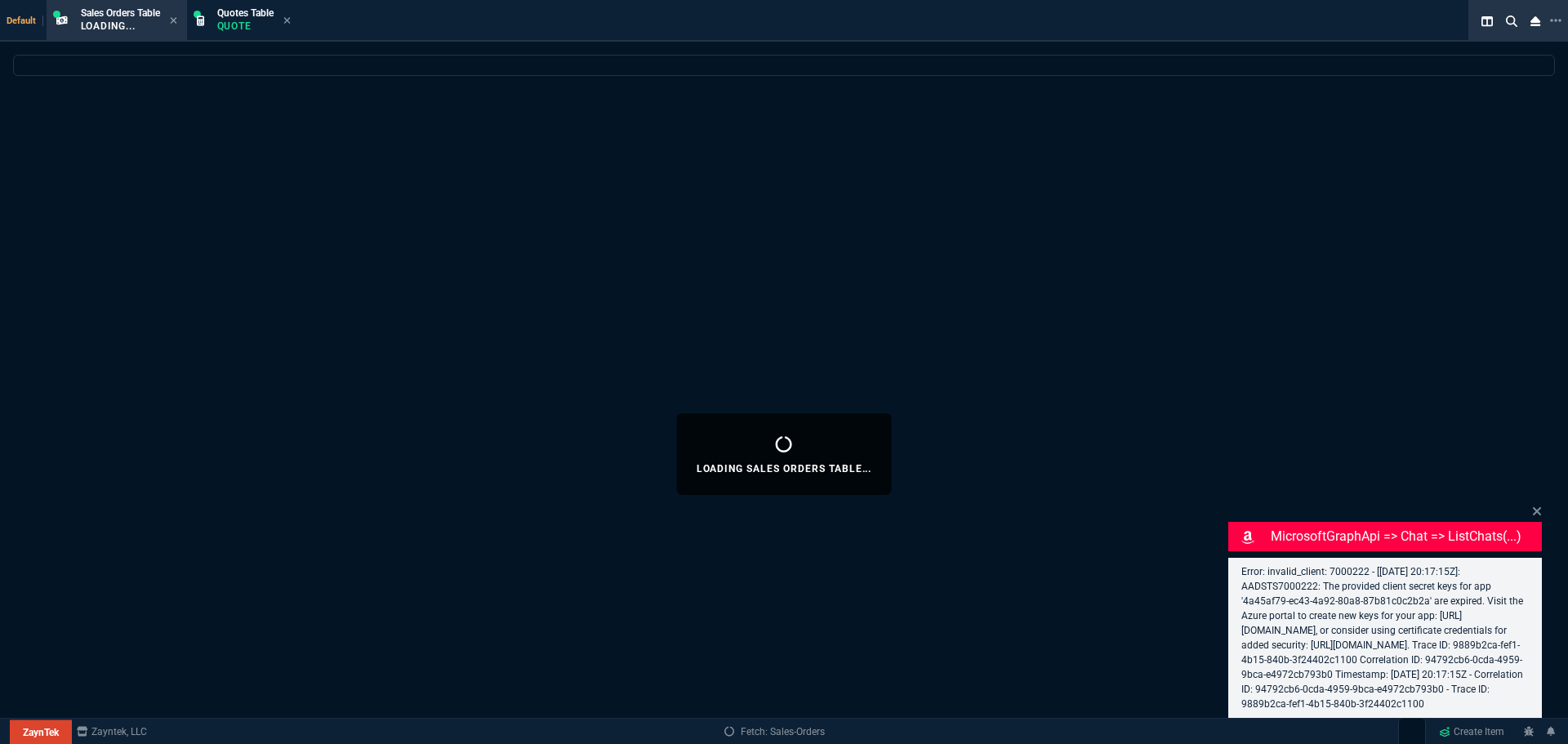
select select
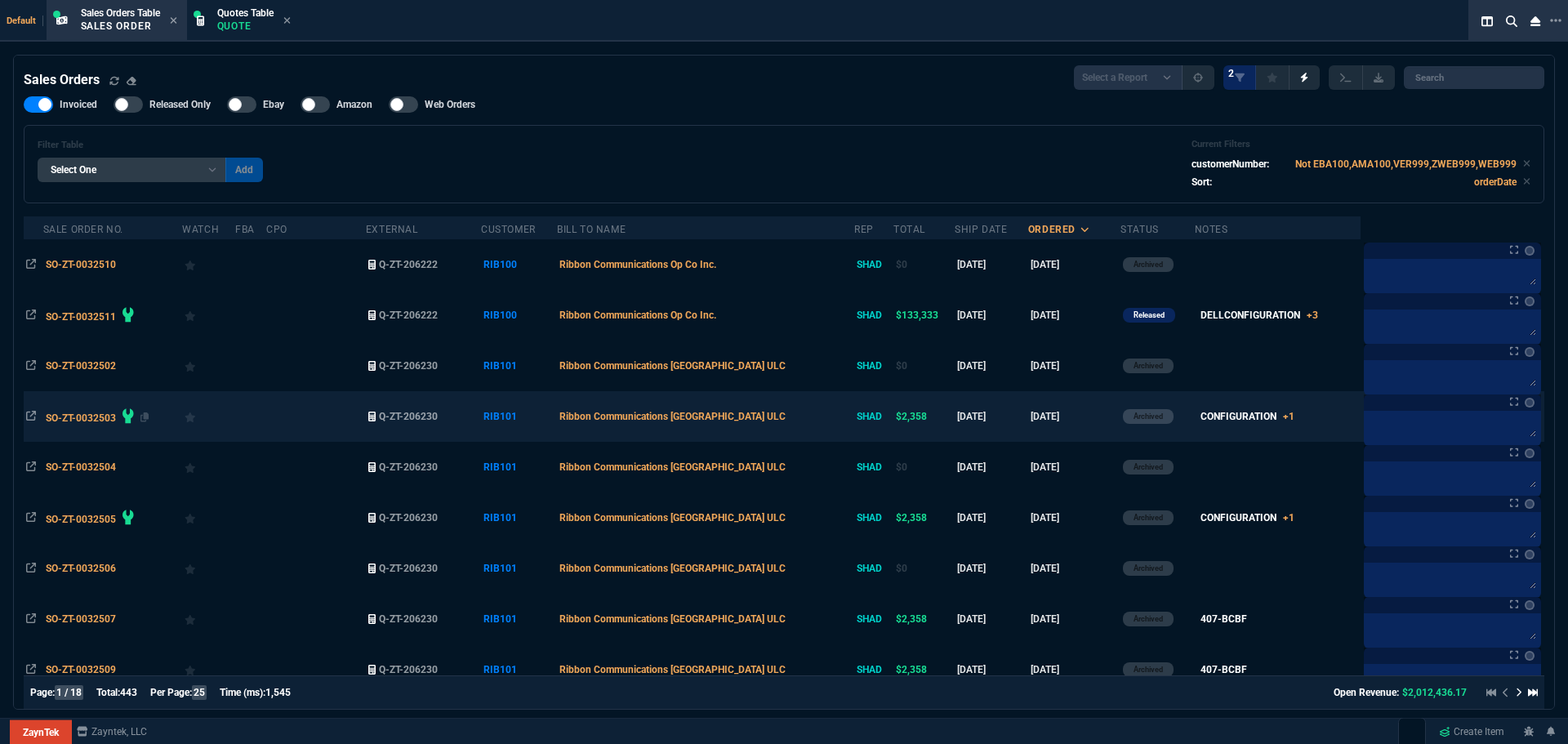
click at [81, 412] on div "SO-ZT-0032503" at bounding box center [112, 416] width 134 height 23
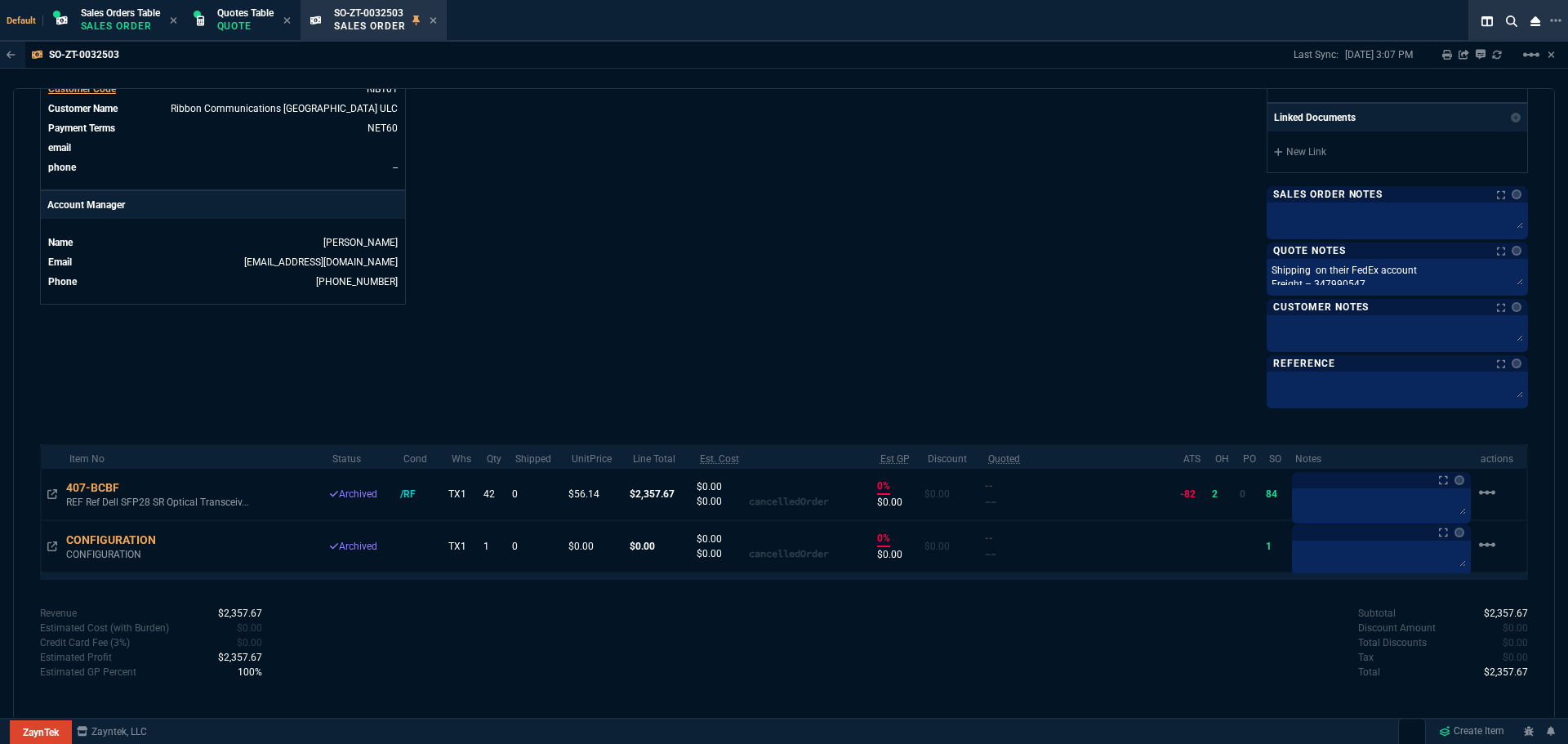
scroll to position [707, 0]
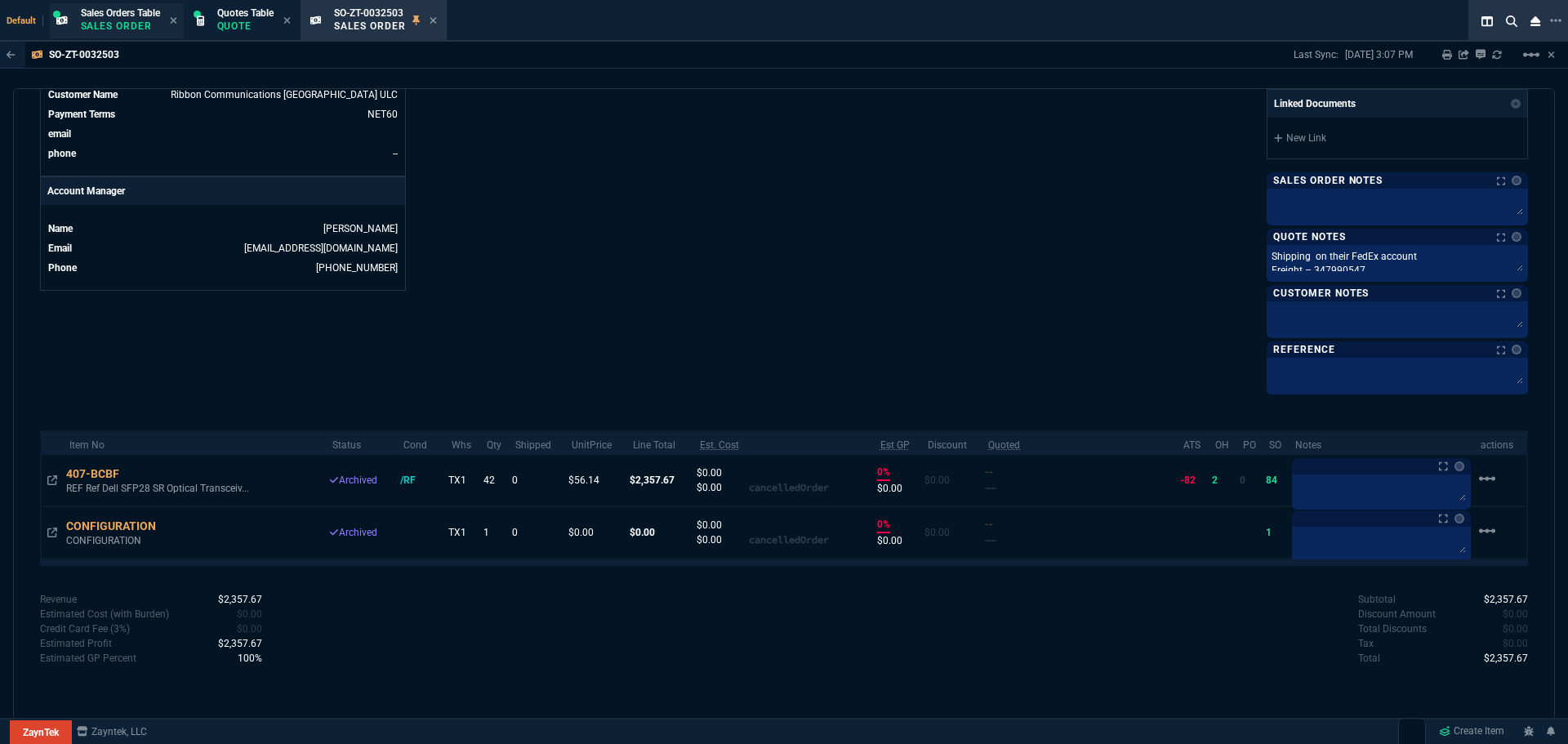
click at [116, 26] on p "Sales Order" at bounding box center [120, 26] width 79 height 13
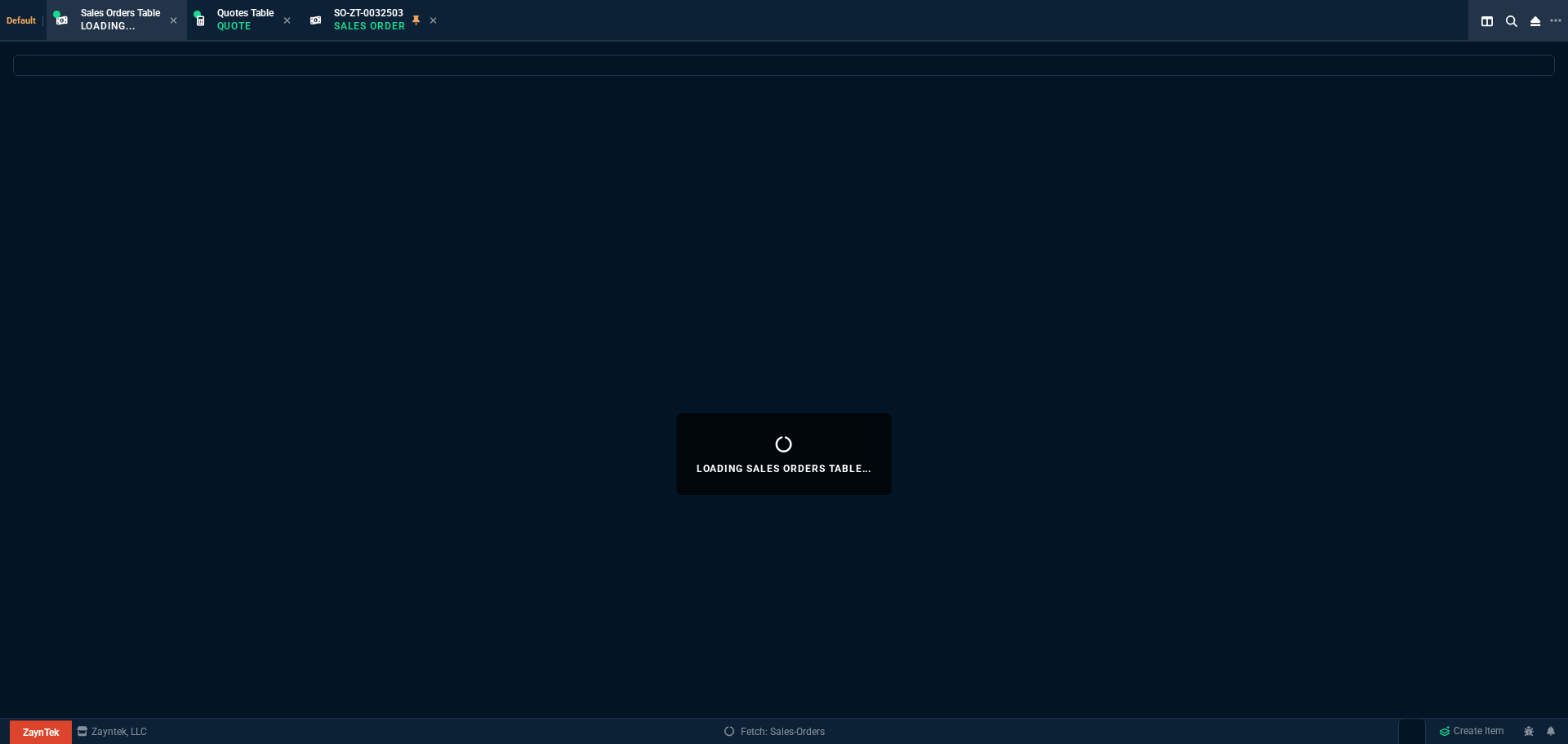
select select
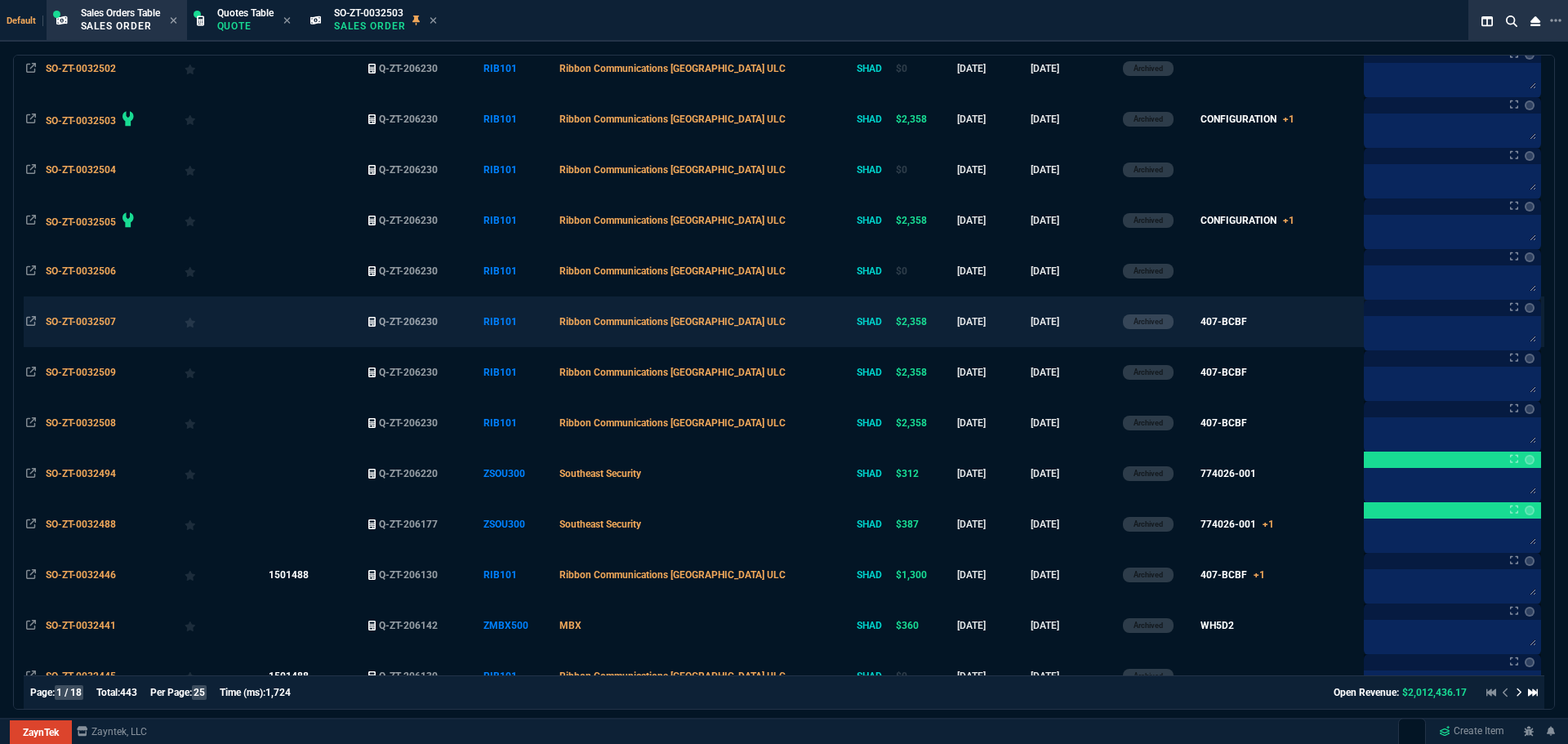
scroll to position [327, 0]
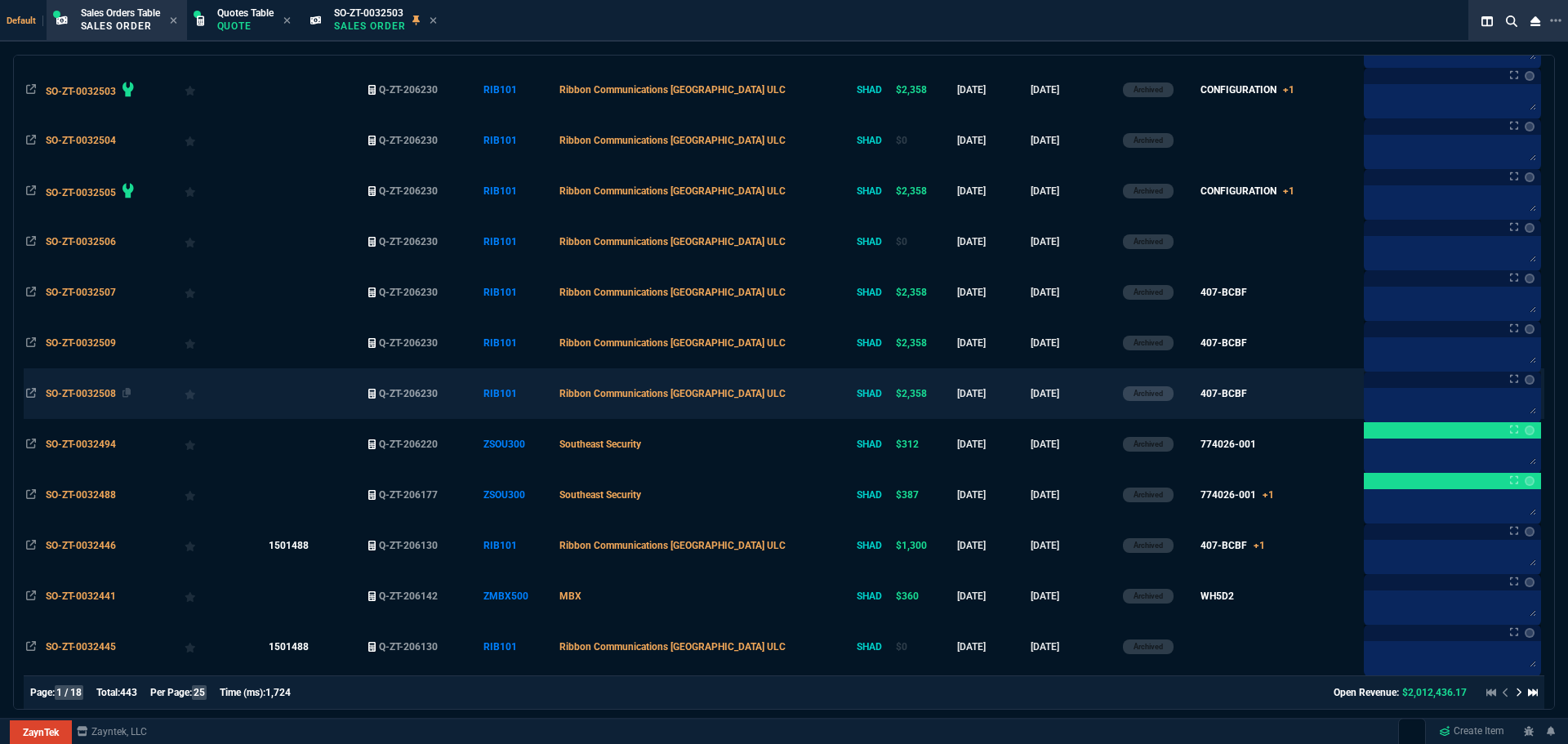
click at [66, 389] on span "SO-ZT-0032508" at bounding box center [80, 393] width 70 height 12
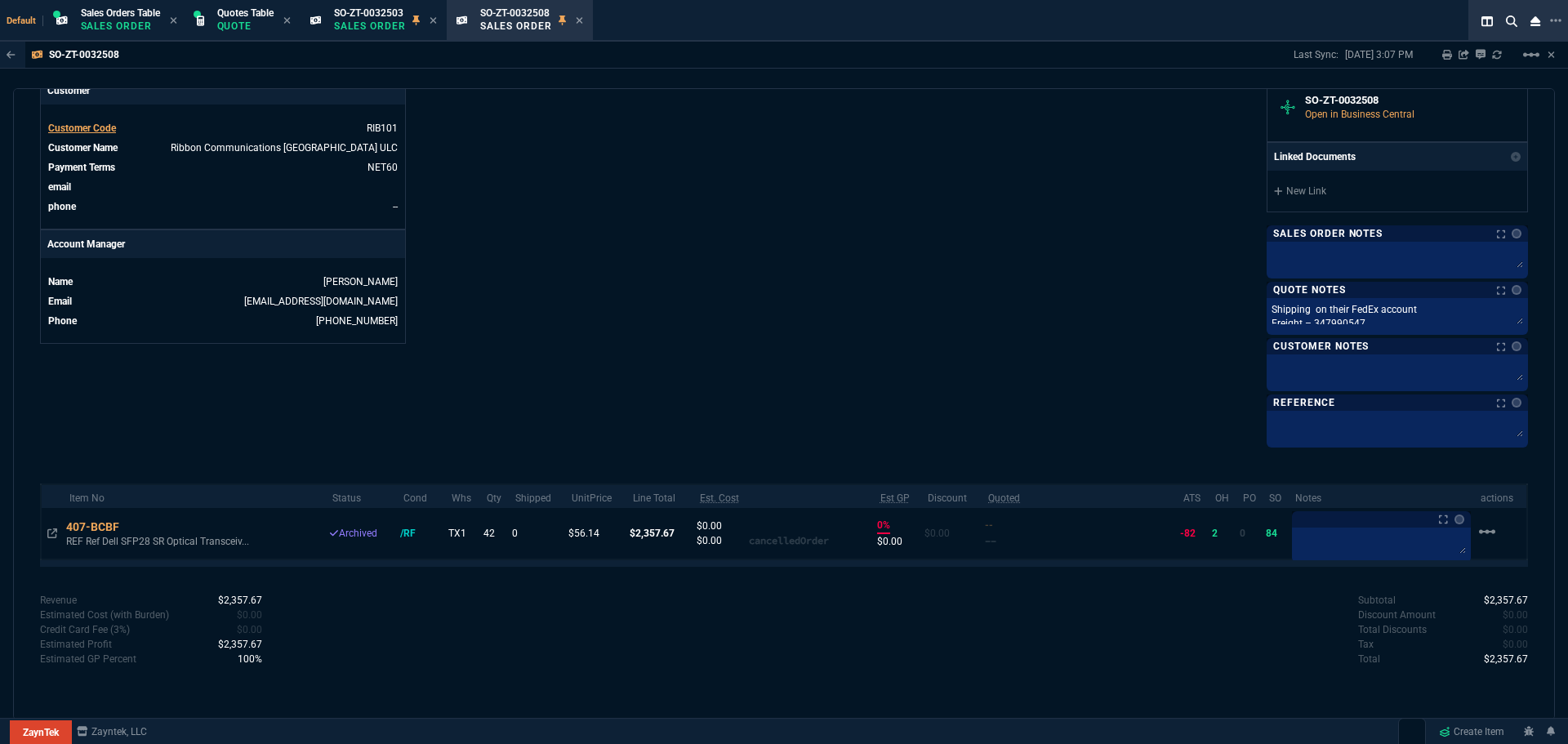
scroll to position [655, 0]
click at [117, 15] on span "Sales Orders Table" at bounding box center [120, 13] width 79 height 12
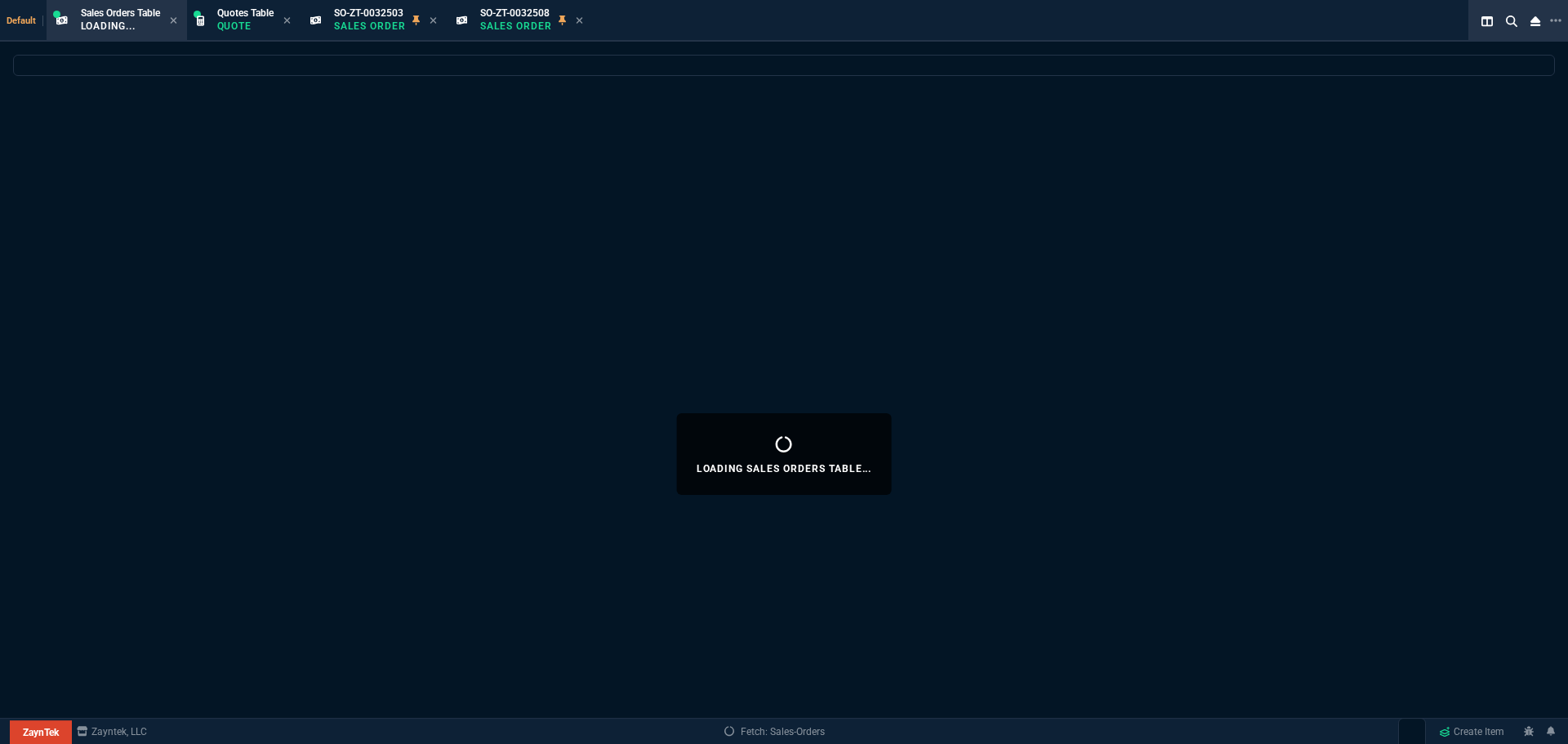
select select
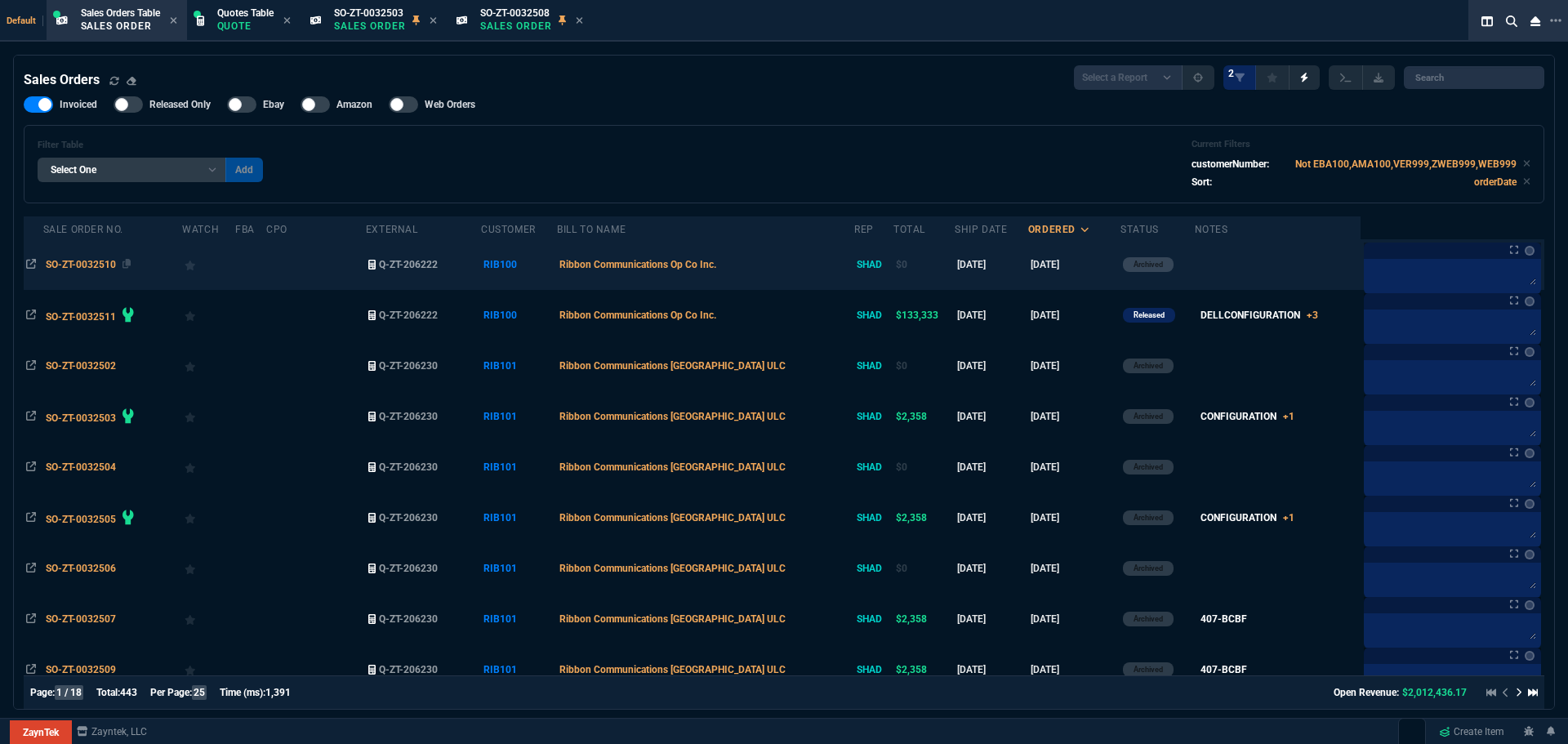
click at [105, 260] on span "SO-ZT-0032510" at bounding box center [80, 265] width 70 height 12
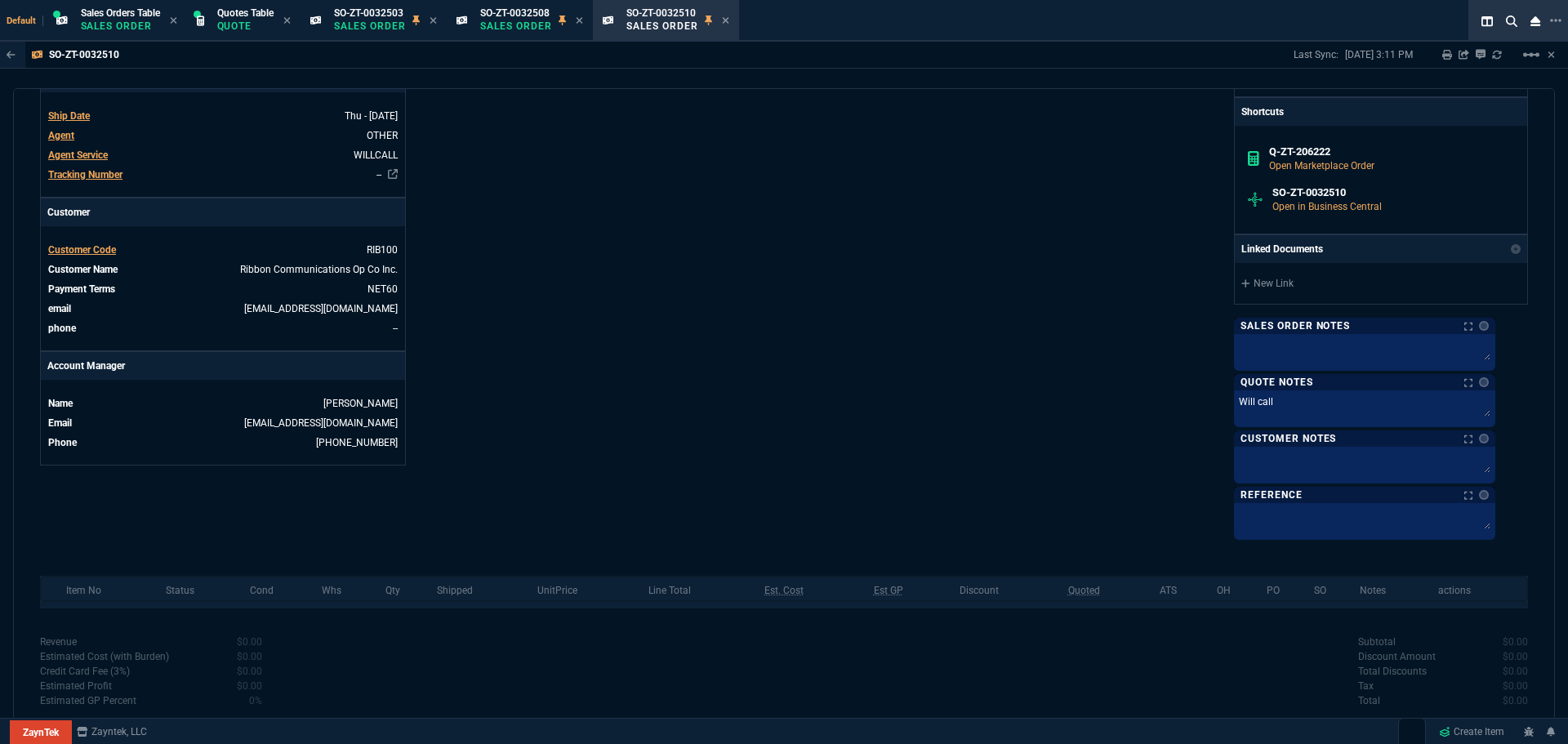
scroll to position [545, 0]
